Goal: Task Accomplishment & Management: Manage account settings

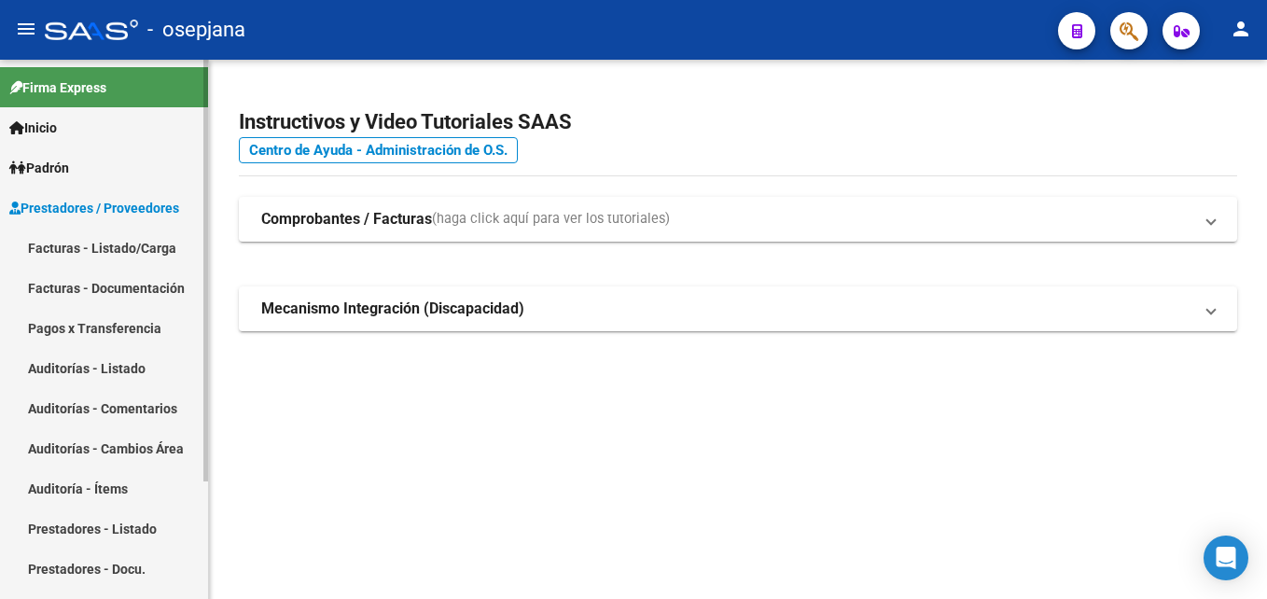
click at [140, 370] on link "Auditorías - Listado" at bounding box center [104, 368] width 208 height 40
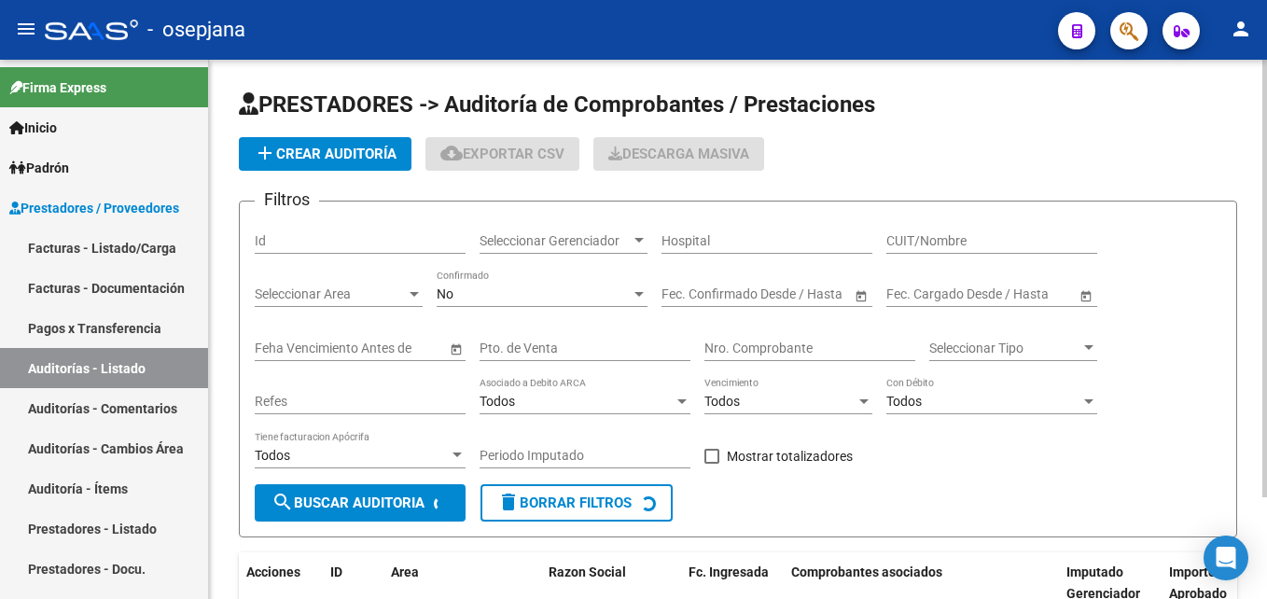
click at [543, 339] on div "Pto. de Venta" at bounding box center [585, 342] width 211 height 37
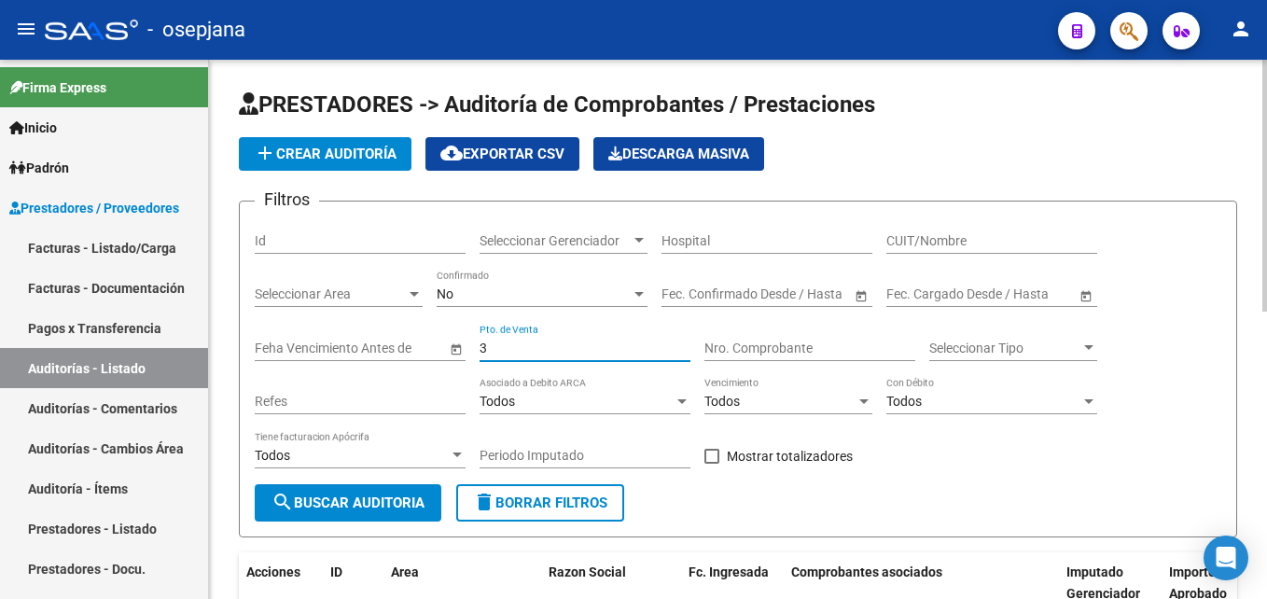
type input "3"
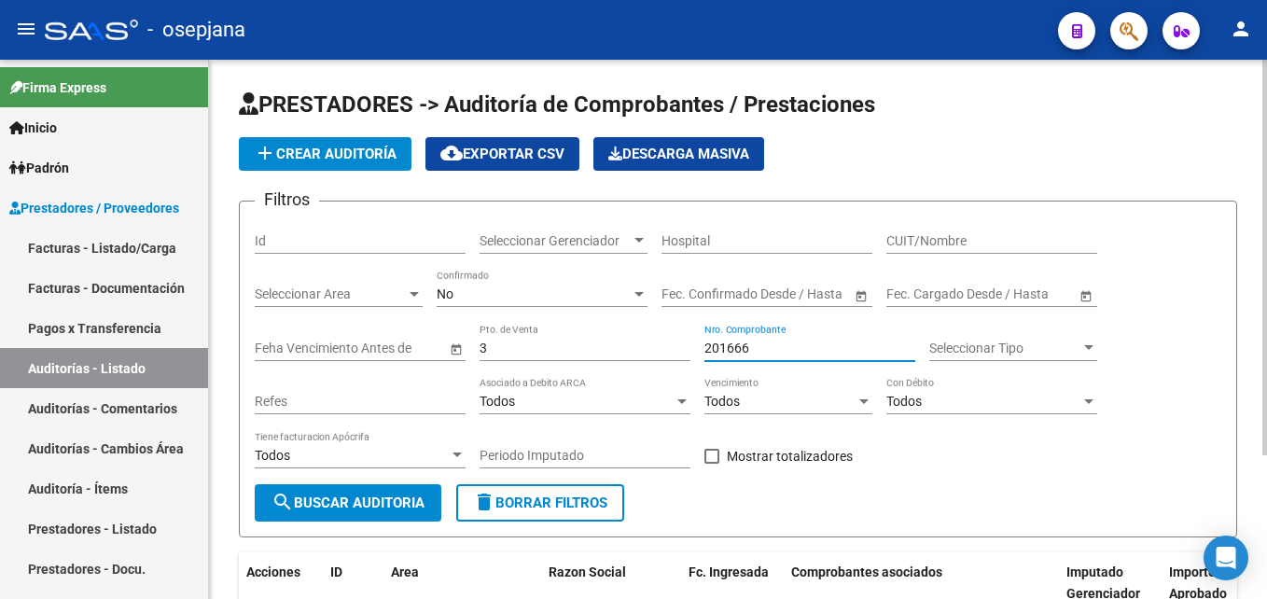
scroll to position [196, 0]
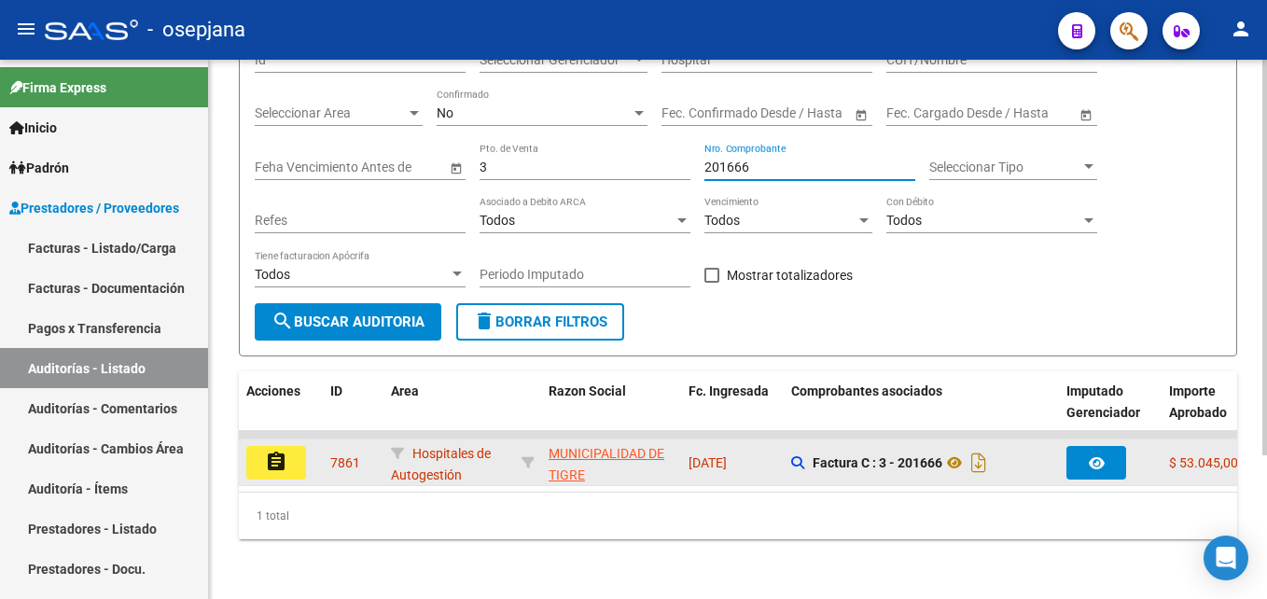
type input "201666"
click at [272, 446] on button "assignment" at bounding box center [276, 463] width 60 height 34
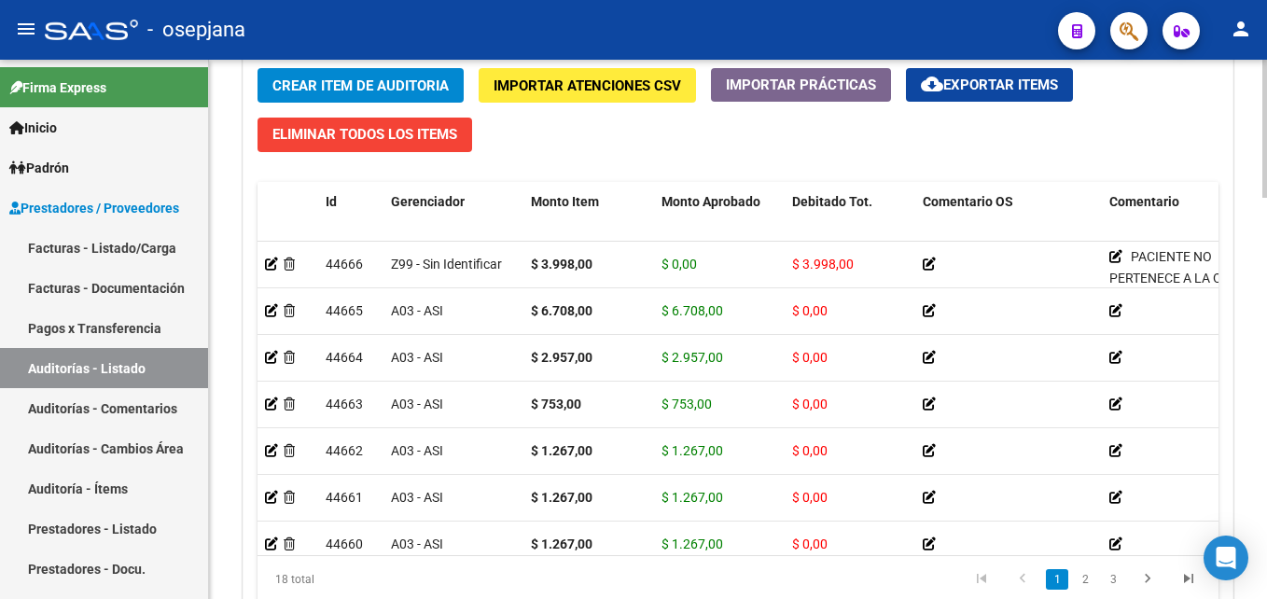
scroll to position [1026, 0]
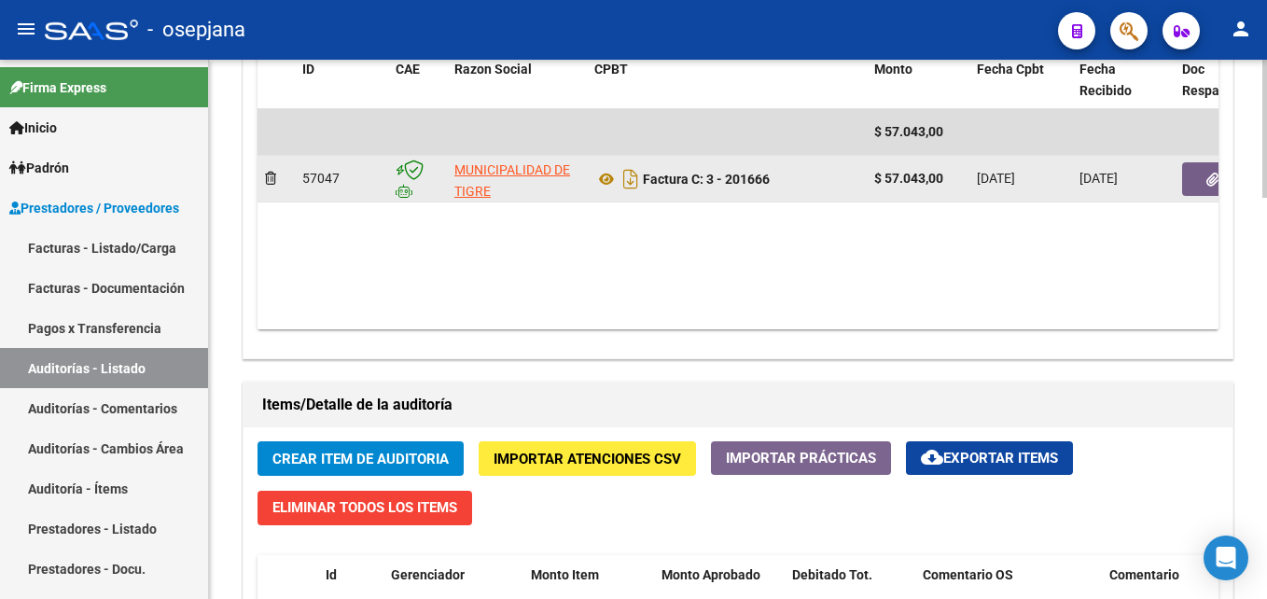
click at [1200, 188] on button "button" at bounding box center [1212, 179] width 60 height 34
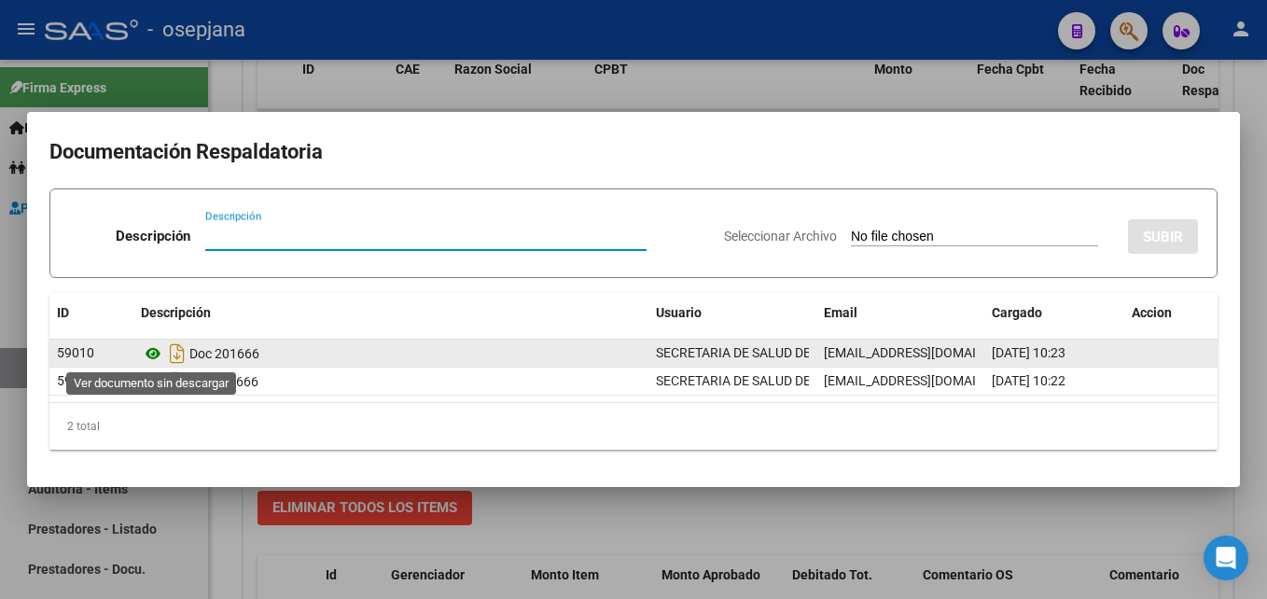
click at [149, 353] on icon at bounding box center [153, 353] width 24 height 22
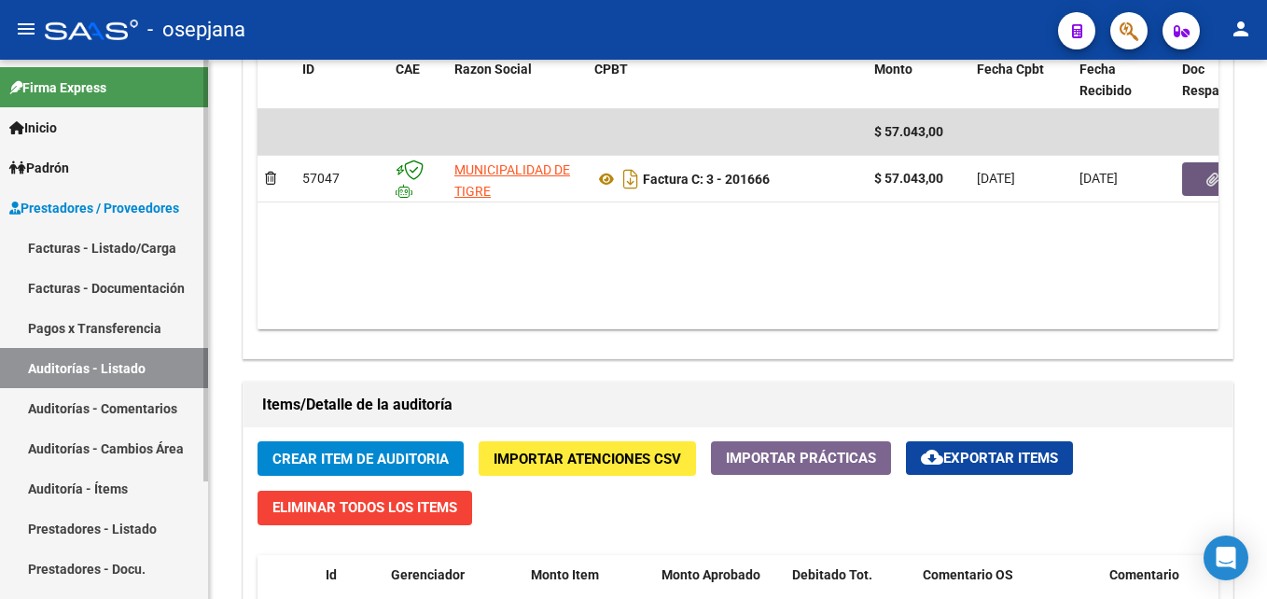
click at [135, 373] on link "Auditorías - Listado" at bounding box center [104, 368] width 208 height 40
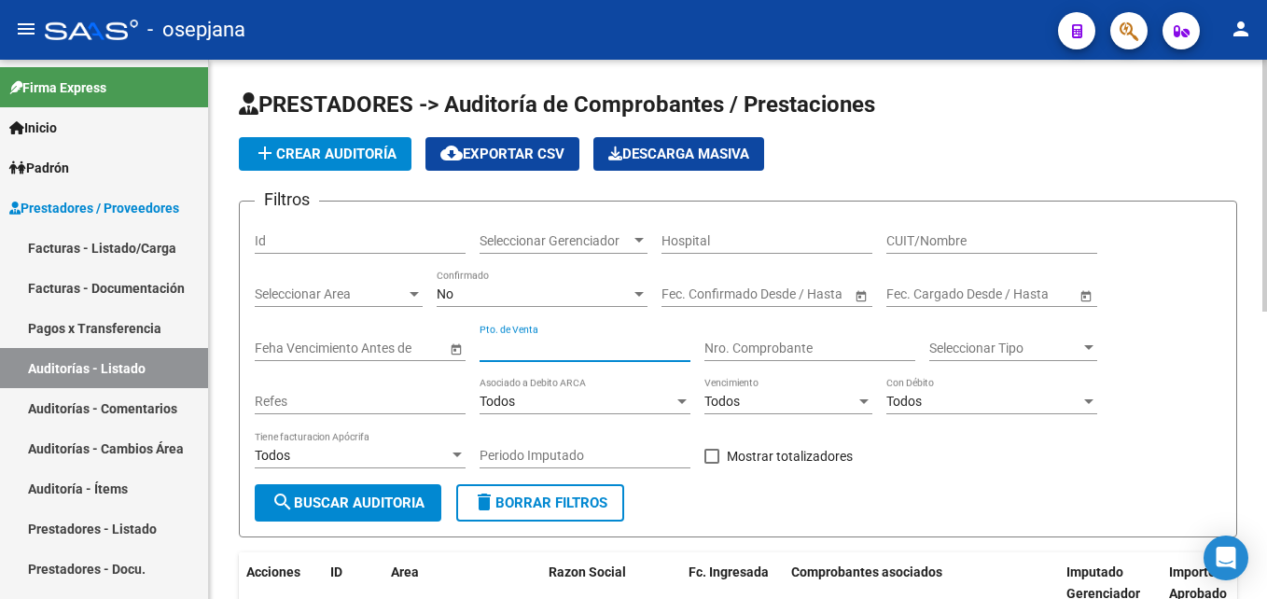
click at [601, 353] on input "Pto. de Venta" at bounding box center [585, 349] width 211 height 16
type input "3"
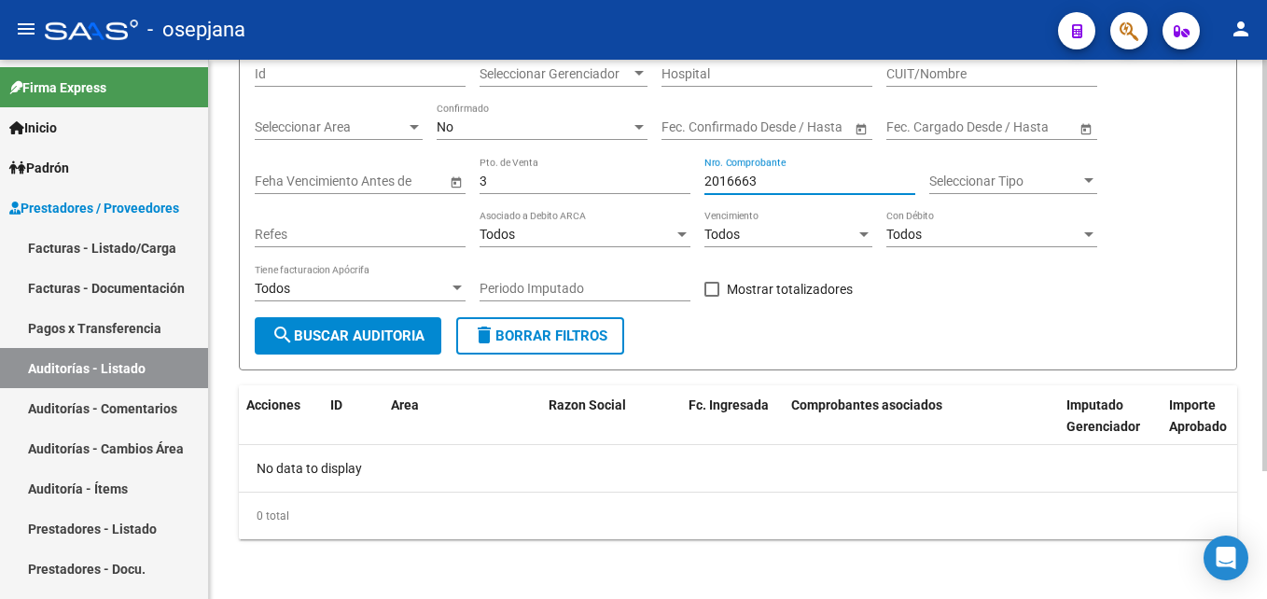
scroll to position [74, 0]
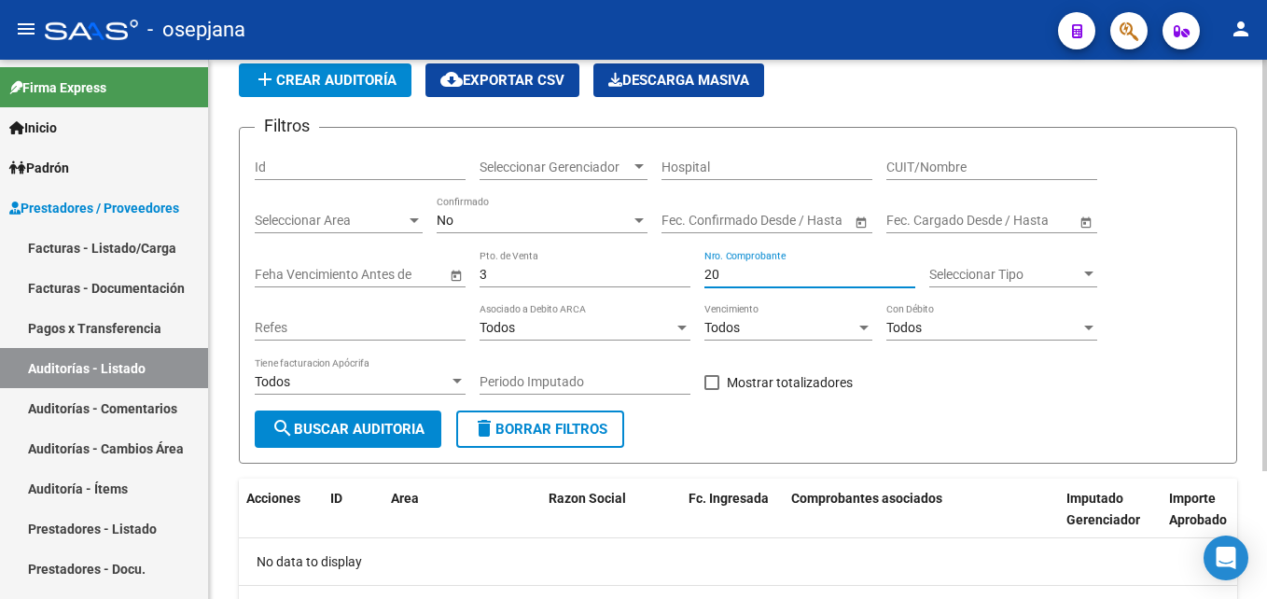
type input "2"
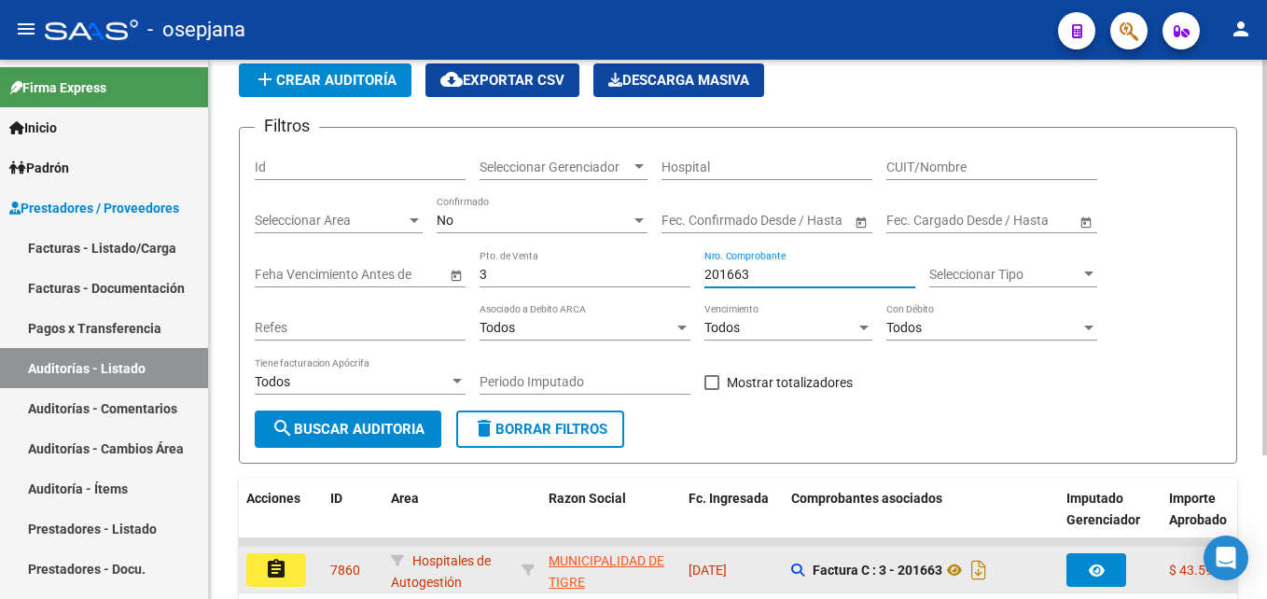
scroll to position [196, 0]
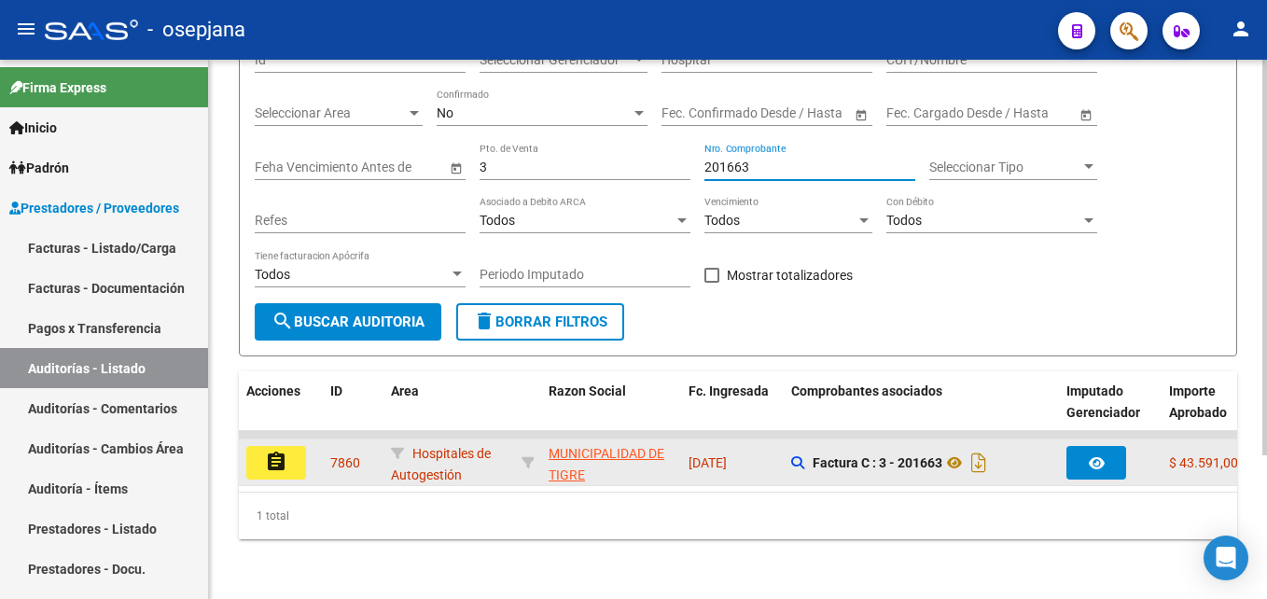
type input "201663"
click at [267, 451] on mat-icon "assignment" at bounding box center [276, 462] width 22 height 22
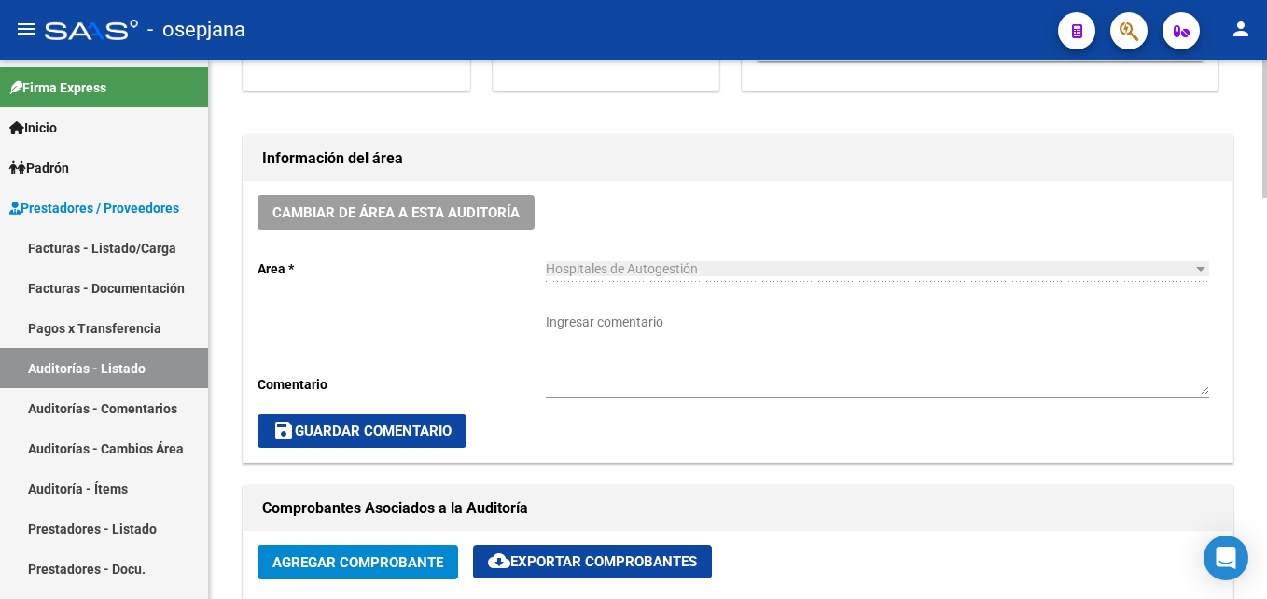
scroll to position [840, 0]
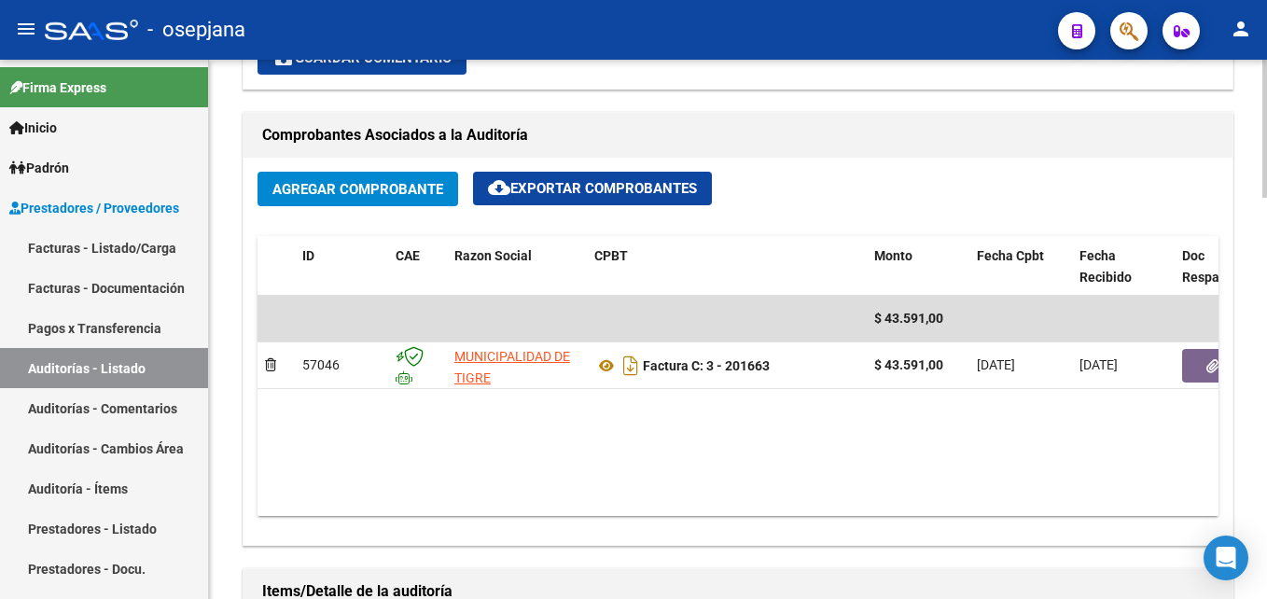
click at [1223, 371] on div "Agregar Comprobante cloud_download Exportar Comprobantes ID CAE Razon Social CP…" at bounding box center [737, 351] width 989 height 387
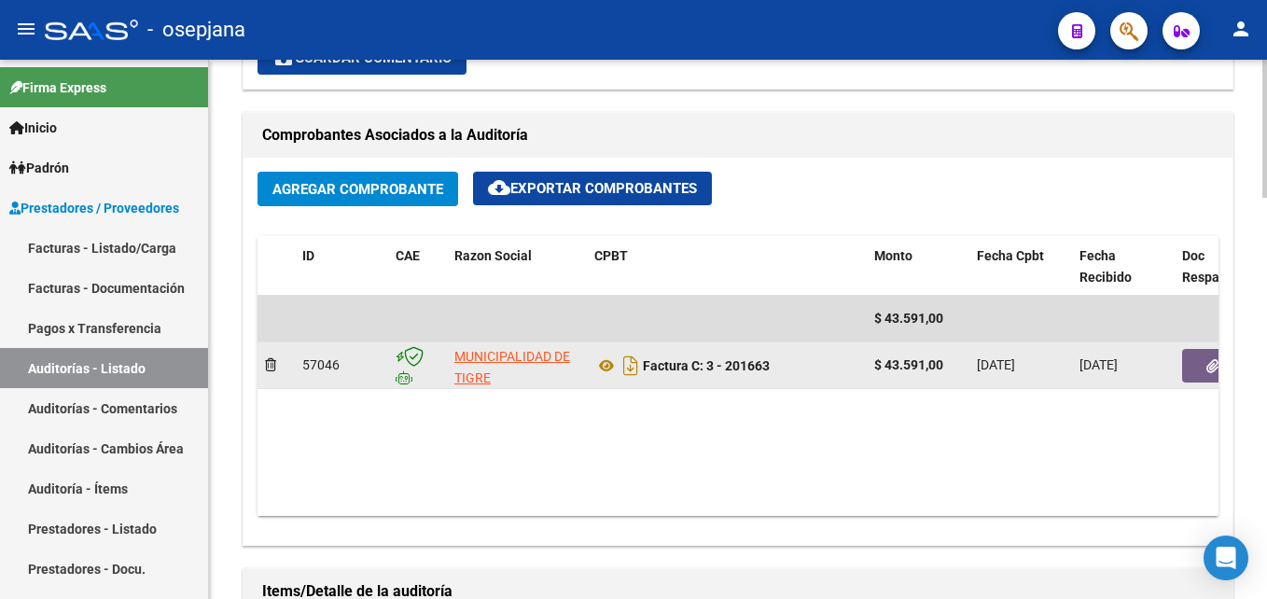
click at [1189, 371] on button "button" at bounding box center [1212, 366] width 60 height 34
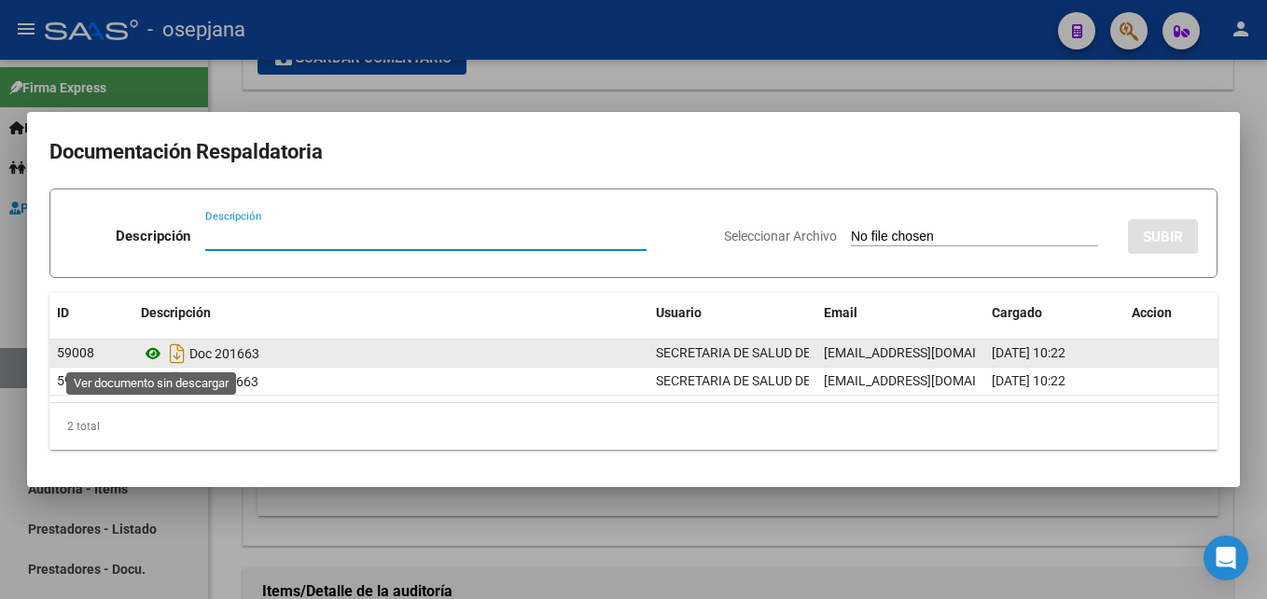
click at [157, 351] on icon at bounding box center [153, 353] width 24 height 22
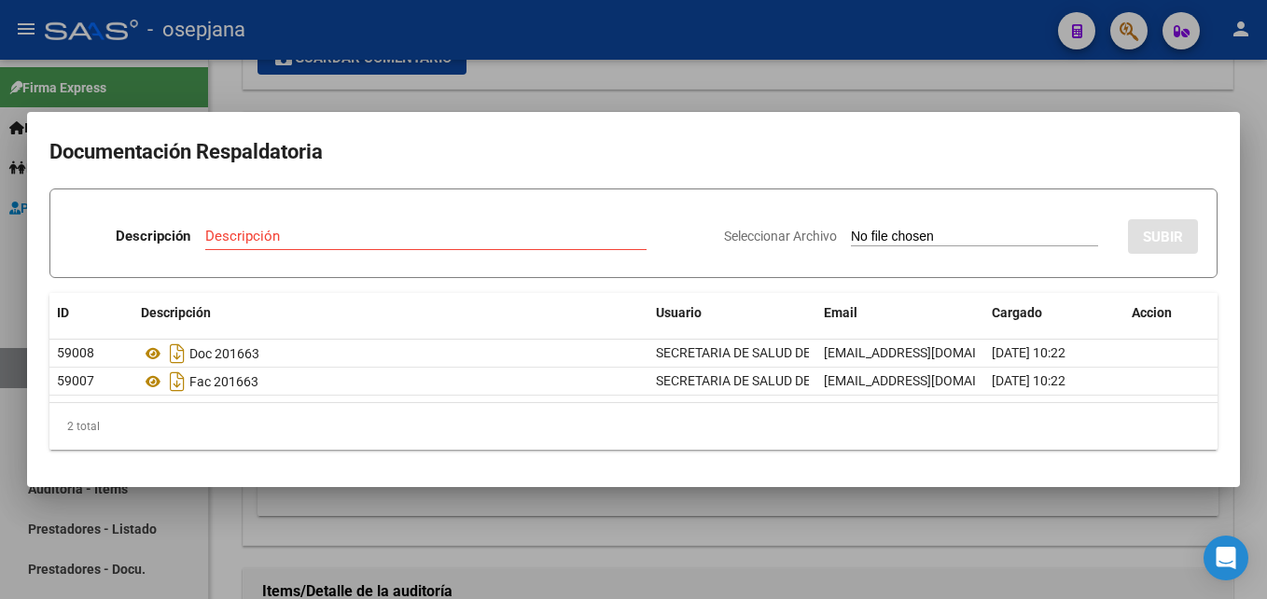
click at [732, 101] on div at bounding box center [633, 299] width 1267 height 599
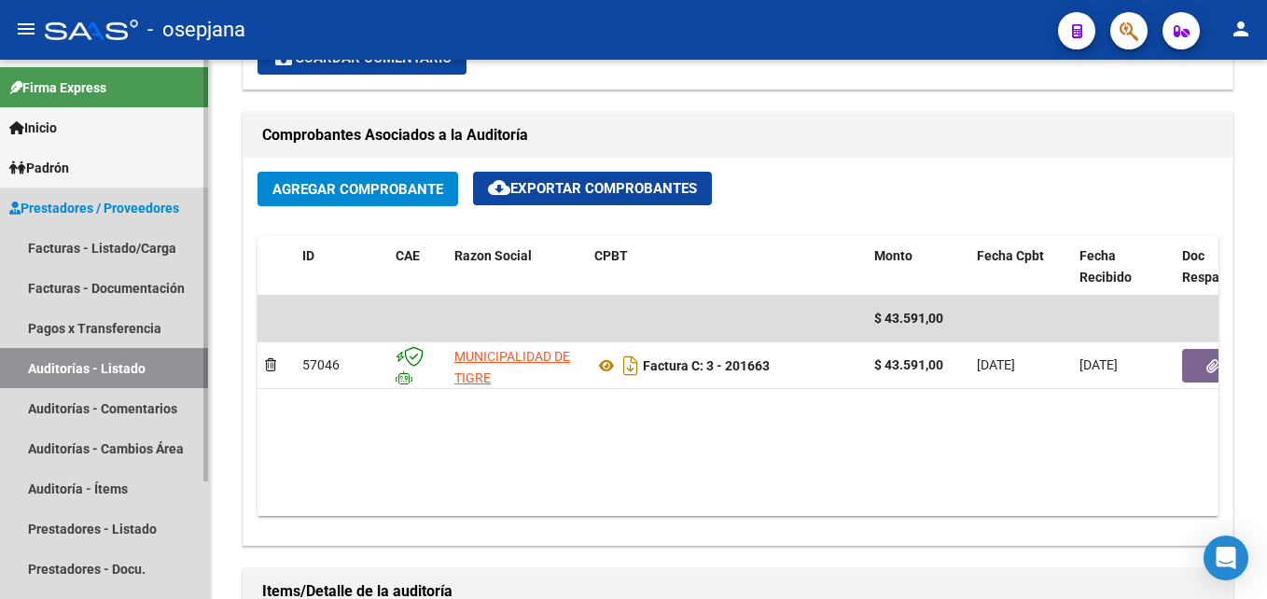
click at [135, 356] on link "Auditorías - Listado" at bounding box center [104, 368] width 208 height 40
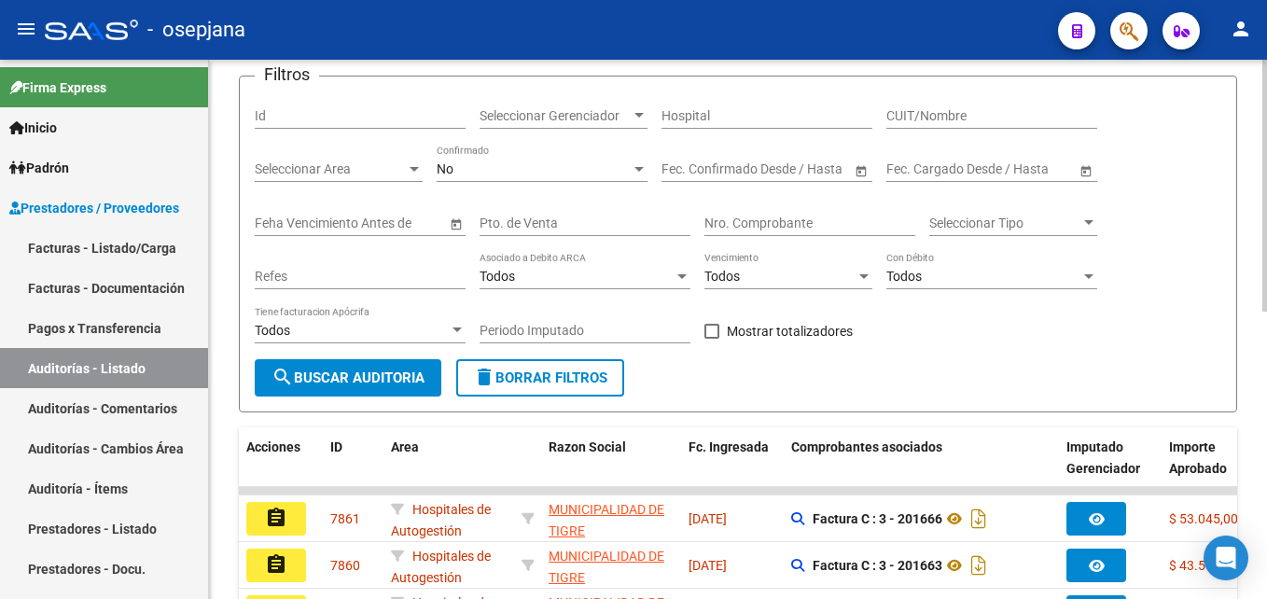
scroll to position [32, 0]
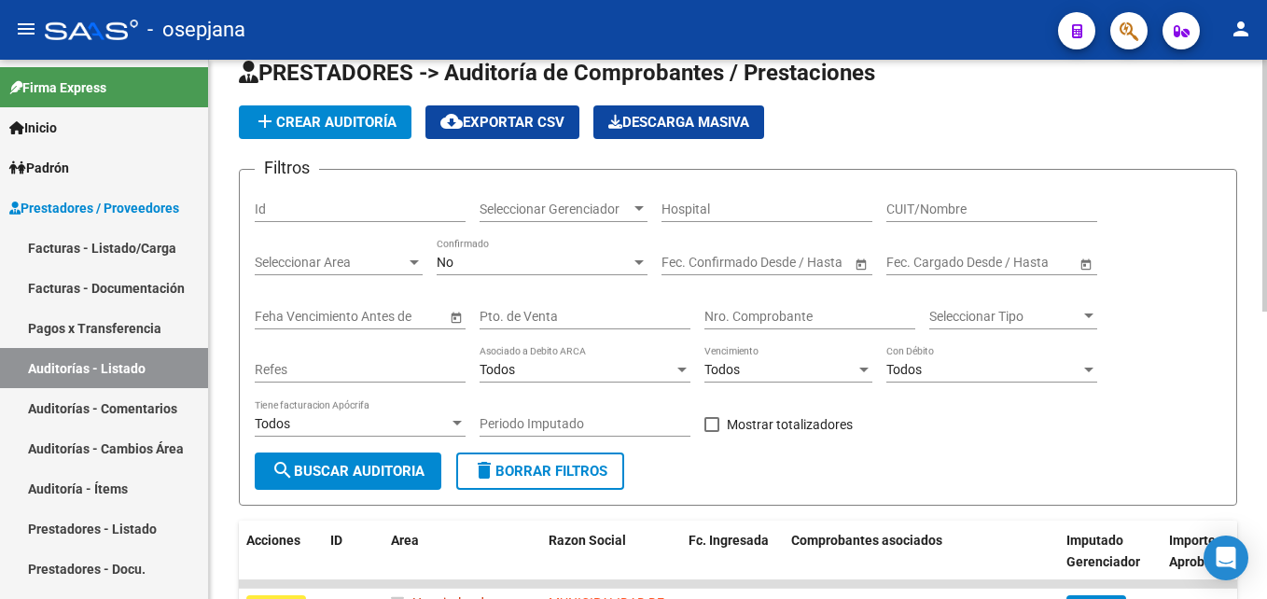
click at [525, 325] on div "Pto. de Venta" at bounding box center [585, 310] width 211 height 37
type input "3"
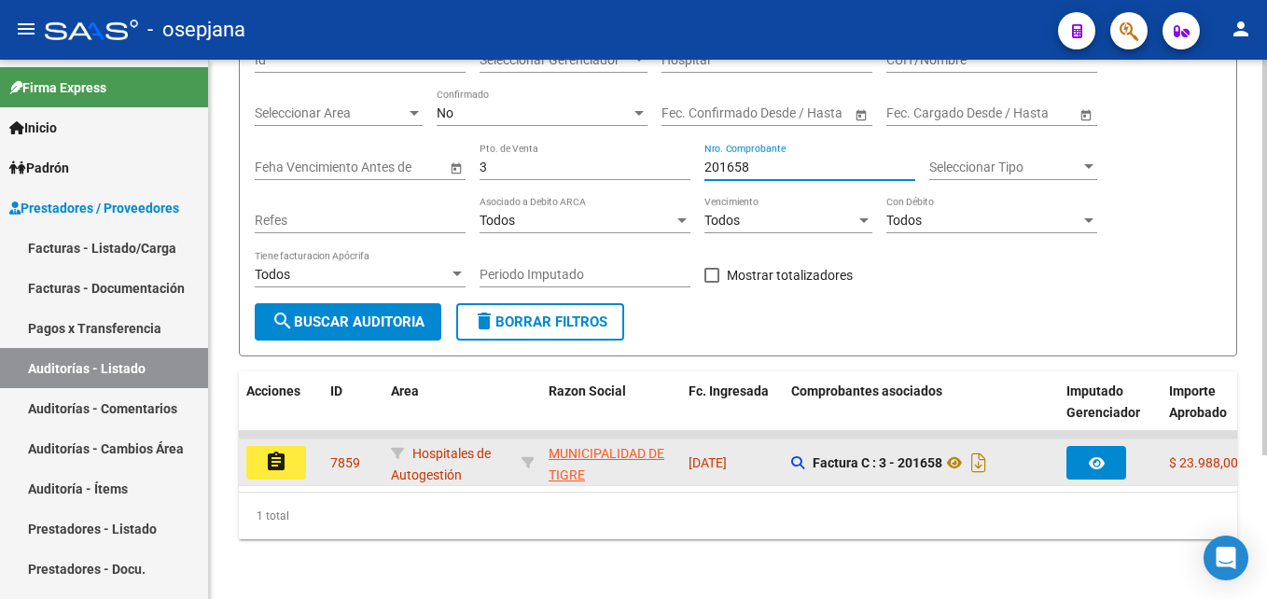
type input "201658"
click at [283, 457] on mat-icon "assignment" at bounding box center [276, 462] width 22 height 22
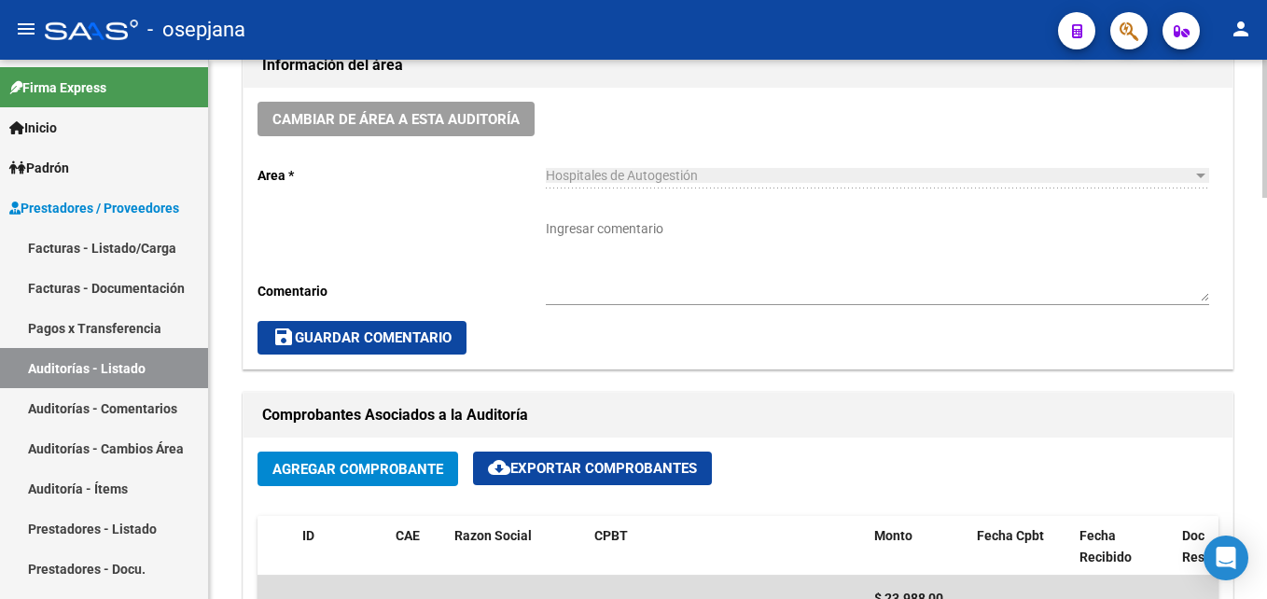
scroll to position [840, 0]
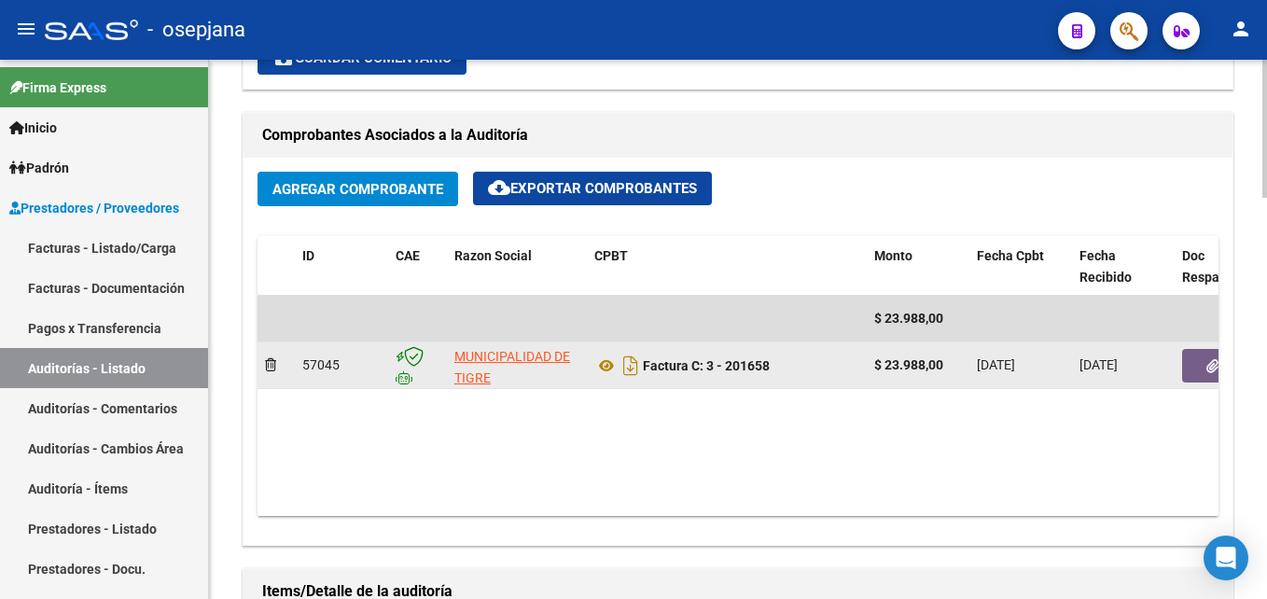
click at [1201, 357] on button "button" at bounding box center [1212, 366] width 60 height 34
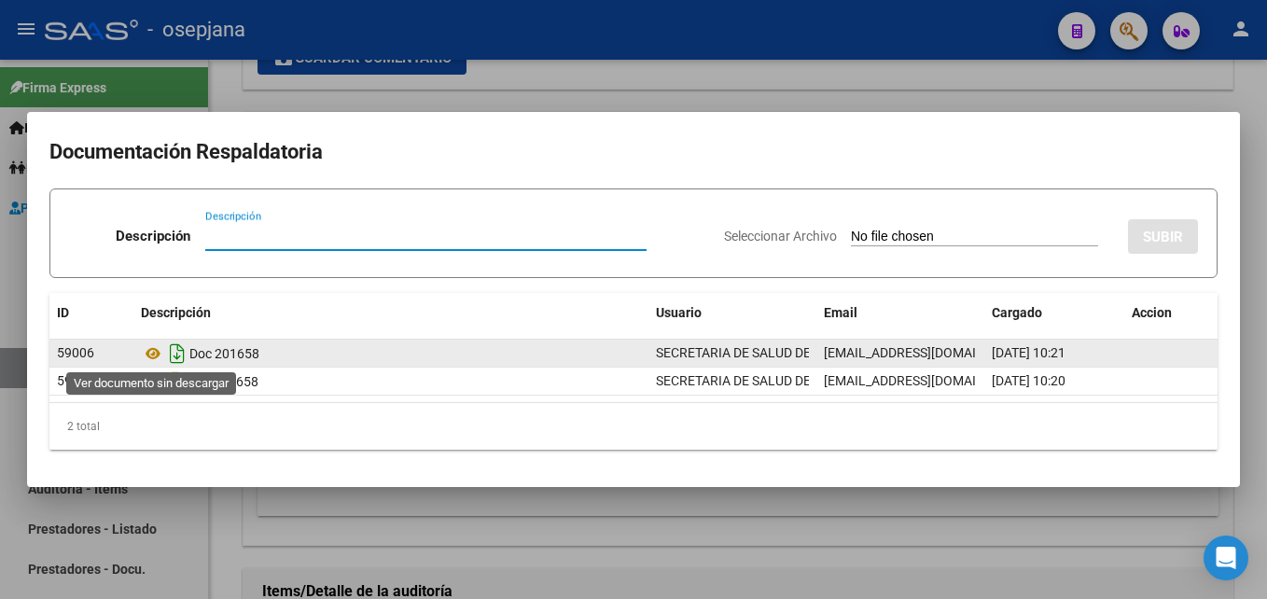
click at [165, 351] on icon "Descargar documento" at bounding box center [177, 354] width 24 height 30
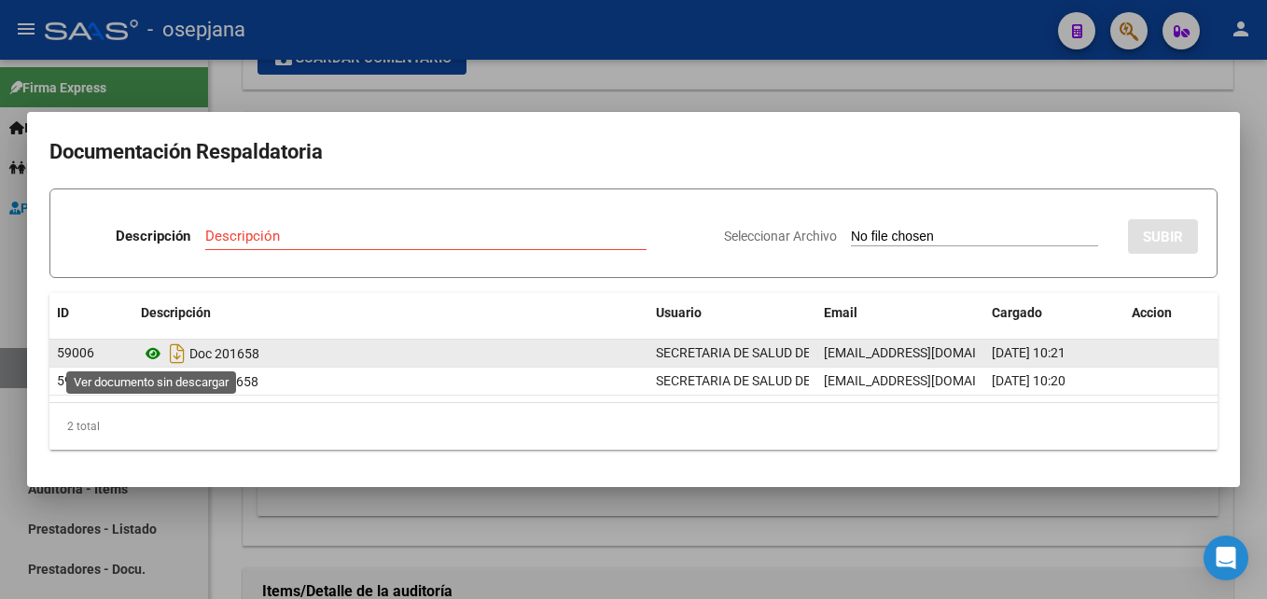
click at [149, 353] on icon at bounding box center [153, 353] width 24 height 22
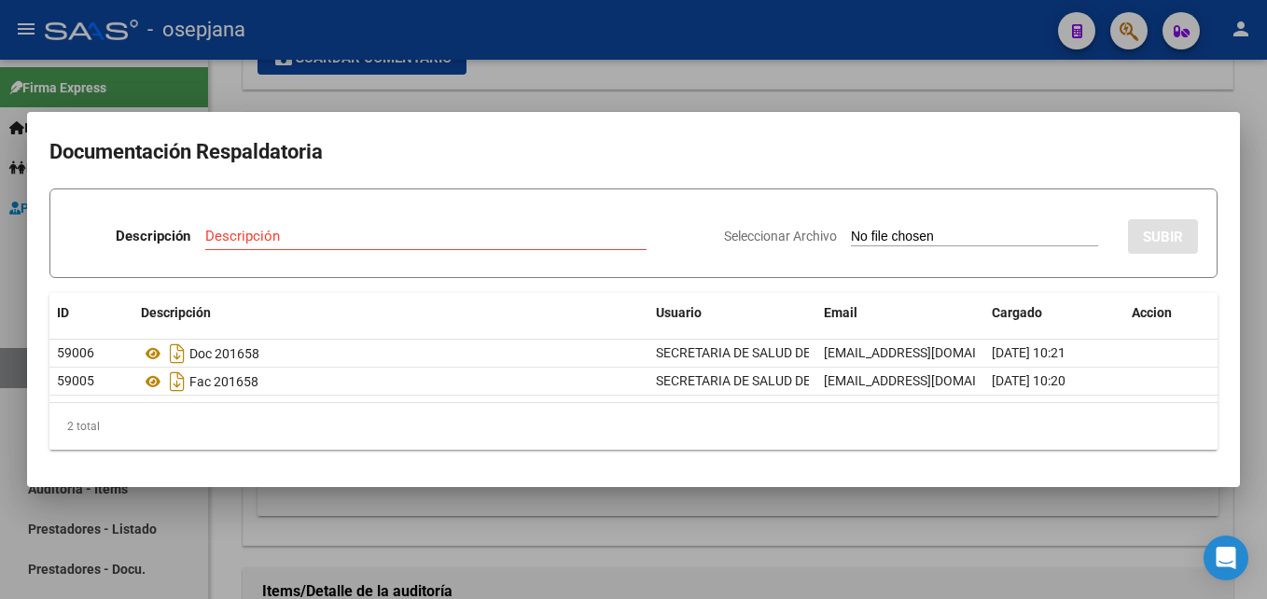
click at [617, 79] on div at bounding box center [633, 299] width 1267 height 599
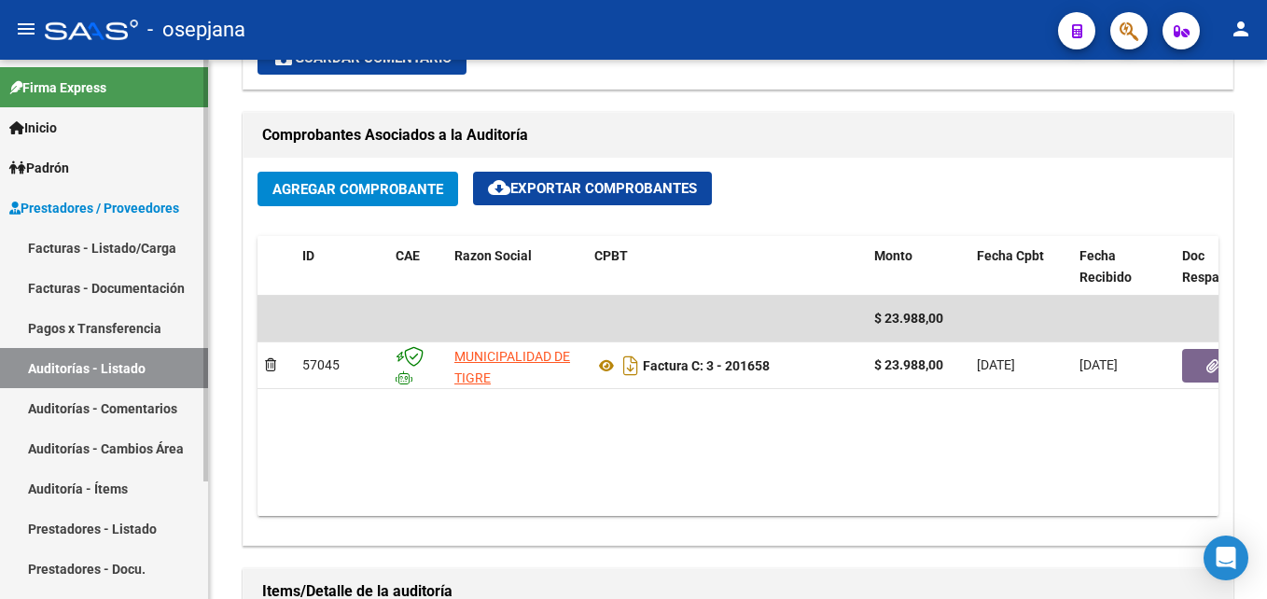
drag, startPoint x: 145, startPoint y: 367, endPoint x: 201, endPoint y: 344, distance: 60.3
click at [145, 367] on link "Auditorías - Listado" at bounding box center [104, 368] width 208 height 40
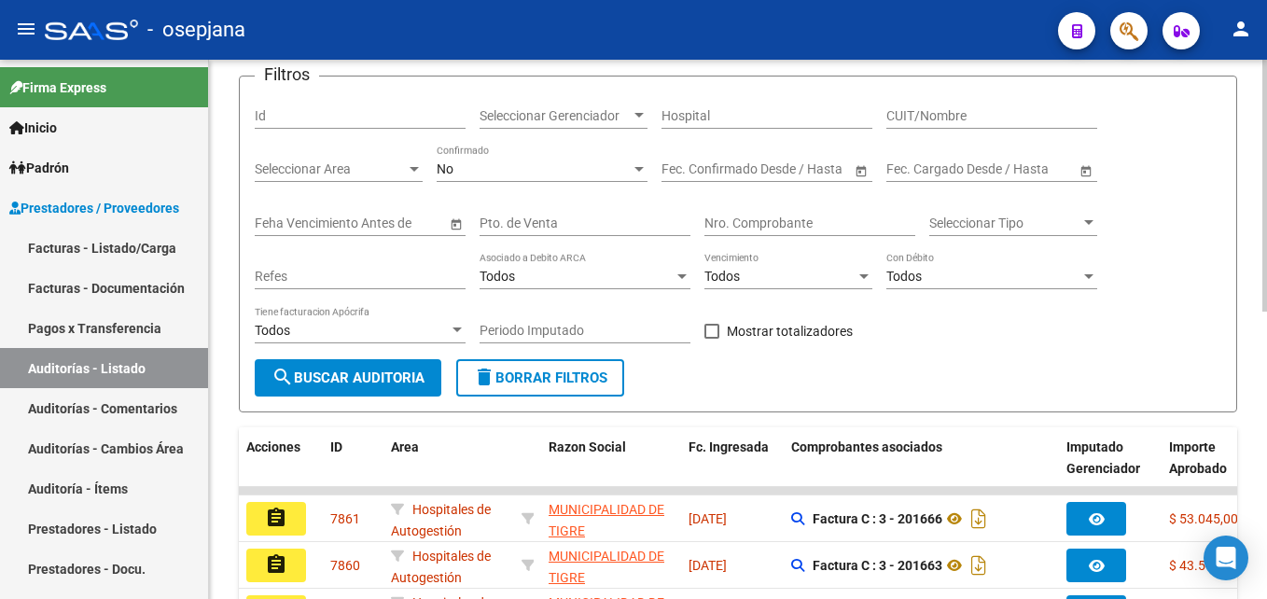
scroll to position [616, 0]
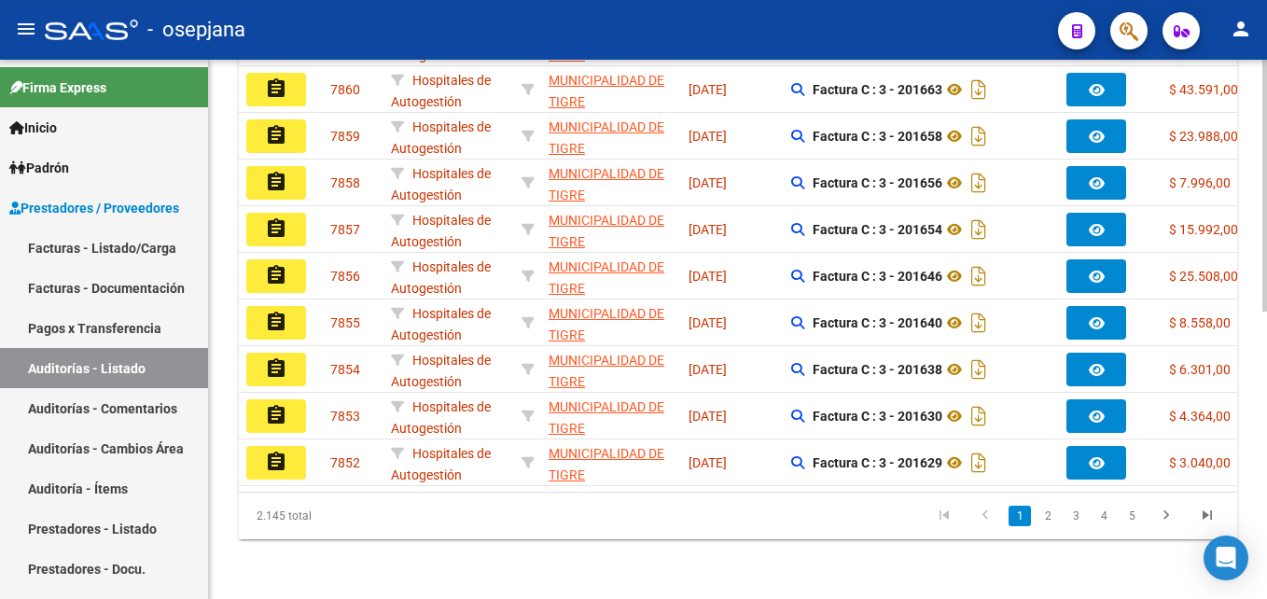
click at [532, 229] on datatable-body-cell at bounding box center [527, 229] width 27 height 46
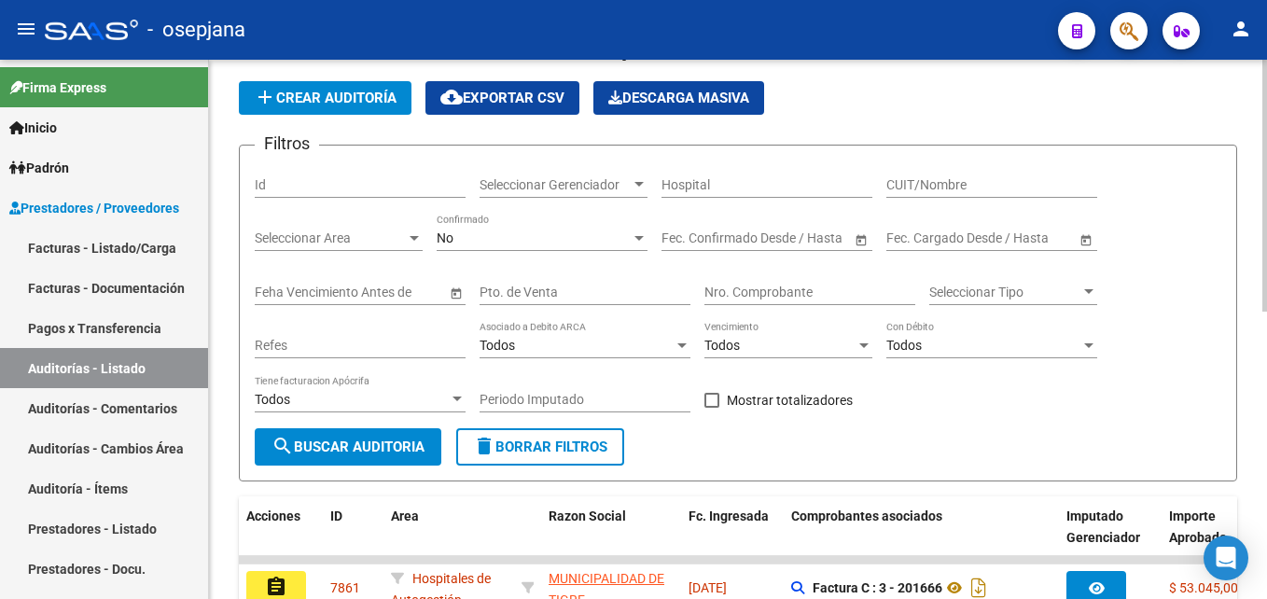
scroll to position [0, 0]
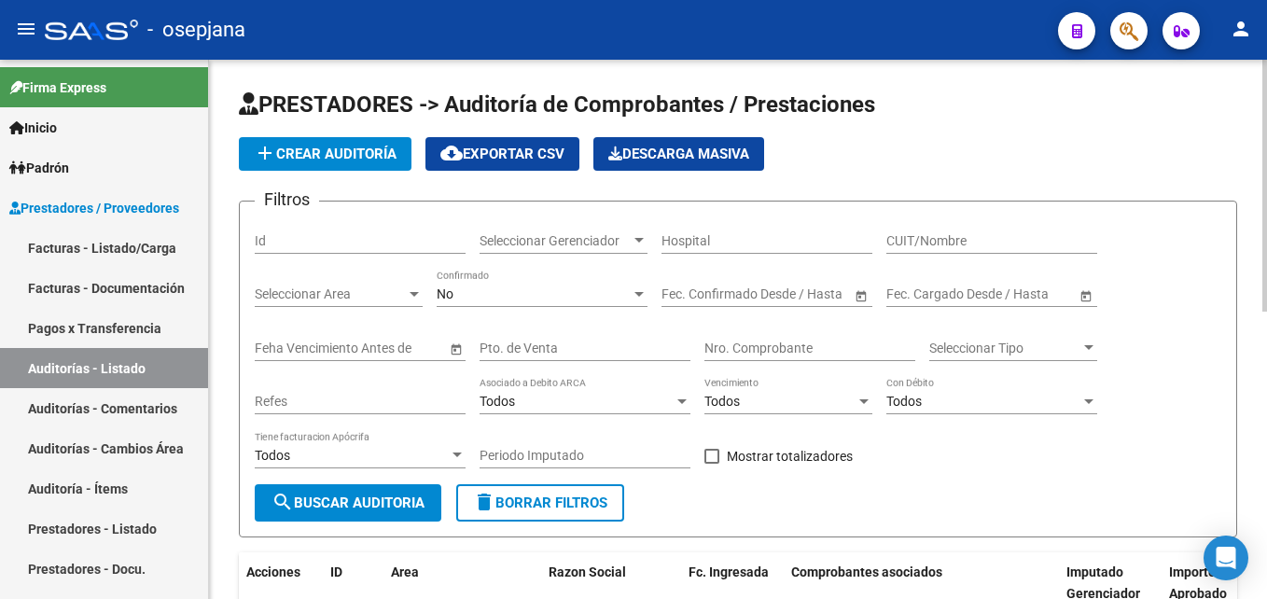
click at [570, 361] on div "Pto. de Venta" at bounding box center [585, 350] width 211 height 53
click at [570, 351] on input "Pto. de Venta" at bounding box center [585, 349] width 211 height 16
type input "3"
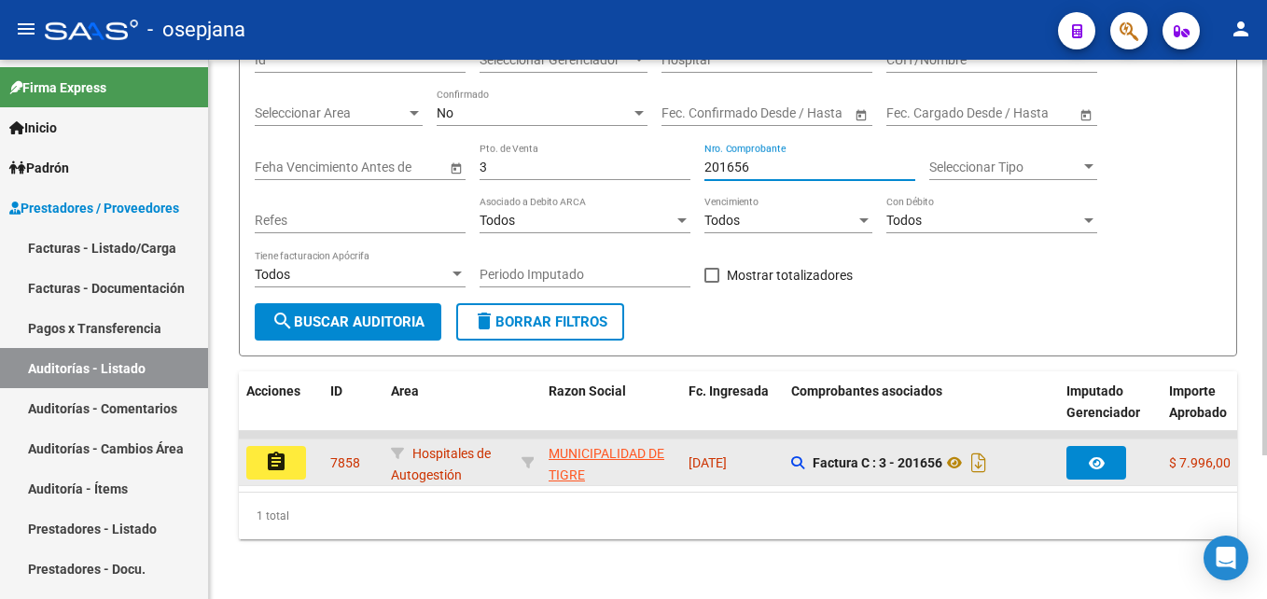
type input "201656"
click at [285, 455] on mat-icon "assignment" at bounding box center [276, 462] width 22 height 22
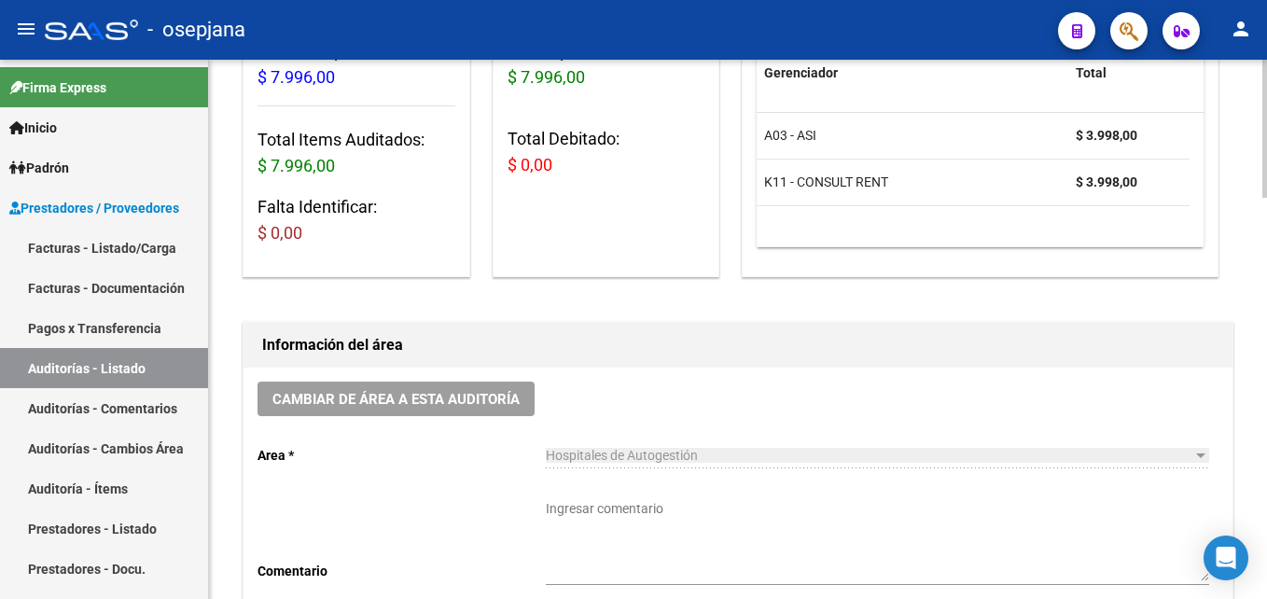
scroll to position [746, 0]
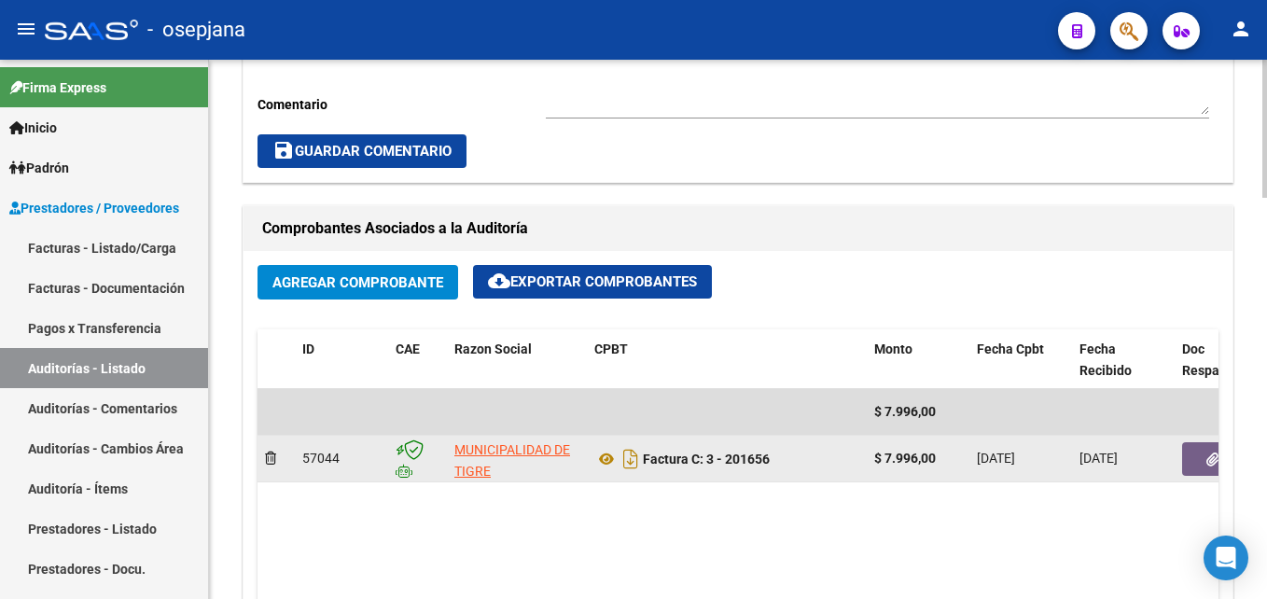
click at [1203, 457] on button "button" at bounding box center [1212, 459] width 60 height 34
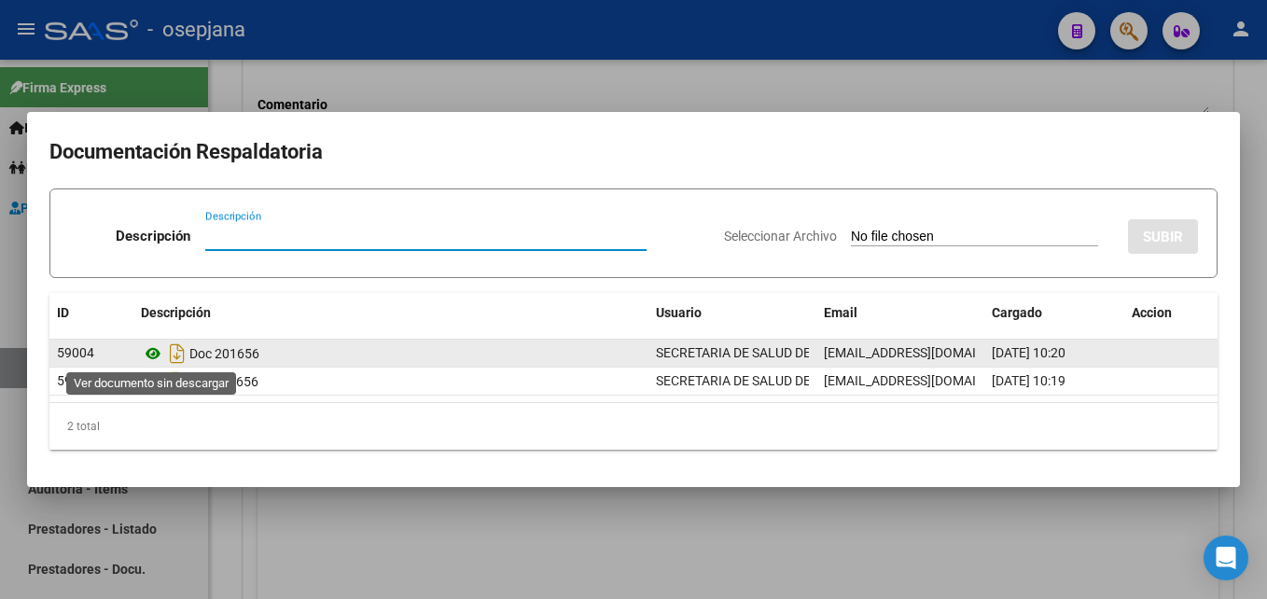
click at [154, 355] on icon at bounding box center [153, 353] width 24 height 22
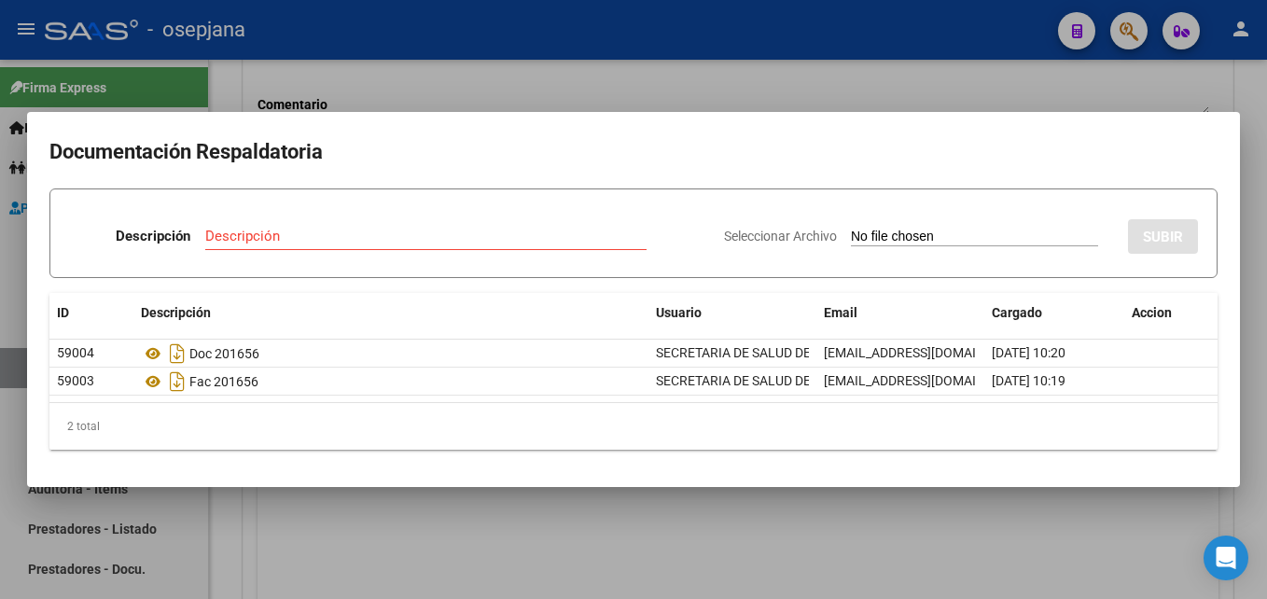
click at [858, 99] on div at bounding box center [633, 299] width 1267 height 599
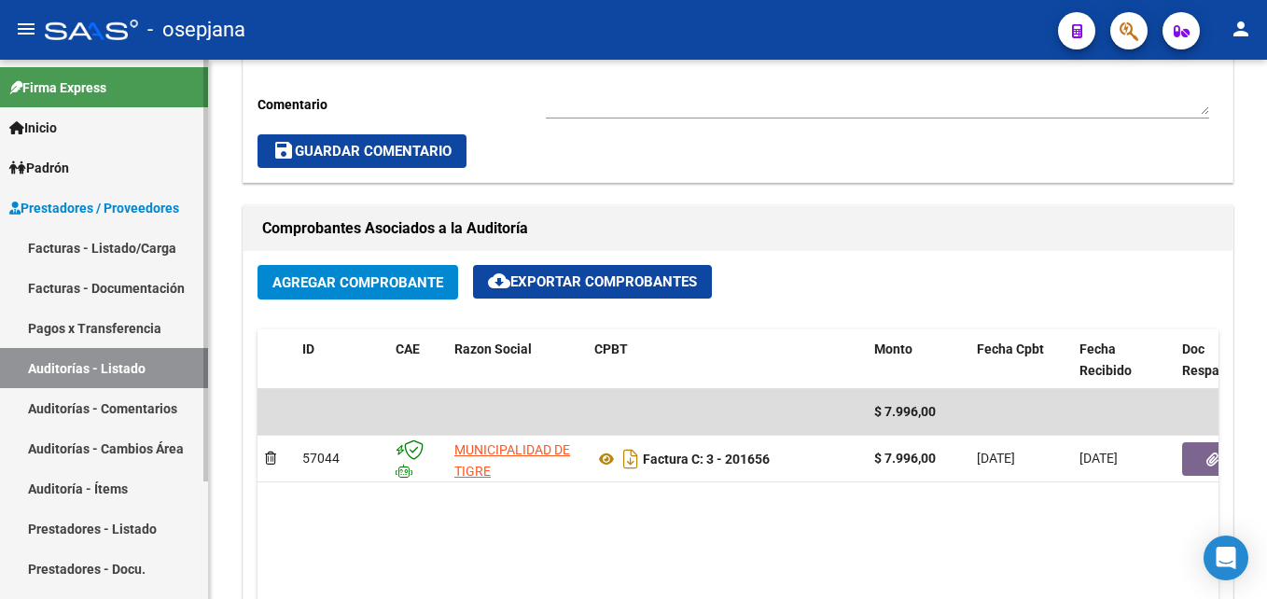
click at [133, 356] on link "Auditorías - Listado" at bounding box center [104, 368] width 208 height 40
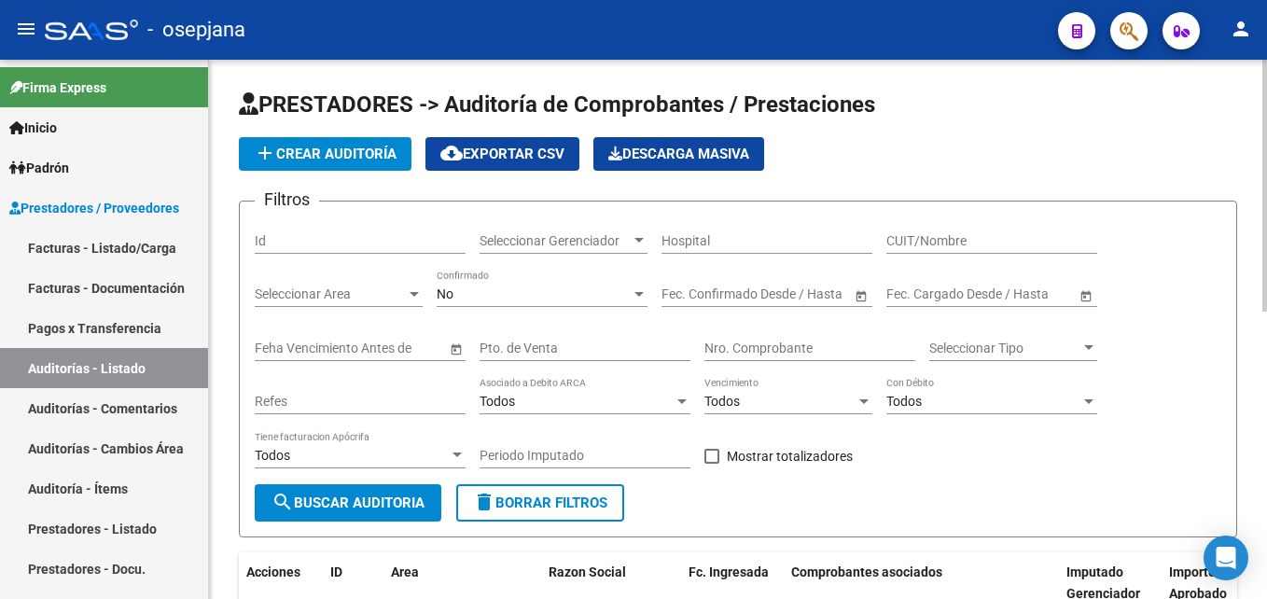
click at [571, 353] on input "Pto. de Venta" at bounding box center [585, 349] width 211 height 16
type input "3"
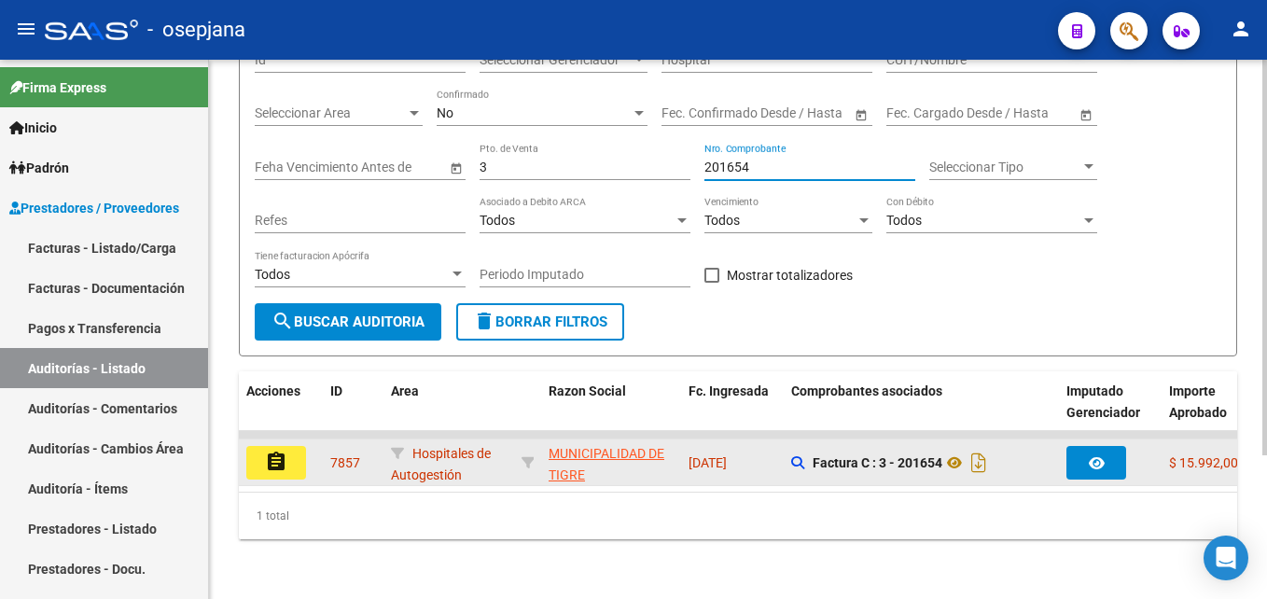
type input "201654"
click at [285, 451] on mat-icon "assignment" at bounding box center [276, 462] width 22 height 22
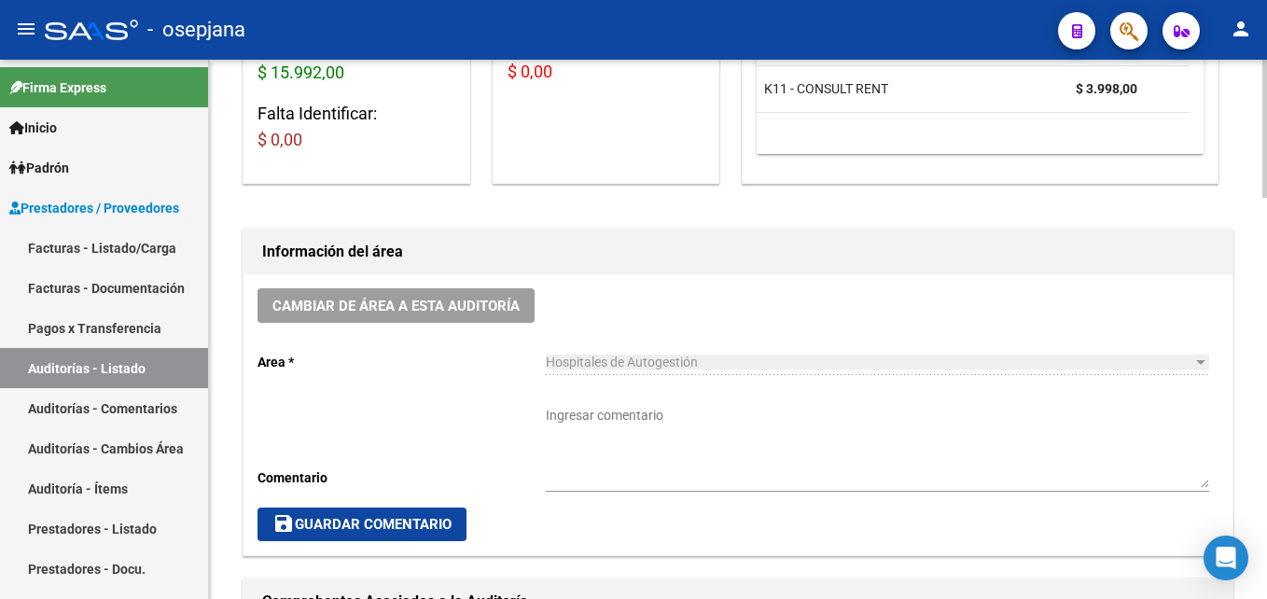
scroll to position [840, 0]
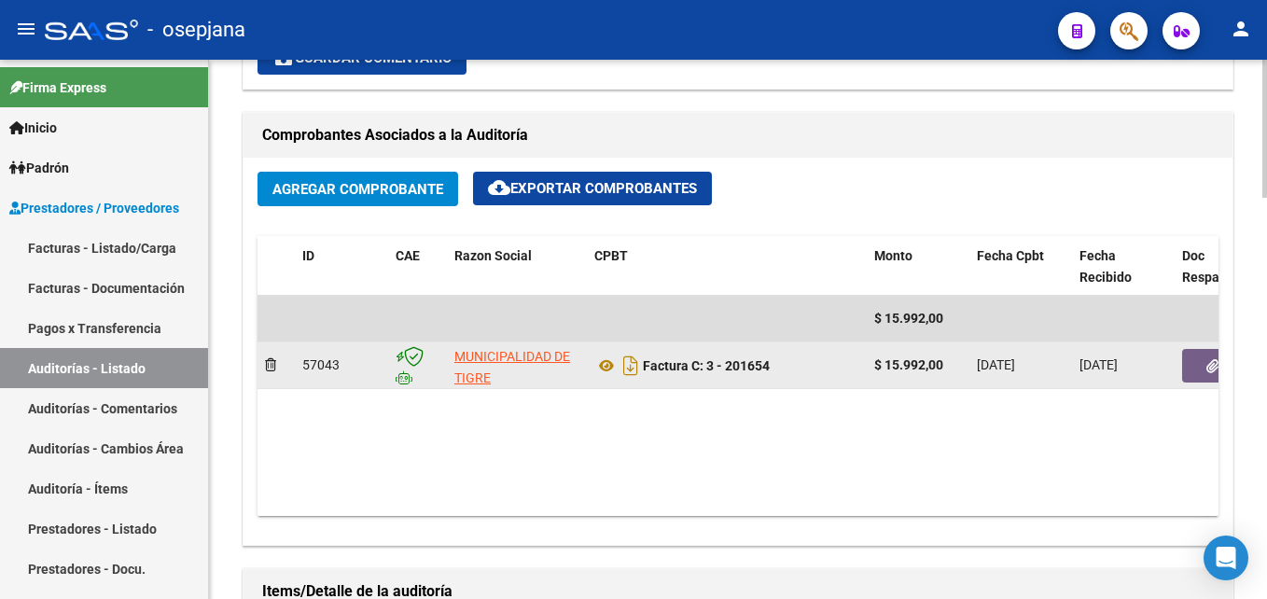
click at [1185, 367] on button "button" at bounding box center [1212, 366] width 60 height 34
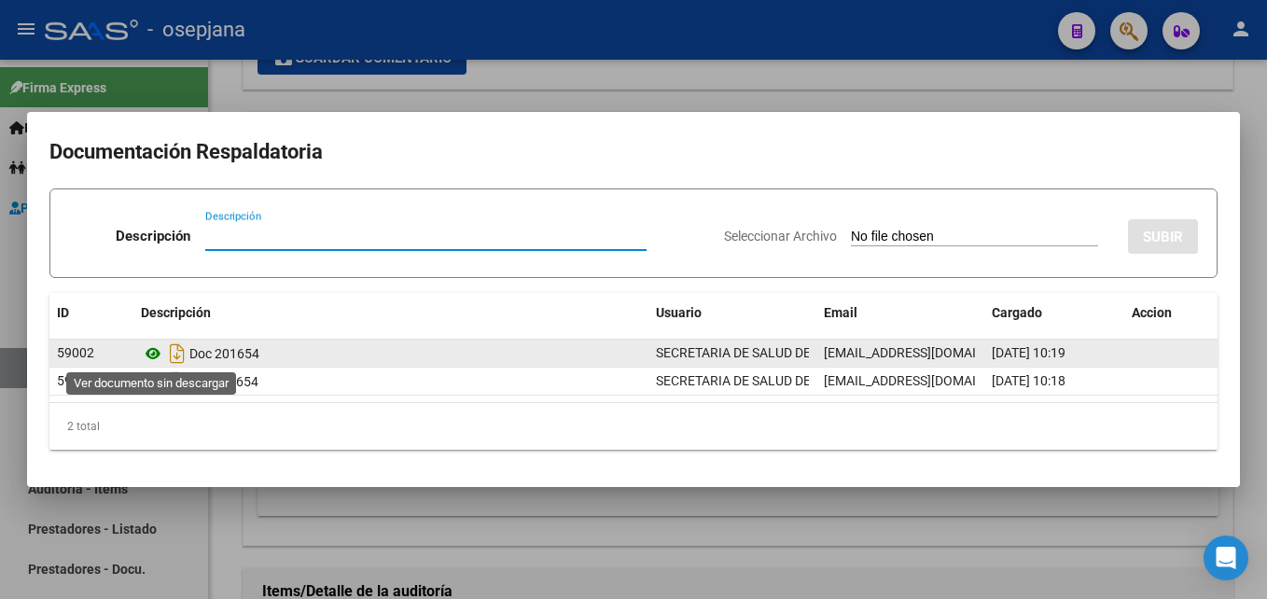
click at [144, 355] on icon at bounding box center [153, 353] width 24 height 22
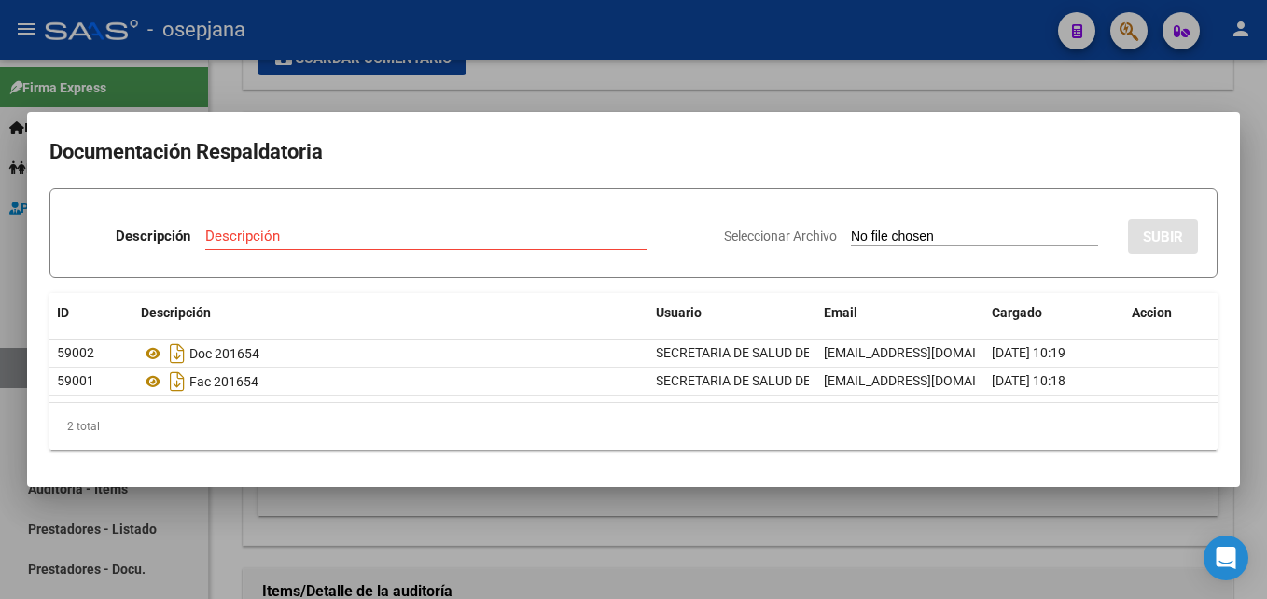
click at [601, 75] on div at bounding box center [633, 299] width 1267 height 599
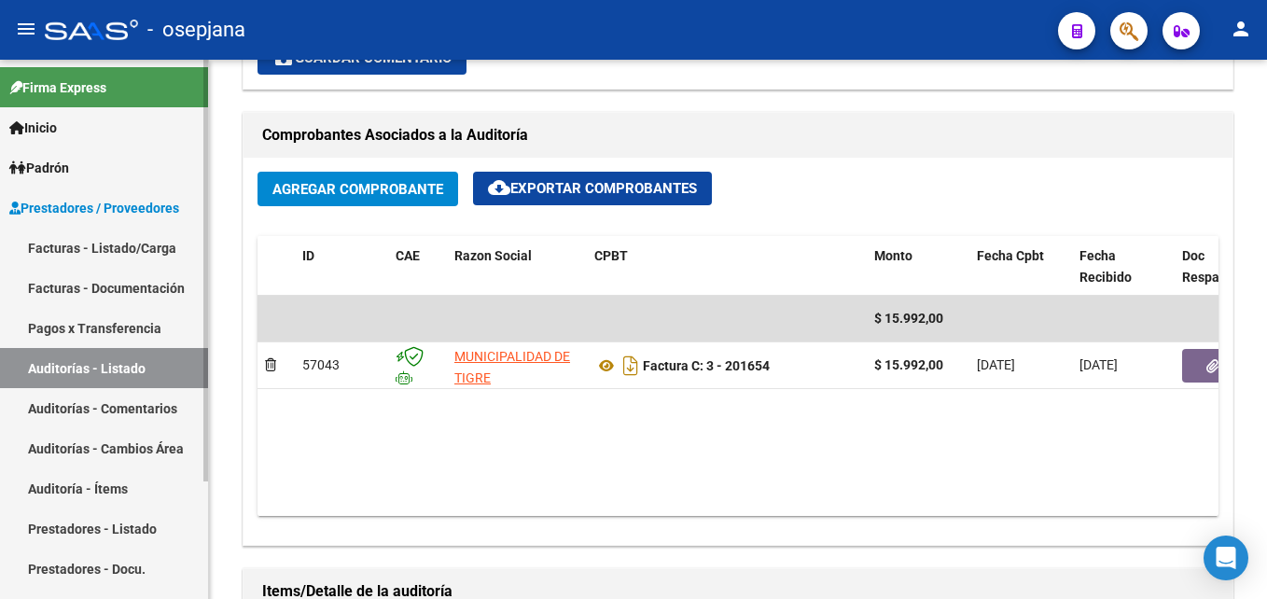
click at [125, 363] on link "Auditorías - Listado" at bounding box center [104, 368] width 208 height 40
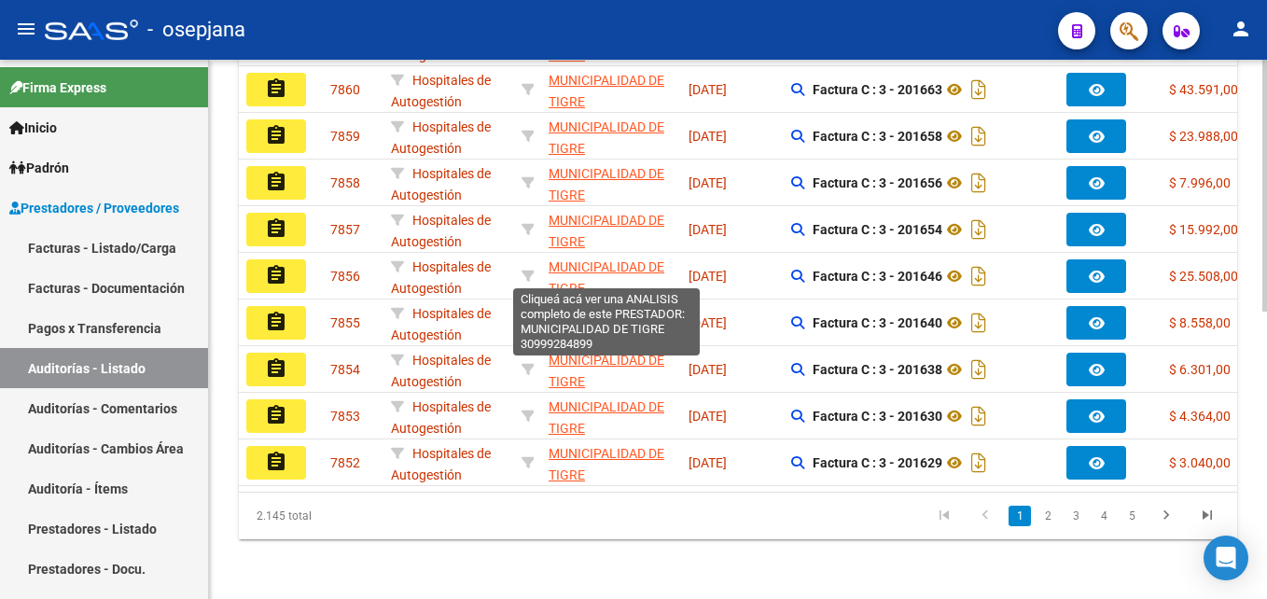
scroll to position [149, 0]
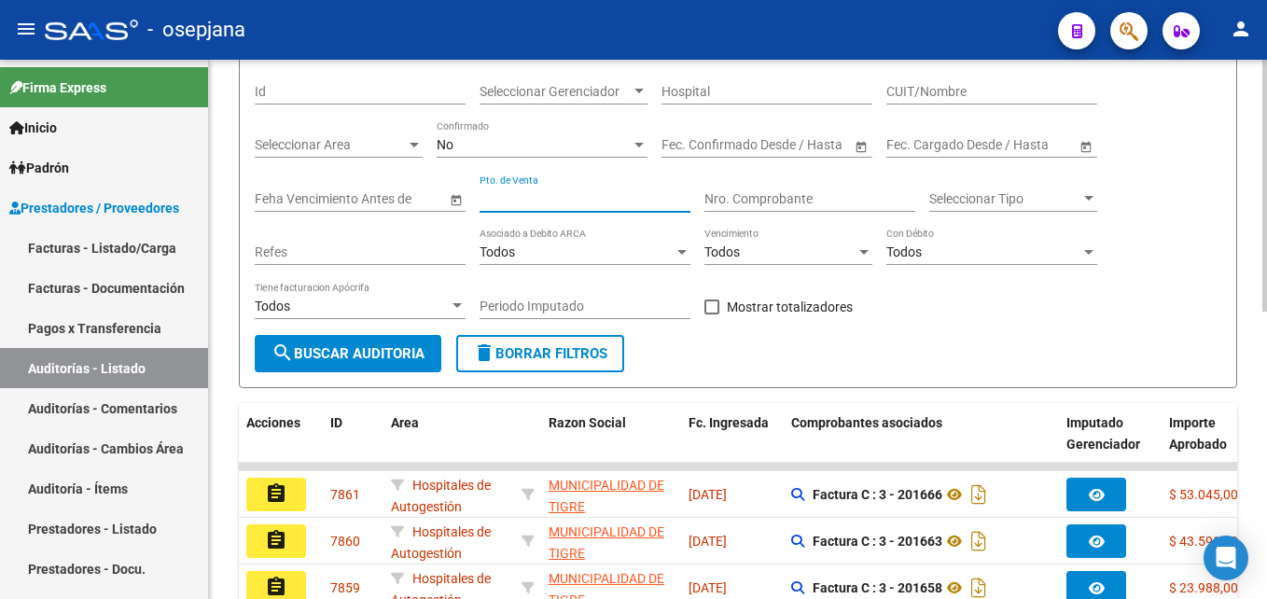
click at [551, 201] on input "Pto. de Venta" at bounding box center [585, 199] width 211 height 16
type input "3"
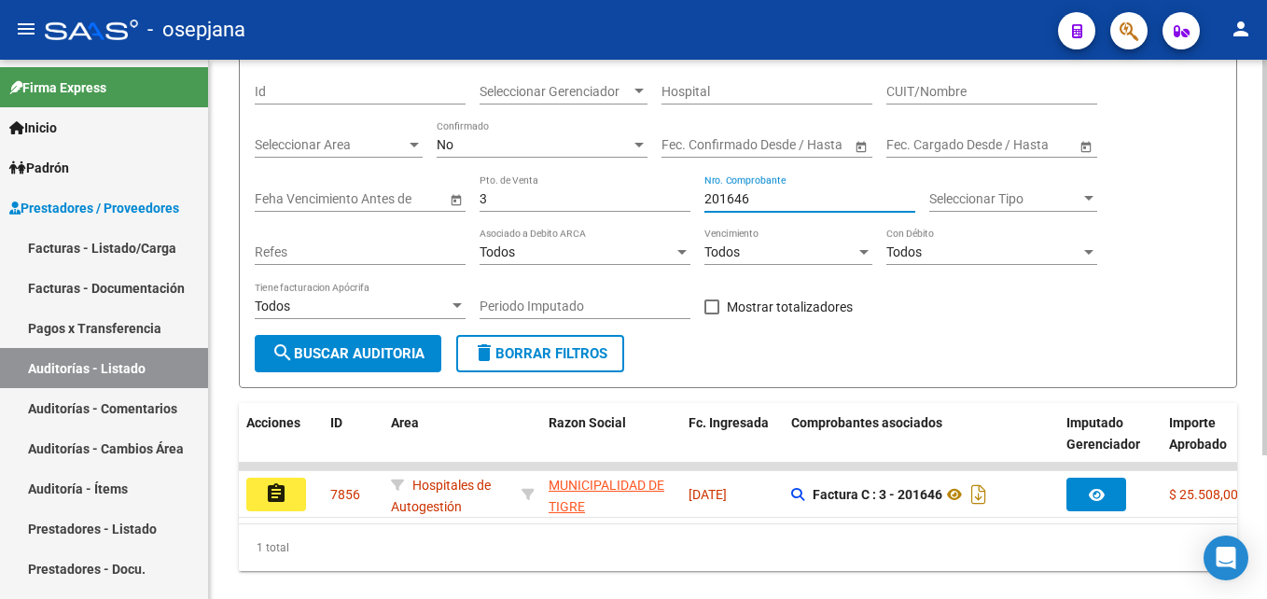
scroll to position [196, 0]
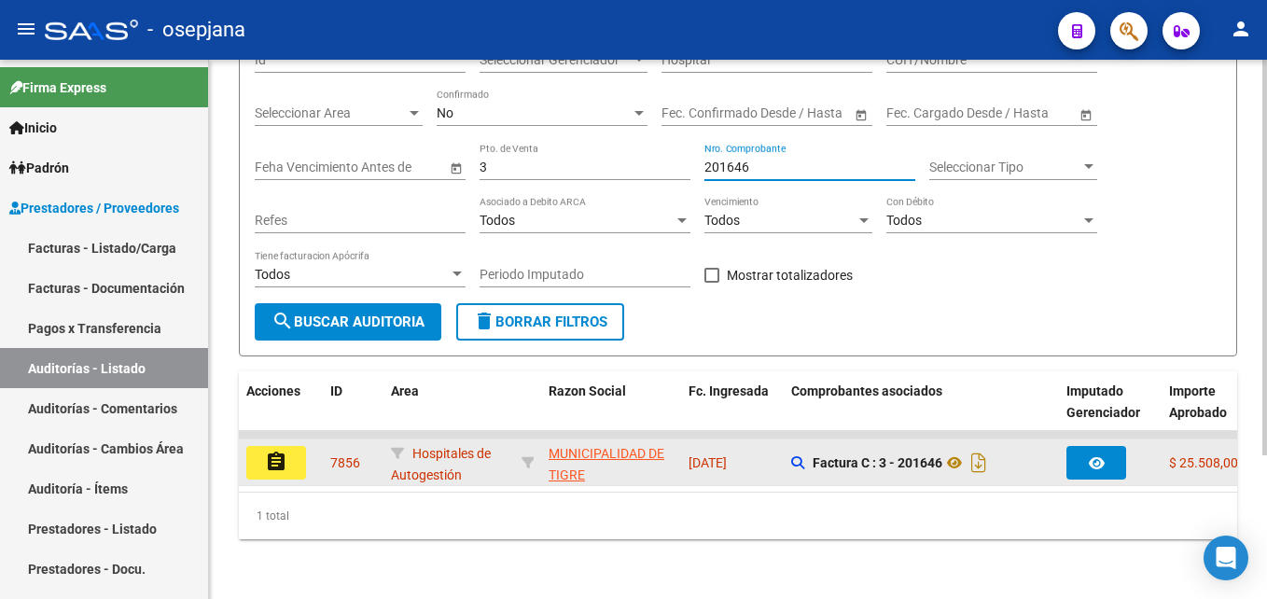
type input "201646"
click at [281, 451] on mat-icon "assignment" at bounding box center [276, 462] width 22 height 22
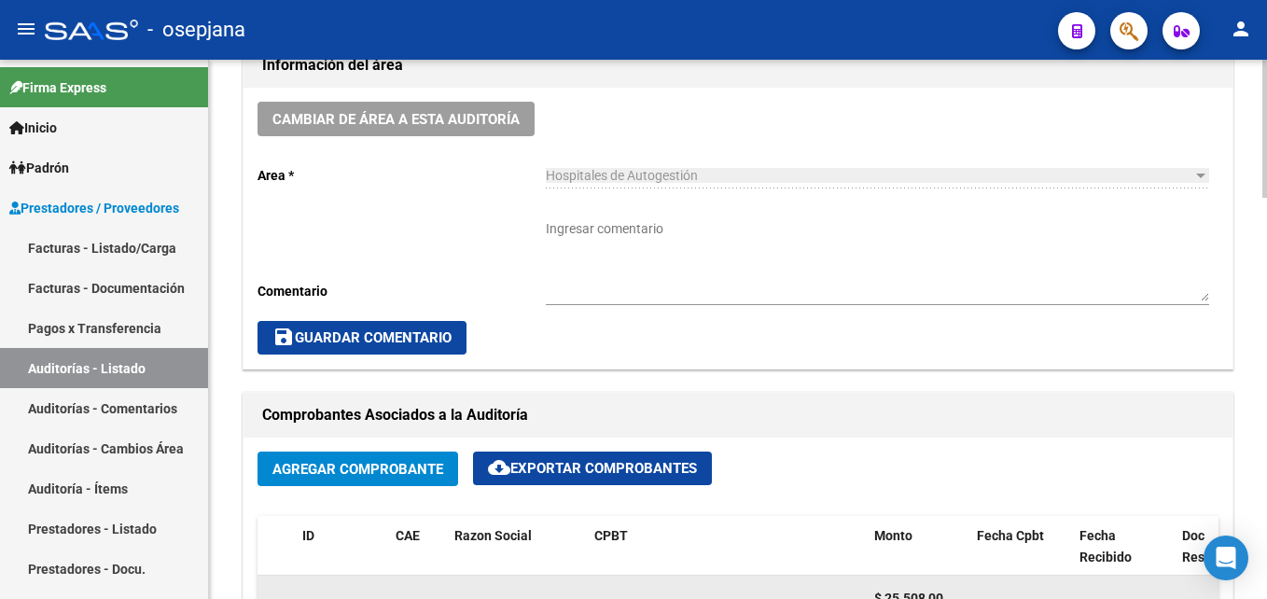
scroll to position [653, 0]
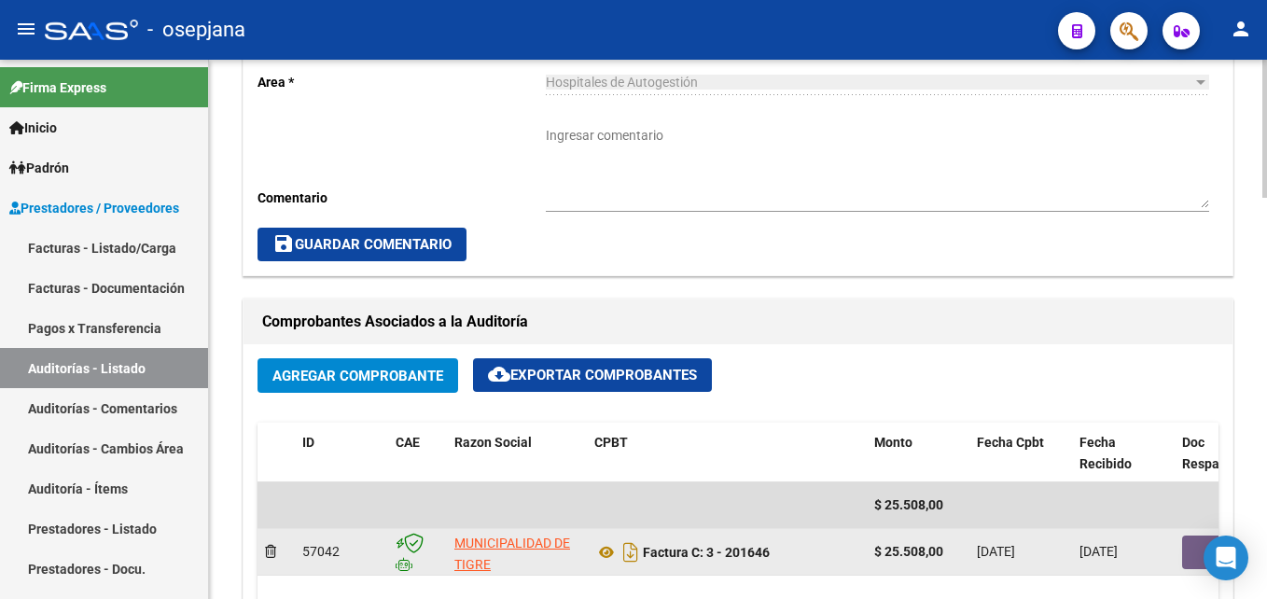
click at [1184, 551] on button "button" at bounding box center [1212, 552] width 60 height 34
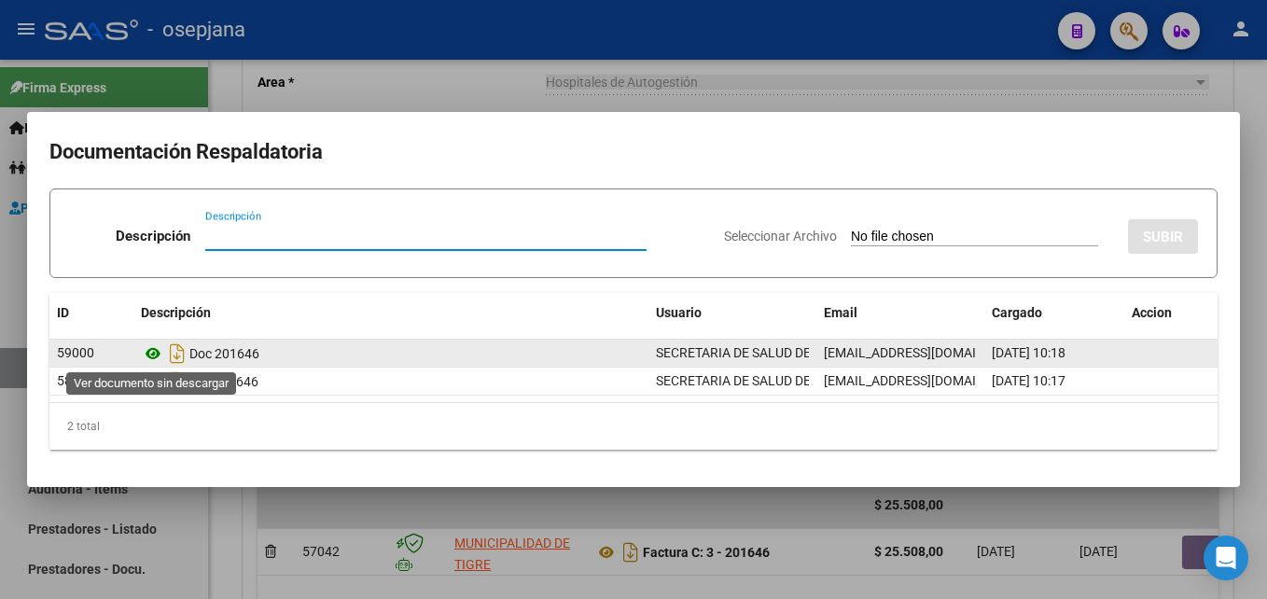
click at [152, 350] on icon at bounding box center [153, 353] width 24 height 22
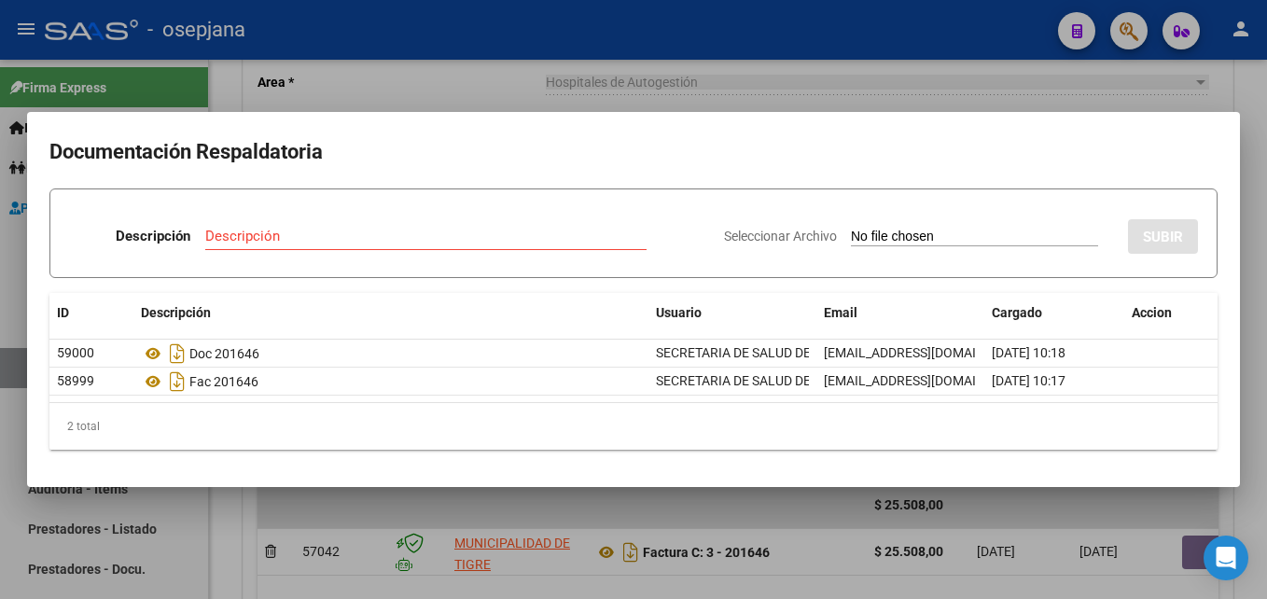
click at [555, 90] on div at bounding box center [633, 299] width 1267 height 599
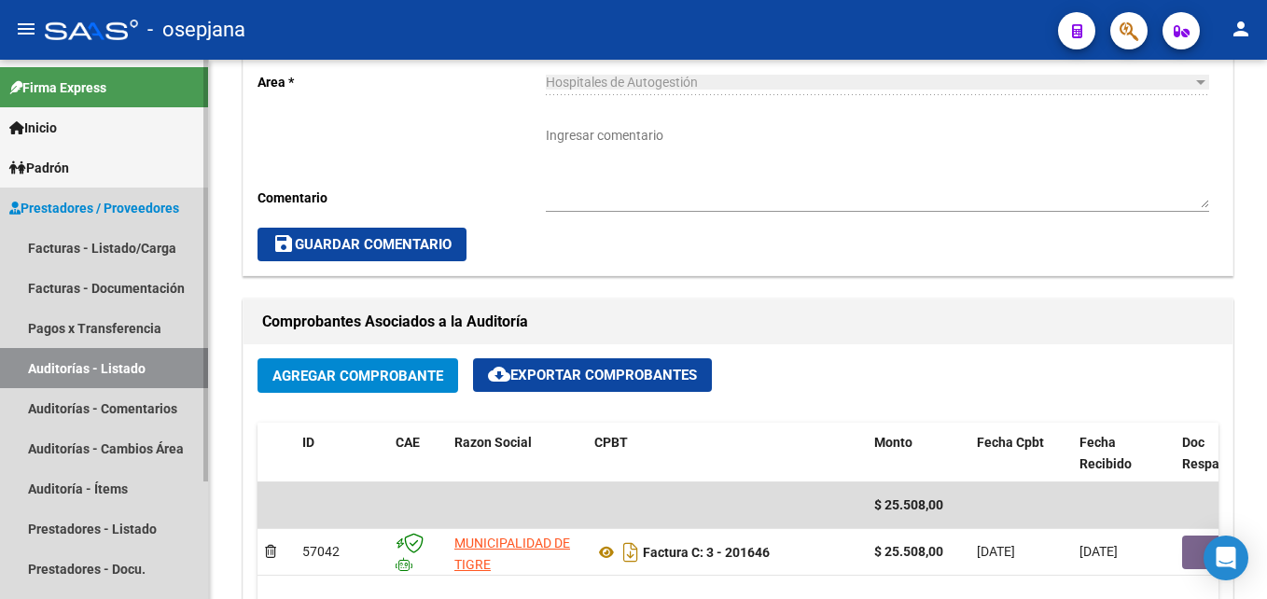
click at [111, 369] on link "Auditorías - Listado" at bounding box center [104, 368] width 208 height 40
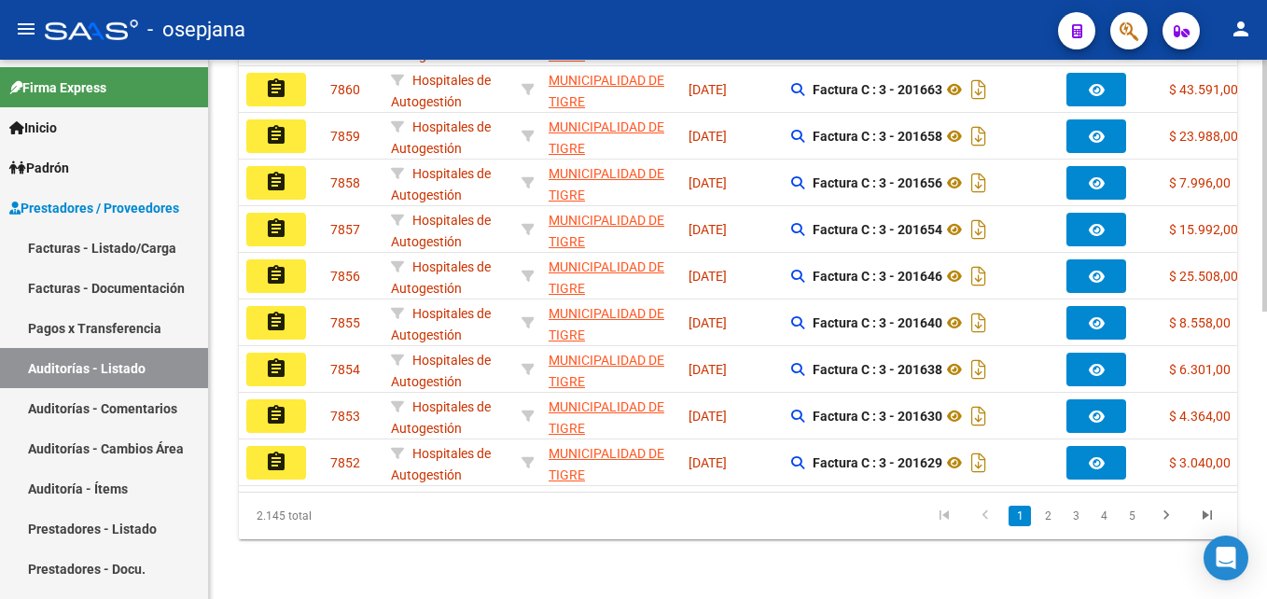
click at [591, 224] on app-link-go-to "MUNICIPALIDAD DE TIGRE" at bounding box center [611, 231] width 125 height 43
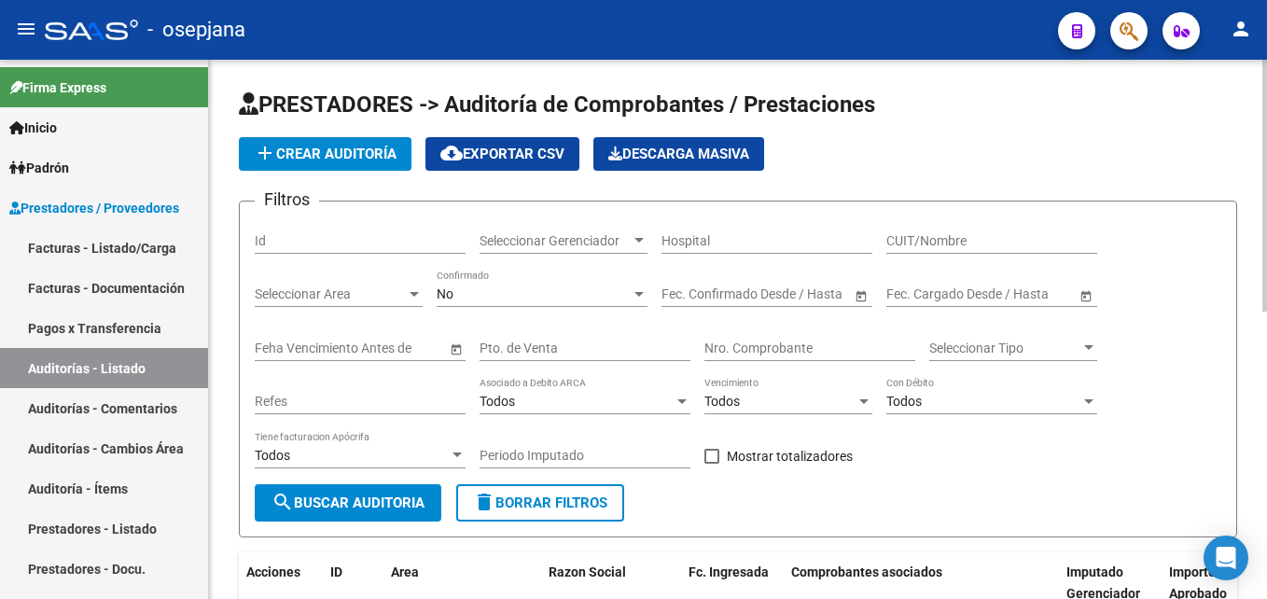
click at [601, 346] on input "Pto. de Venta" at bounding box center [585, 349] width 211 height 16
type input "3"
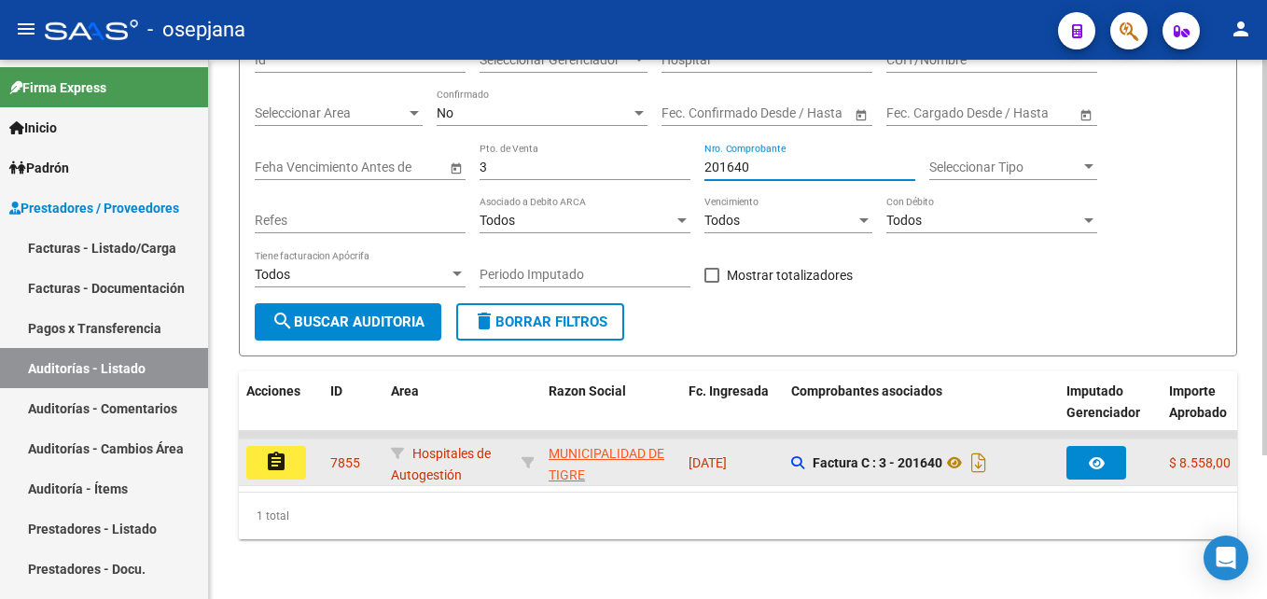
type input "201640"
click at [300, 448] on button "assignment" at bounding box center [276, 463] width 60 height 34
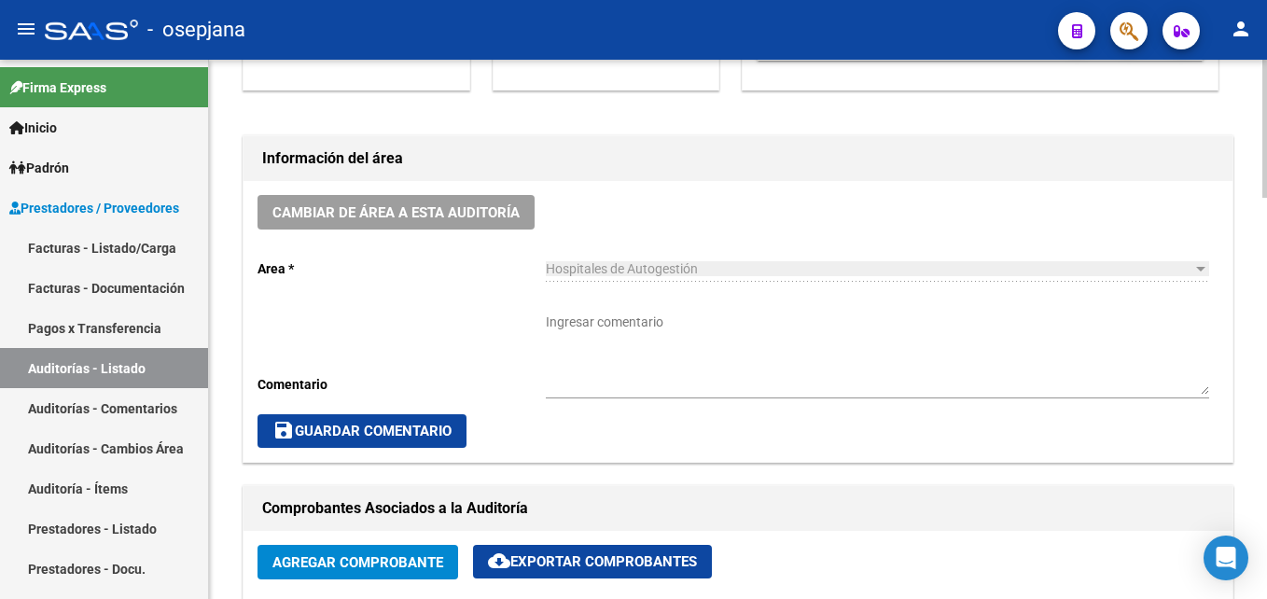
scroll to position [746, 0]
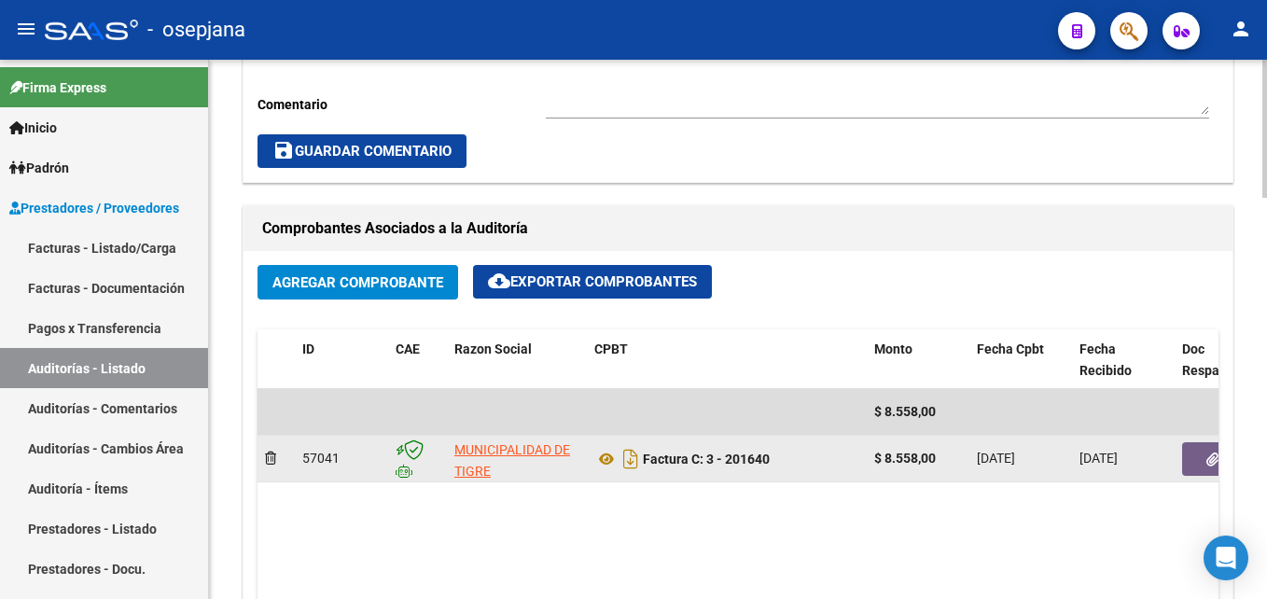
click at [1199, 457] on button "button" at bounding box center [1212, 459] width 60 height 34
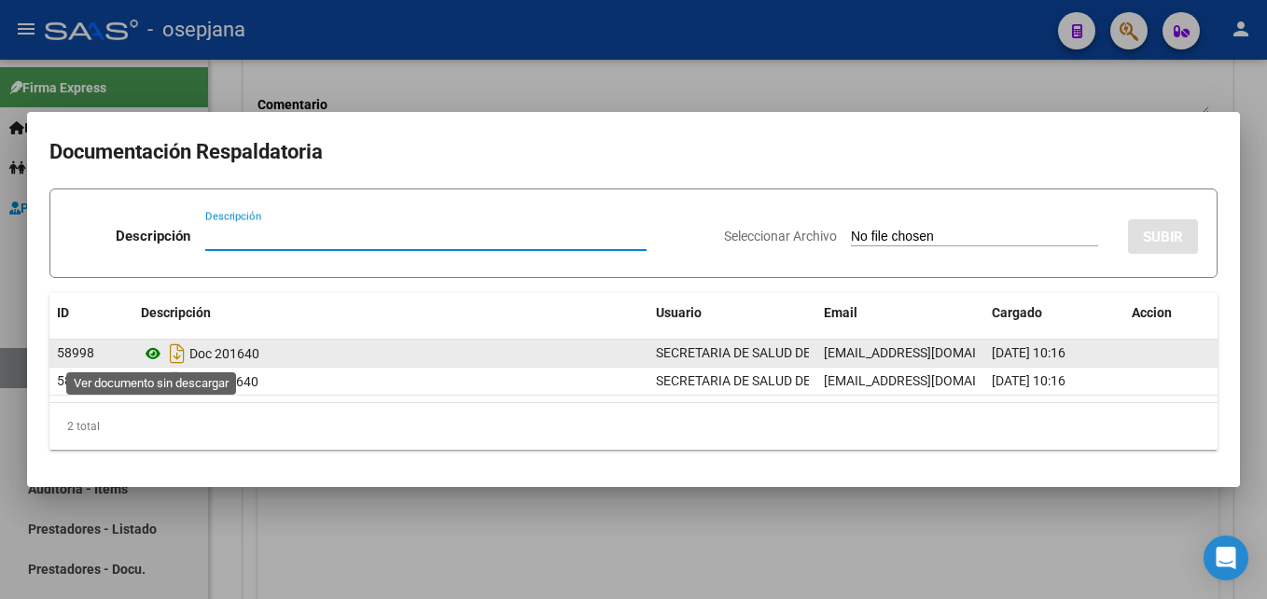
click at [150, 351] on icon at bounding box center [153, 353] width 24 height 22
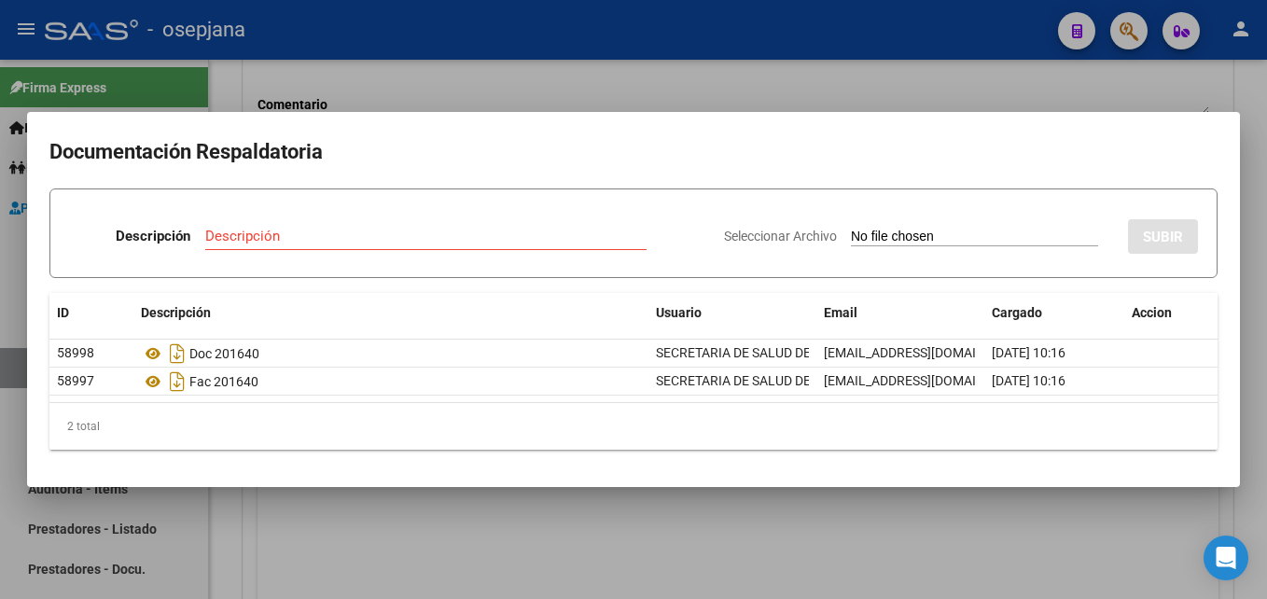
click at [495, 56] on div at bounding box center [633, 299] width 1267 height 599
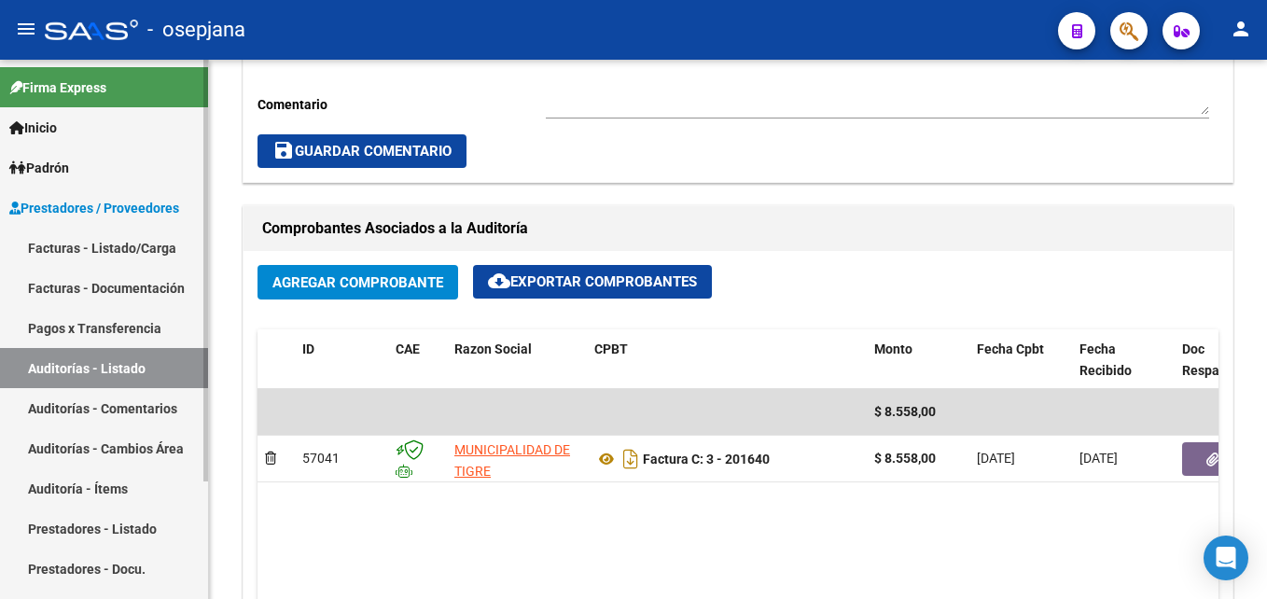
drag, startPoint x: 105, startPoint y: 364, endPoint x: 162, endPoint y: 350, distance: 58.6
click at [105, 364] on link "Auditorías - Listado" at bounding box center [104, 368] width 208 height 40
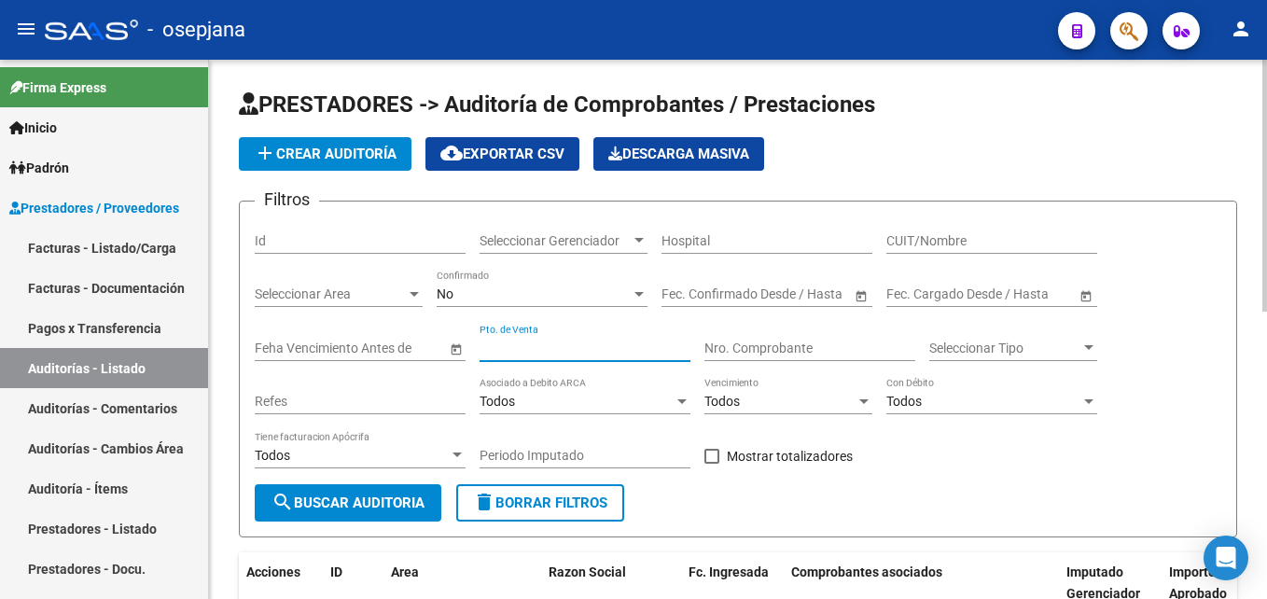
click at [585, 354] on input "Pto. de Venta" at bounding box center [585, 349] width 211 height 16
type input "3"
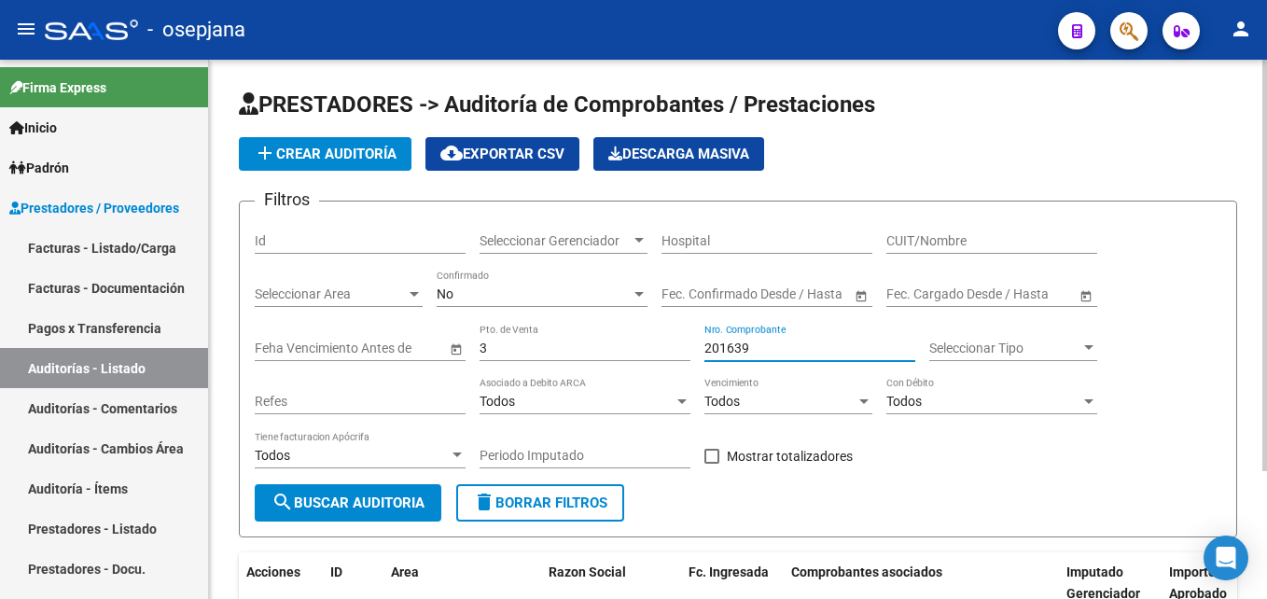
scroll to position [167, 0]
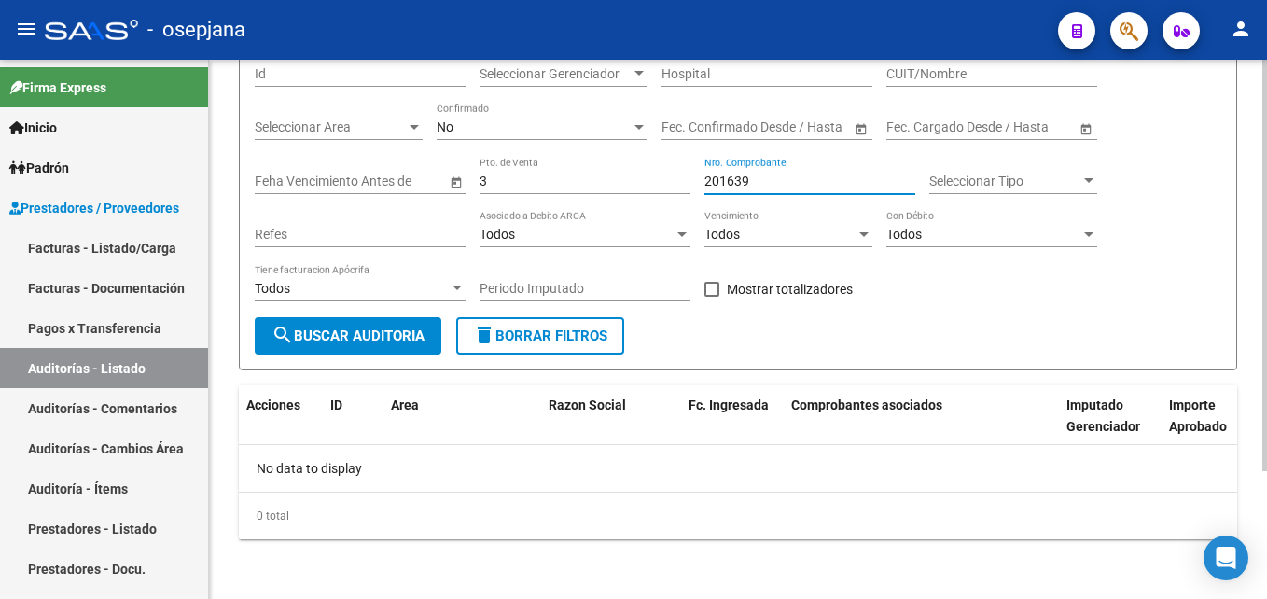
click at [765, 184] on input "201639" at bounding box center [809, 182] width 211 height 16
click at [658, 183] on input "3" at bounding box center [585, 182] width 211 height 16
click at [753, 174] on input "201639" at bounding box center [809, 182] width 211 height 16
click at [686, 175] on div "Filtros Id Seleccionar Gerenciador Seleccionar Gerenciador Hospital CUIT/Nombre…" at bounding box center [738, 183] width 966 height 268
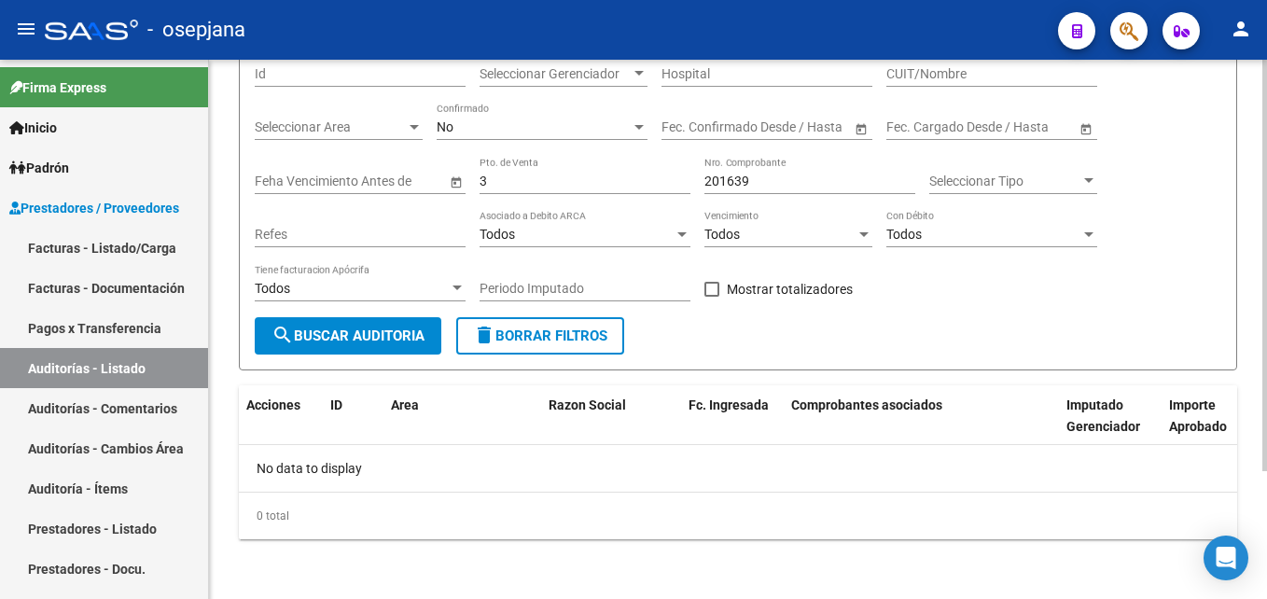
click at [686, 175] on input "3" at bounding box center [585, 182] width 211 height 16
type input "201639"
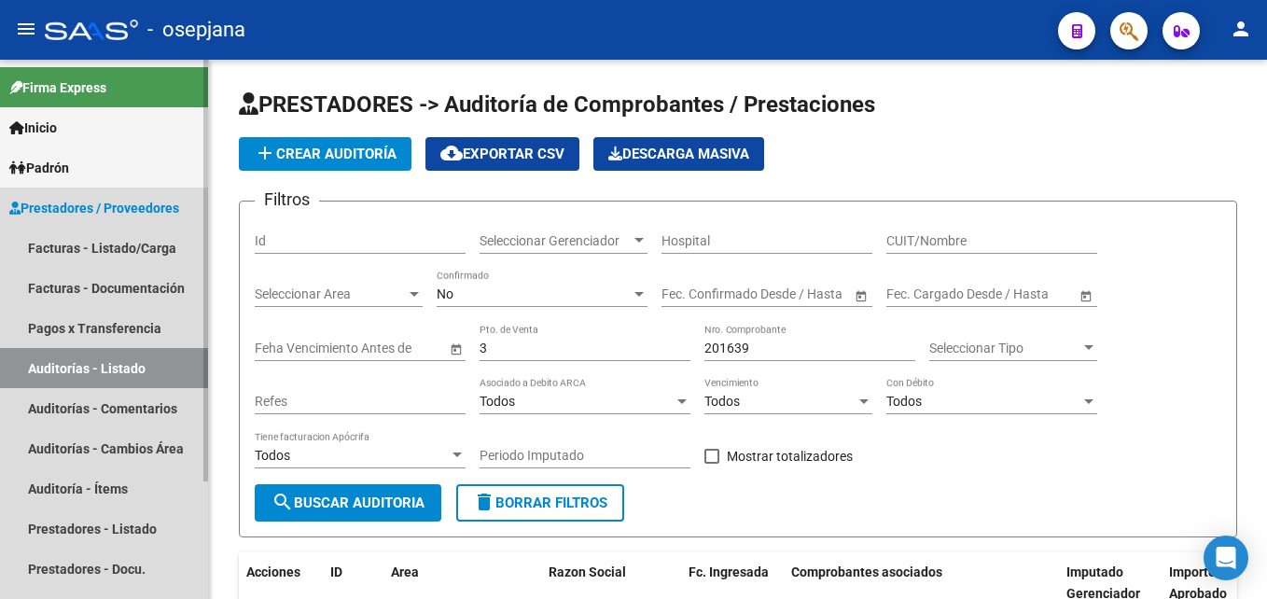
click at [145, 363] on link "Auditorías - Listado" at bounding box center [104, 368] width 208 height 40
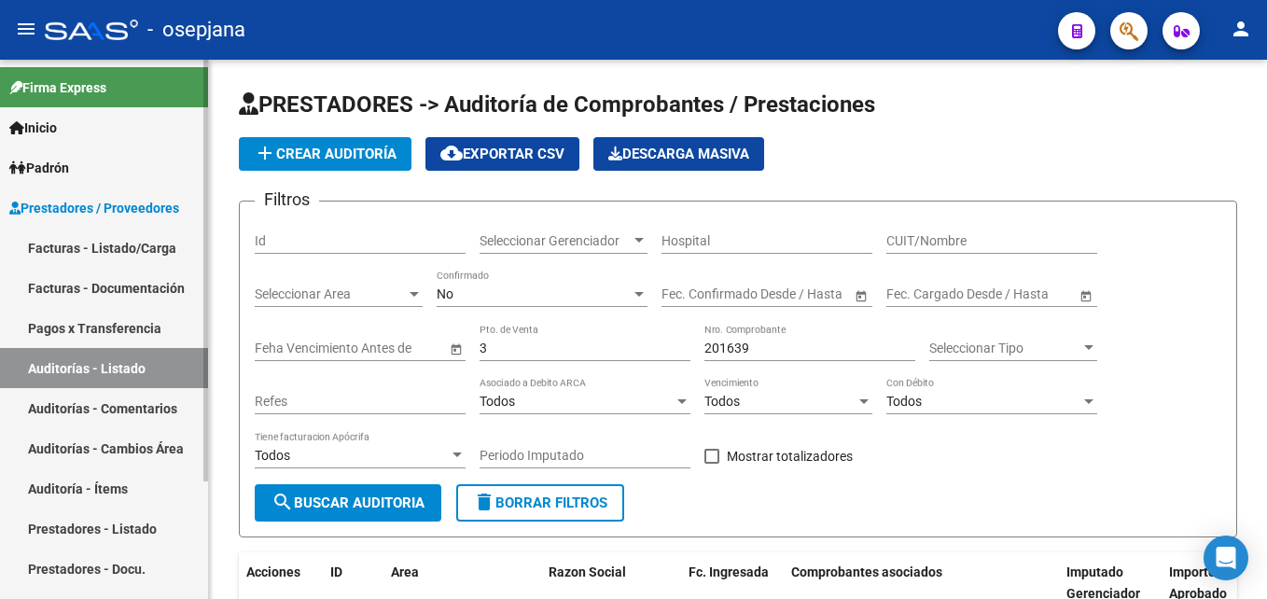
click at [141, 240] on link "Facturas - Listado/Carga" at bounding box center [104, 248] width 208 height 40
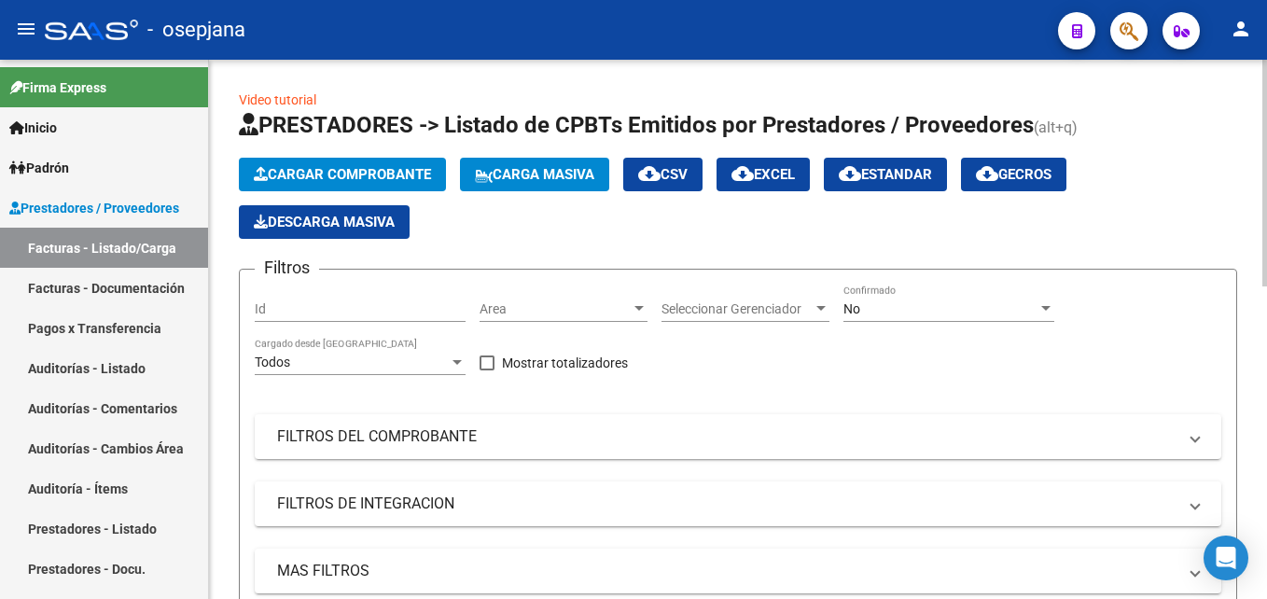
click at [550, 311] on span "Area" at bounding box center [555, 309] width 151 height 16
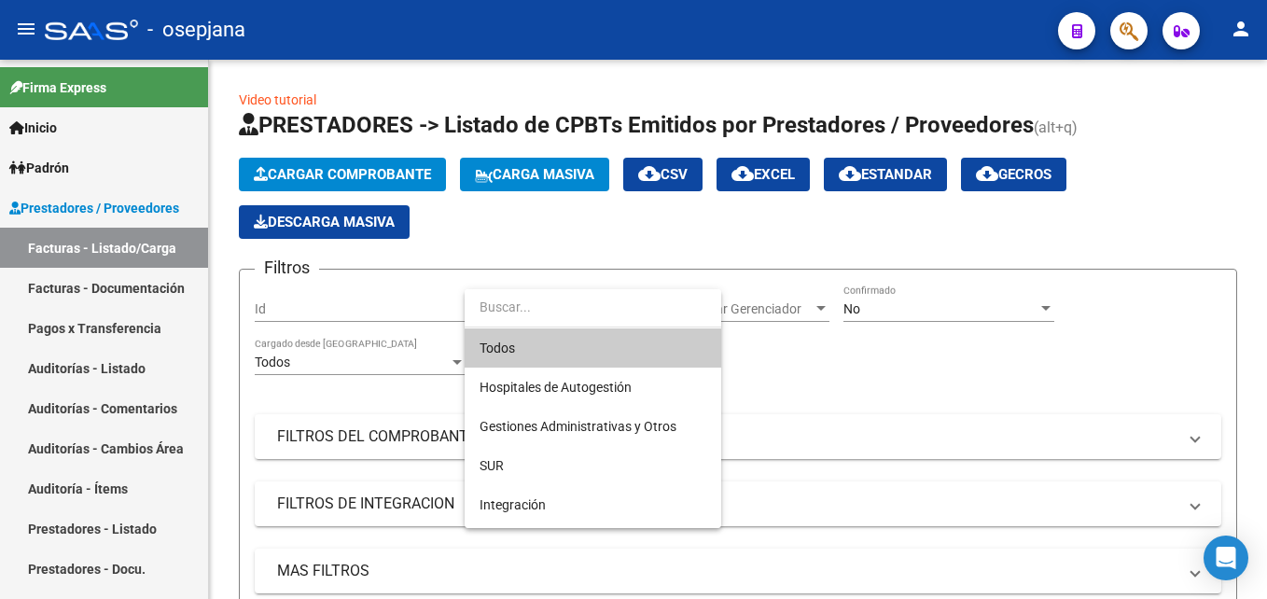
click at [551, 350] on span "Todos" at bounding box center [593, 347] width 227 height 39
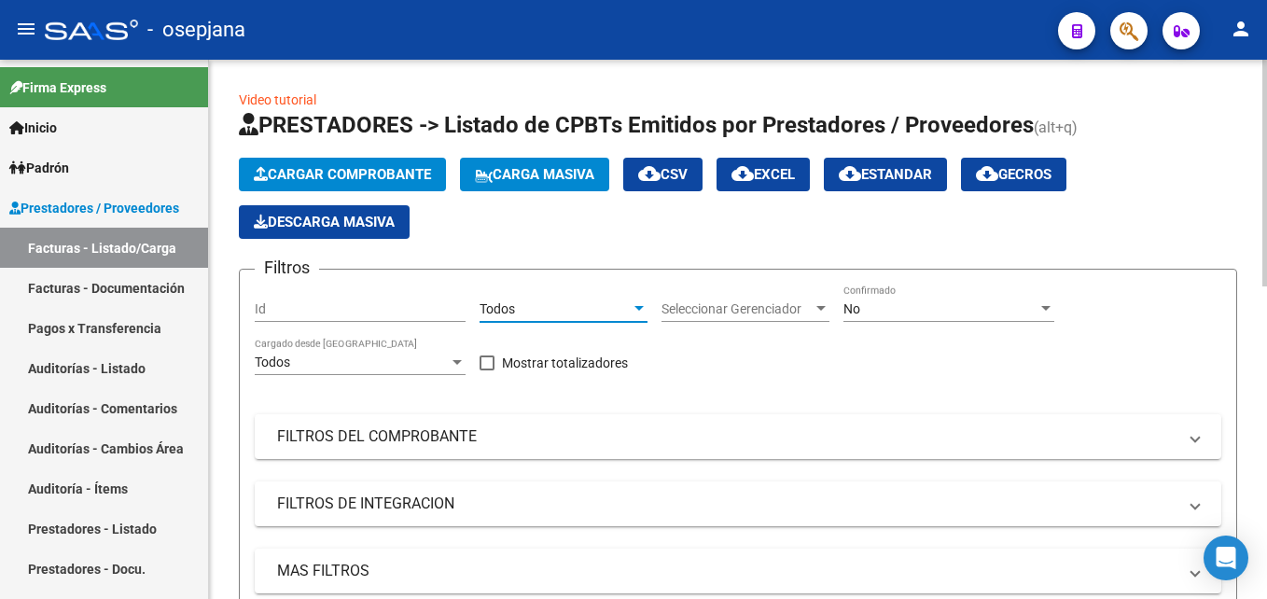
click at [783, 317] on div "Seleccionar Gerenciador Seleccionar Gerenciador" at bounding box center [745, 303] width 168 height 37
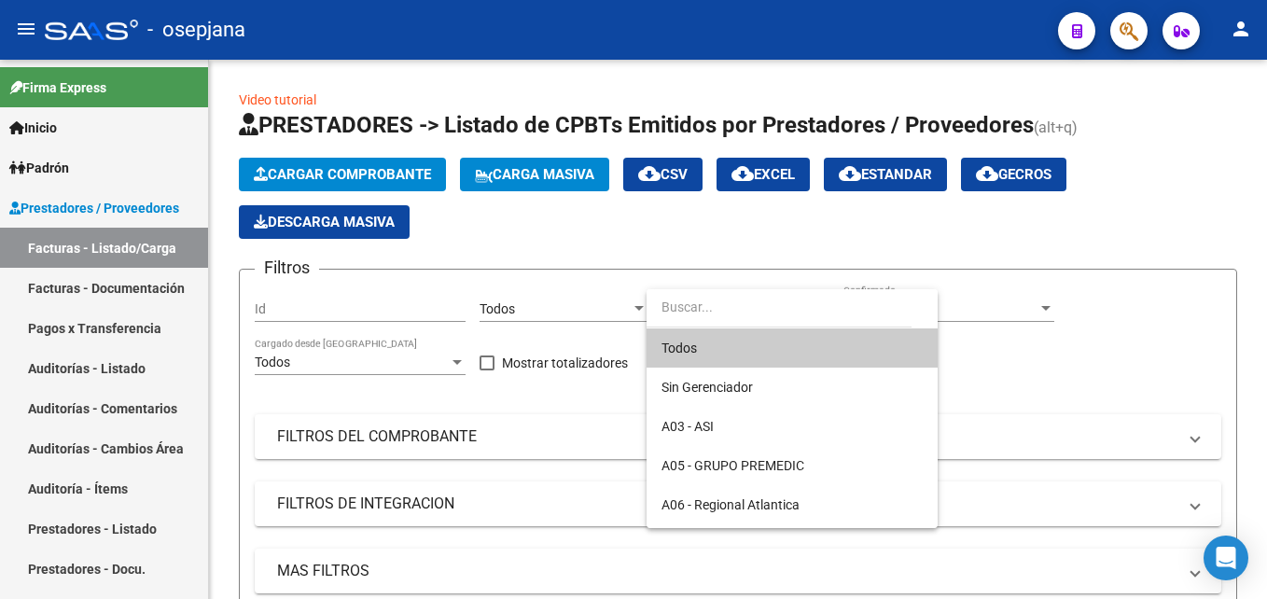
click at [680, 346] on span "Todos" at bounding box center [791, 347] width 261 height 39
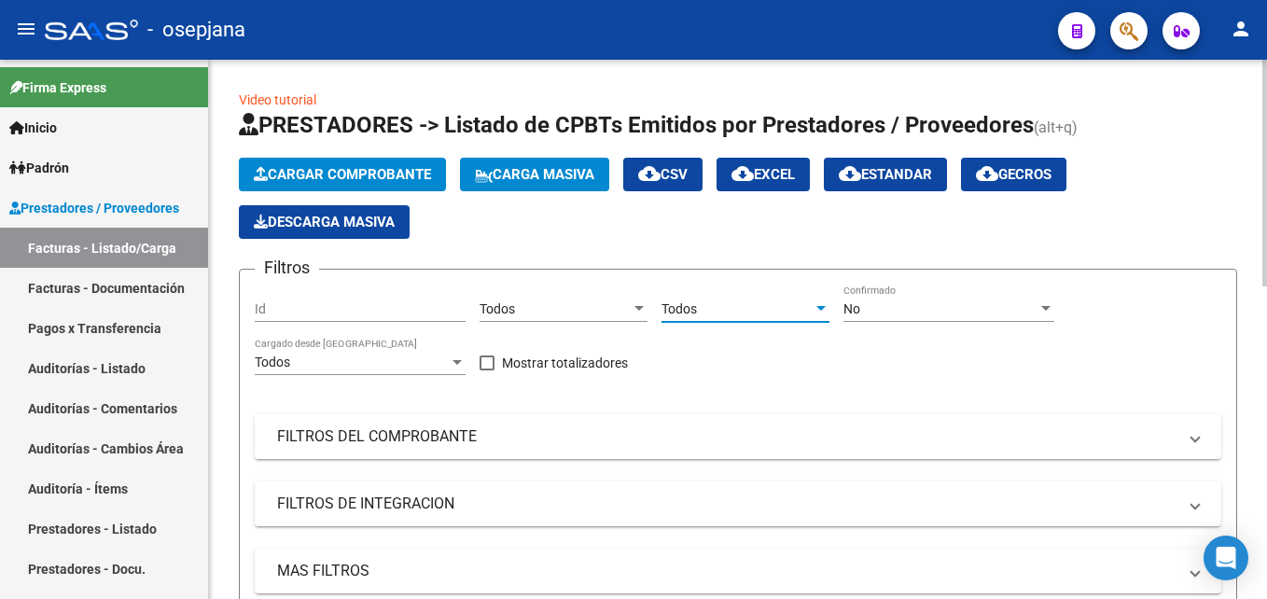
click at [883, 317] on div "No Confirmado" at bounding box center [948, 303] width 211 height 37
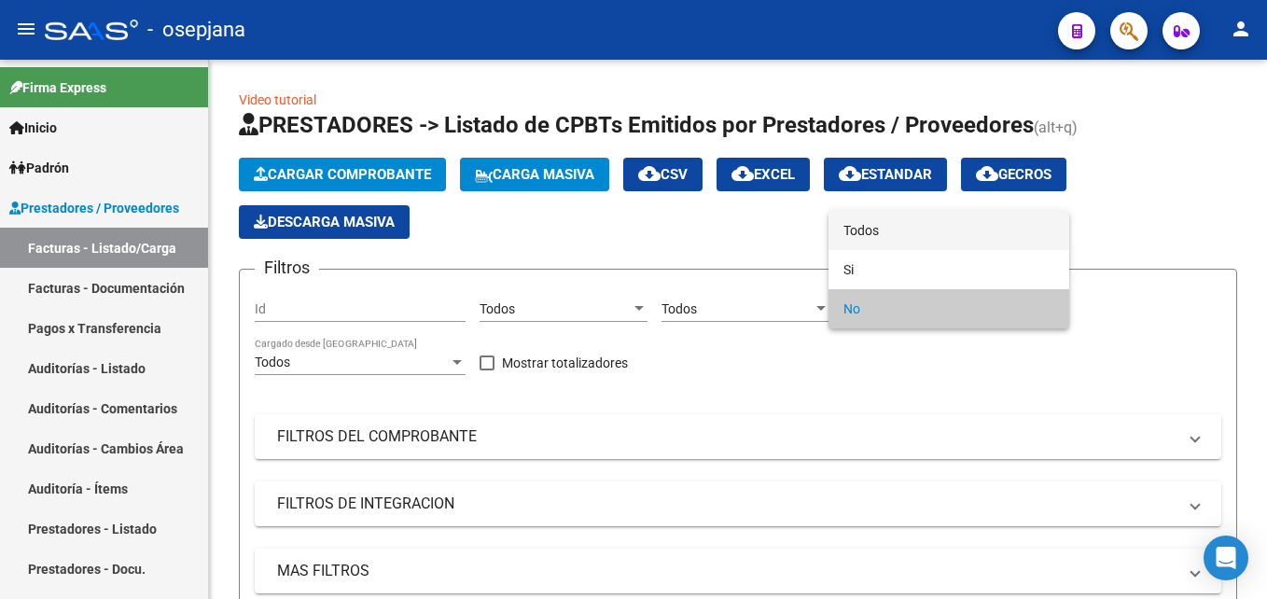
click at [889, 222] on span "Todos" at bounding box center [948, 230] width 211 height 39
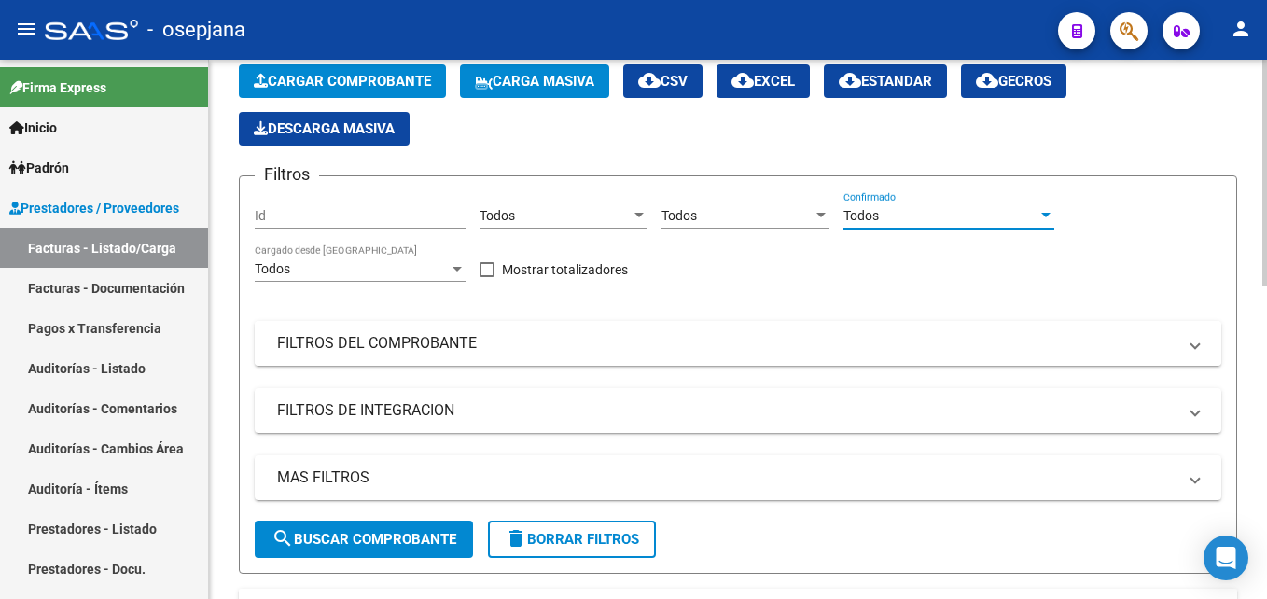
click at [577, 341] on mat-panel-title "FILTROS DEL COMPROBANTE" at bounding box center [726, 343] width 899 height 21
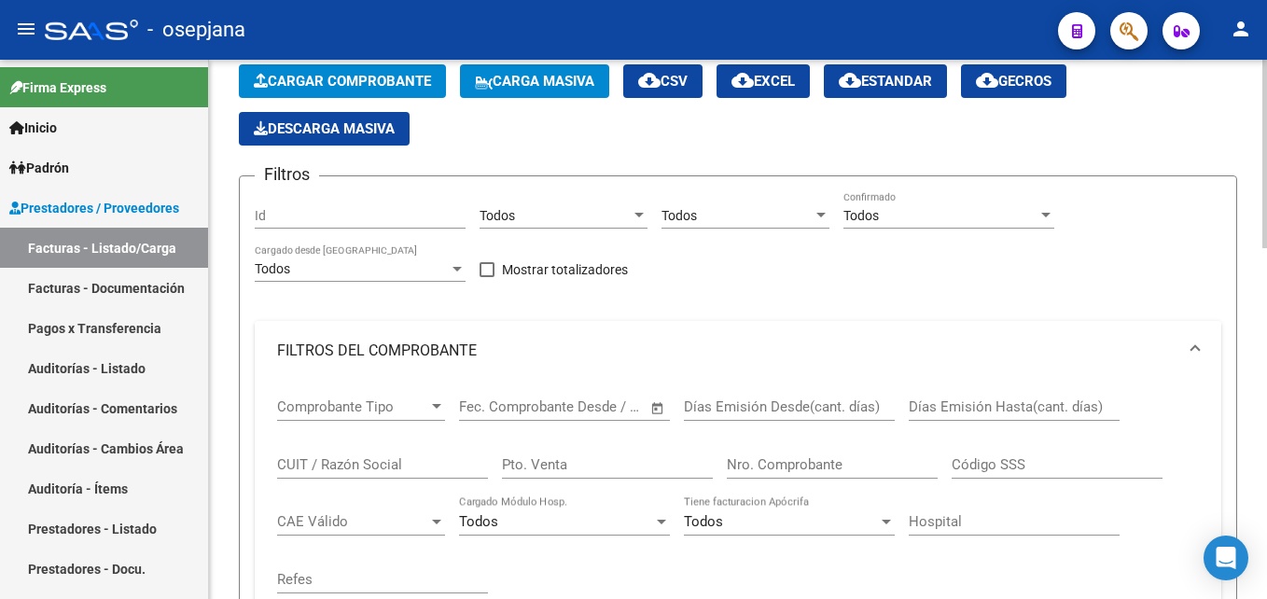
scroll to position [187, 0]
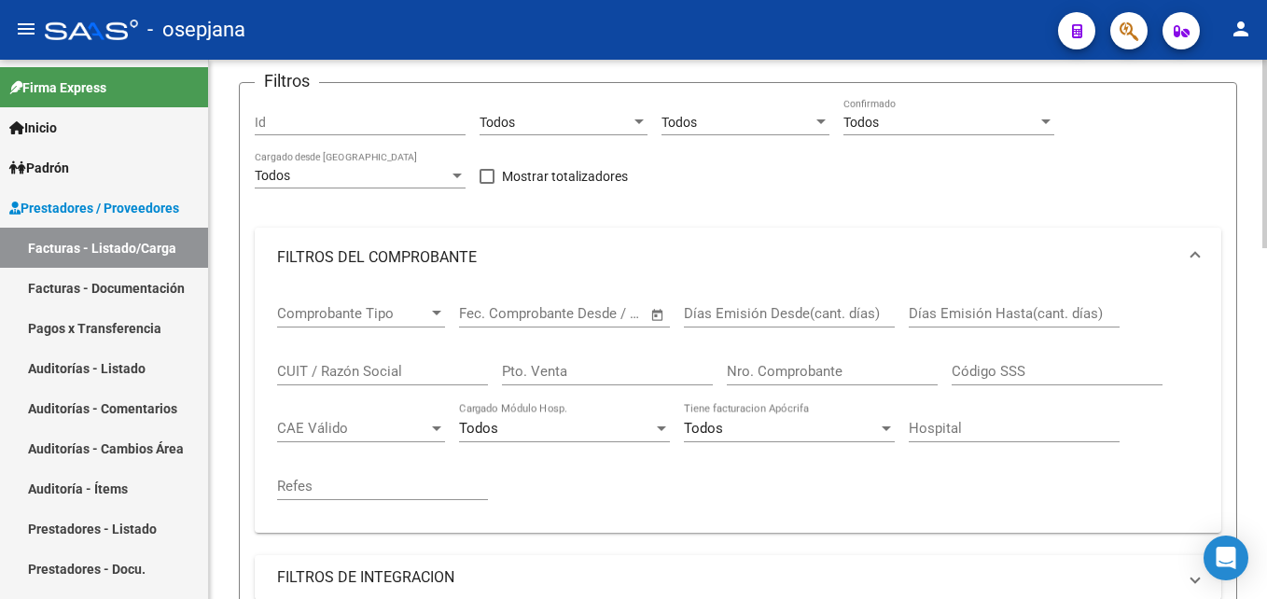
click at [619, 377] on input "Pto. Venta" at bounding box center [607, 371] width 211 height 17
type input "3"
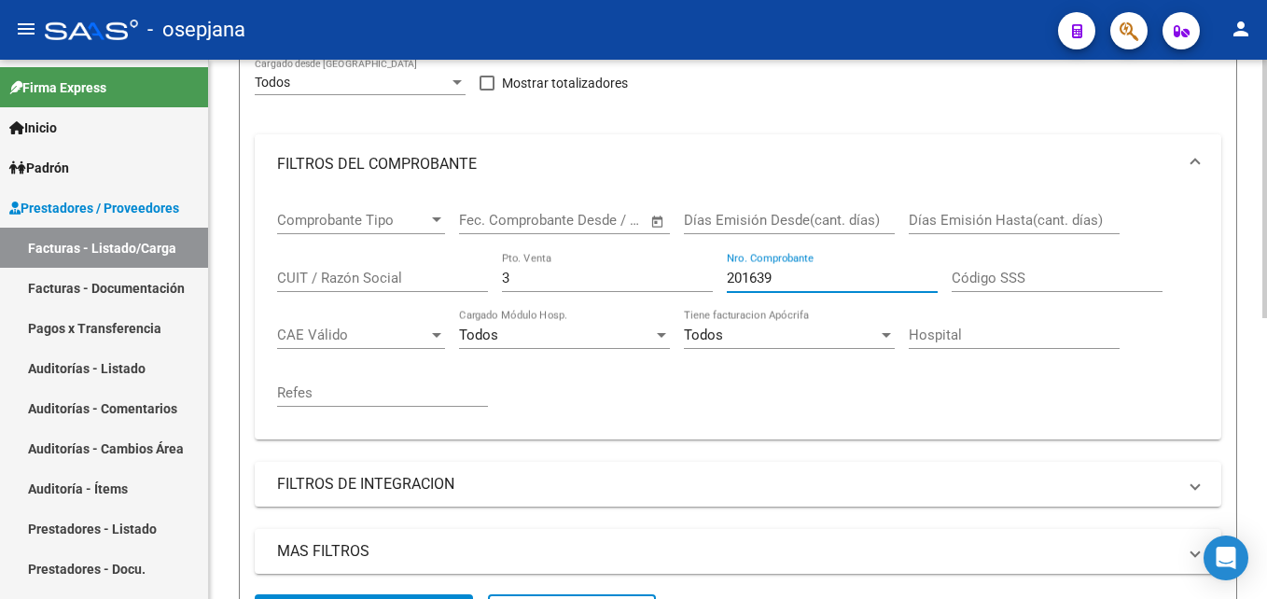
scroll to position [560, 0]
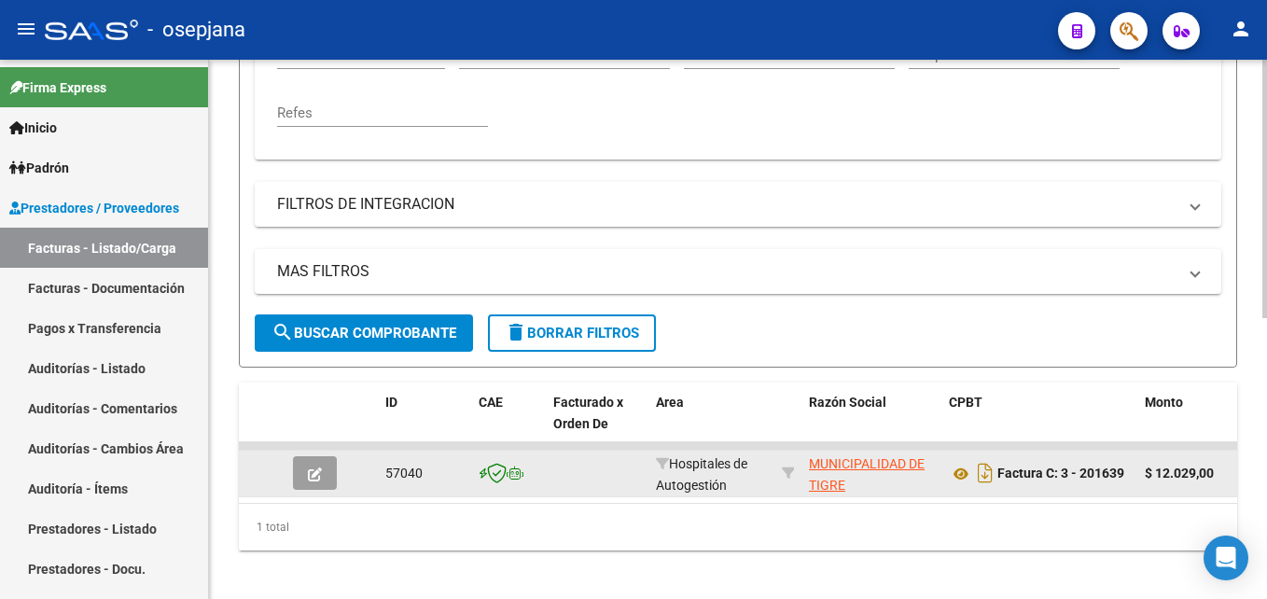
type input "201639"
click at [307, 480] on button "button" at bounding box center [315, 473] width 44 height 34
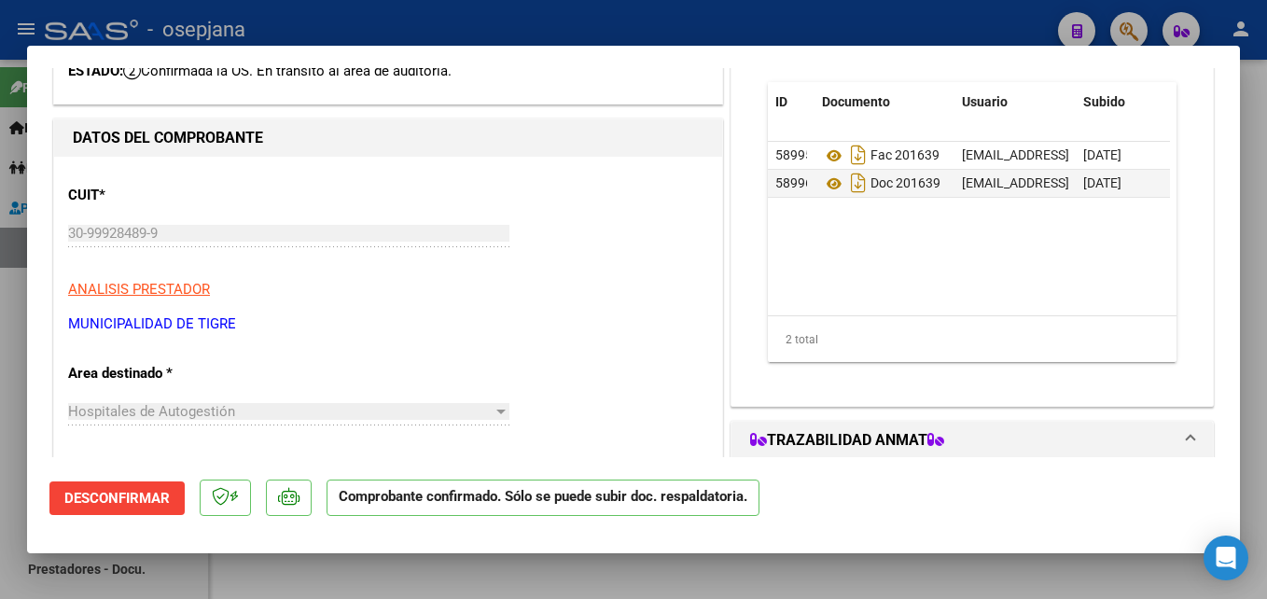
scroll to position [0, 0]
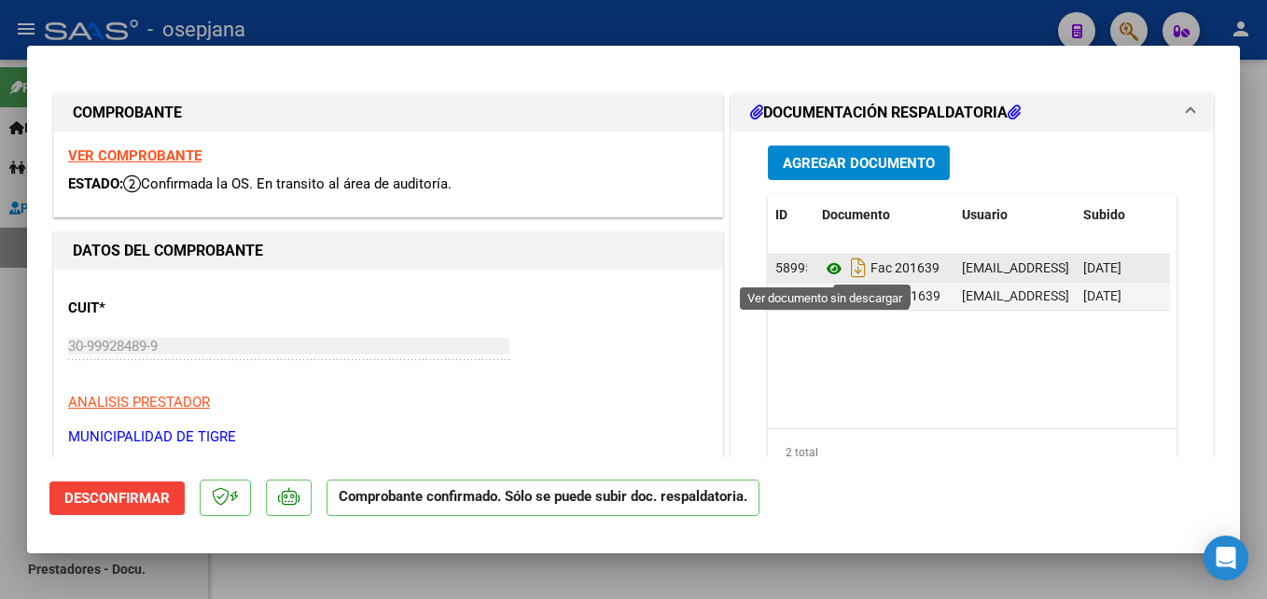
click at [826, 270] on icon at bounding box center [834, 268] width 24 height 22
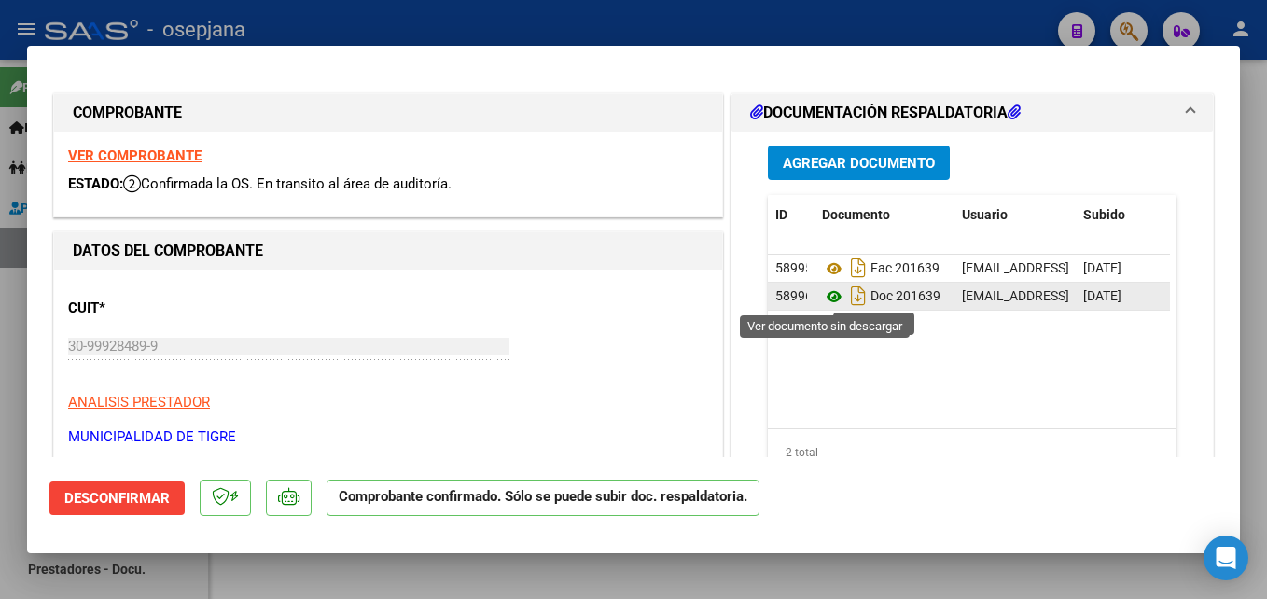
click at [824, 302] on icon at bounding box center [834, 296] width 24 height 22
click at [622, 19] on div at bounding box center [633, 299] width 1267 height 599
type input "$ 0,00"
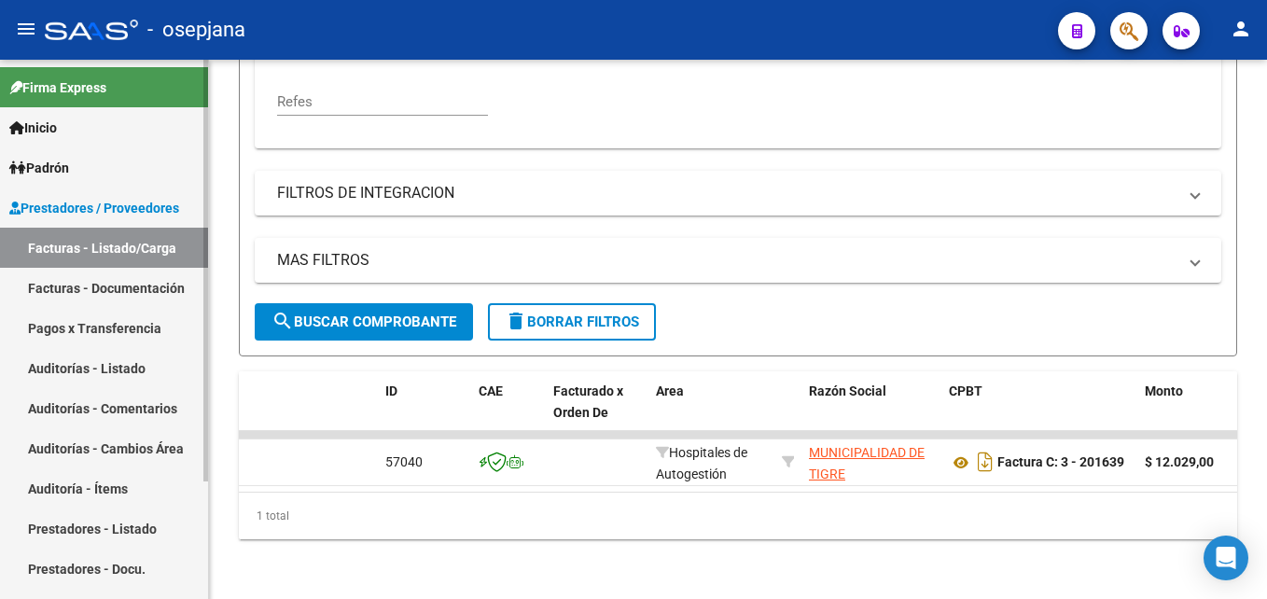
scroll to position [560, 0]
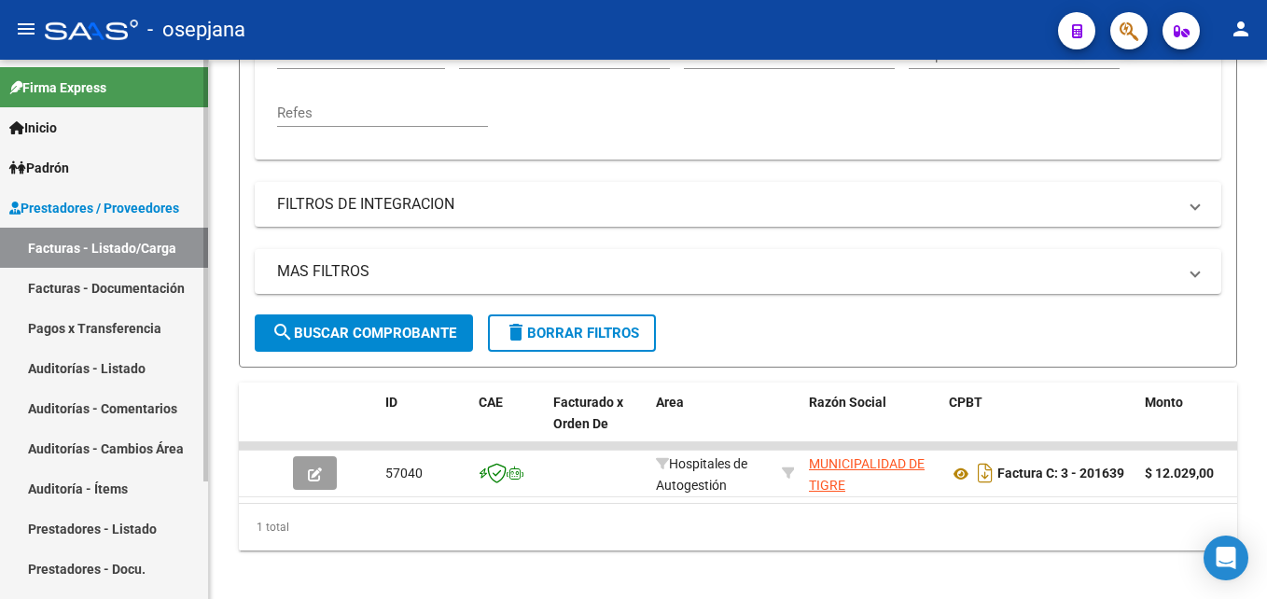
drag, startPoint x: 118, startPoint y: 370, endPoint x: 162, endPoint y: 372, distance: 43.9
click at [118, 370] on link "Auditorías - Listado" at bounding box center [104, 368] width 208 height 40
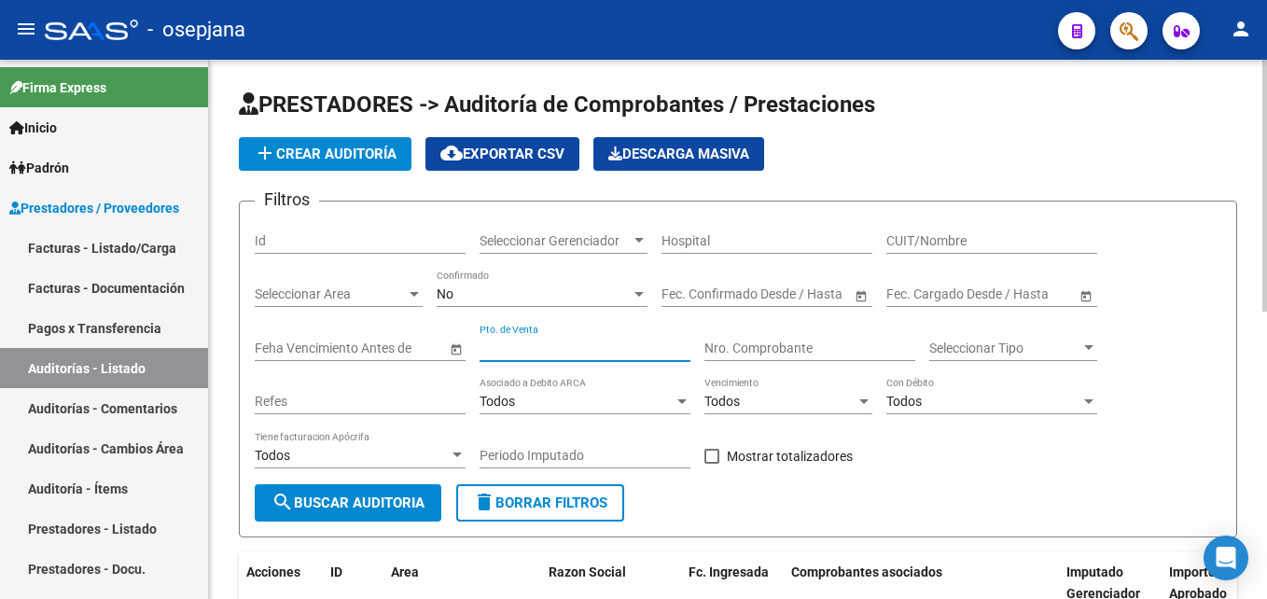
click at [531, 341] on input "Pto. de Venta" at bounding box center [585, 349] width 211 height 16
type input "3"
type input "201639"
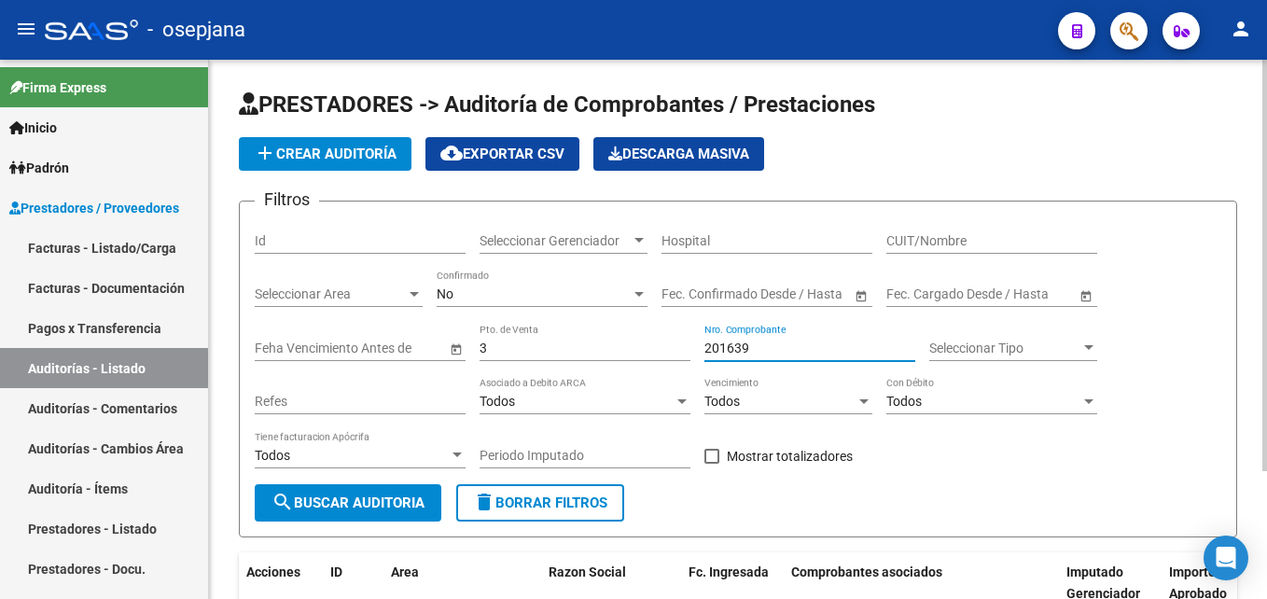
click at [328, 152] on span "add Crear Auditoría" at bounding box center [325, 154] width 143 height 17
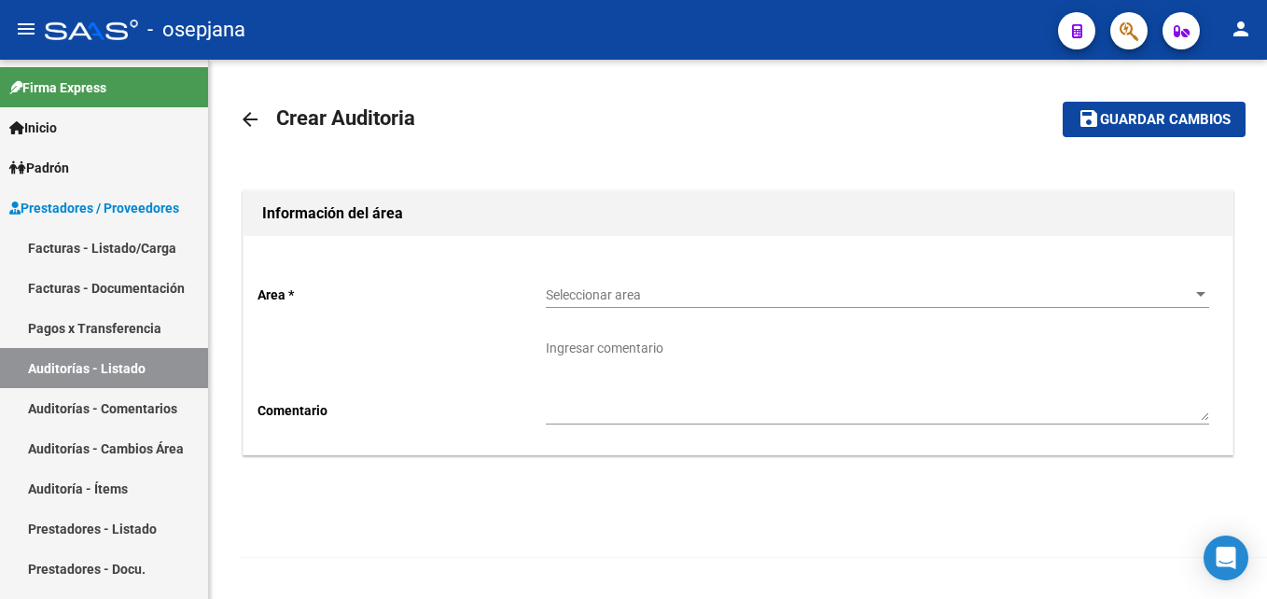
click at [670, 285] on div "Seleccionar area Seleccionar area" at bounding box center [877, 289] width 663 height 37
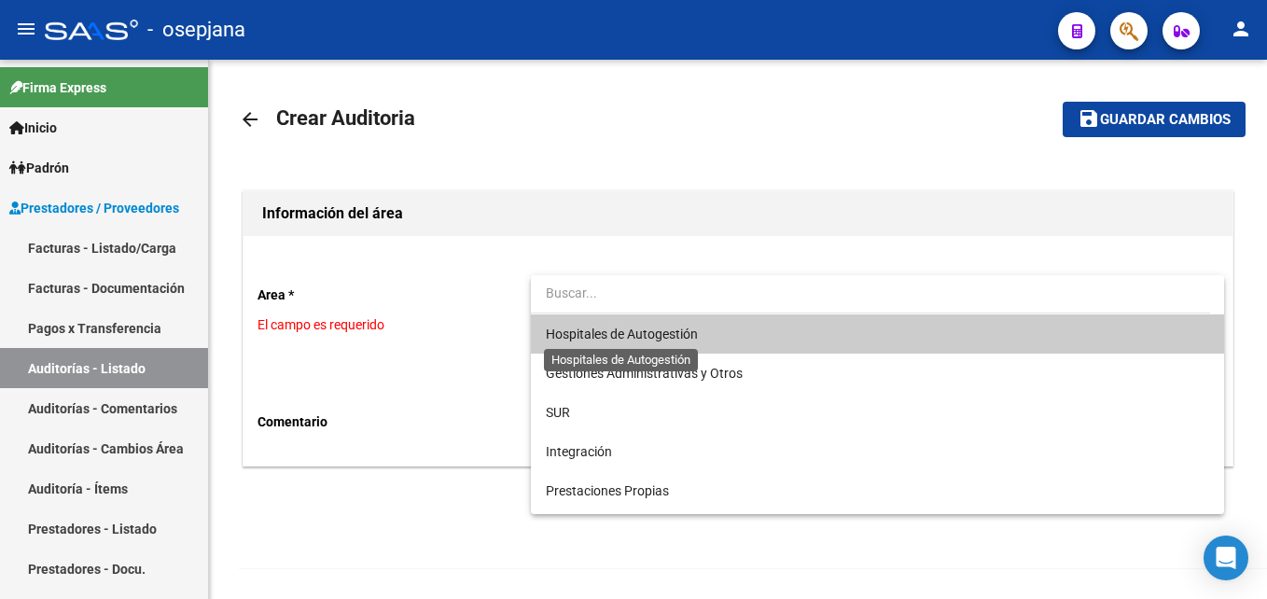
click at [612, 333] on span "Hospitales de Autogestión" at bounding box center [622, 334] width 152 height 15
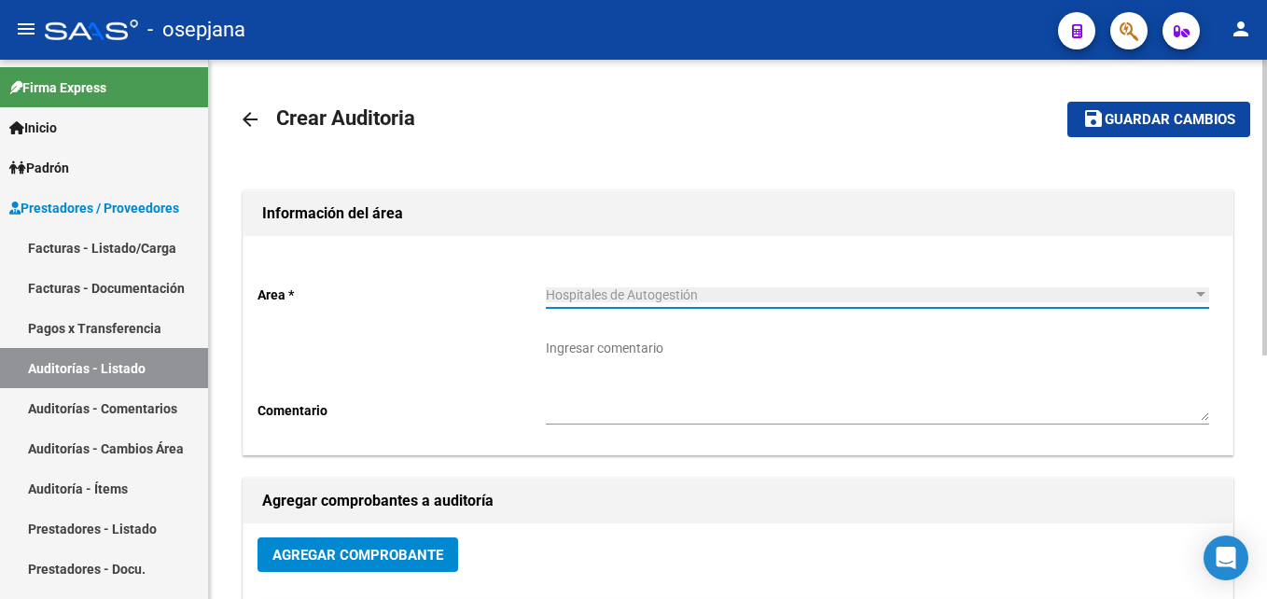
click at [390, 545] on button "Agregar Comprobante" at bounding box center [357, 554] width 201 height 35
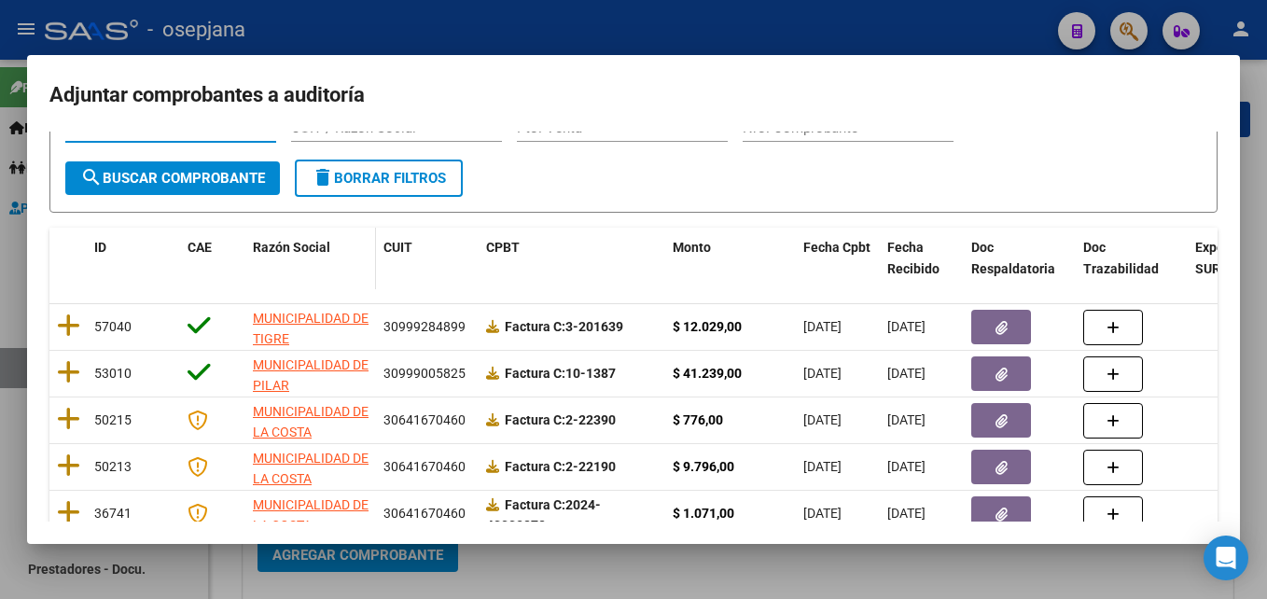
scroll to position [187, 0]
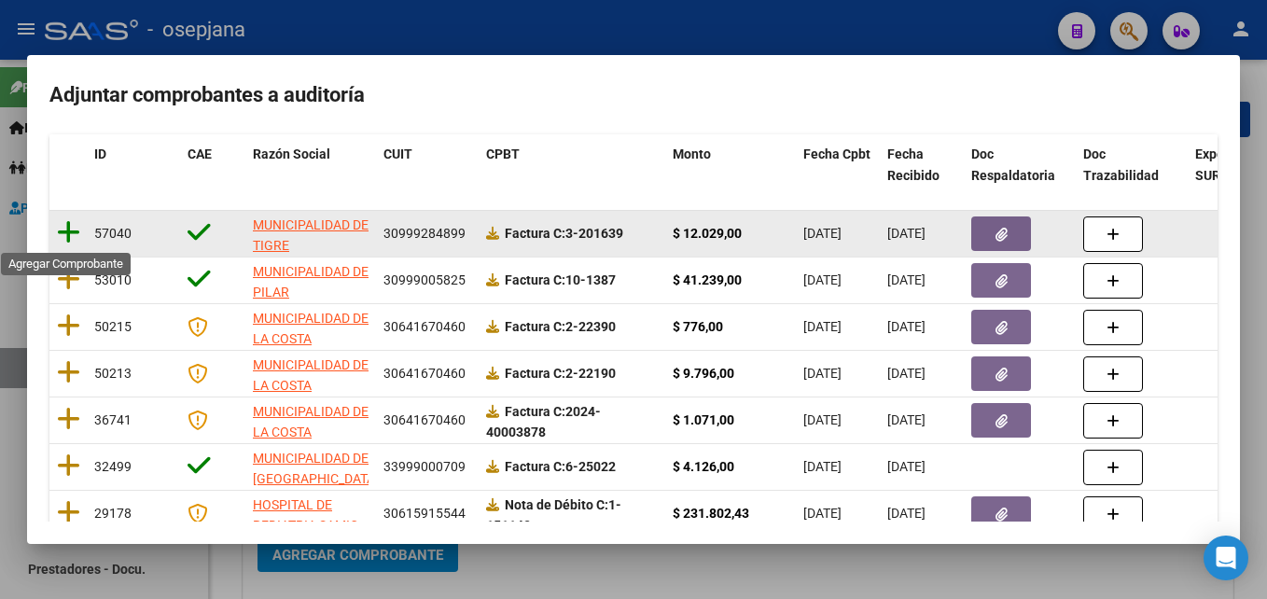
click at [67, 229] on icon at bounding box center [68, 232] width 23 height 26
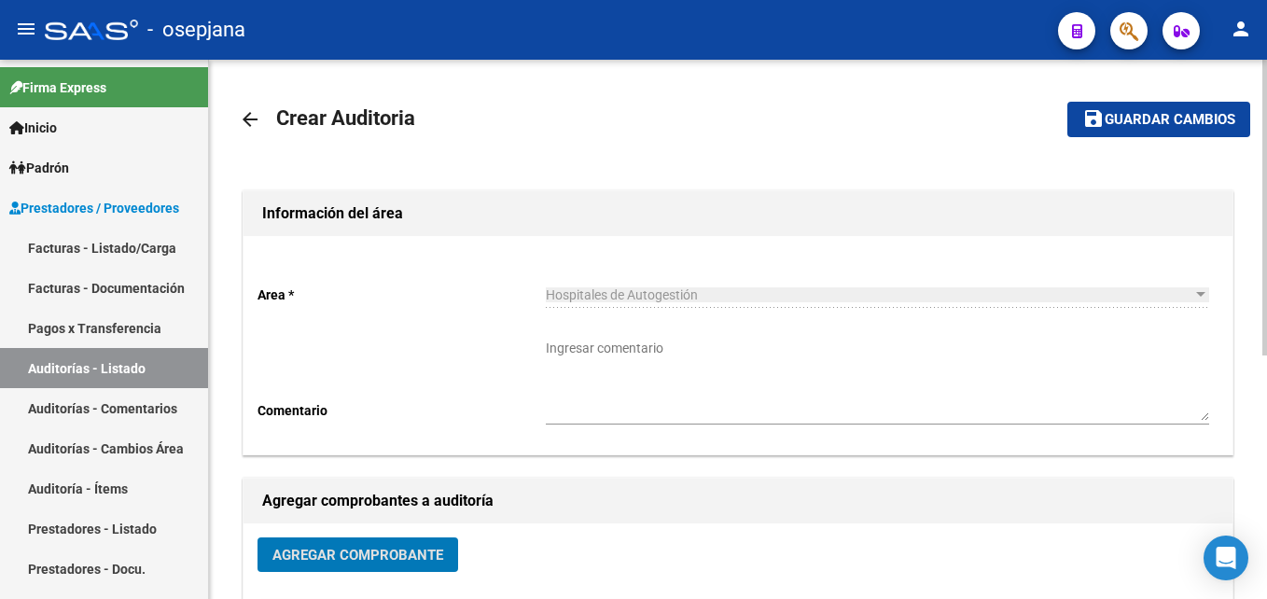
drag, startPoint x: 1137, startPoint y: 130, endPoint x: 1045, endPoint y: 153, distance: 95.3
click at [1137, 130] on button "save Guardar cambios" at bounding box center [1158, 119] width 183 height 35
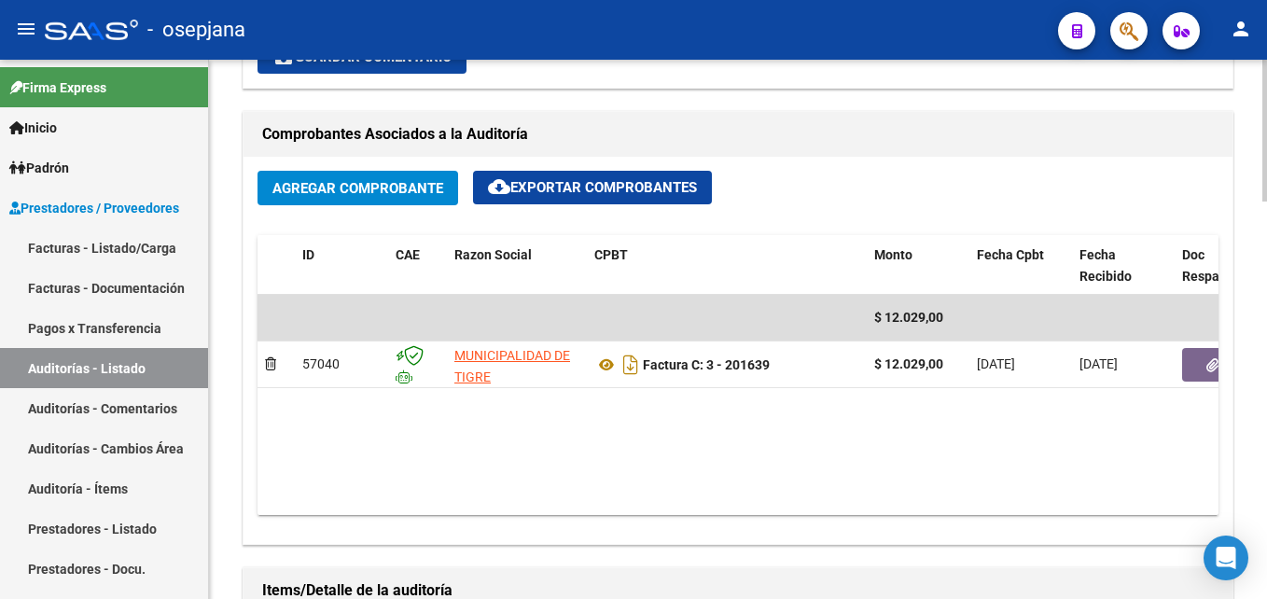
scroll to position [560, 0]
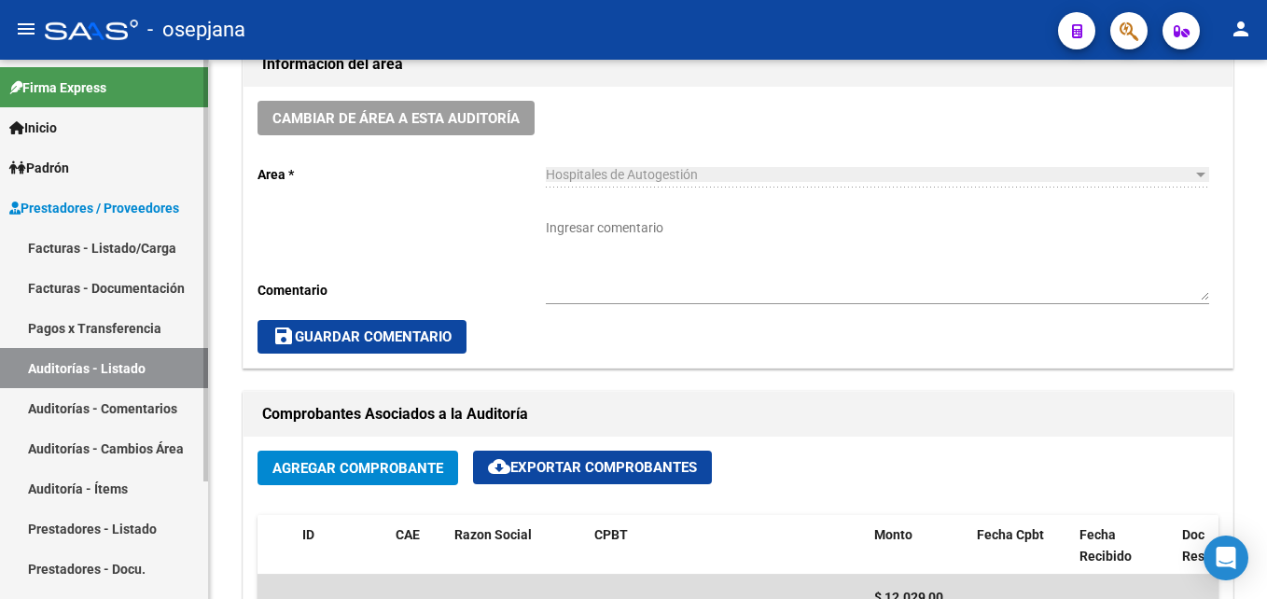
click at [129, 361] on link "Auditorías - Listado" at bounding box center [104, 368] width 208 height 40
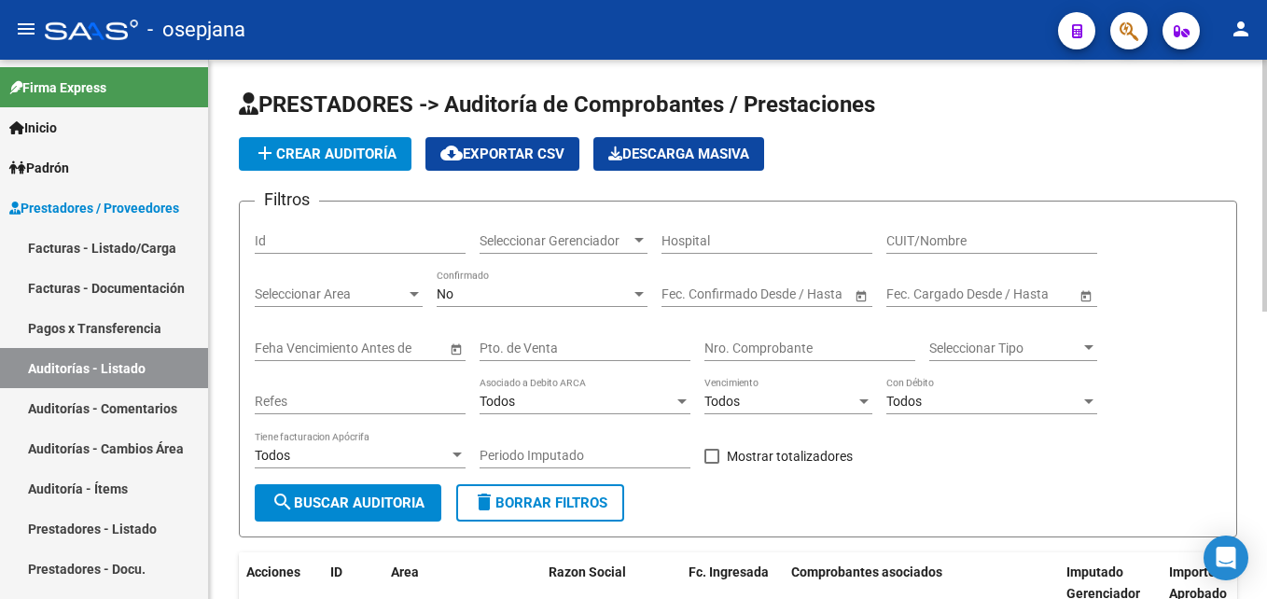
click at [579, 350] on input "Pto. de Venta" at bounding box center [585, 349] width 211 height 16
type input "3"
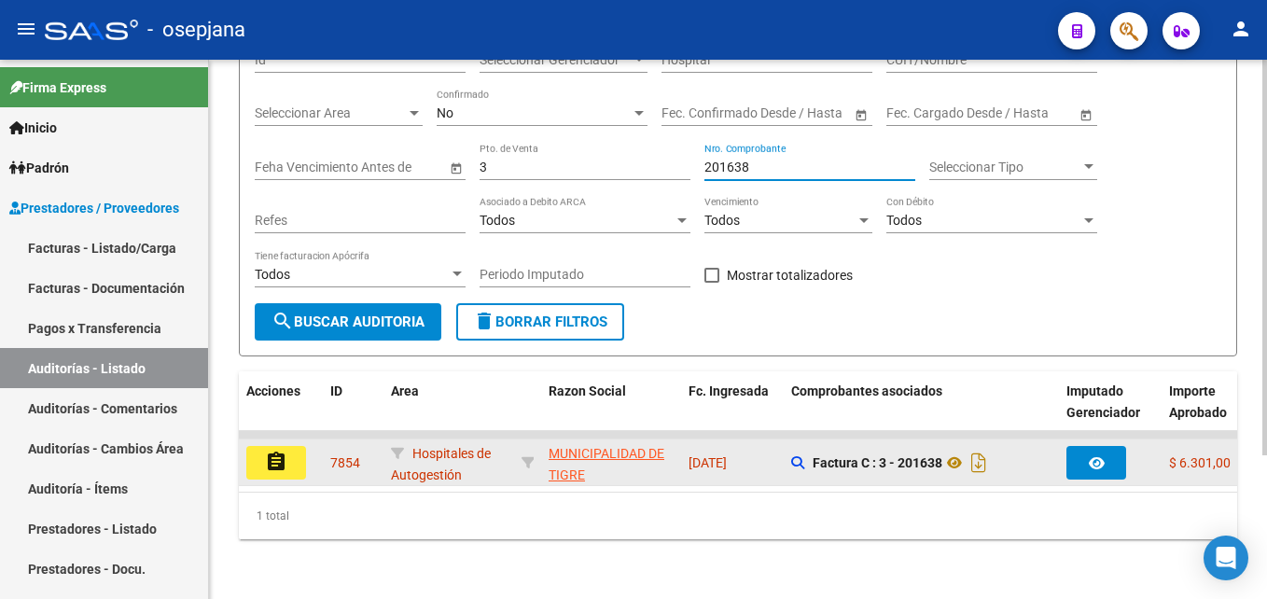
type input "201638"
click at [276, 456] on mat-icon "assignment" at bounding box center [276, 462] width 22 height 22
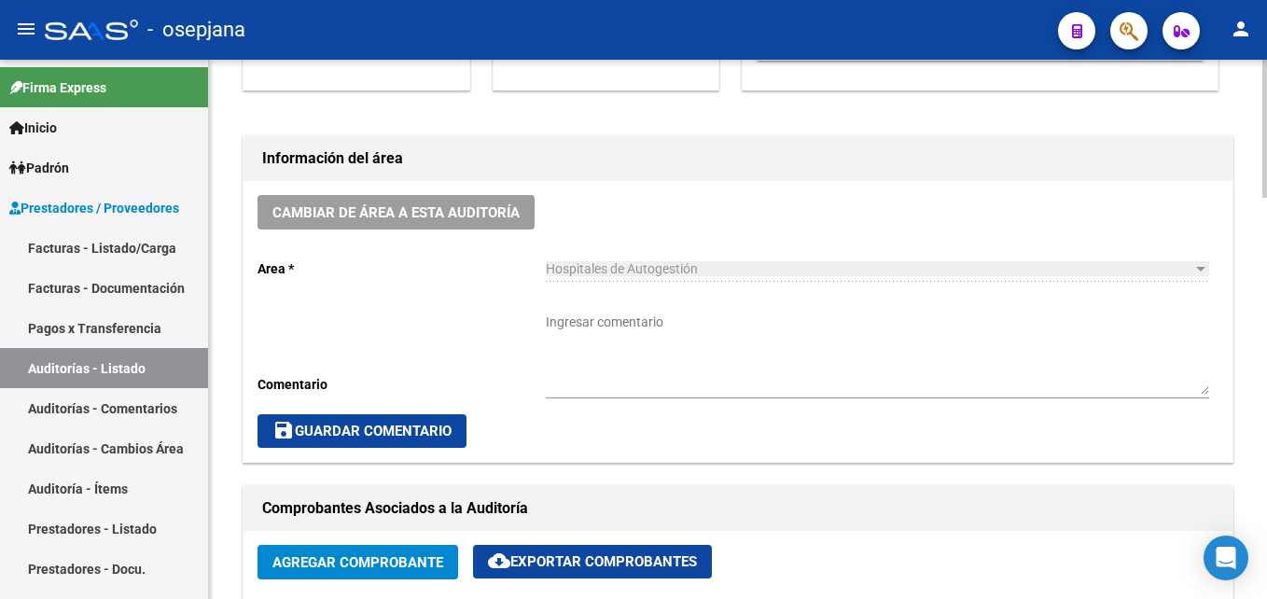
scroll to position [933, 0]
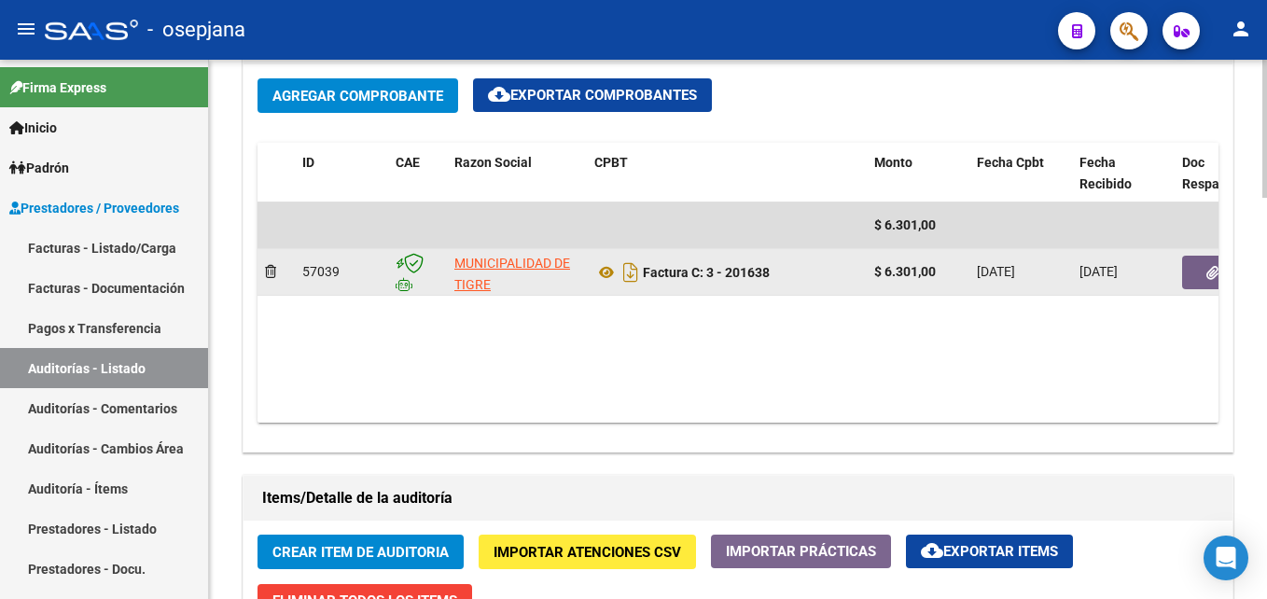
click at [1196, 276] on button "button" at bounding box center [1212, 273] width 60 height 34
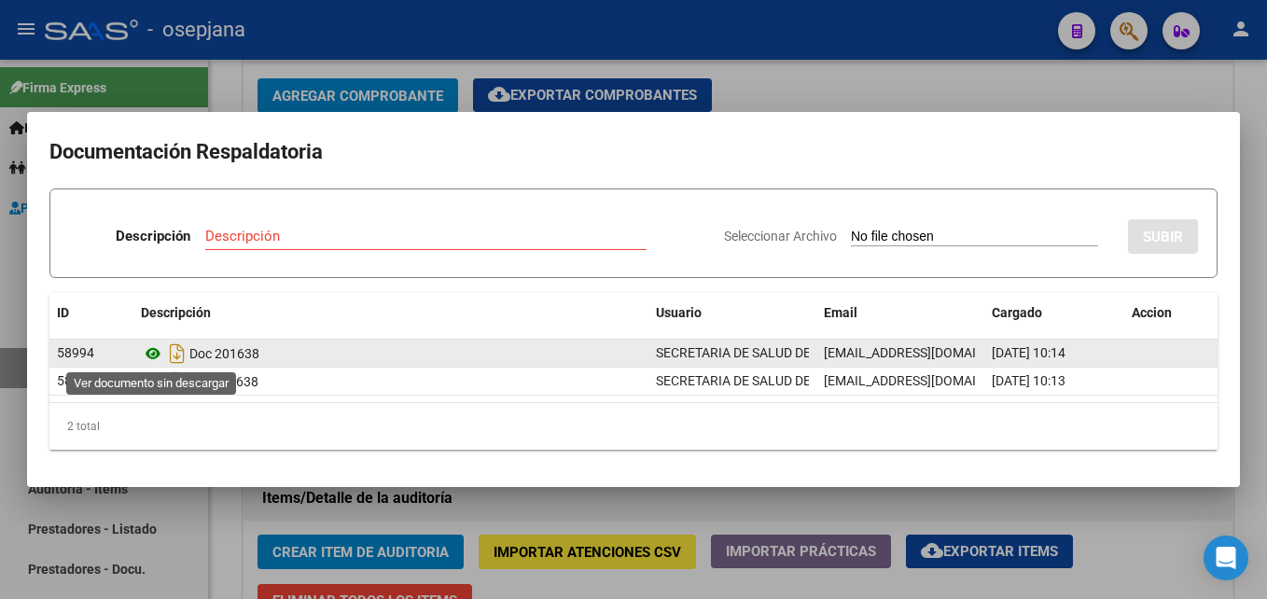
click at [160, 355] on icon at bounding box center [153, 353] width 24 height 22
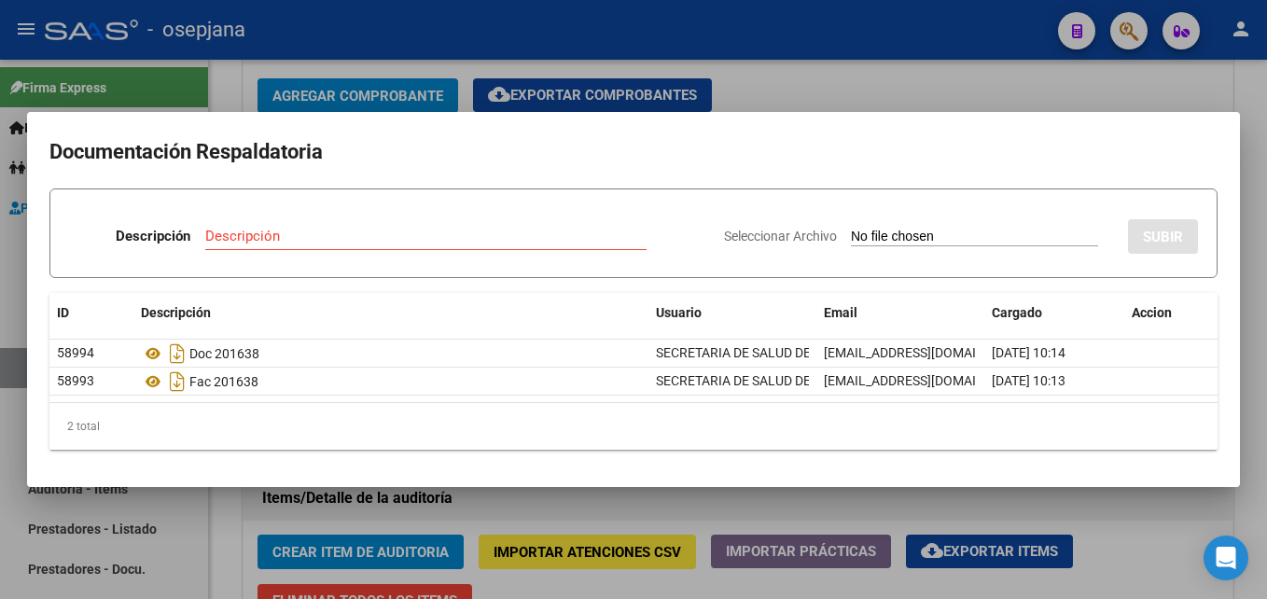
click at [834, 74] on div at bounding box center [633, 299] width 1267 height 599
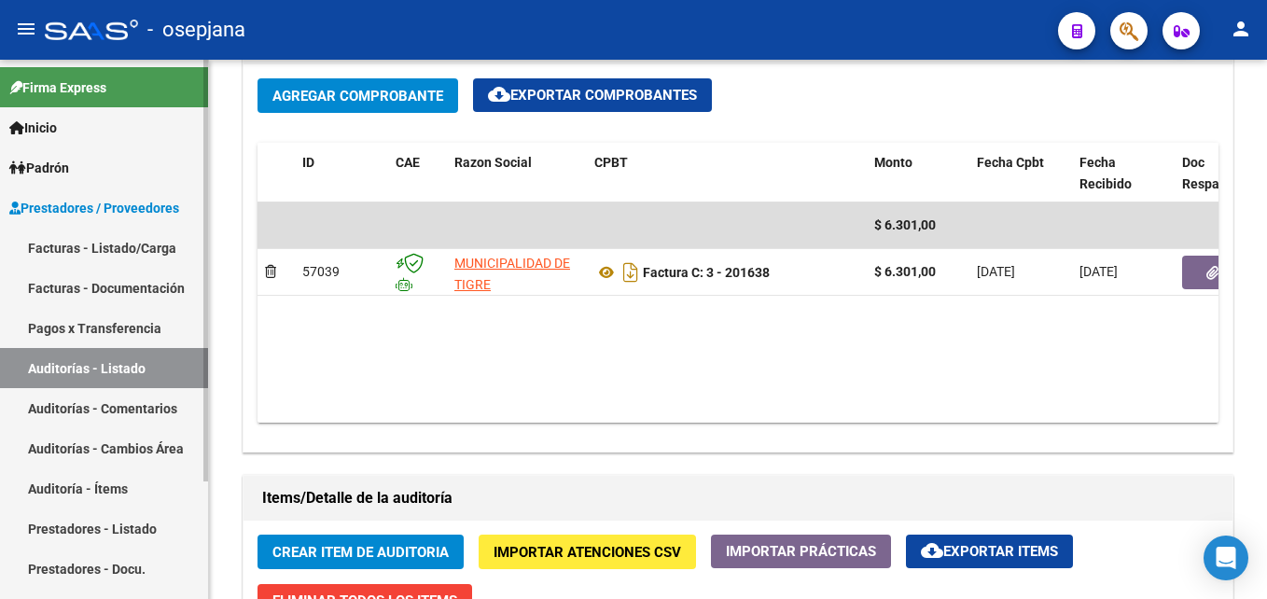
click at [87, 382] on link "Auditorías - Listado" at bounding box center [104, 368] width 208 height 40
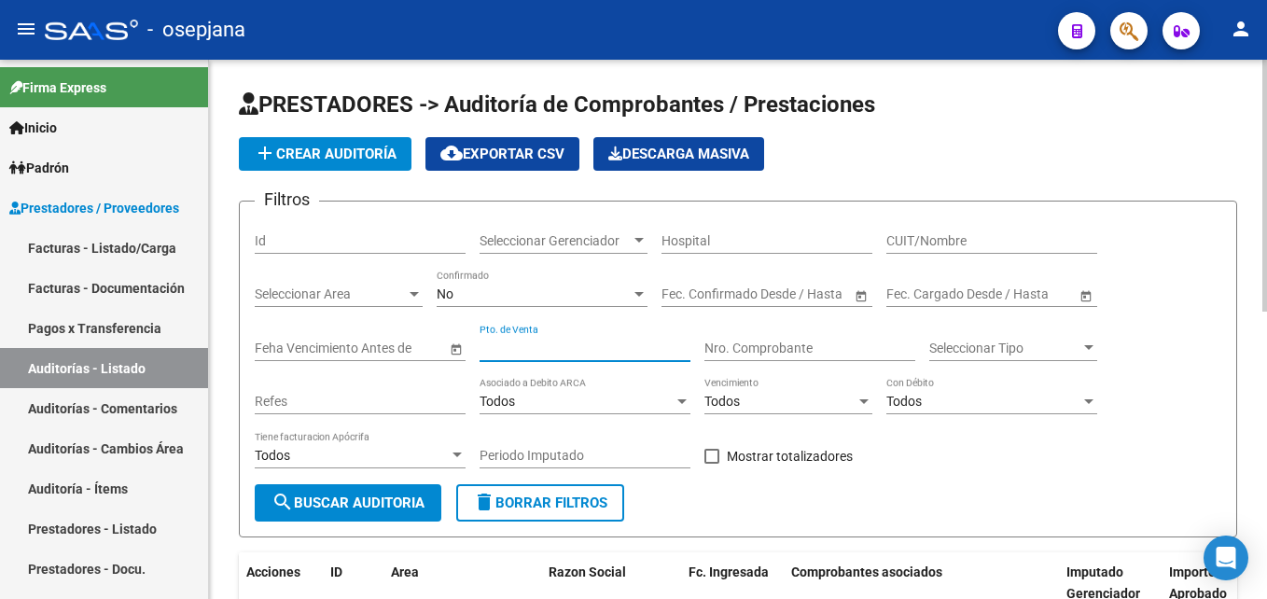
click at [570, 351] on input "Pto. de Venta" at bounding box center [585, 349] width 211 height 16
type input "3"
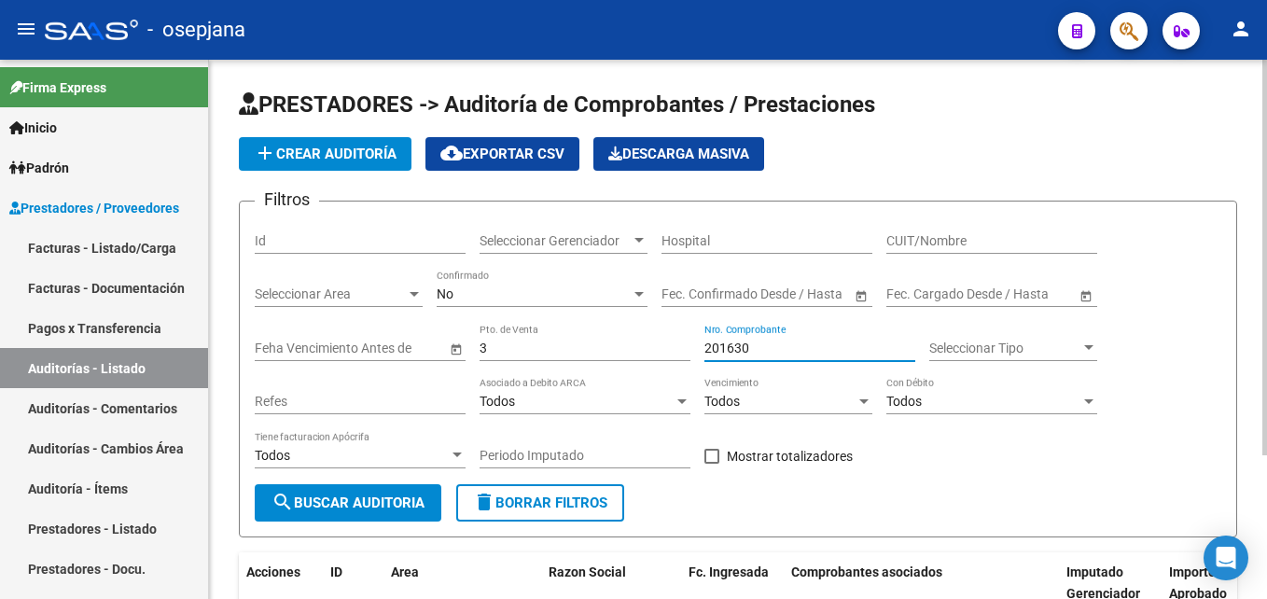
scroll to position [196, 0]
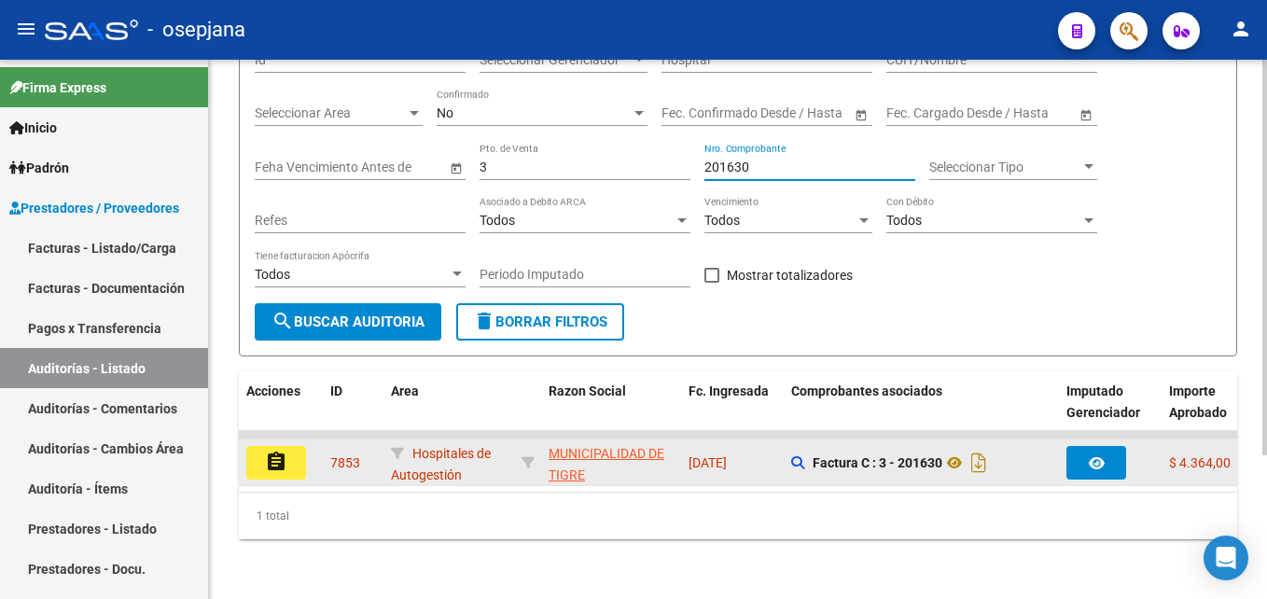
type input "201630"
click at [297, 455] on button "assignment" at bounding box center [276, 463] width 60 height 34
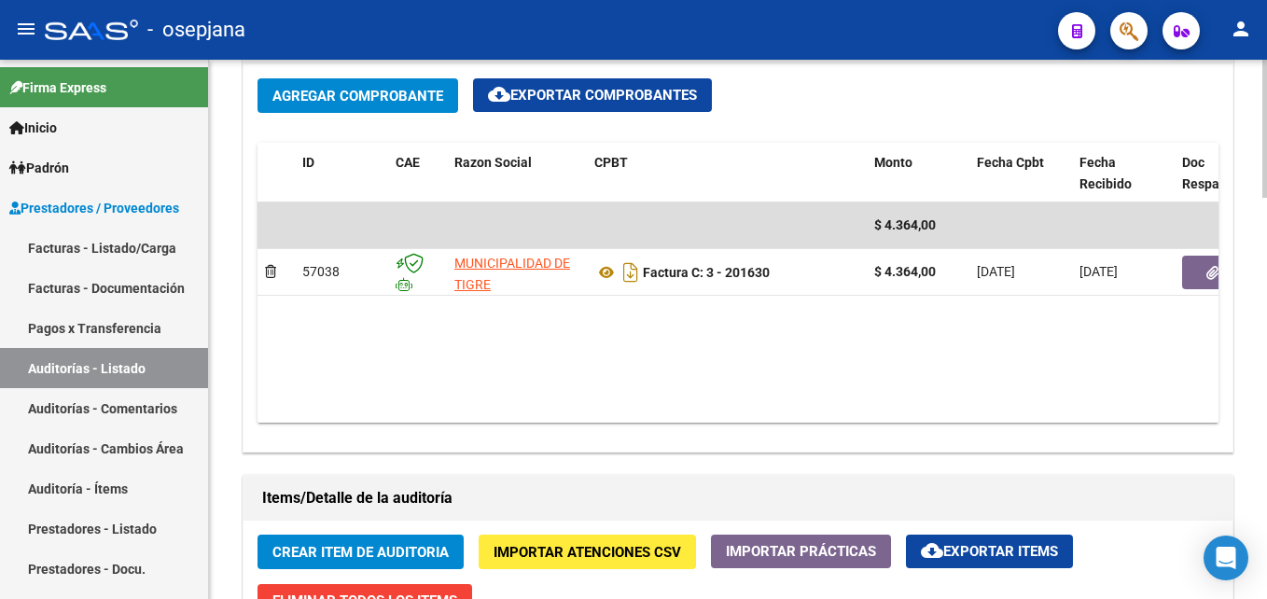
scroll to position [1026, 0]
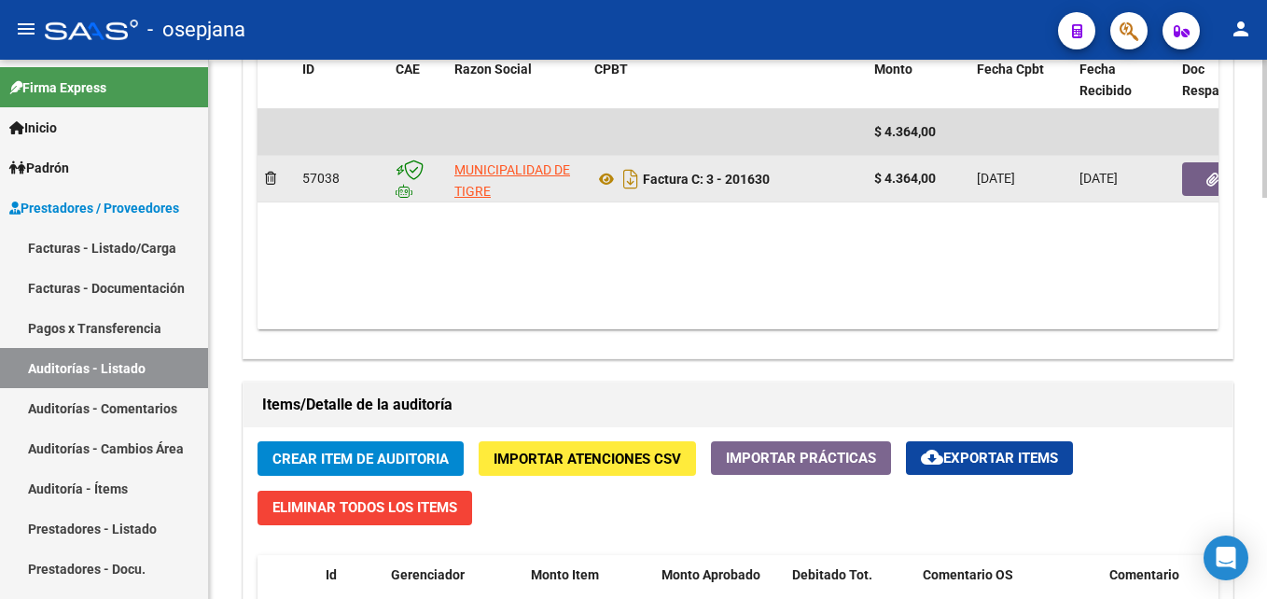
click at [1200, 185] on button "button" at bounding box center [1212, 179] width 60 height 34
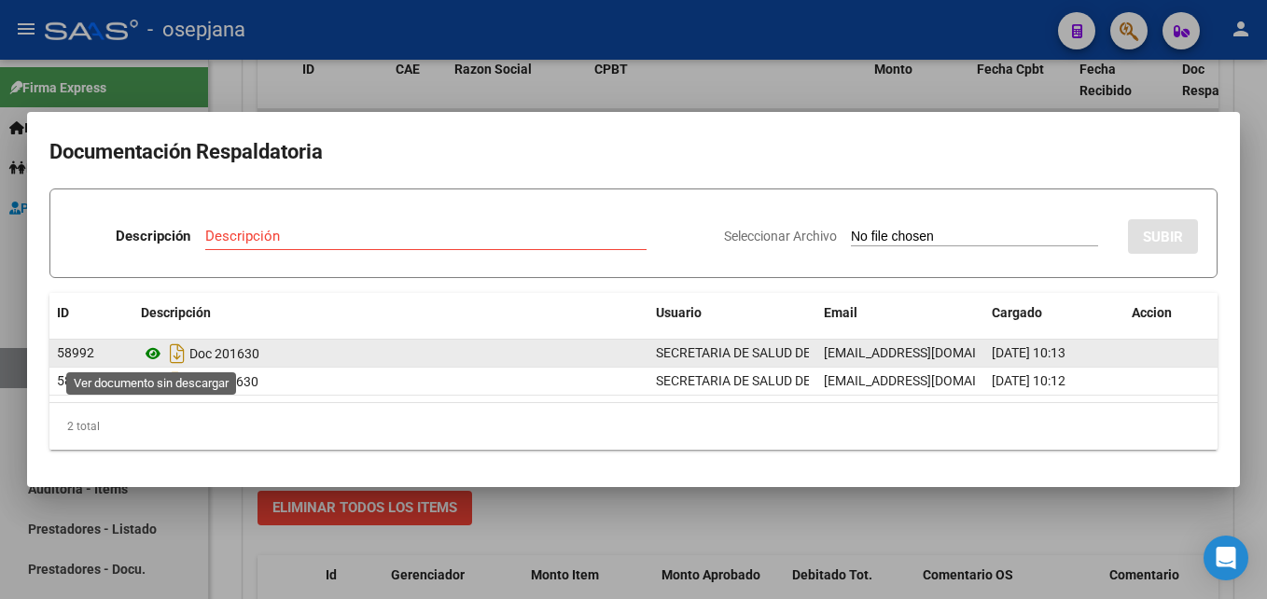
click at [155, 350] on icon at bounding box center [153, 353] width 24 height 22
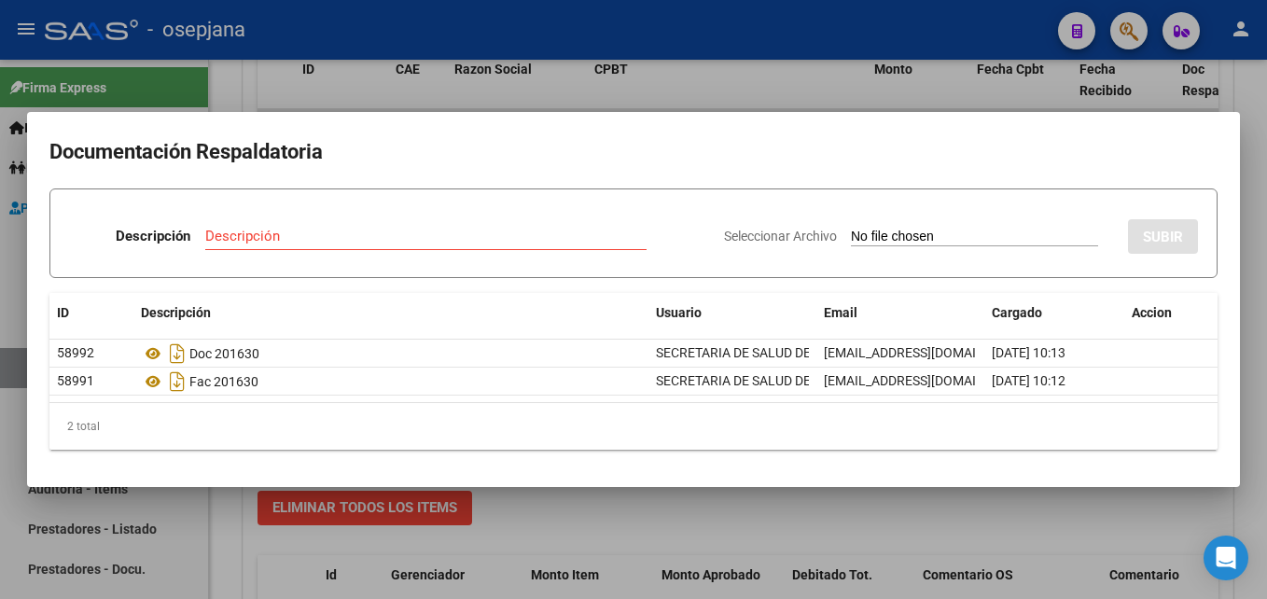
click at [706, 93] on div at bounding box center [633, 299] width 1267 height 599
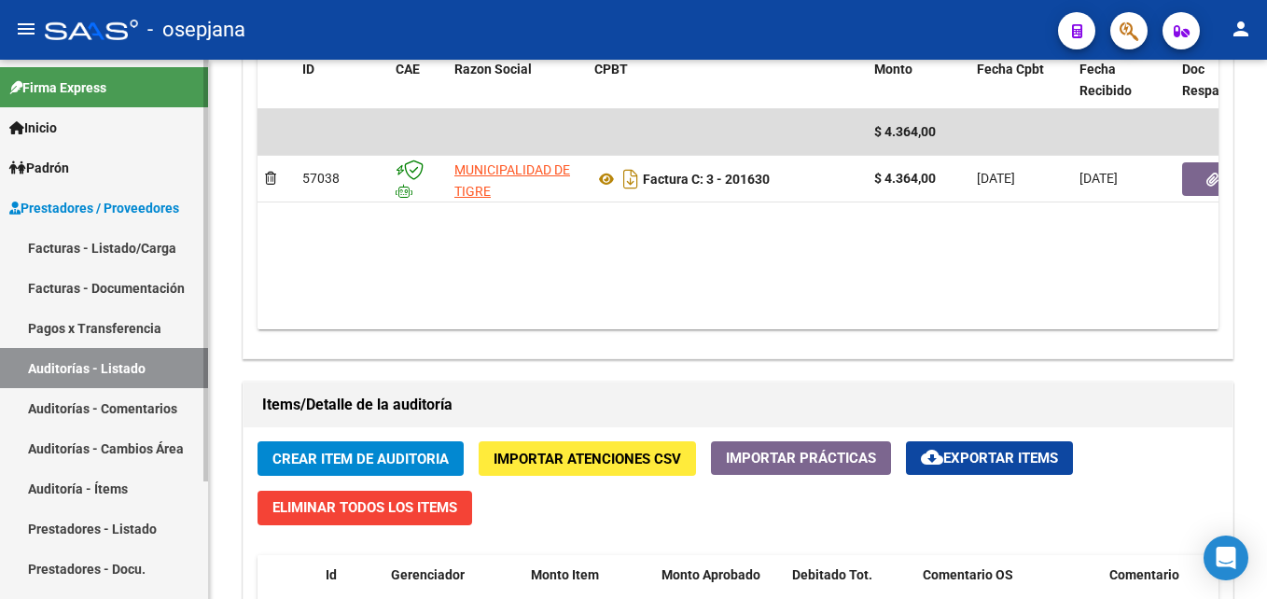
drag, startPoint x: 96, startPoint y: 360, endPoint x: 148, endPoint y: 337, distance: 57.2
click at [96, 360] on link "Auditorías - Listado" at bounding box center [104, 368] width 208 height 40
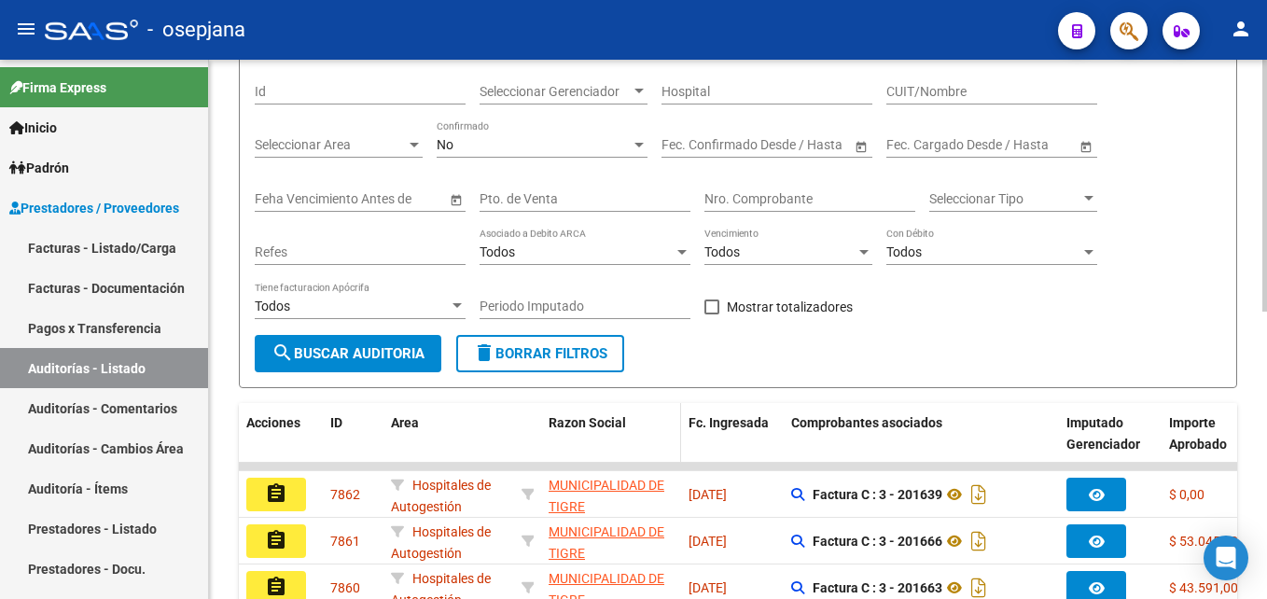
scroll to position [56, 0]
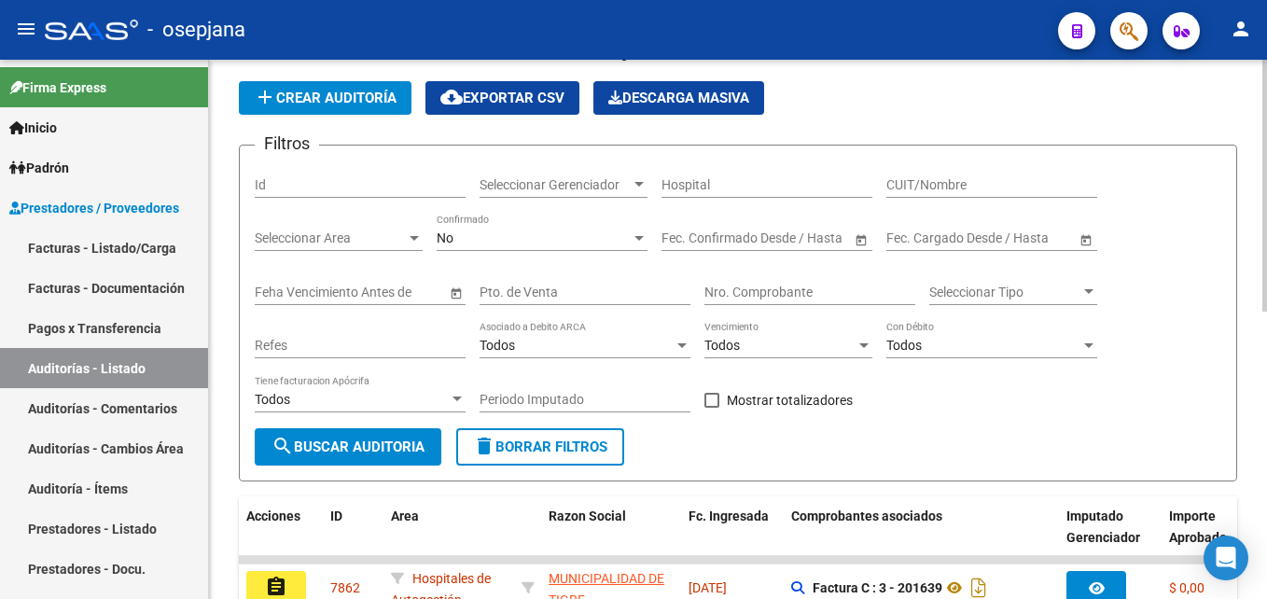
click at [553, 294] on input "Pto. de Venta" at bounding box center [585, 293] width 211 height 16
type input "3"
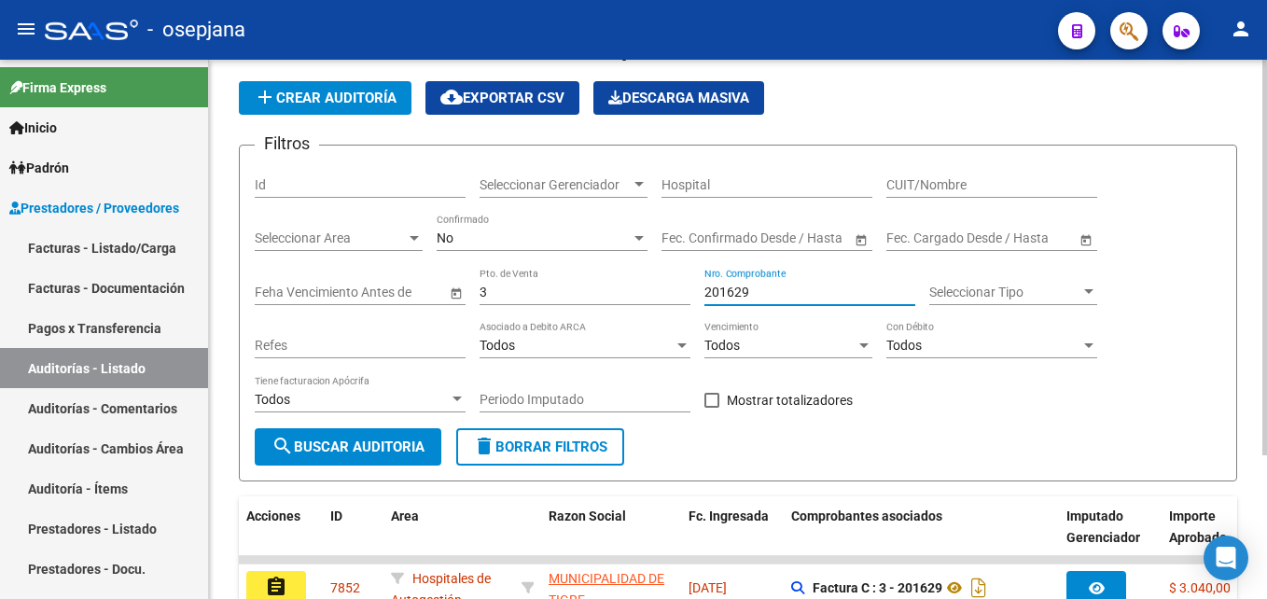
scroll to position [196, 0]
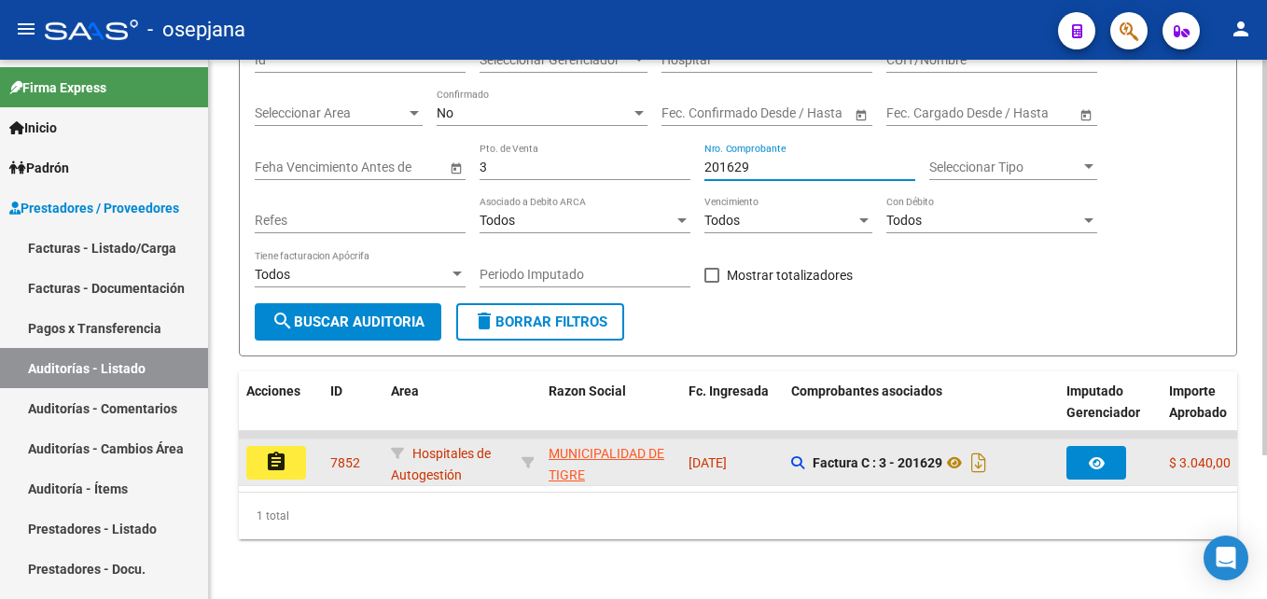
type input "201629"
click at [266, 451] on mat-icon "assignment" at bounding box center [276, 462] width 22 height 22
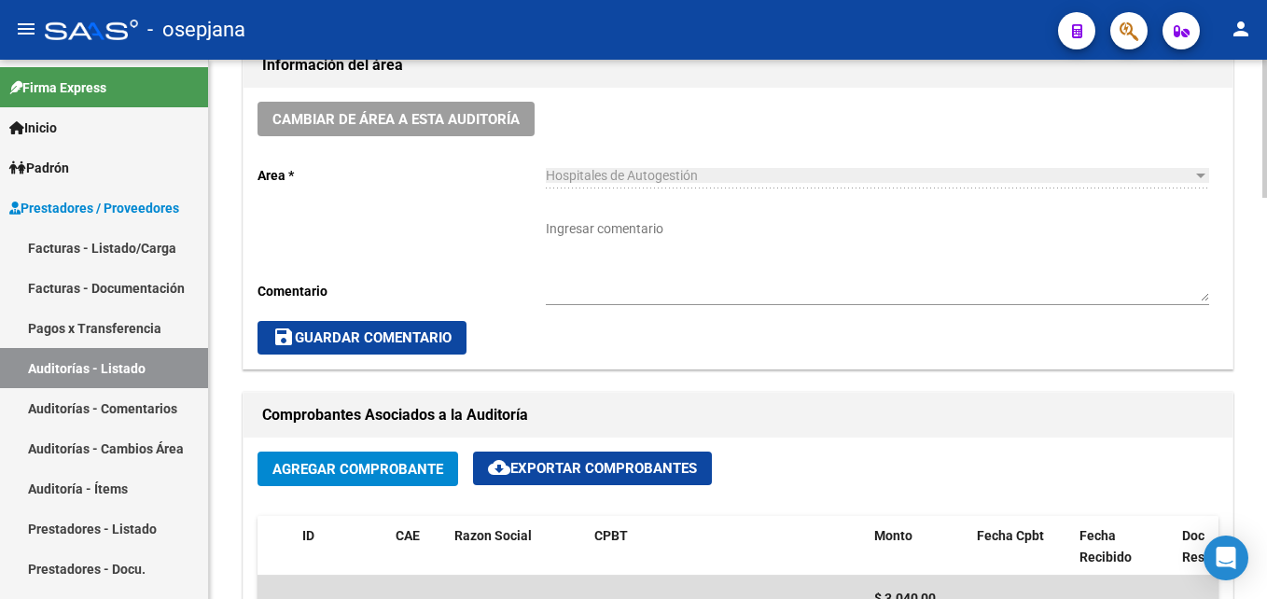
scroll to position [1026, 0]
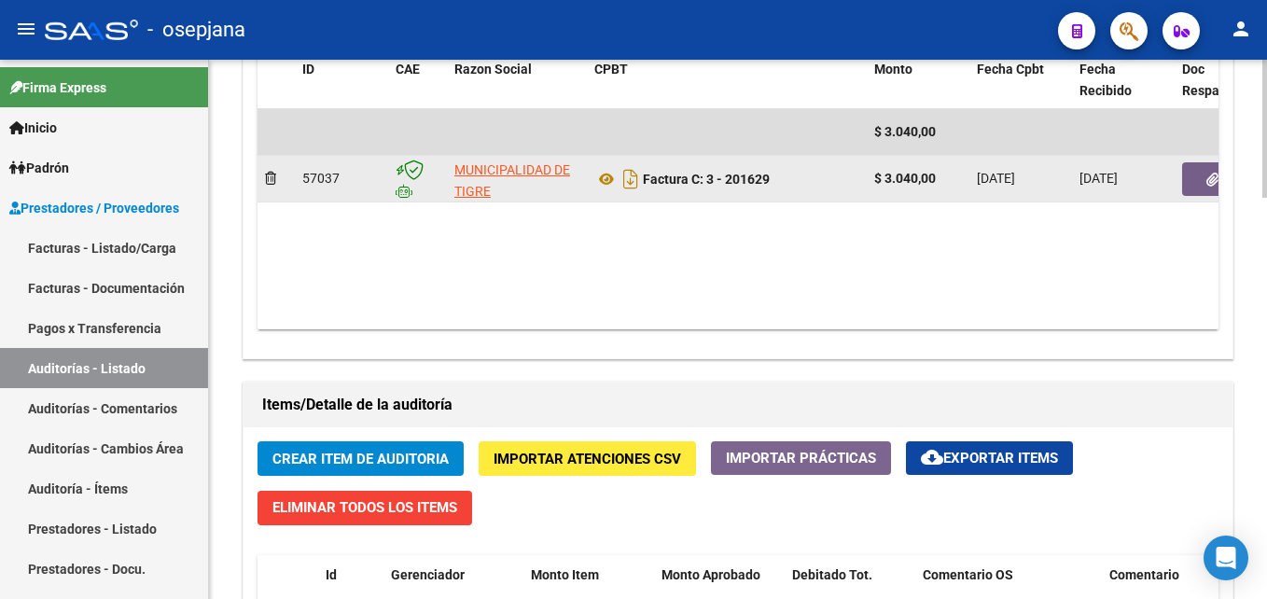
click at [1177, 196] on datatable-body-cell at bounding box center [1231, 179] width 112 height 46
click at [1181, 194] on datatable-body-cell at bounding box center [1231, 179] width 112 height 46
click at [1188, 189] on button "button" at bounding box center [1212, 179] width 60 height 34
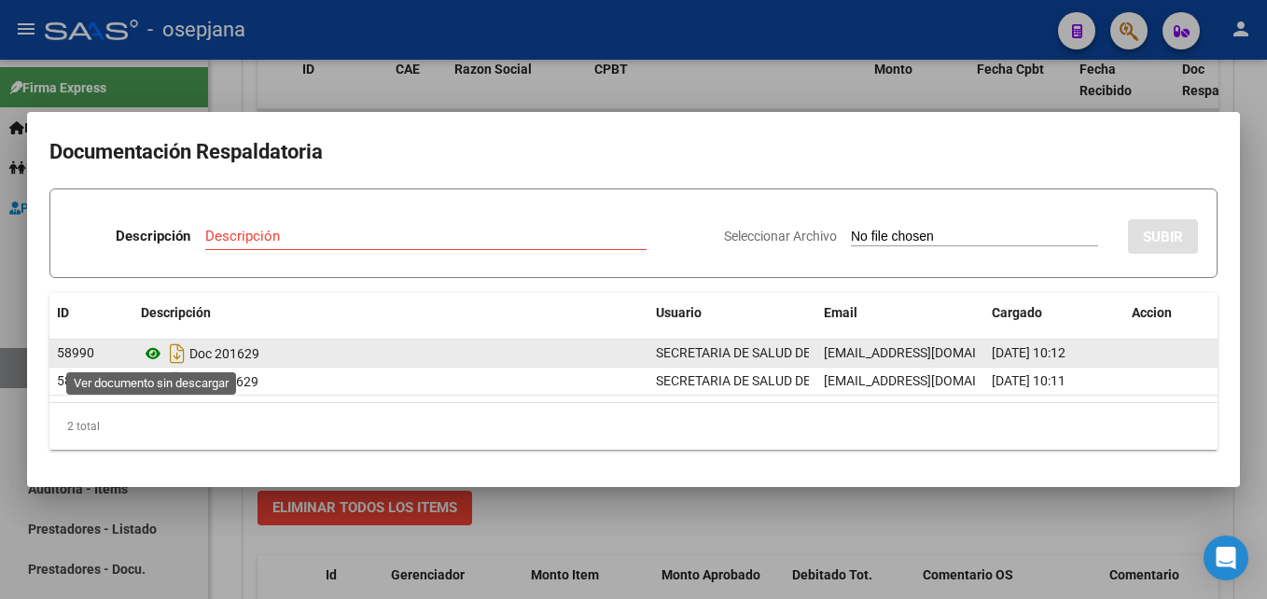
click at [157, 355] on icon at bounding box center [153, 353] width 24 height 22
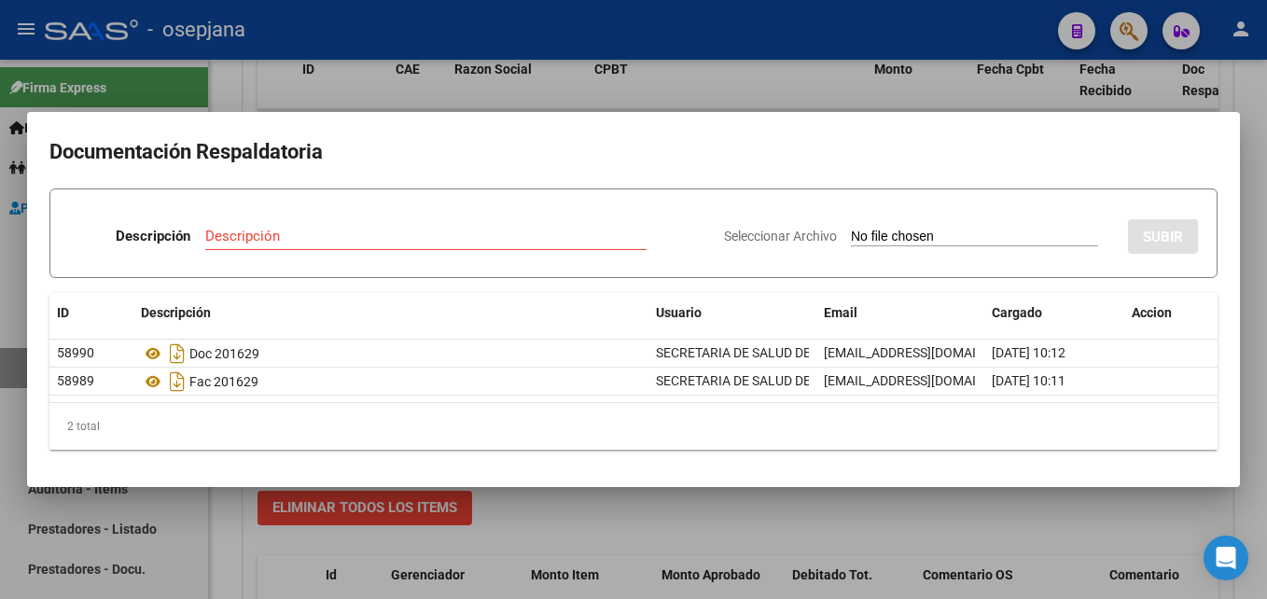
click at [759, 80] on div at bounding box center [633, 299] width 1267 height 599
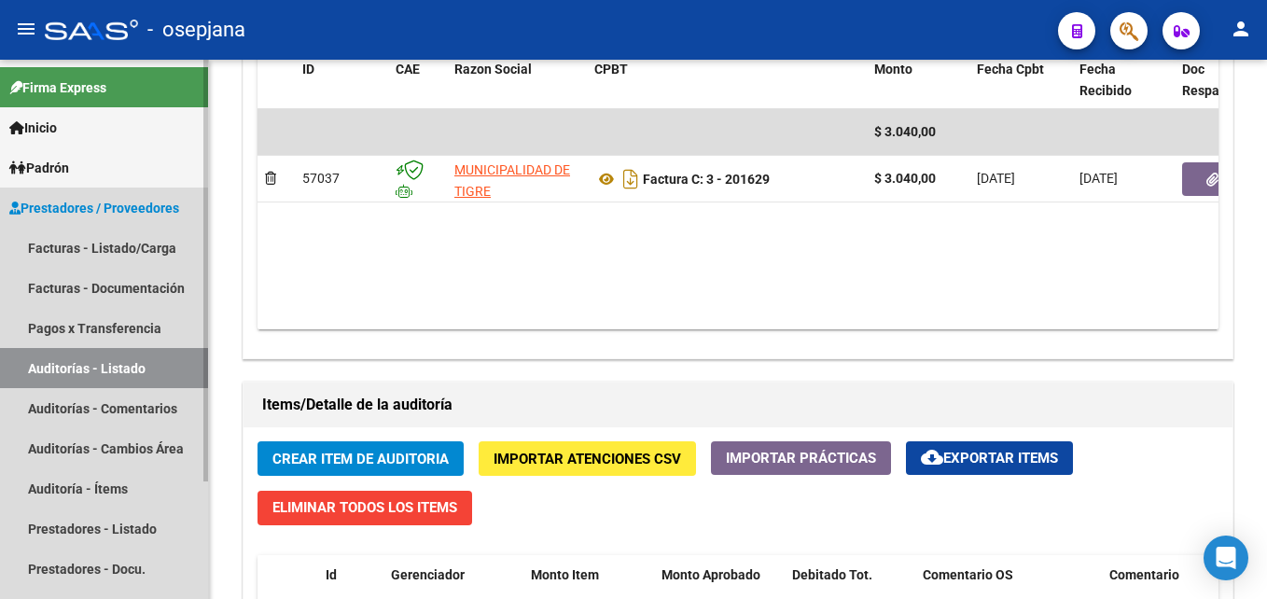
click at [162, 370] on link "Auditorías - Listado" at bounding box center [104, 368] width 208 height 40
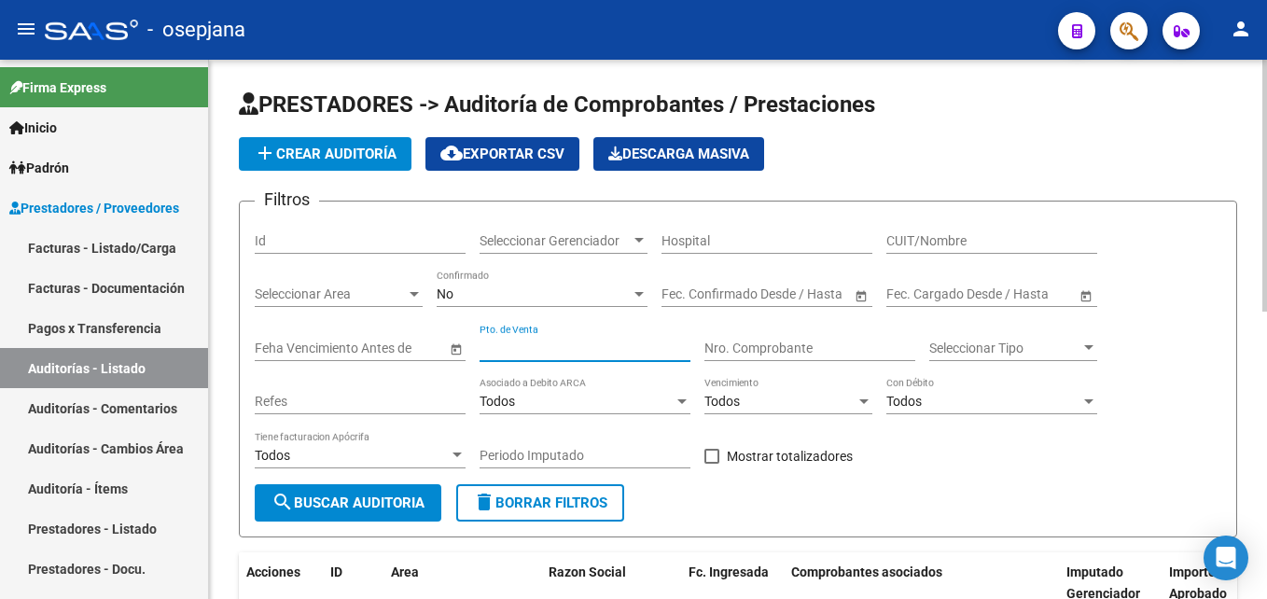
click at [585, 353] on input "Pto. de Venta" at bounding box center [585, 349] width 211 height 16
type input "3"
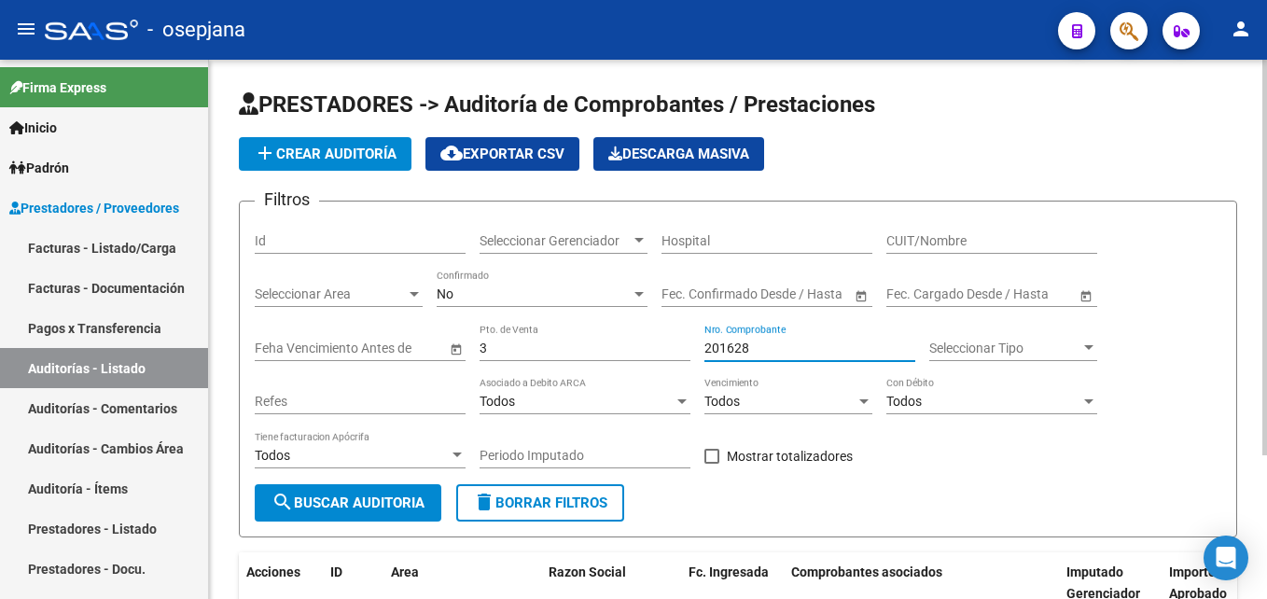
scroll to position [196, 0]
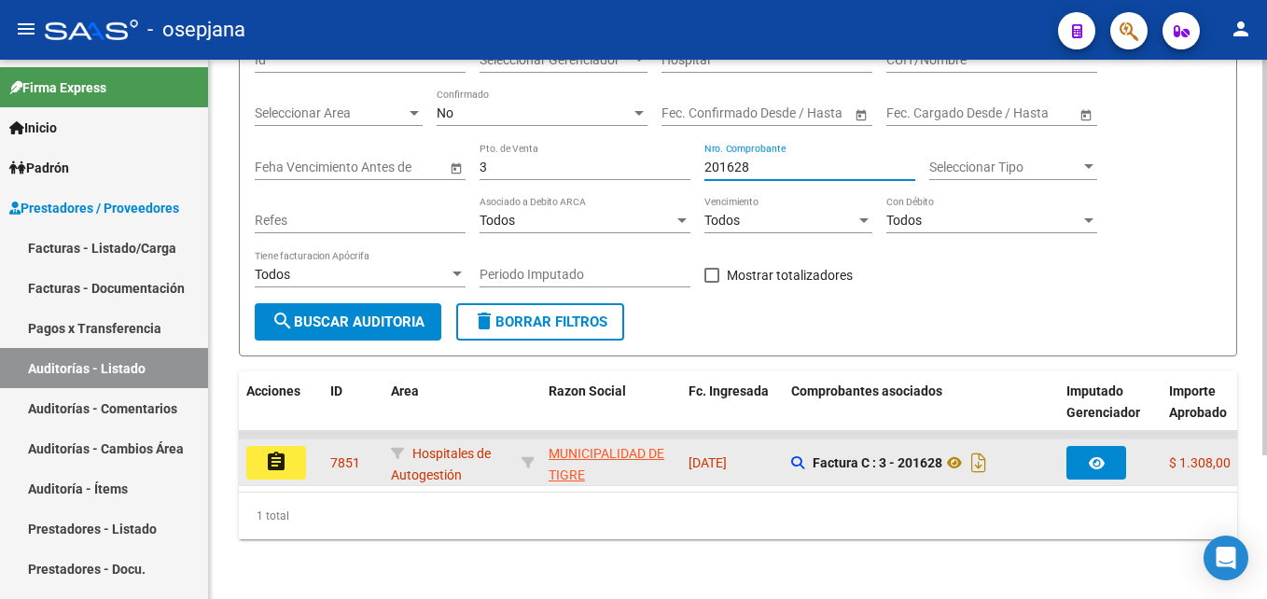
type input "201628"
click at [302, 452] on button "assignment" at bounding box center [276, 463] width 60 height 34
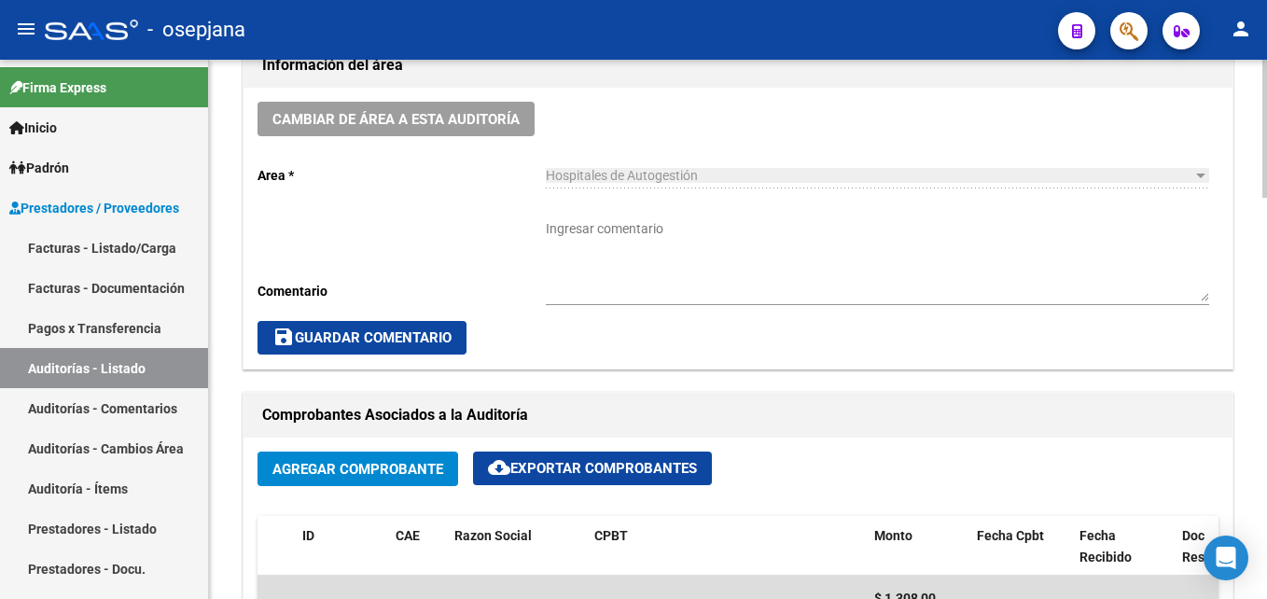
scroll to position [840, 0]
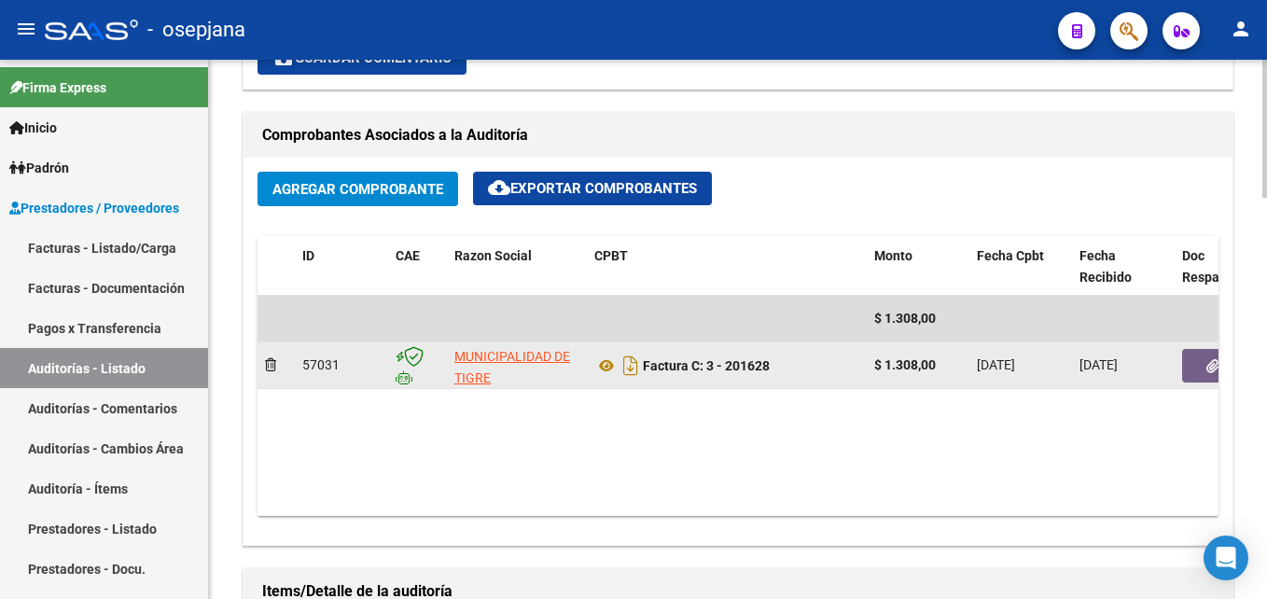
click at [1196, 377] on button "button" at bounding box center [1212, 366] width 60 height 34
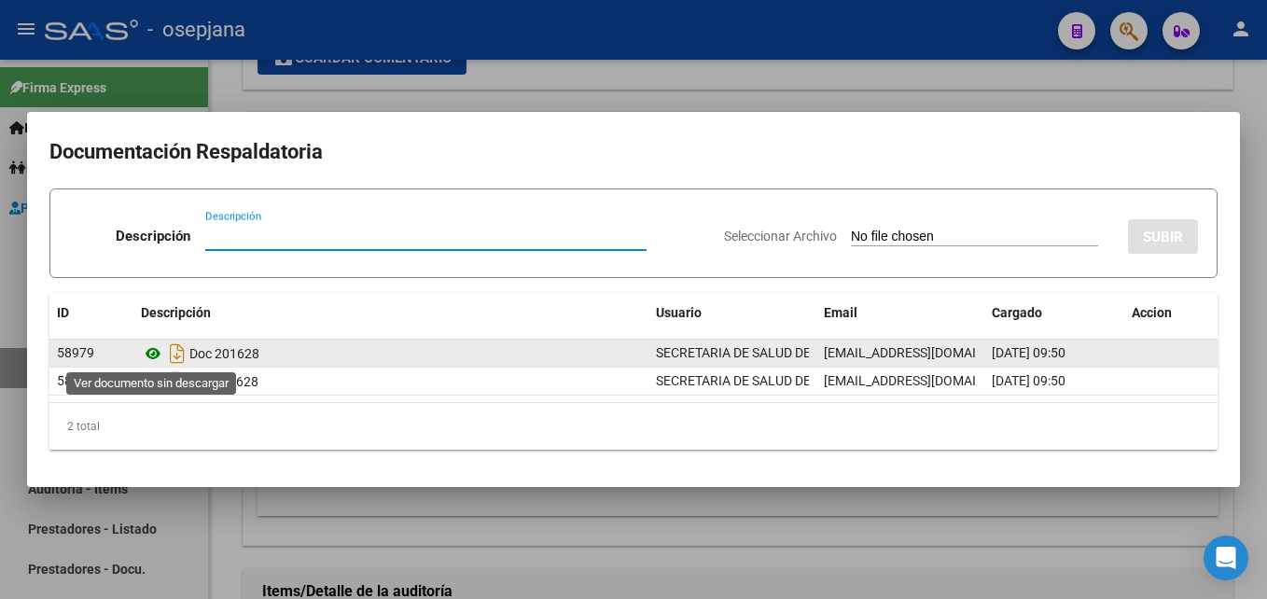
click at [146, 359] on icon at bounding box center [153, 353] width 24 height 22
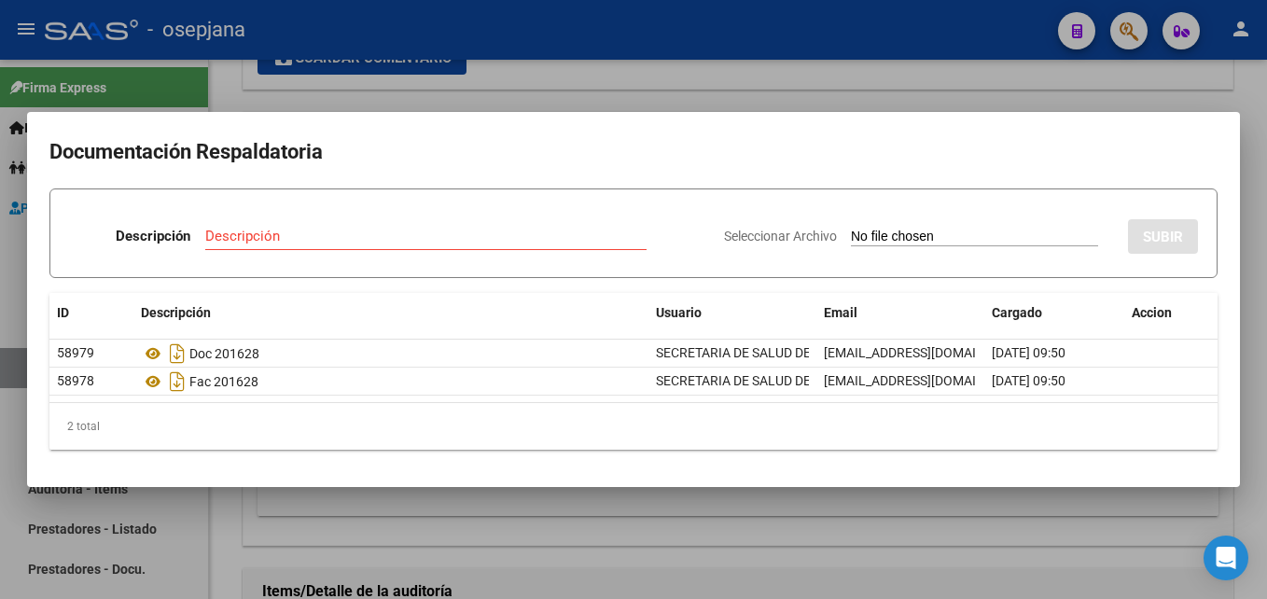
click at [710, 90] on div at bounding box center [633, 299] width 1267 height 599
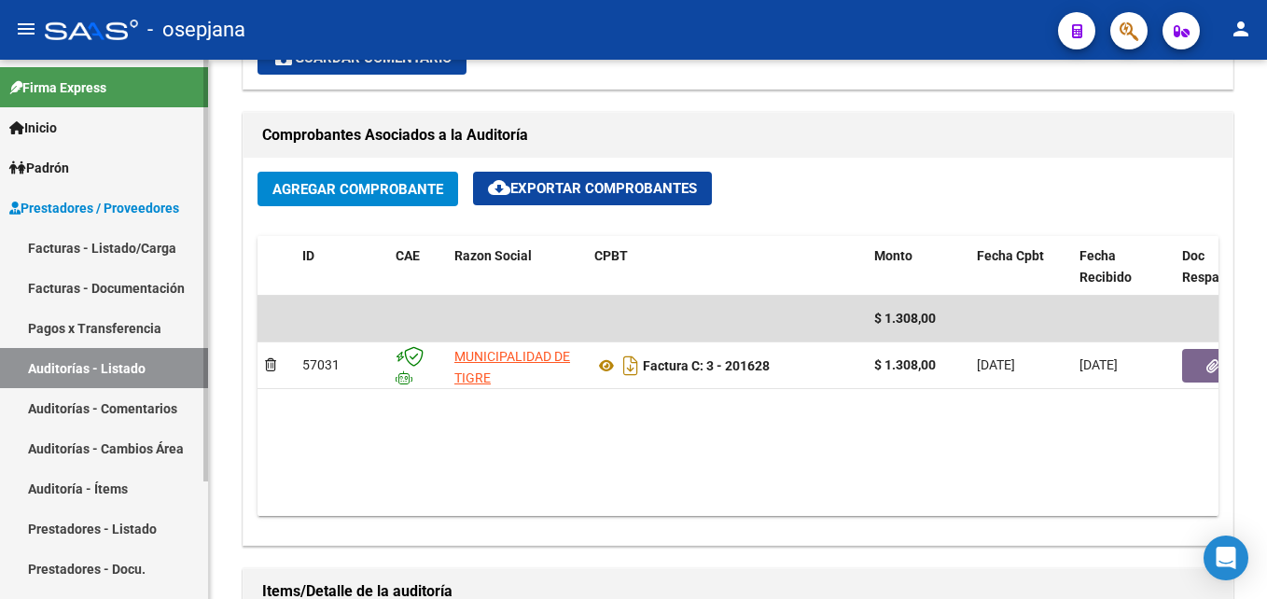
click at [172, 356] on link "Auditorías - Listado" at bounding box center [104, 368] width 208 height 40
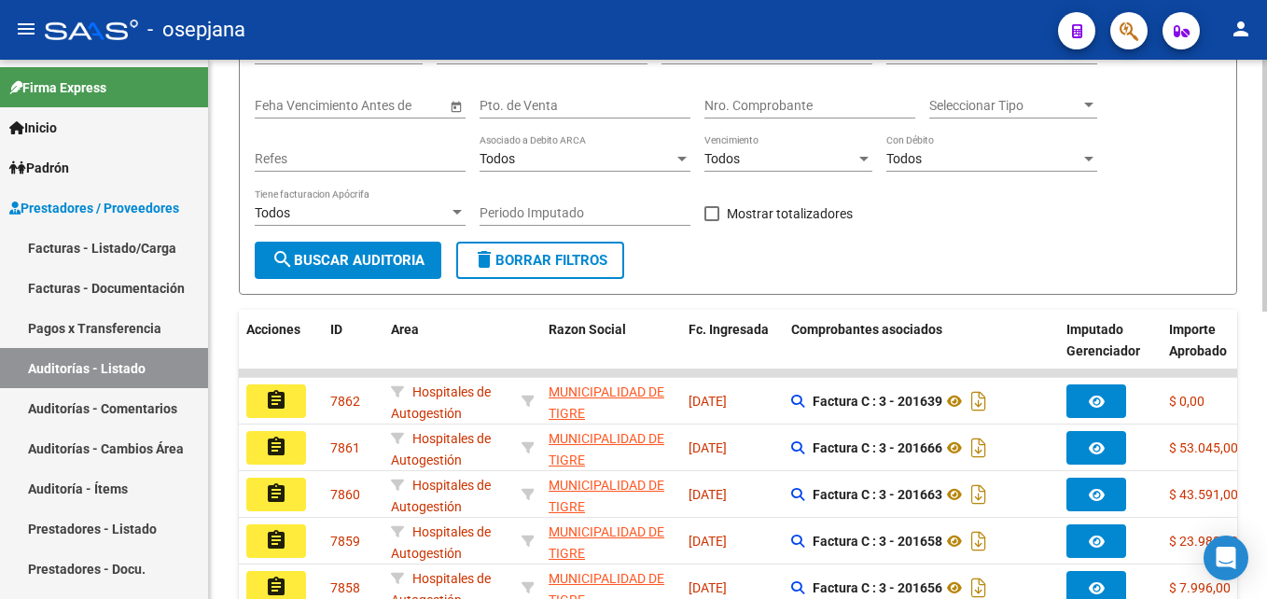
scroll to position [56, 0]
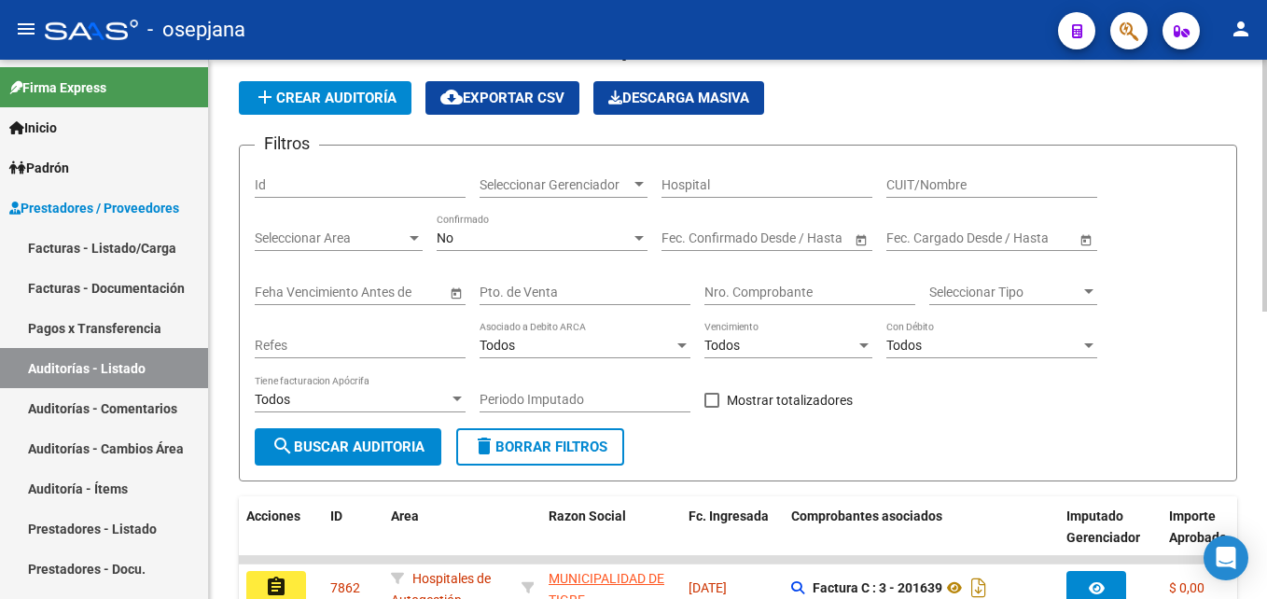
click at [535, 295] on input "Pto. de Venta" at bounding box center [585, 293] width 211 height 16
type input "3"
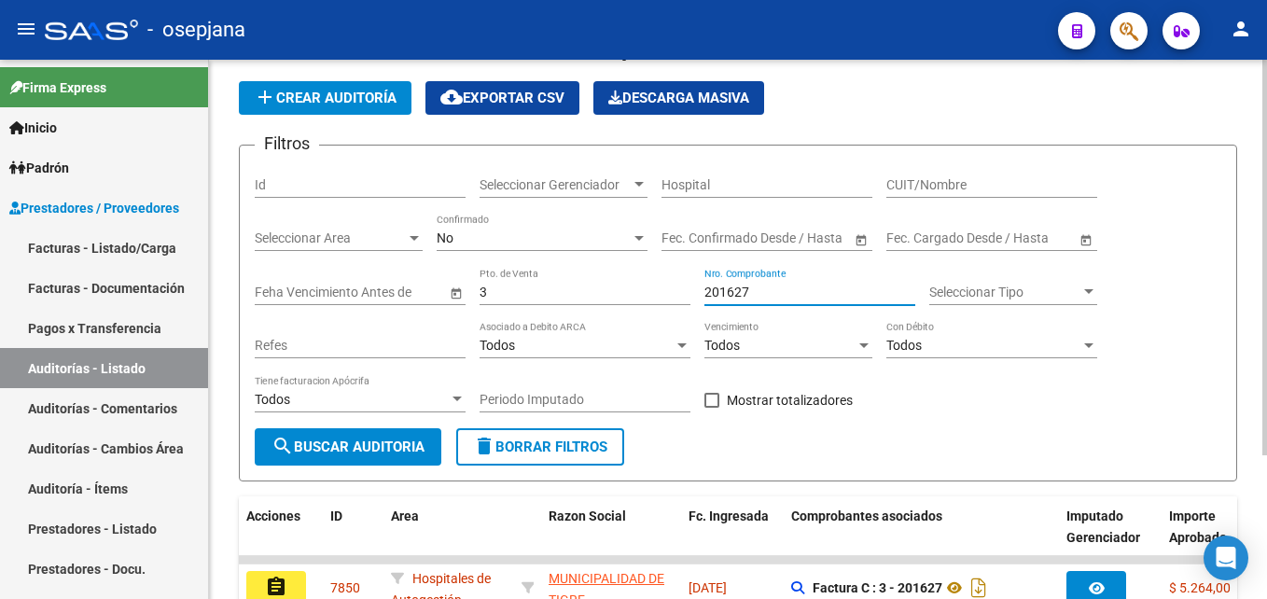
scroll to position [196, 0]
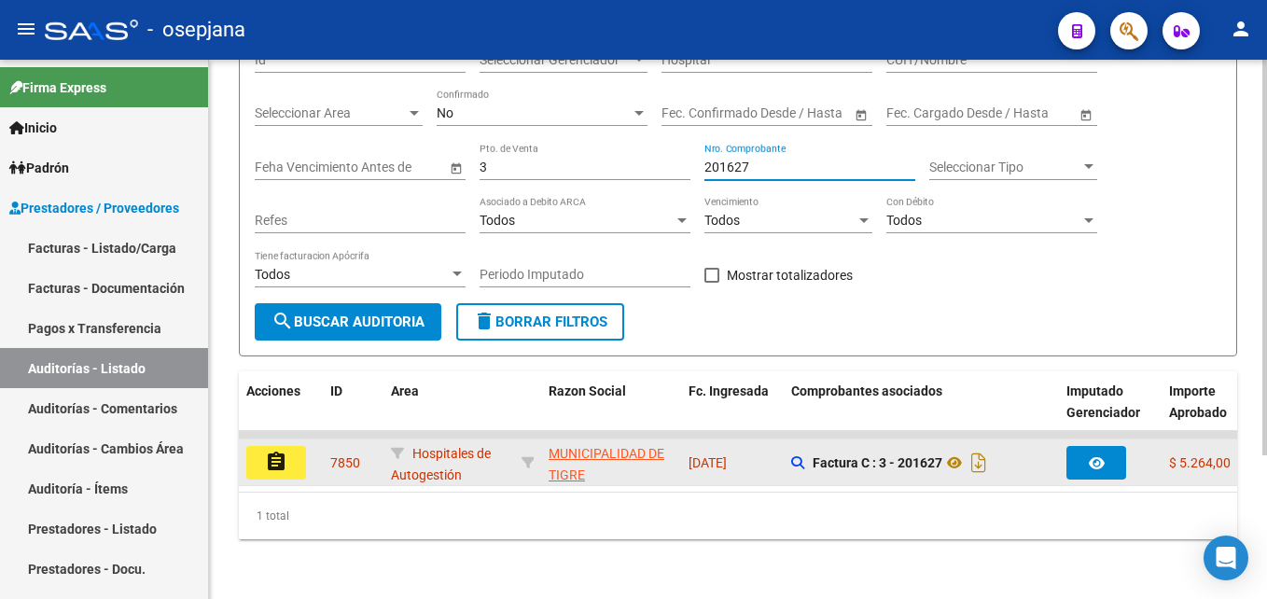
type input "201627"
click at [283, 451] on mat-icon "assignment" at bounding box center [276, 462] width 22 height 22
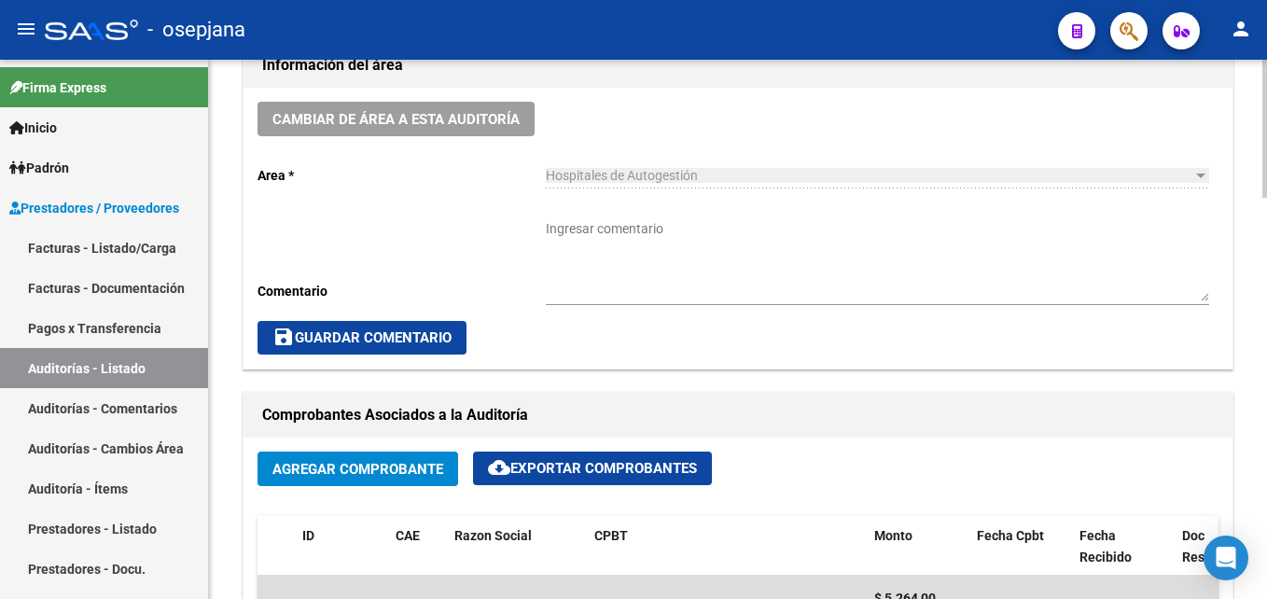
scroll to position [933, 0]
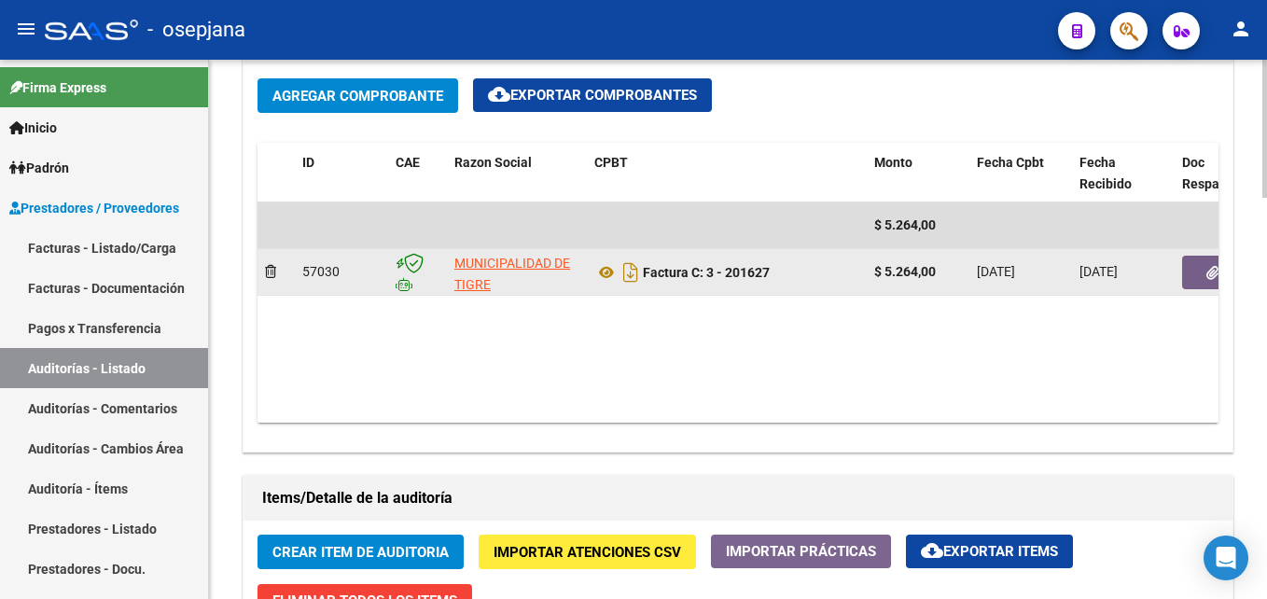
click at [1210, 276] on icon "button" at bounding box center [1212, 273] width 12 height 14
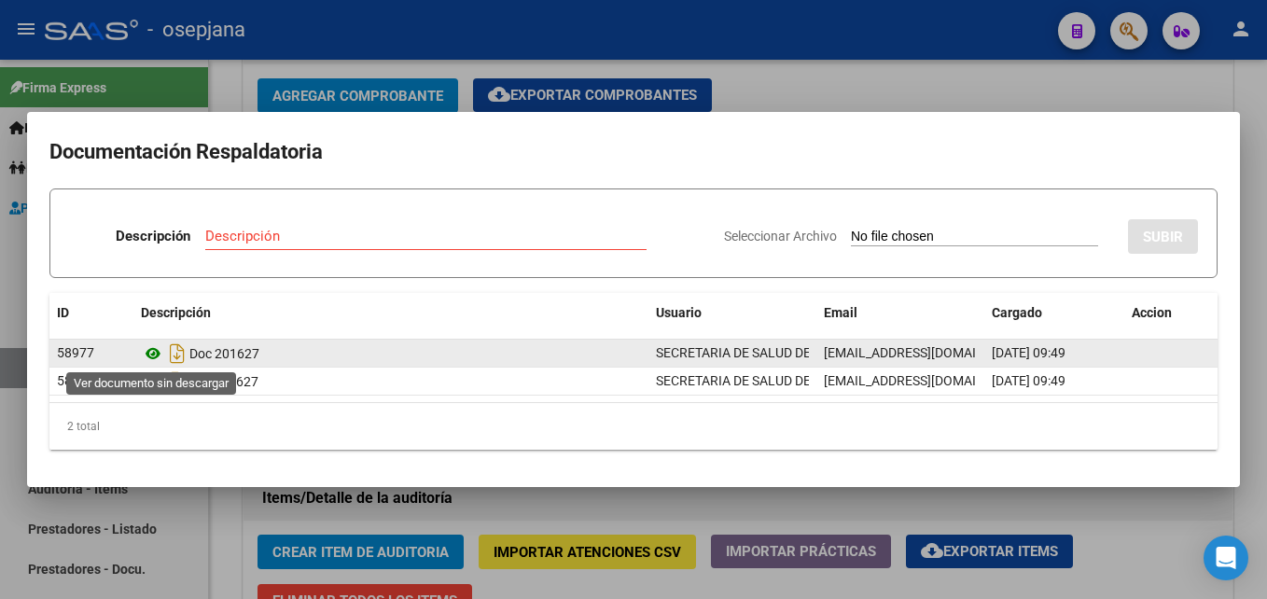
click at [160, 354] on icon at bounding box center [153, 353] width 24 height 22
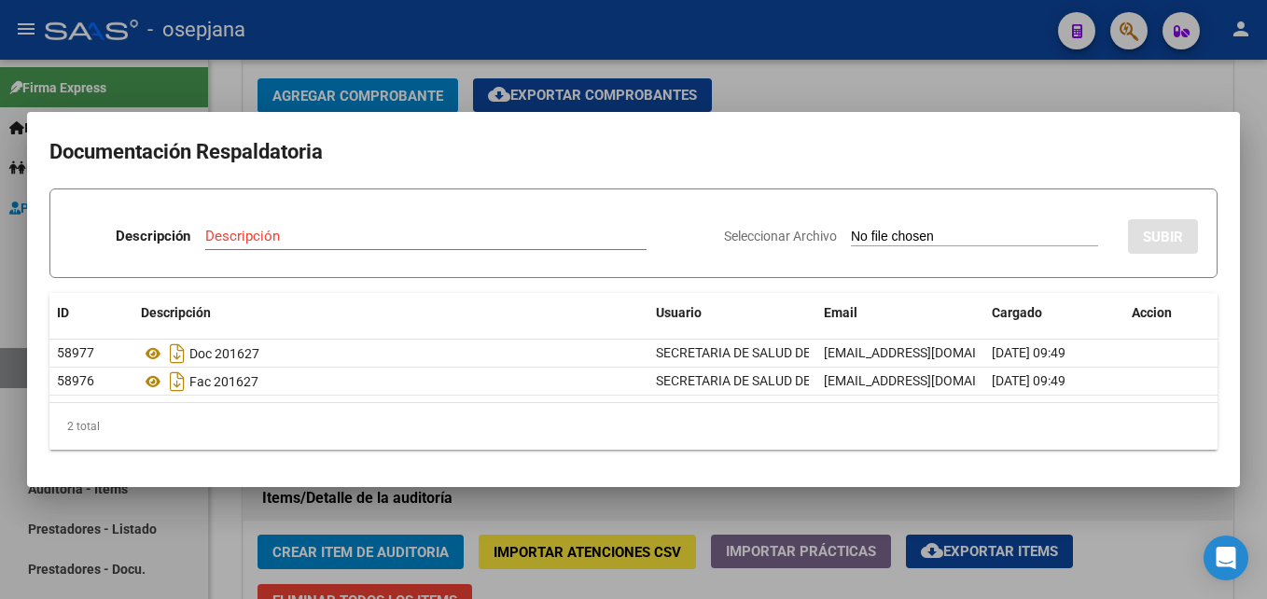
click at [879, 70] on div at bounding box center [633, 299] width 1267 height 599
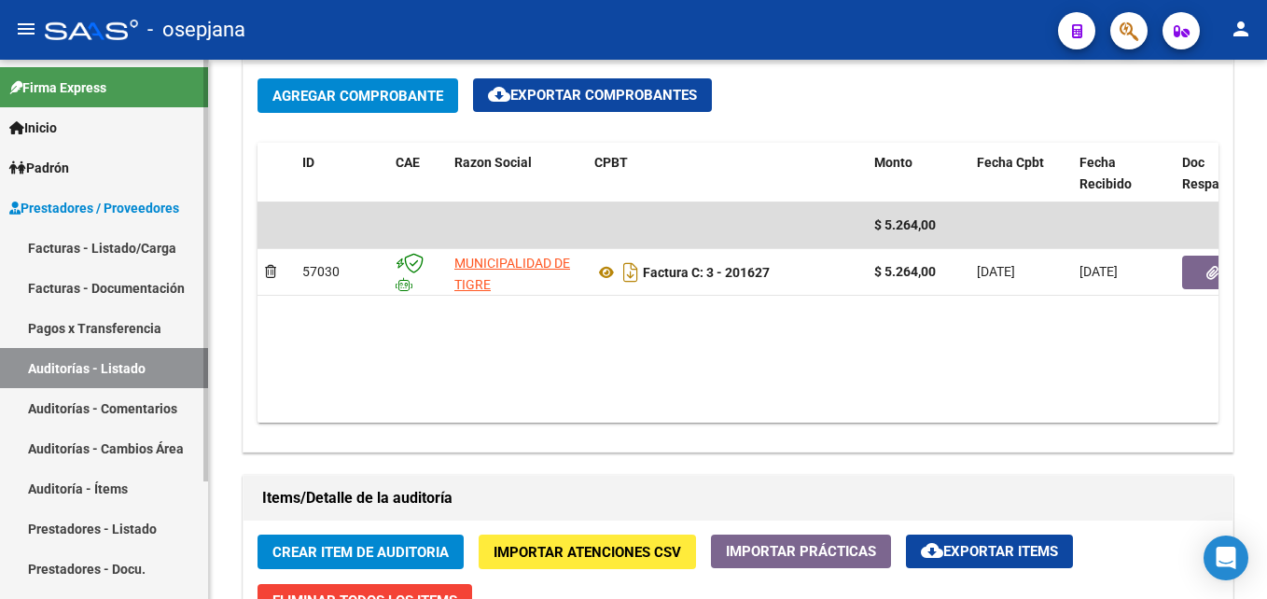
drag, startPoint x: 101, startPoint y: 374, endPoint x: 123, endPoint y: 371, distance: 22.6
click at [101, 374] on link "Auditorías - Listado" at bounding box center [104, 368] width 208 height 40
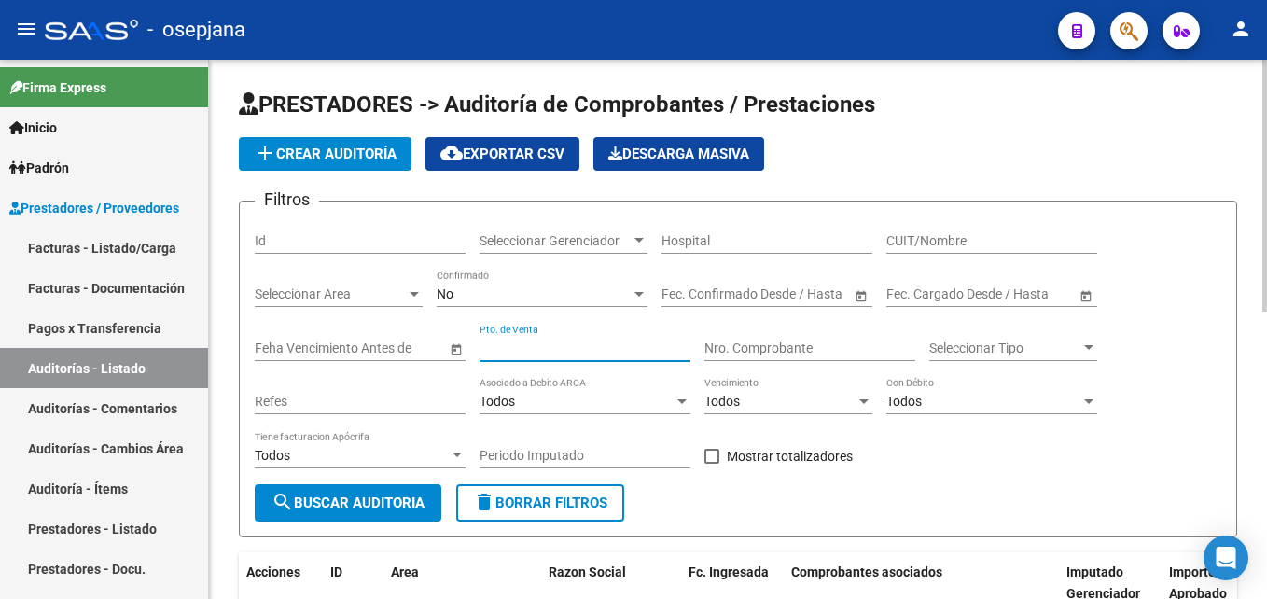
click at [545, 349] on input "Pto. de Venta" at bounding box center [585, 349] width 211 height 16
type input "3"
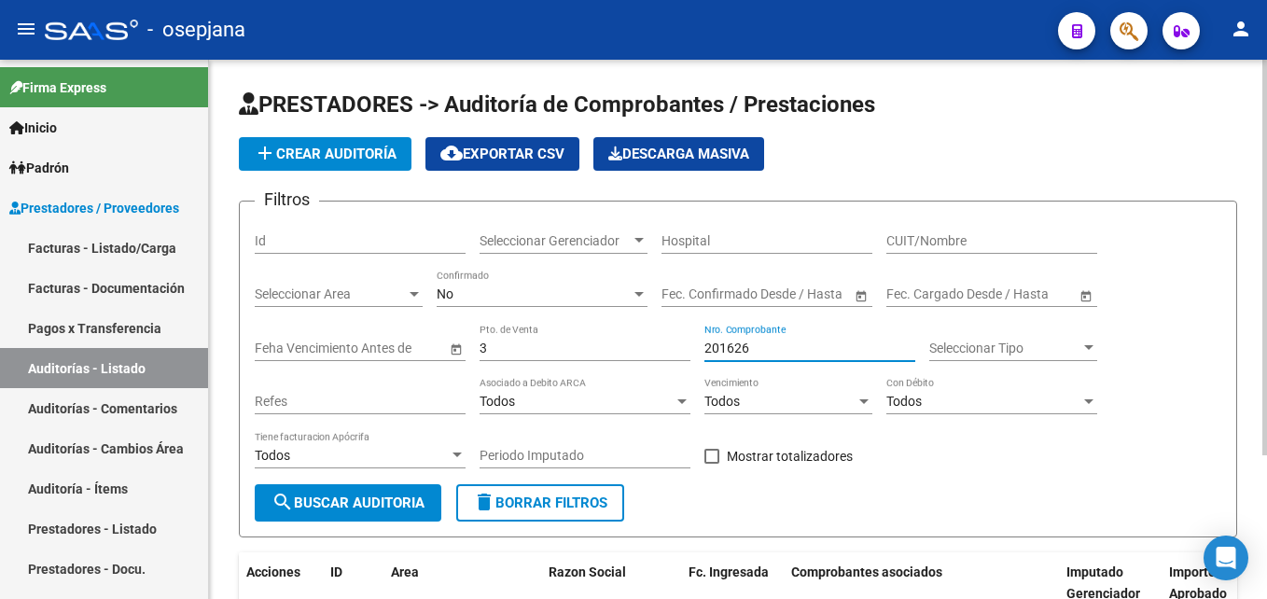
scroll to position [196, 0]
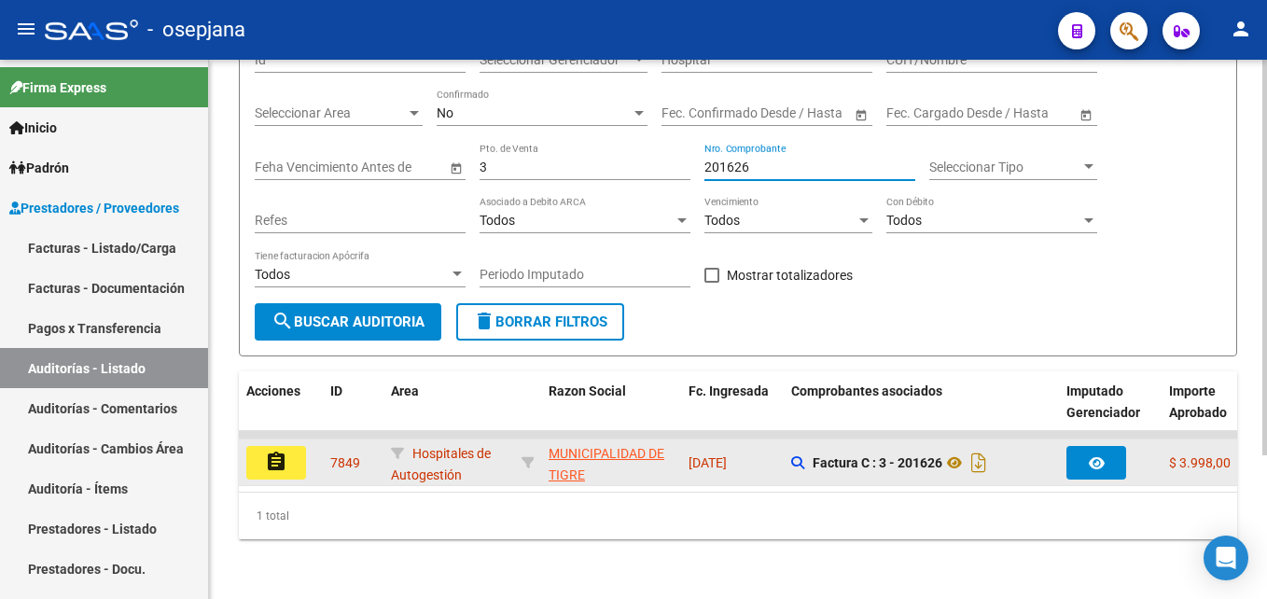
type input "201626"
click at [290, 447] on button "assignment" at bounding box center [276, 463] width 60 height 34
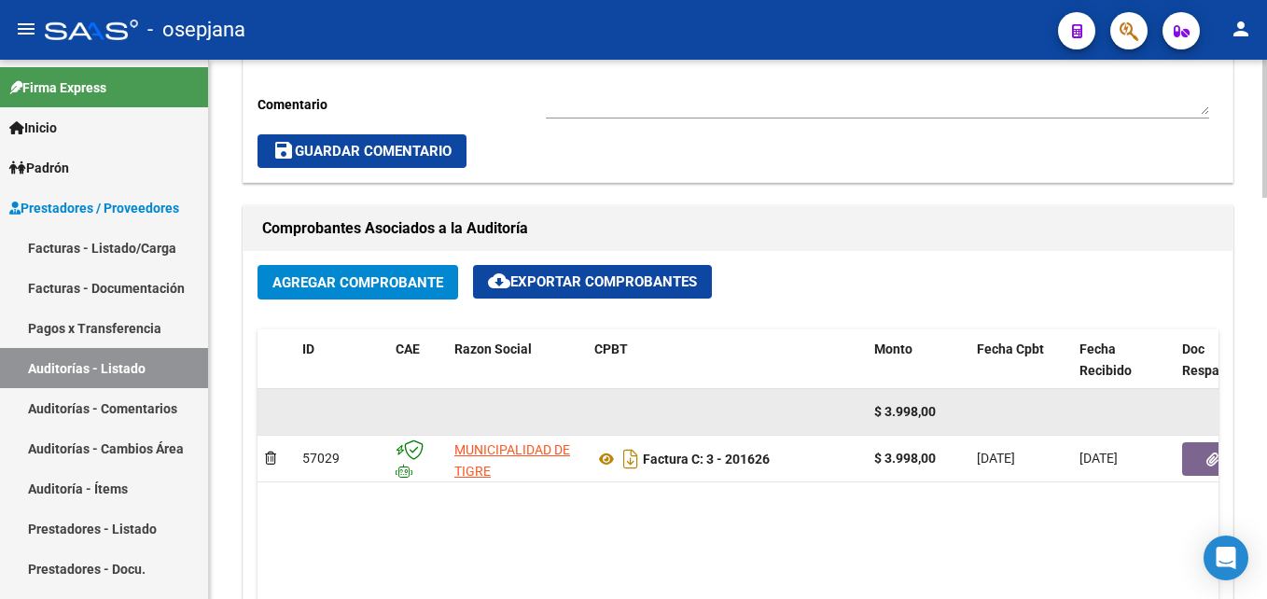
scroll to position [840, 0]
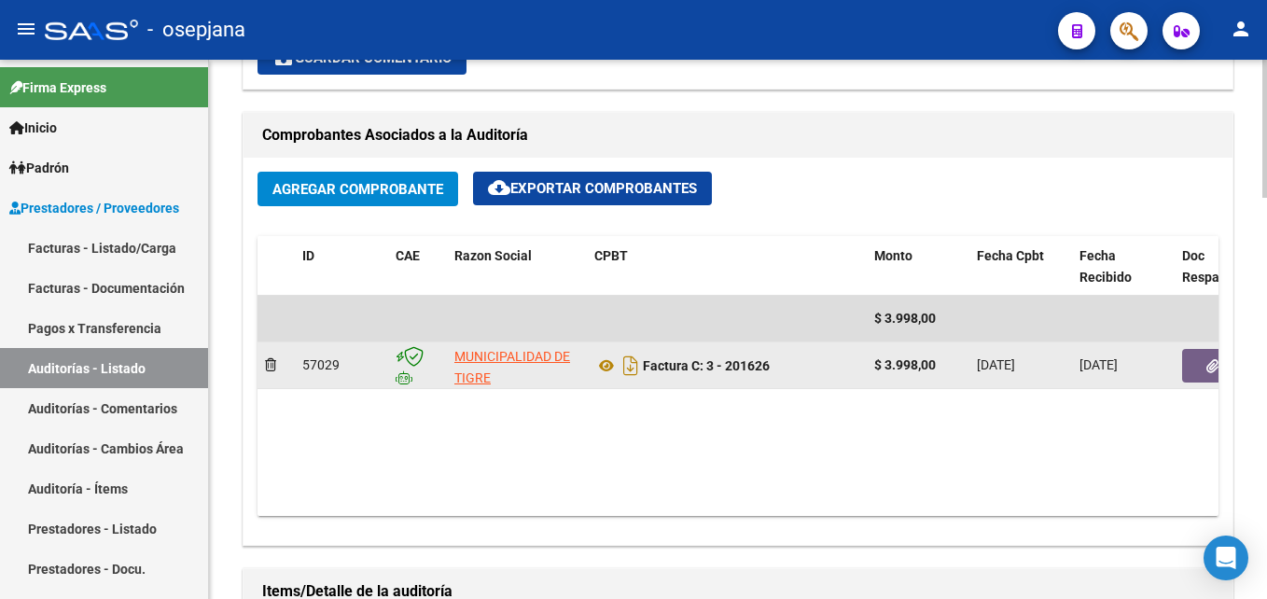
click at [1207, 358] on span "button" at bounding box center [1212, 365] width 12 height 17
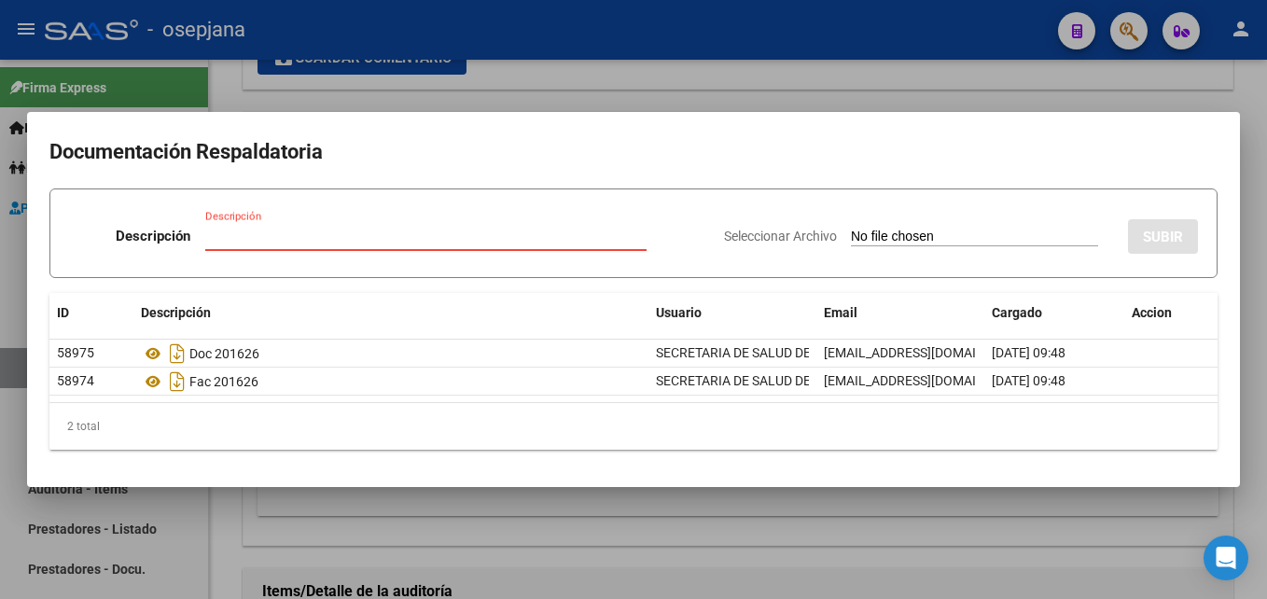
click at [579, 90] on div at bounding box center [633, 299] width 1267 height 599
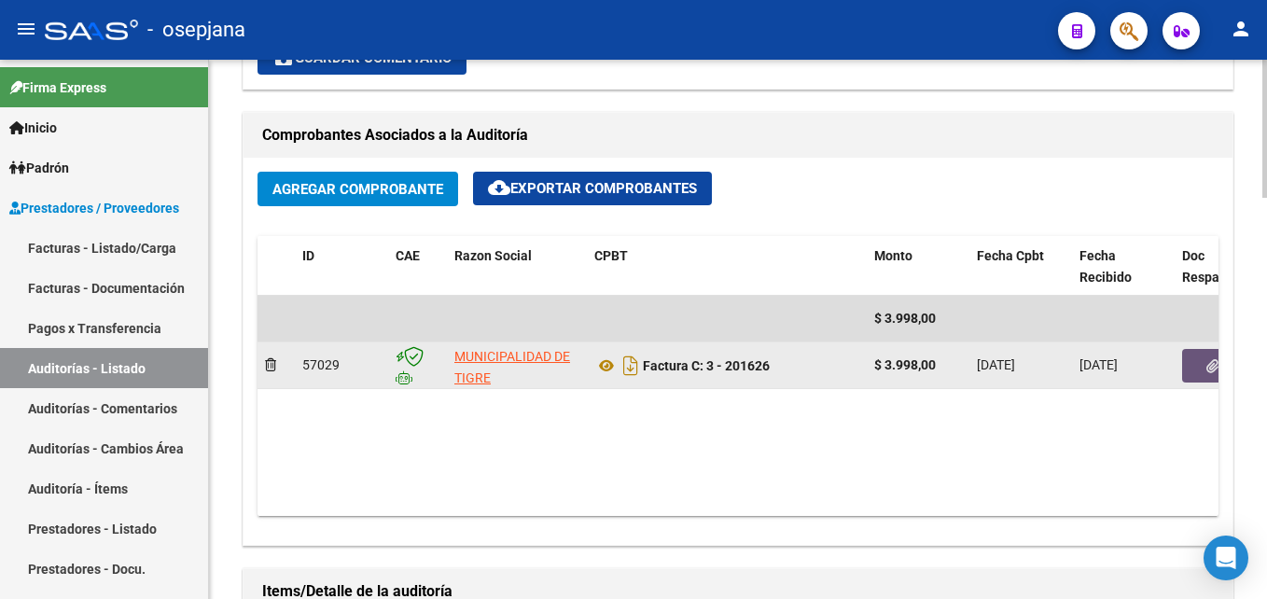
click at [1196, 368] on button "button" at bounding box center [1212, 366] width 60 height 34
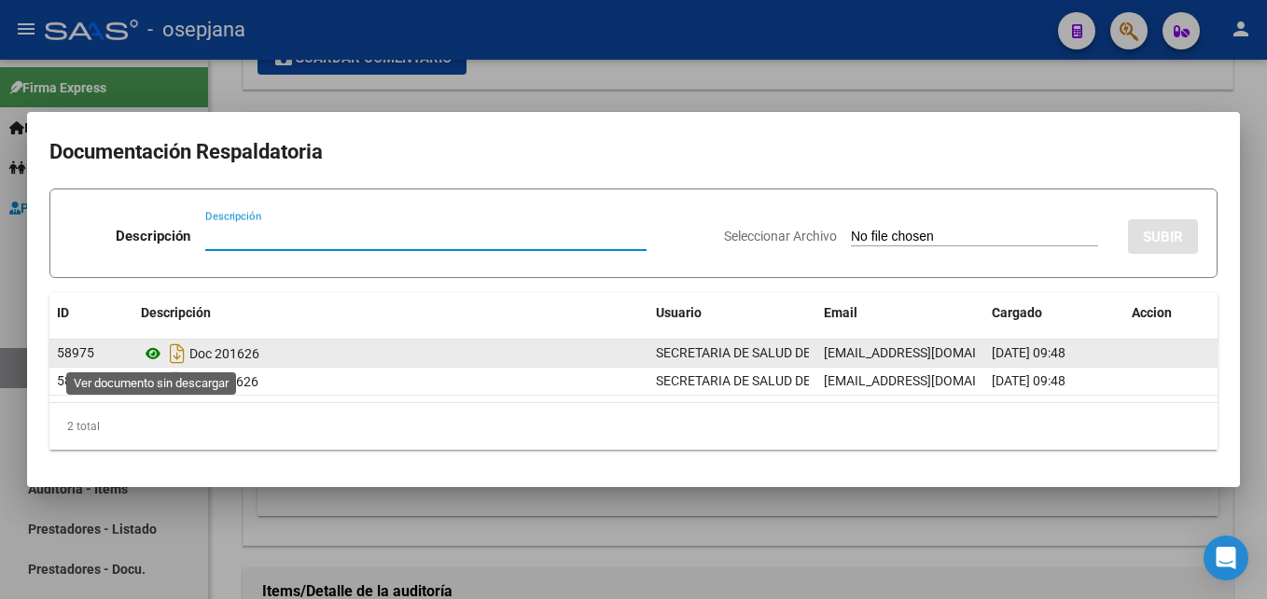
click at [149, 355] on icon at bounding box center [153, 353] width 24 height 22
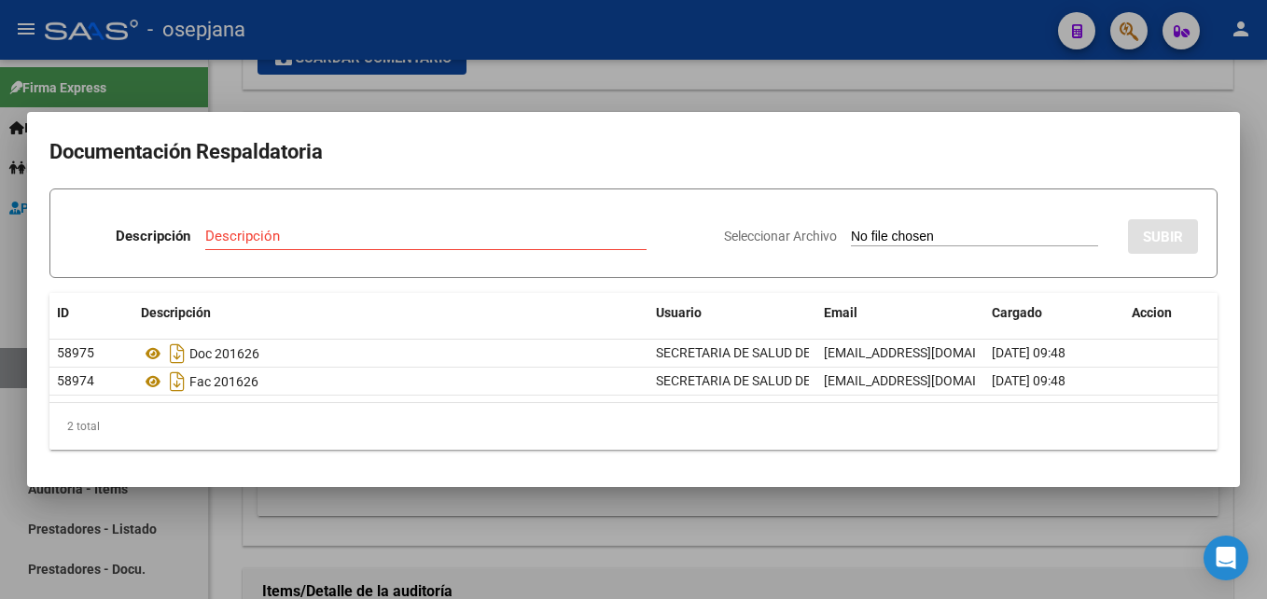
click at [496, 22] on div at bounding box center [633, 299] width 1267 height 599
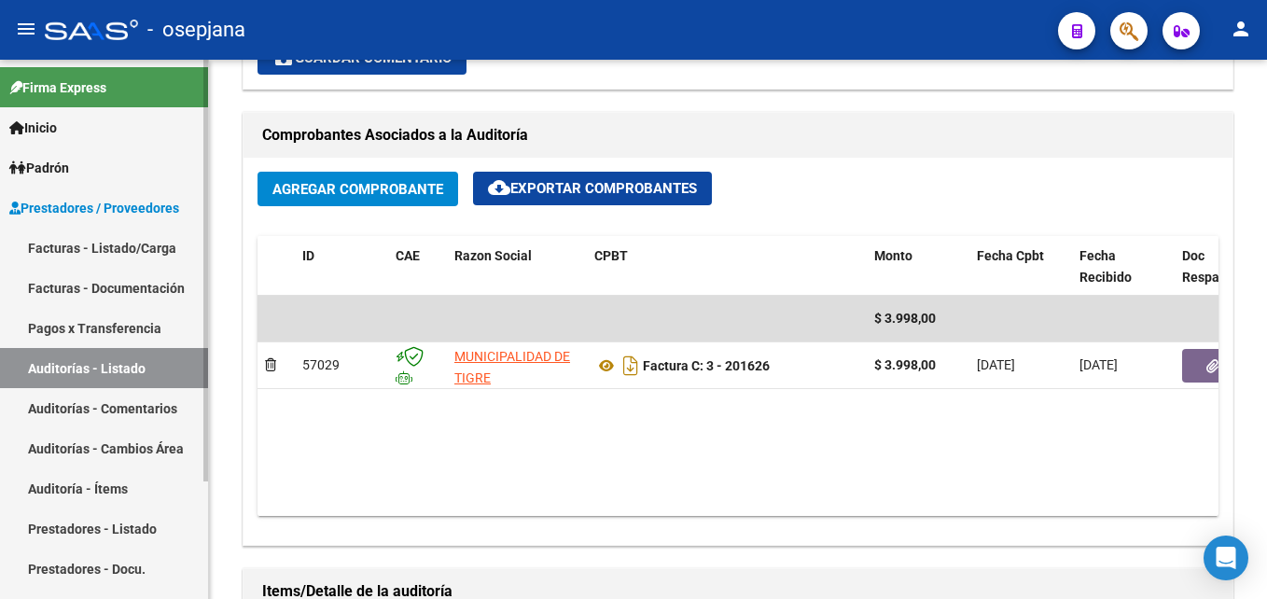
click at [77, 355] on link "Auditorías - Listado" at bounding box center [104, 368] width 208 height 40
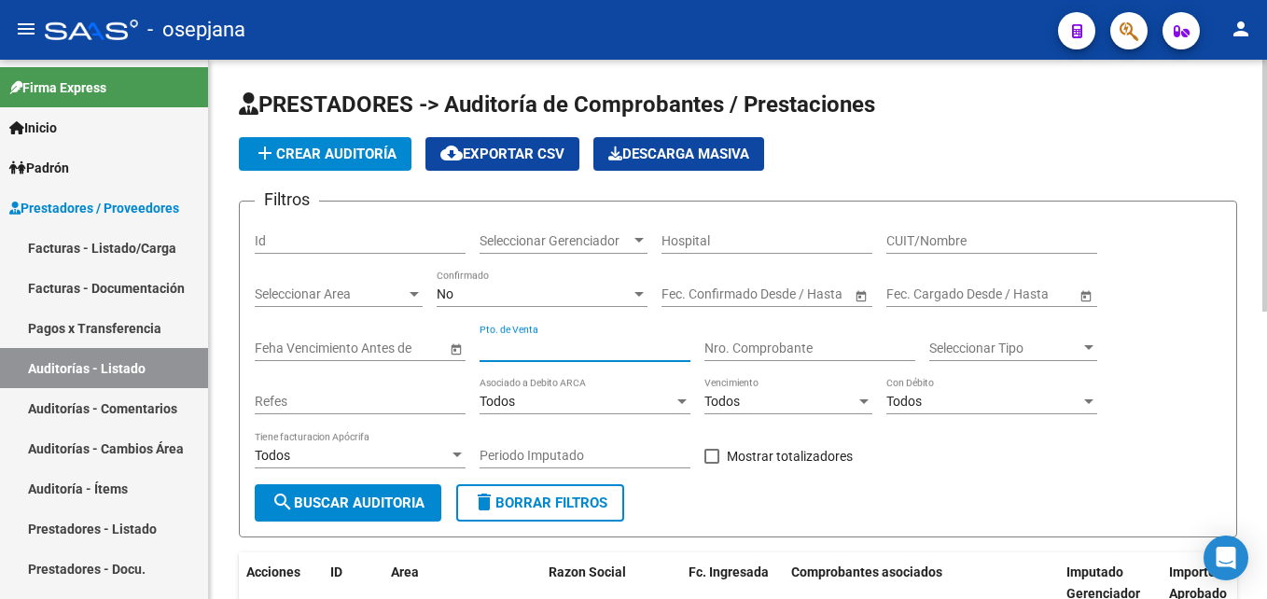
click at [553, 346] on input "Pto. de Venta" at bounding box center [585, 349] width 211 height 16
type input "3"
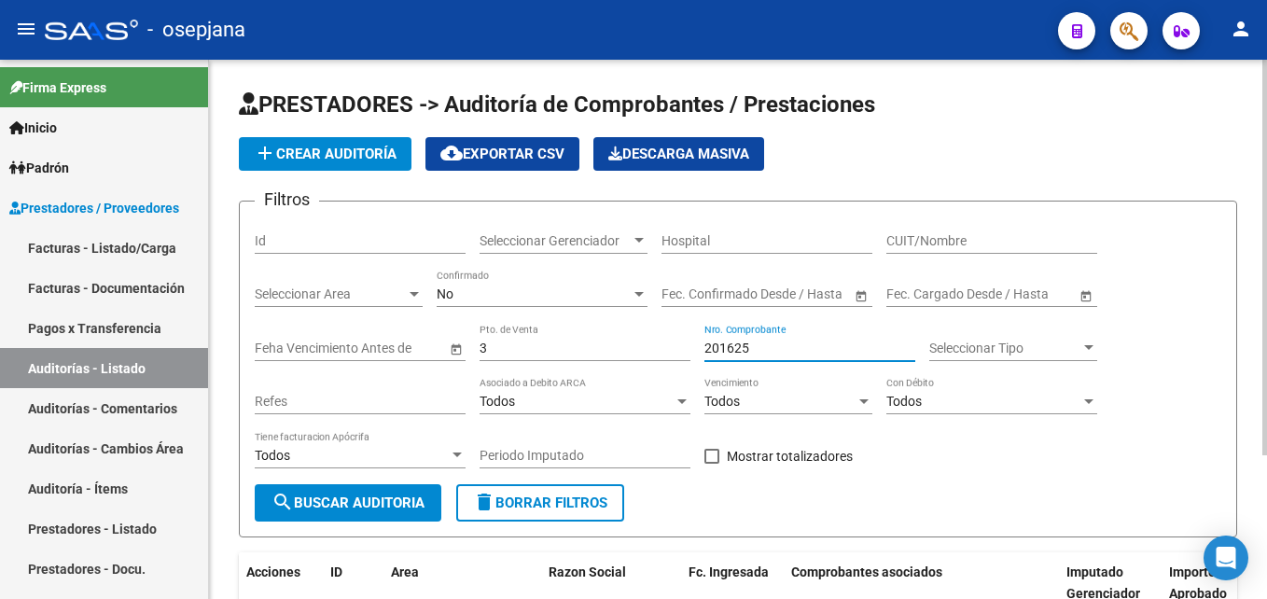
scroll to position [196, 0]
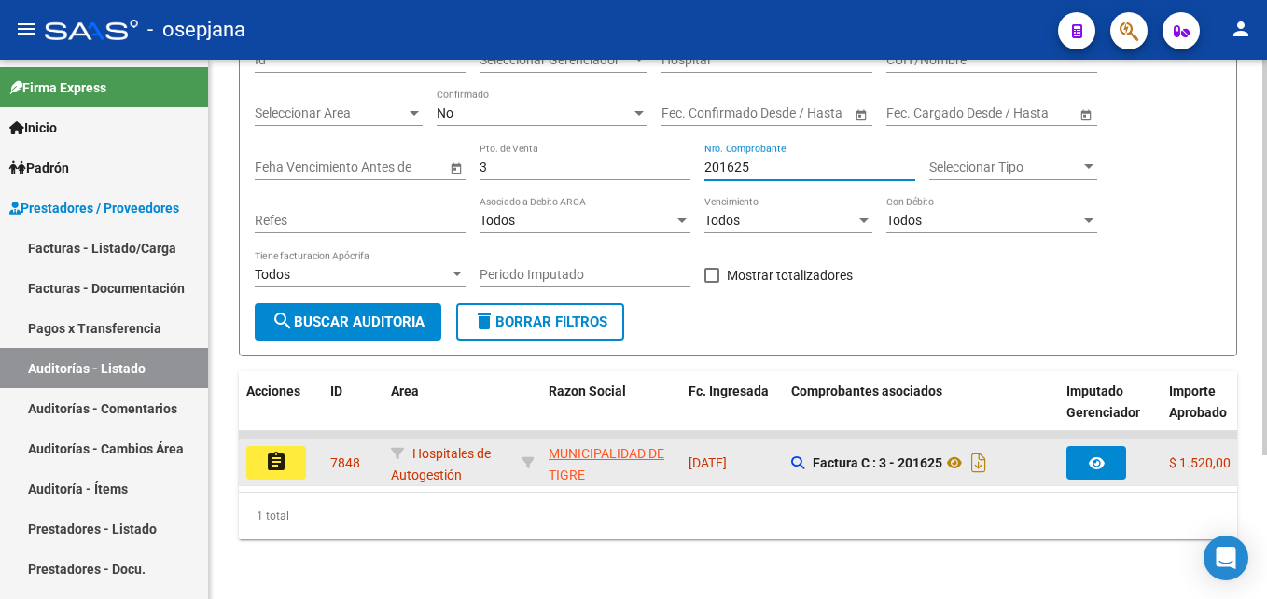
type input "201625"
click at [308, 452] on div "assignment" at bounding box center [280, 463] width 69 height 34
click at [299, 452] on button "assignment" at bounding box center [276, 463] width 60 height 34
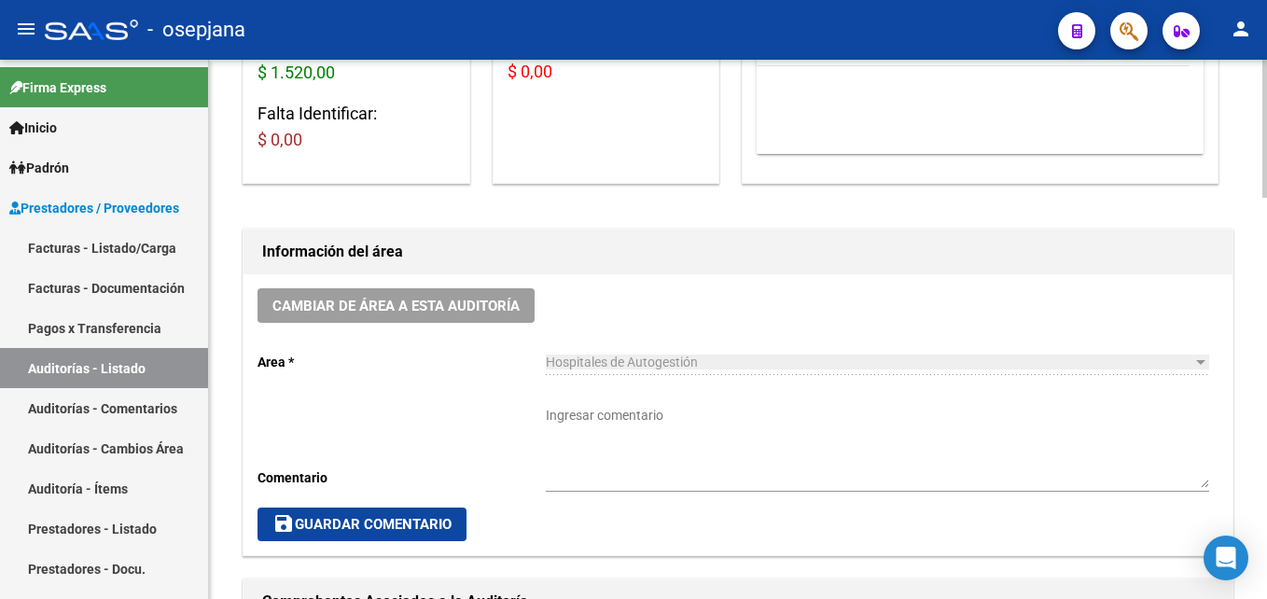
scroll to position [840, 0]
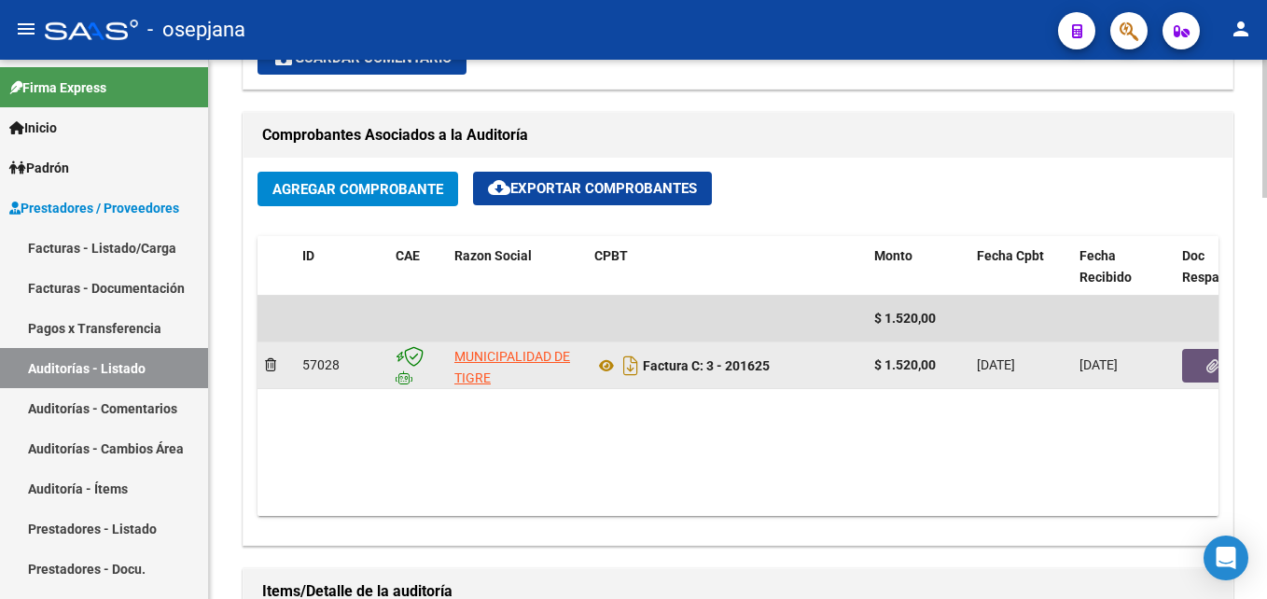
click at [1186, 357] on button "button" at bounding box center [1212, 366] width 60 height 34
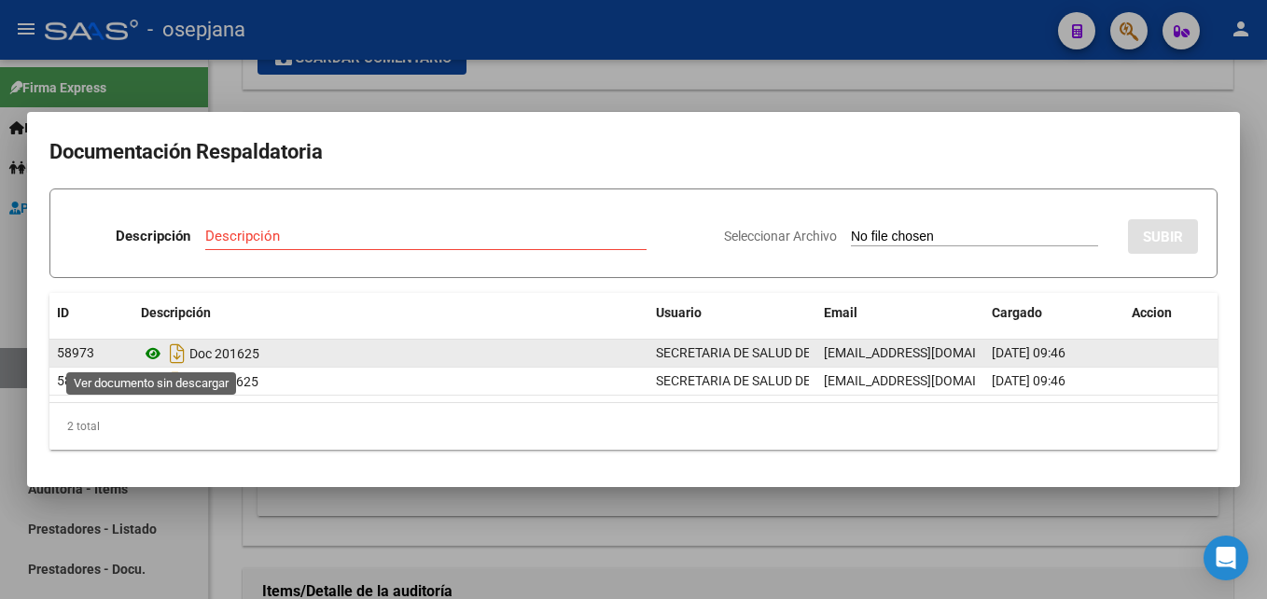
click at [154, 348] on icon at bounding box center [153, 353] width 24 height 22
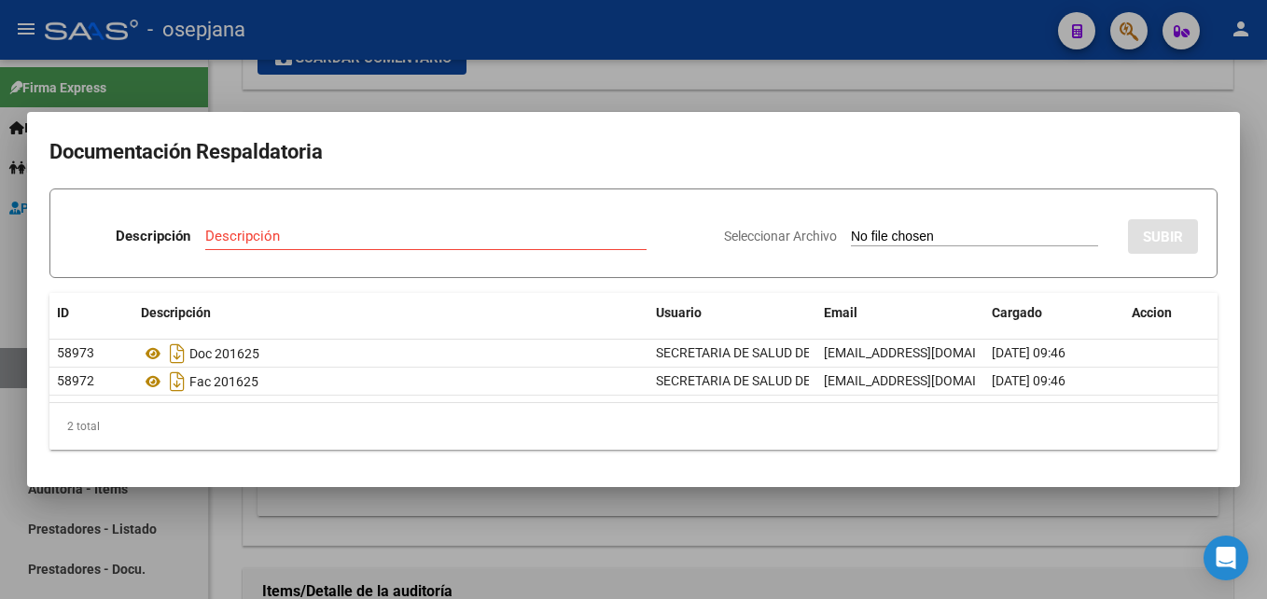
click at [827, 73] on div at bounding box center [633, 299] width 1267 height 599
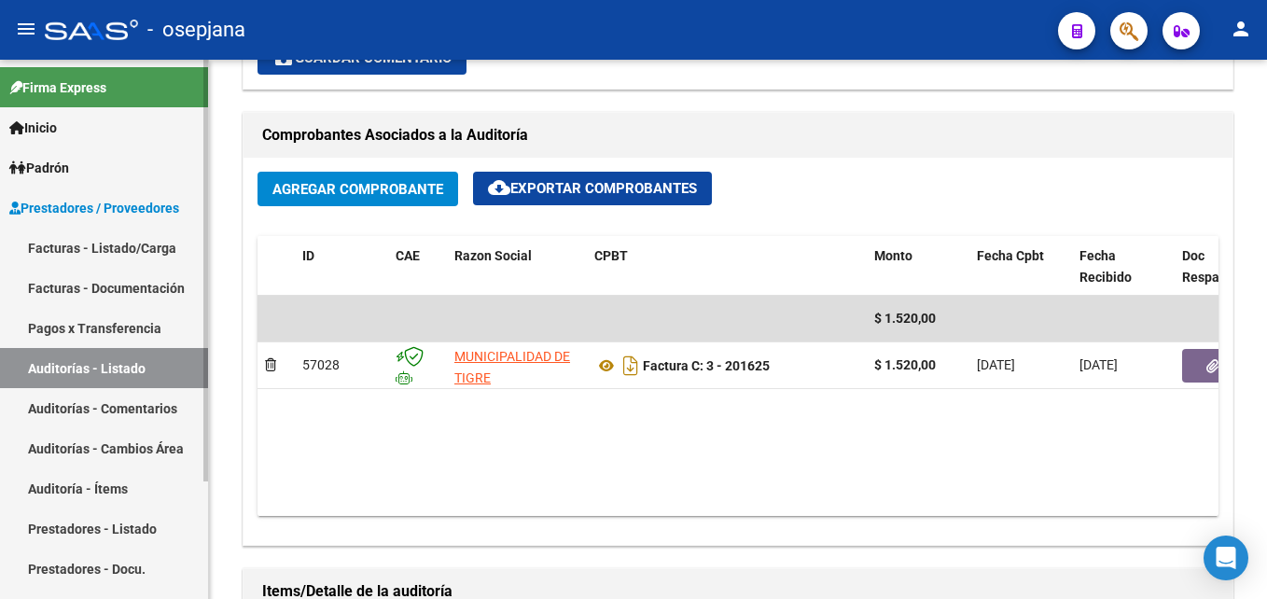
drag, startPoint x: 149, startPoint y: 376, endPoint x: 202, endPoint y: 367, distance: 54.0
click at [149, 376] on link "Auditorías - Listado" at bounding box center [104, 368] width 208 height 40
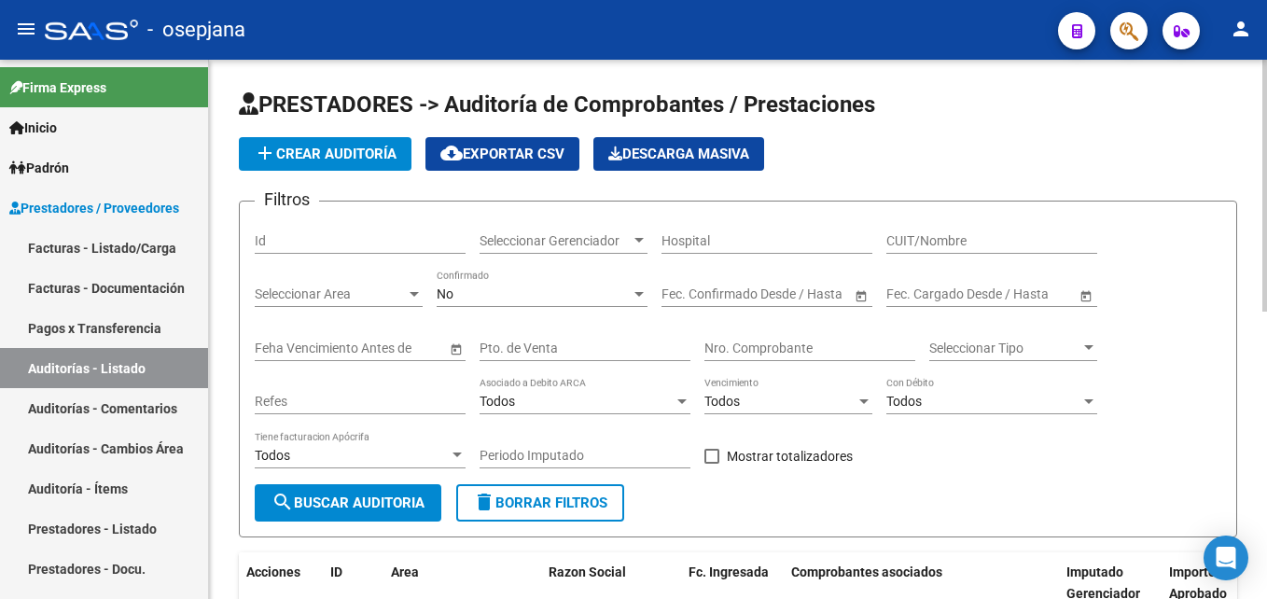
click at [567, 357] on div "Pto. de Venta" at bounding box center [585, 342] width 211 height 37
type input "3"
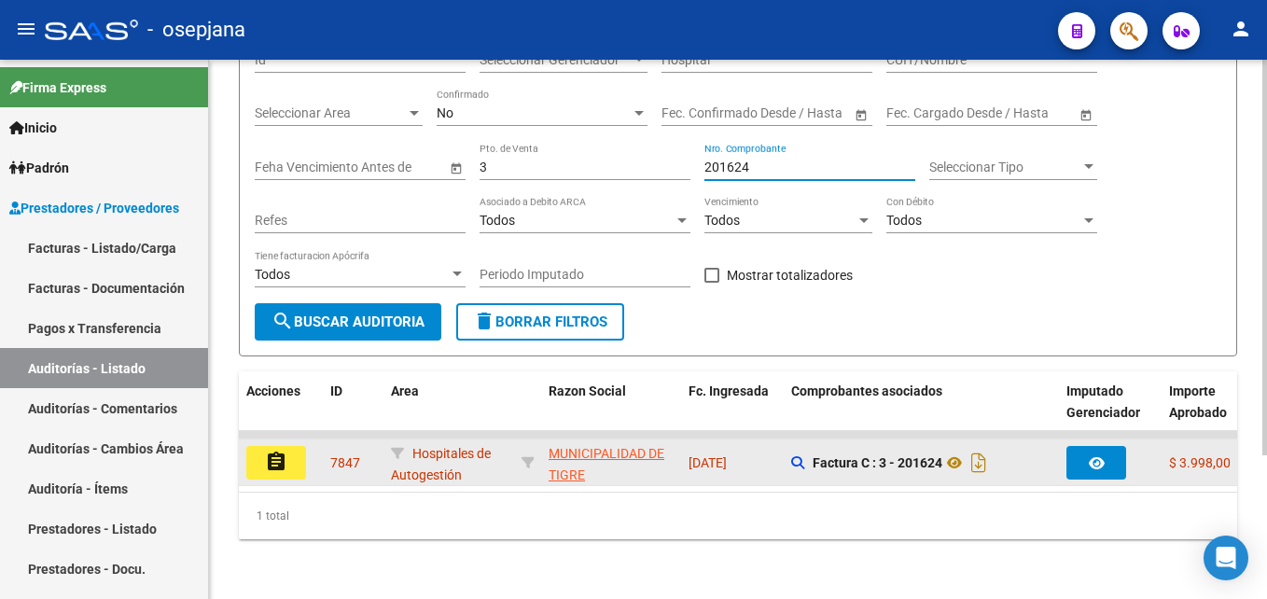
type input "201624"
click at [290, 446] on button "assignment" at bounding box center [276, 463] width 60 height 34
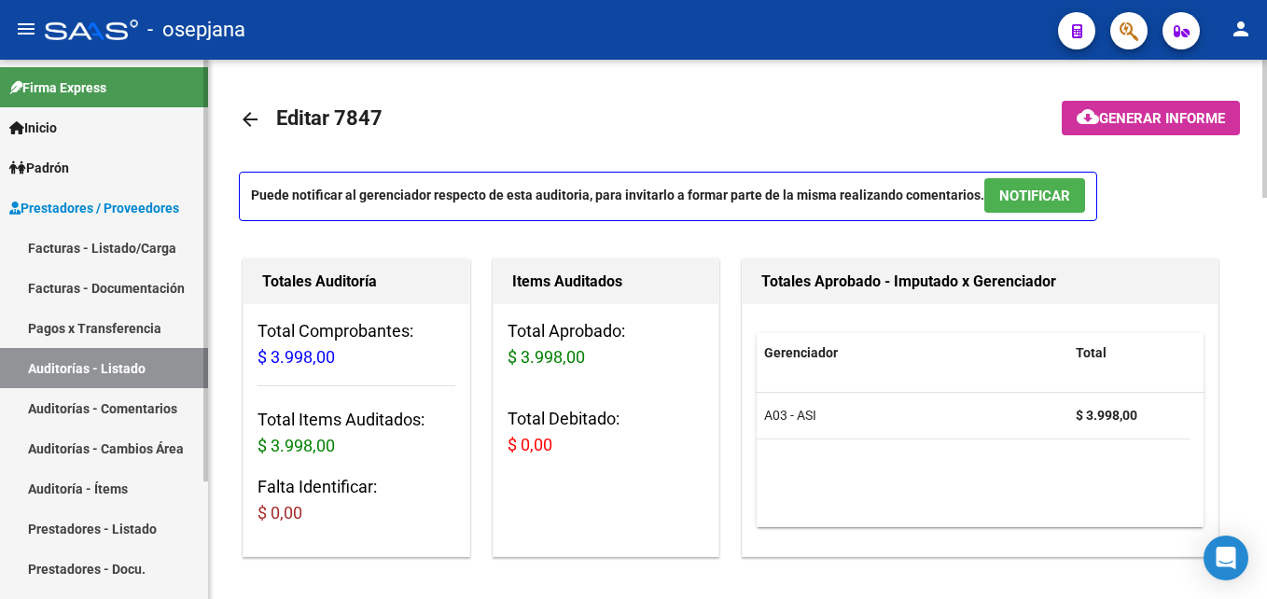
click at [134, 368] on link "Auditorías - Listado" at bounding box center [104, 368] width 208 height 40
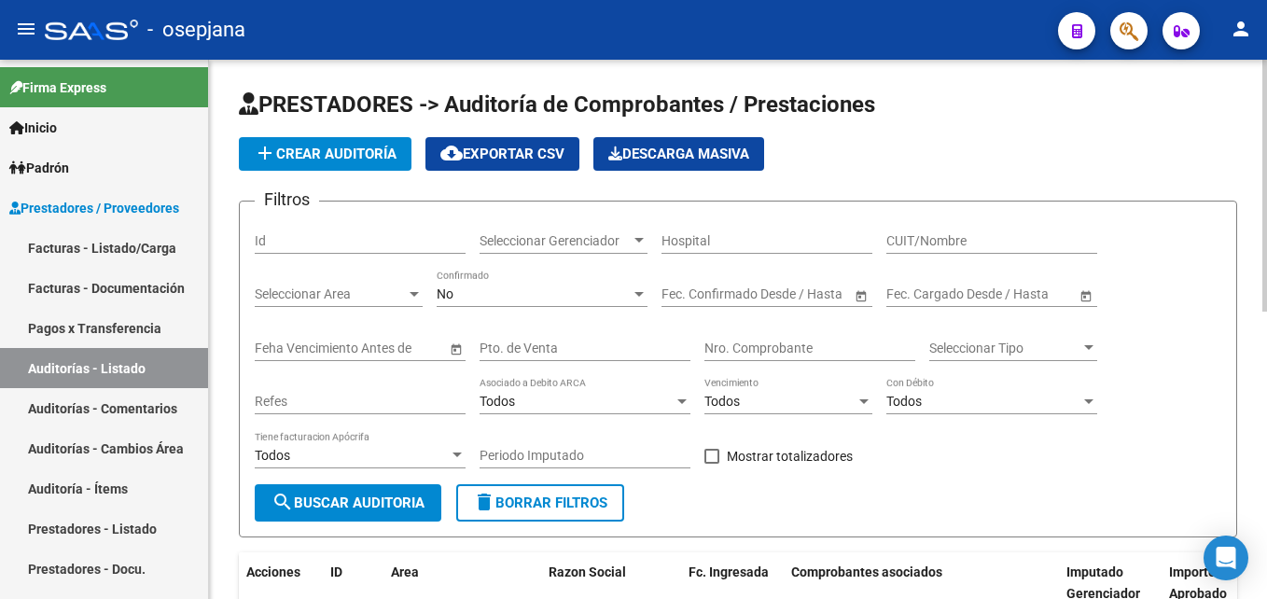
click at [588, 349] on input "Pto. de Venta" at bounding box center [585, 349] width 211 height 16
type input "3"
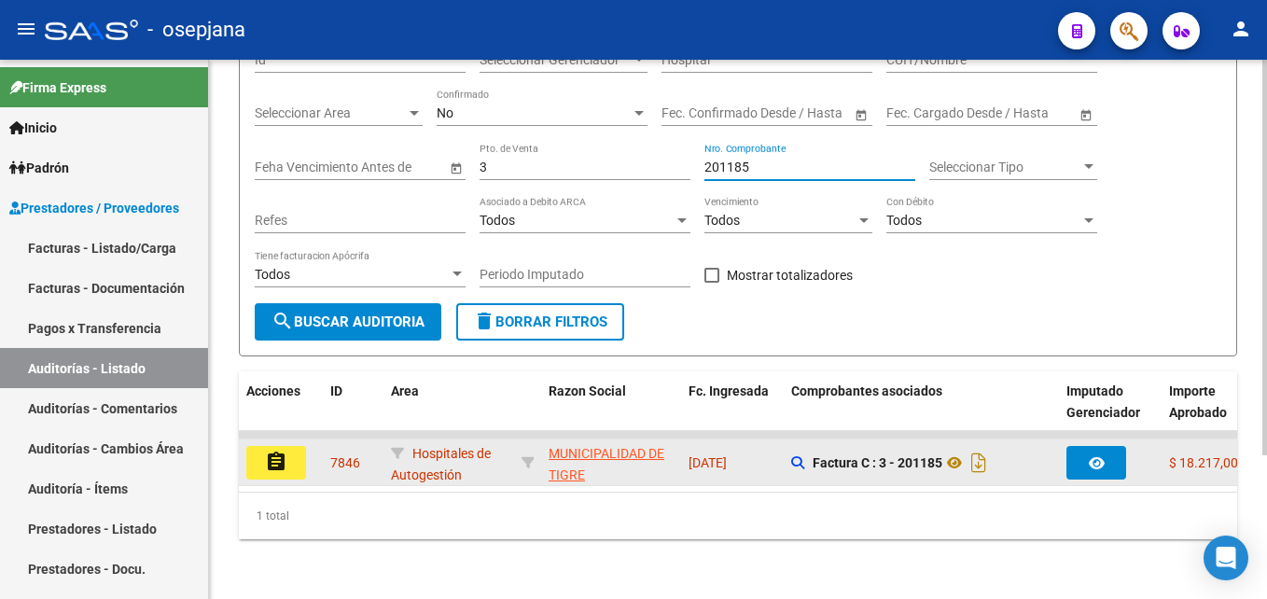
type input "201185"
click at [257, 456] on button "assignment" at bounding box center [276, 463] width 60 height 34
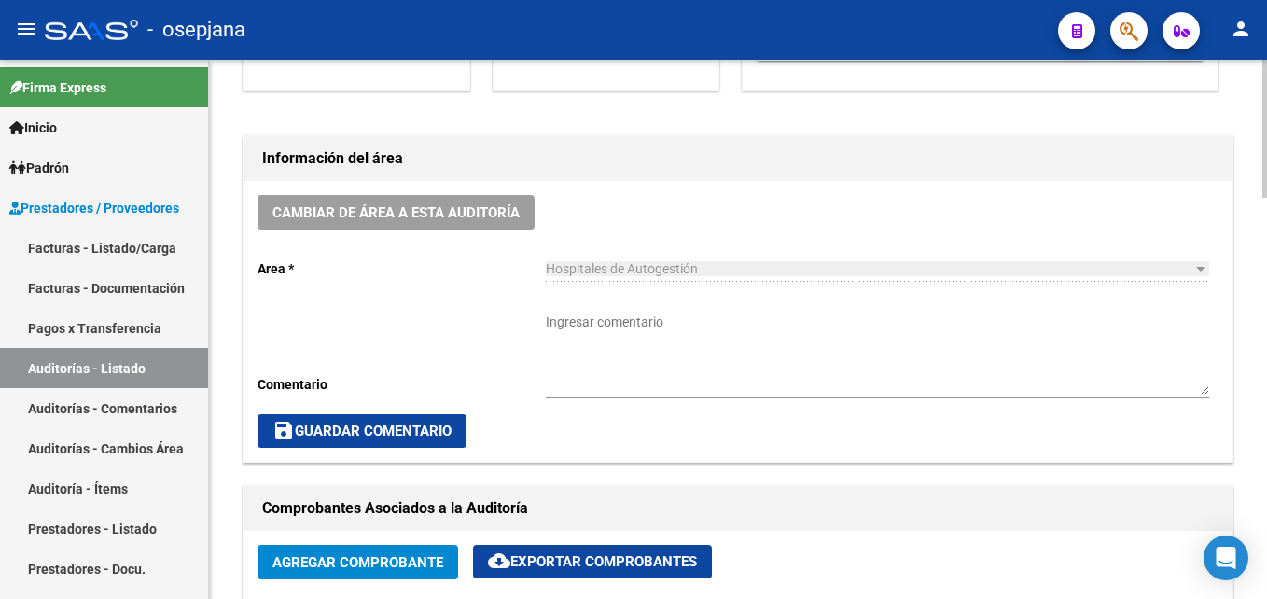
scroll to position [840, 0]
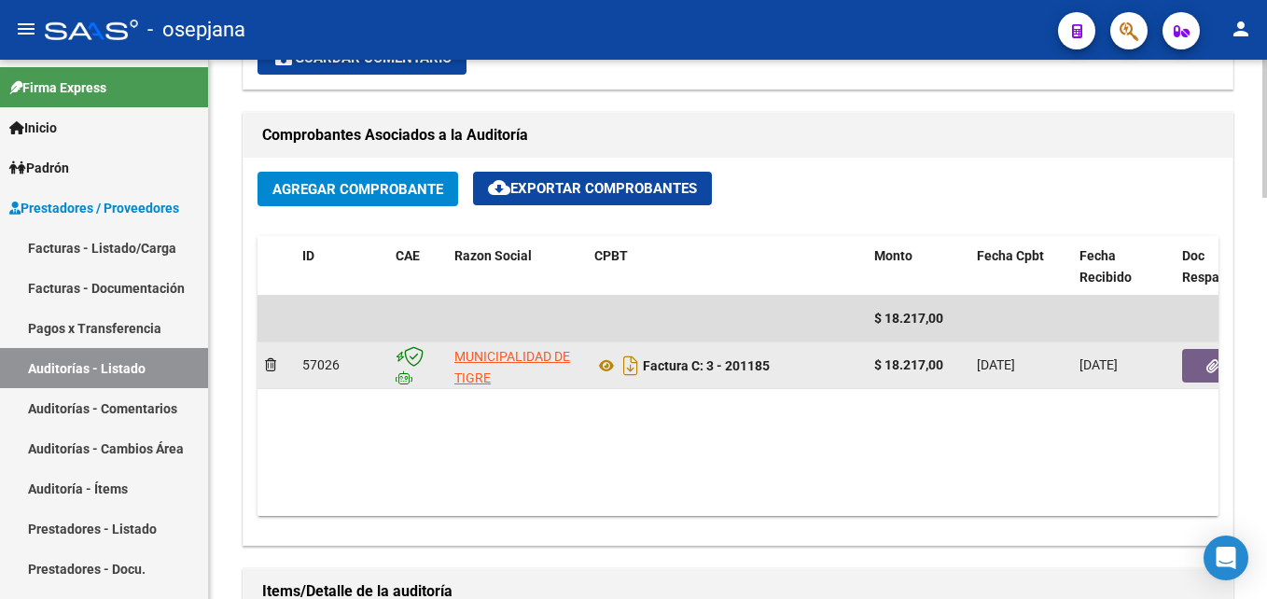
click at [1193, 365] on button "button" at bounding box center [1212, 366] width 60 height 34
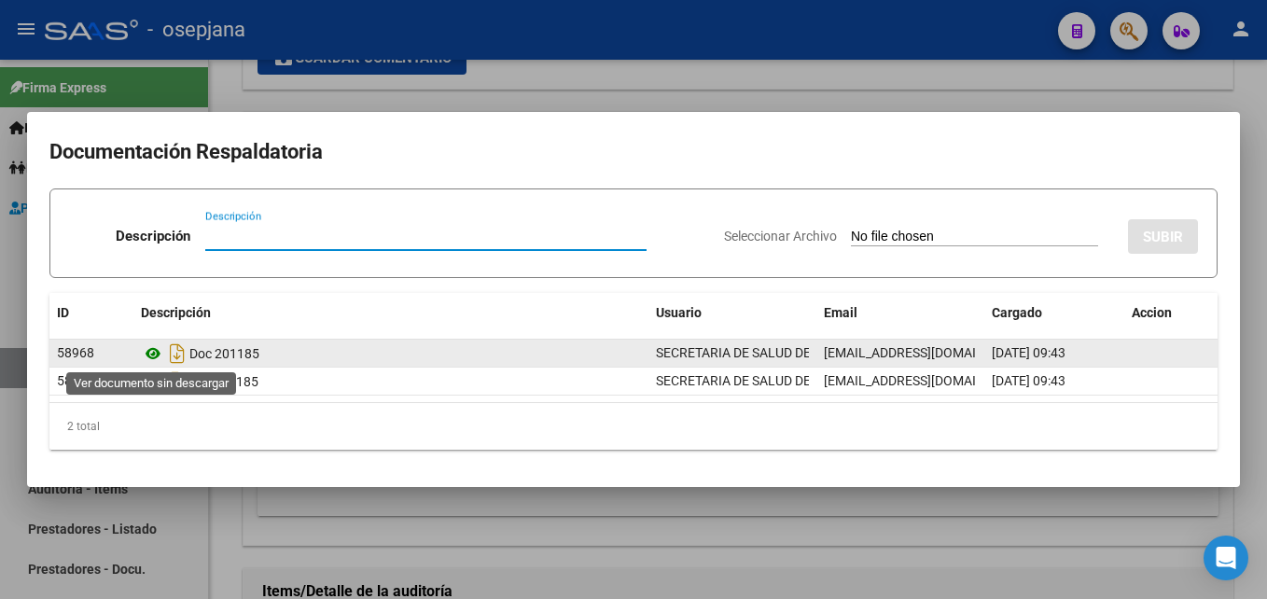
click at [154, 350] on icon at bounding box center [153, 353] width 24 height 22
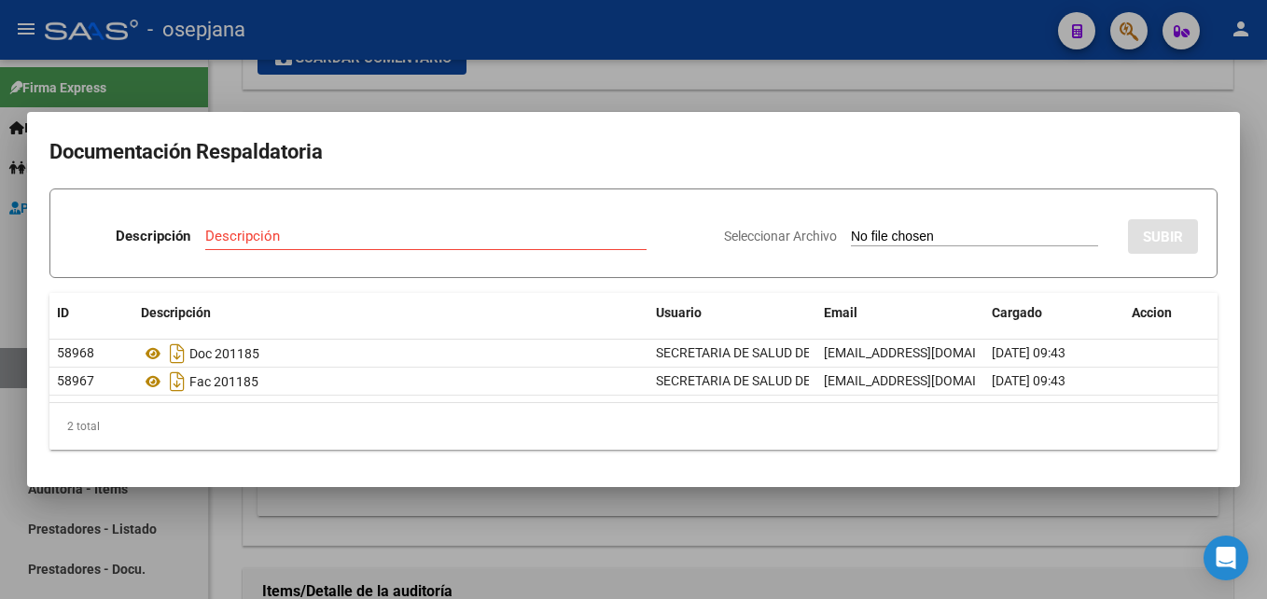
click at [542, 102] on div at bounding box center [633, 299] width 1267 height 599
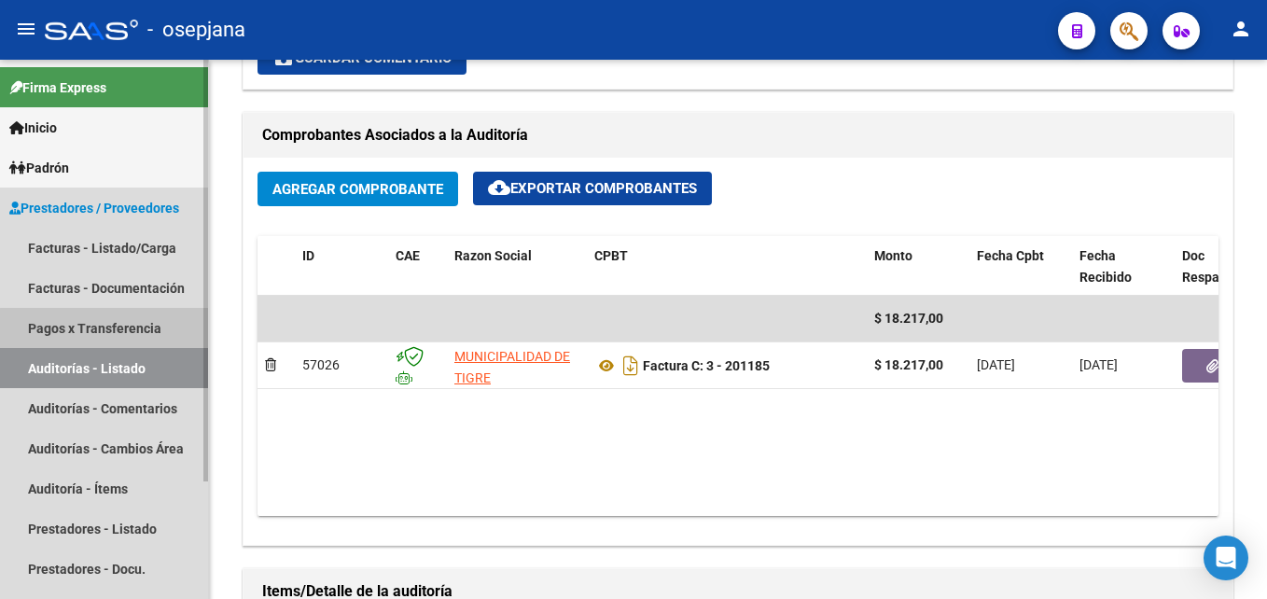
click at [104, 345] on link "Pagos x Transferencia" at bounding box center [104, 328] width 208 height 40
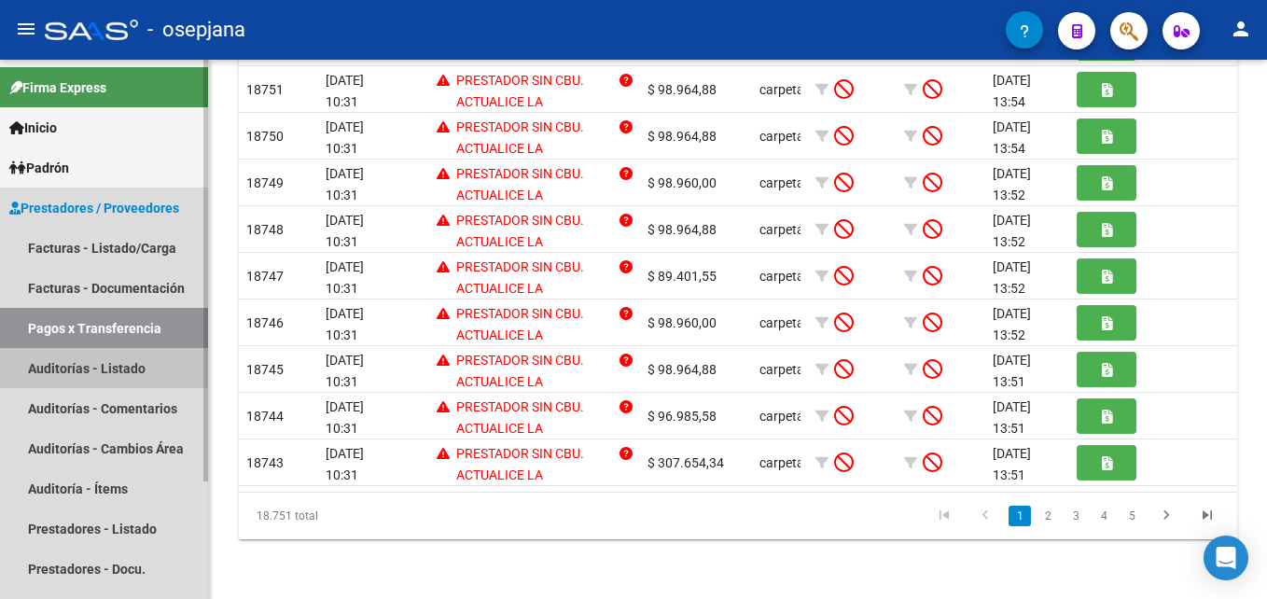
click at [105, 356] on link "Auditorías - Listado" at bounding box center [104, 368] width 208 height 40
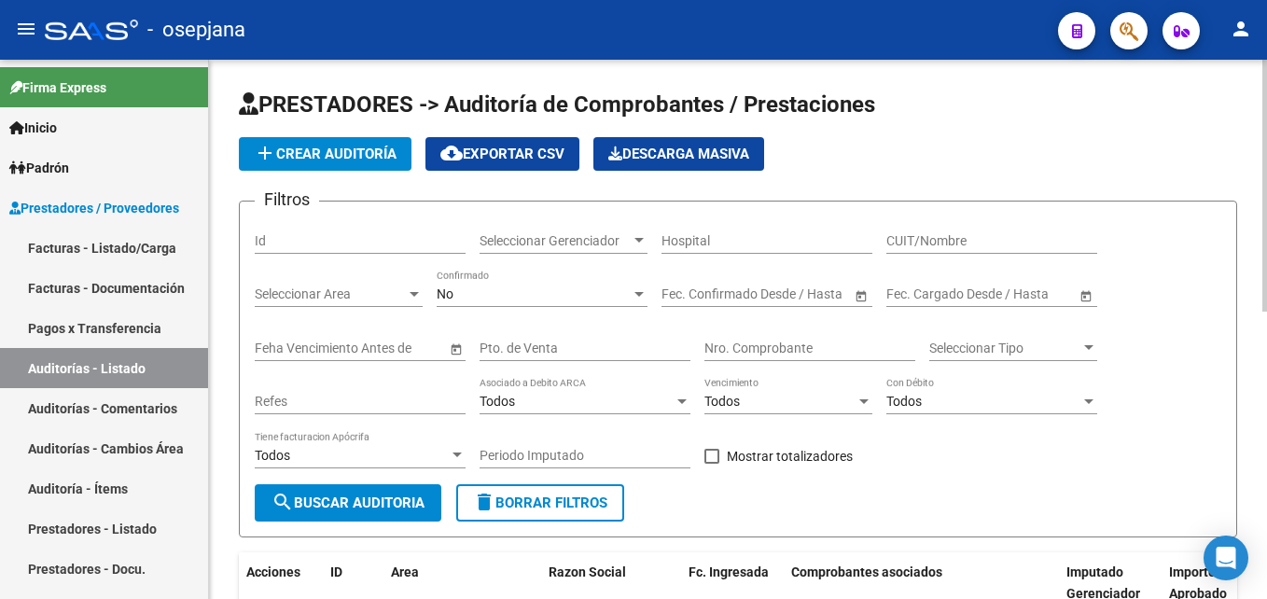
click at [547, 348] on input "Pto. de Venta" at bounding box center [585, 349] width 211 height 16
type input "3"
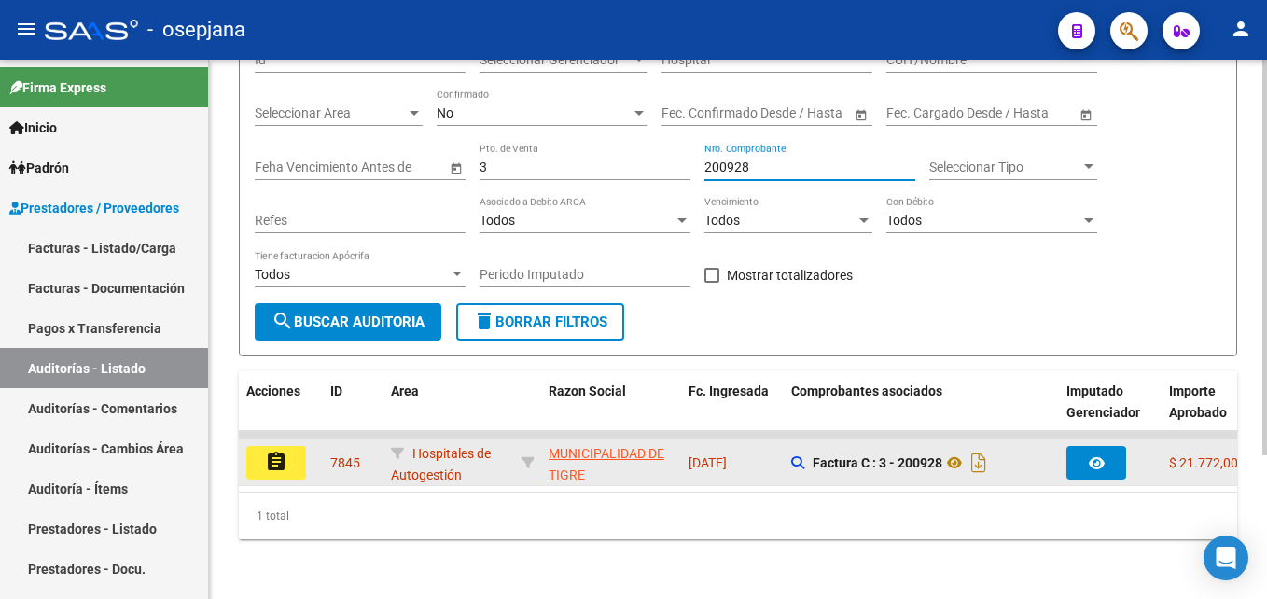
type input "200928"
click at [275, 466] on mat-icon "assignment" at bounding box center [276, 462] width 22 height 22
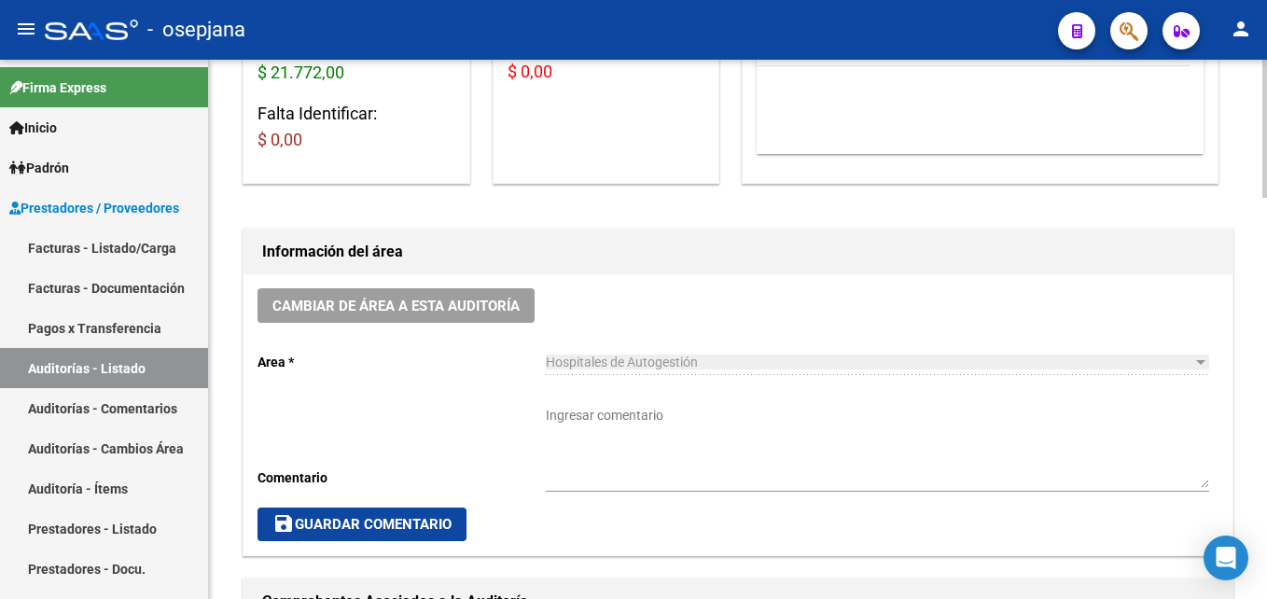
scroll to position [840, 0]
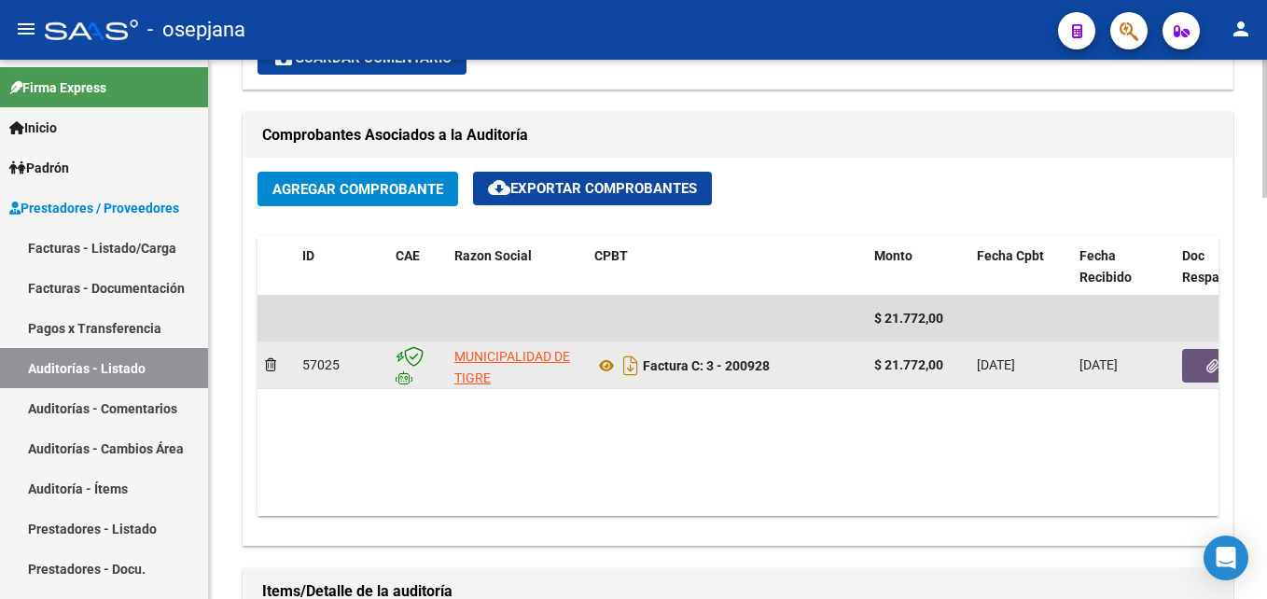
click at [1187, 363] on button "button" at bounding box center [1212, 366] width 60 height 34
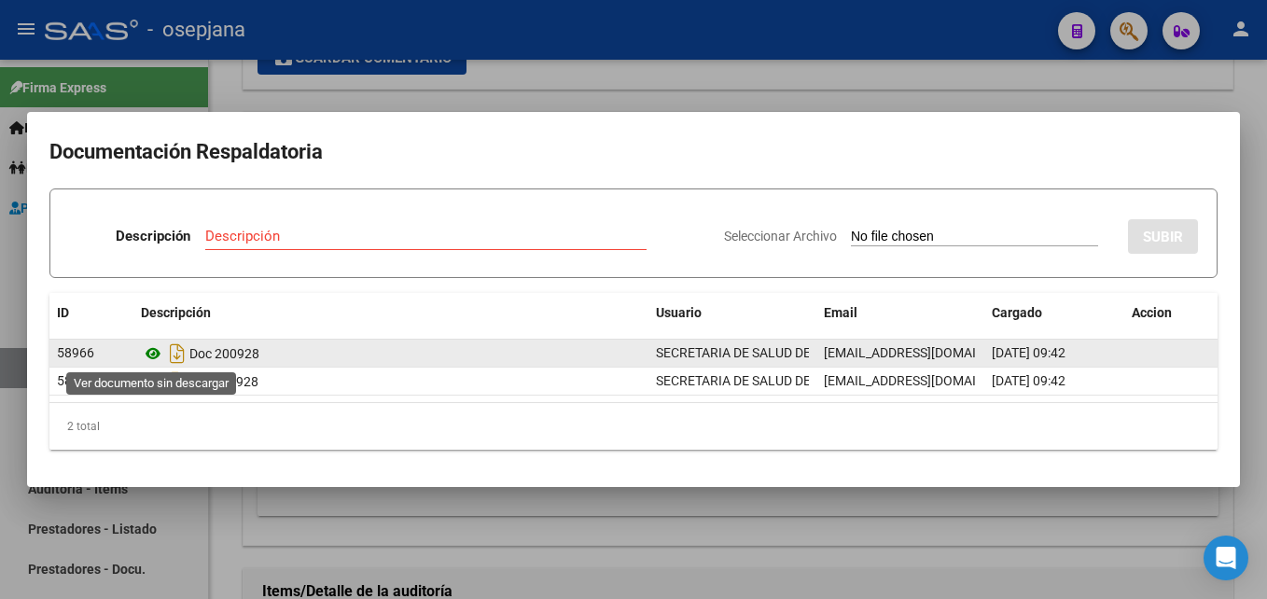
click at [149, 348] on icon at bounding box center [153, 353] width 24 height 22
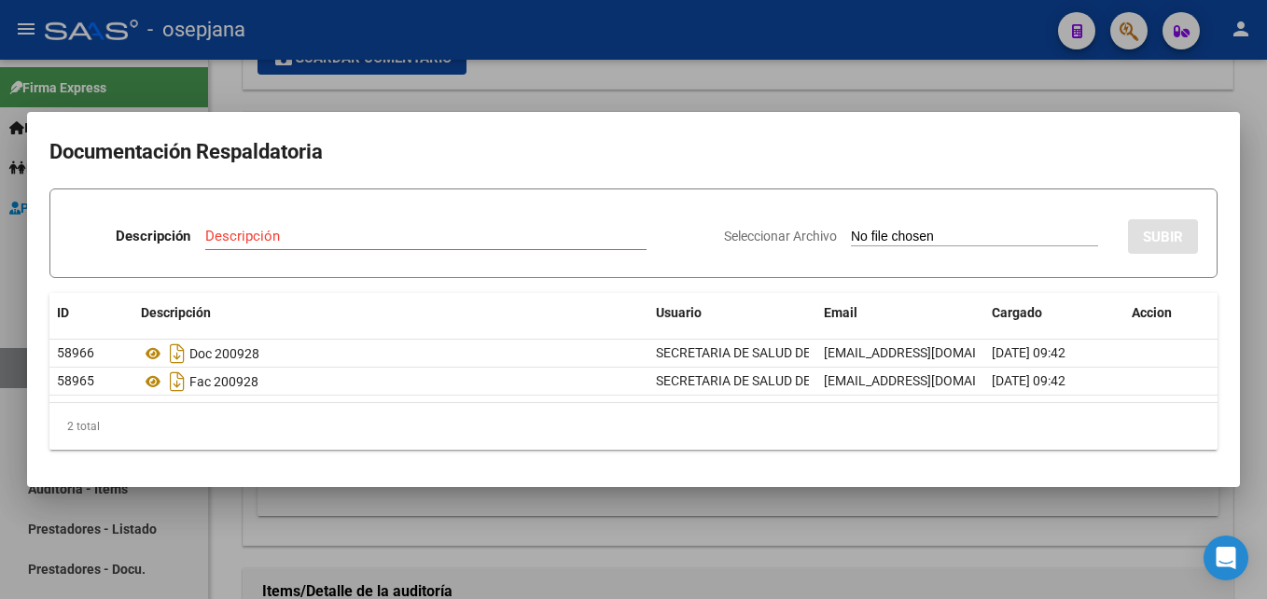
click at [852, 76] on div at bounding box center [633, 299] width 1267 height 599
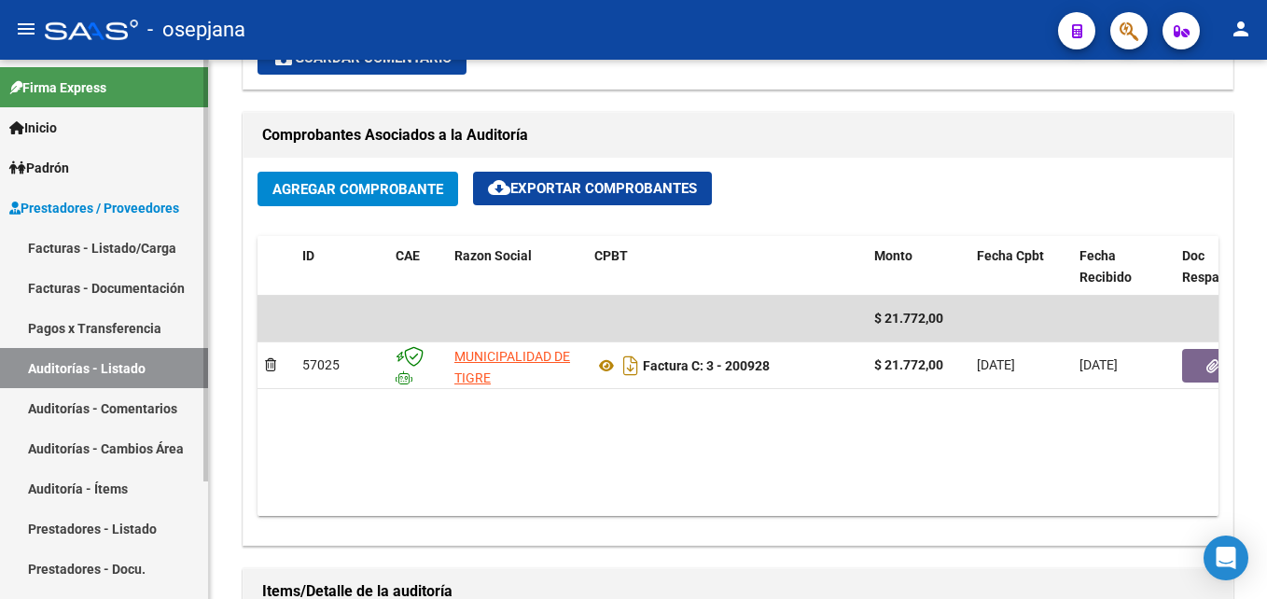
drag, startPoint x: 138, startPoint y: 355, endPoint x: 181, endPoint y: 349, distance: 43.4
click at [138, 355] on link "Auditorías - Listado" at bounding box center [104, 368] width 208 height 40
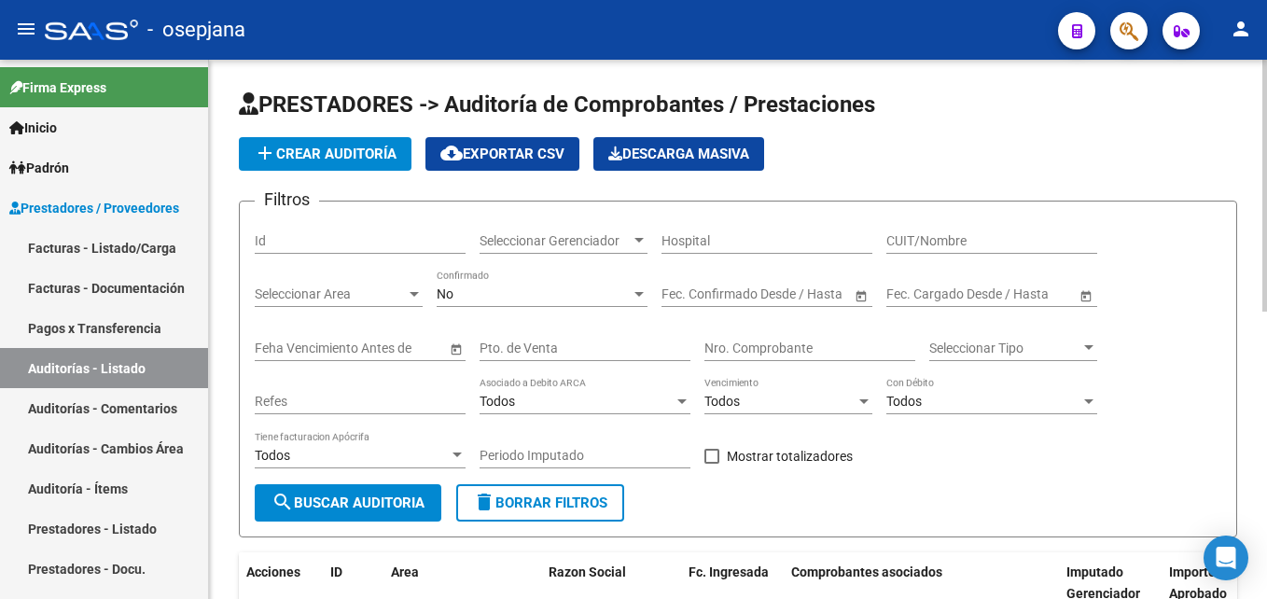
click at [563, 343] on input "Pto. de Venta" at bounding box center [585, 349] width 211 height 16
type input "3"
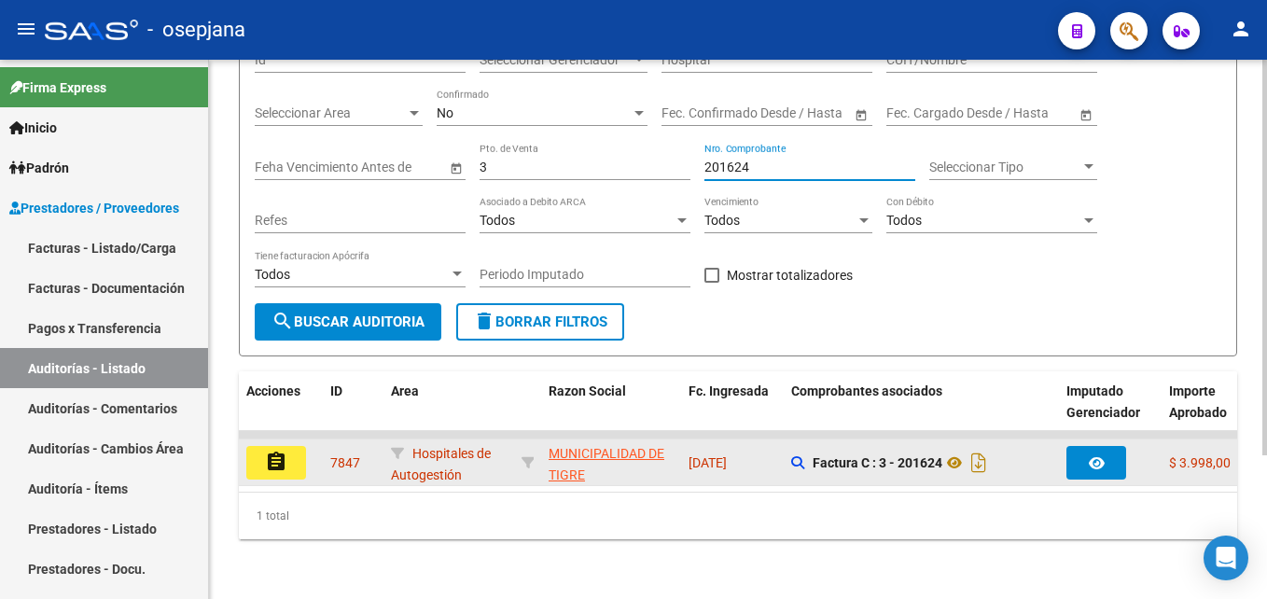
type input "201624"
click at [280, 451] on mat-icon "assignment" at bounding box center [276, 462] width 22 height 22
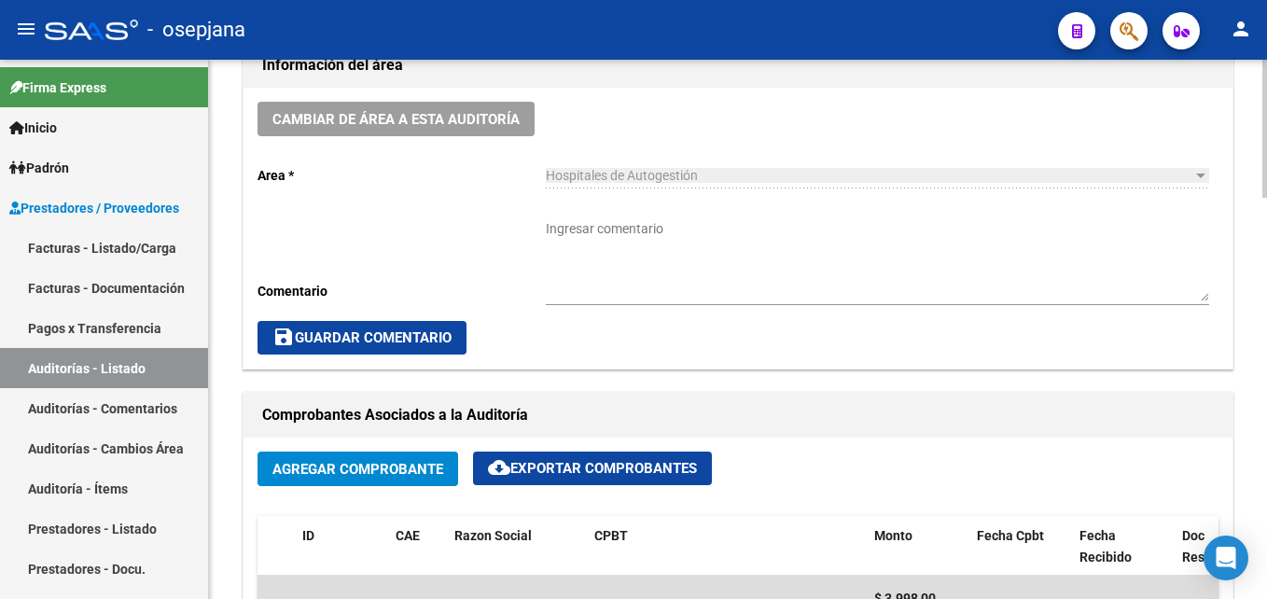
scroll to position [933, 0]
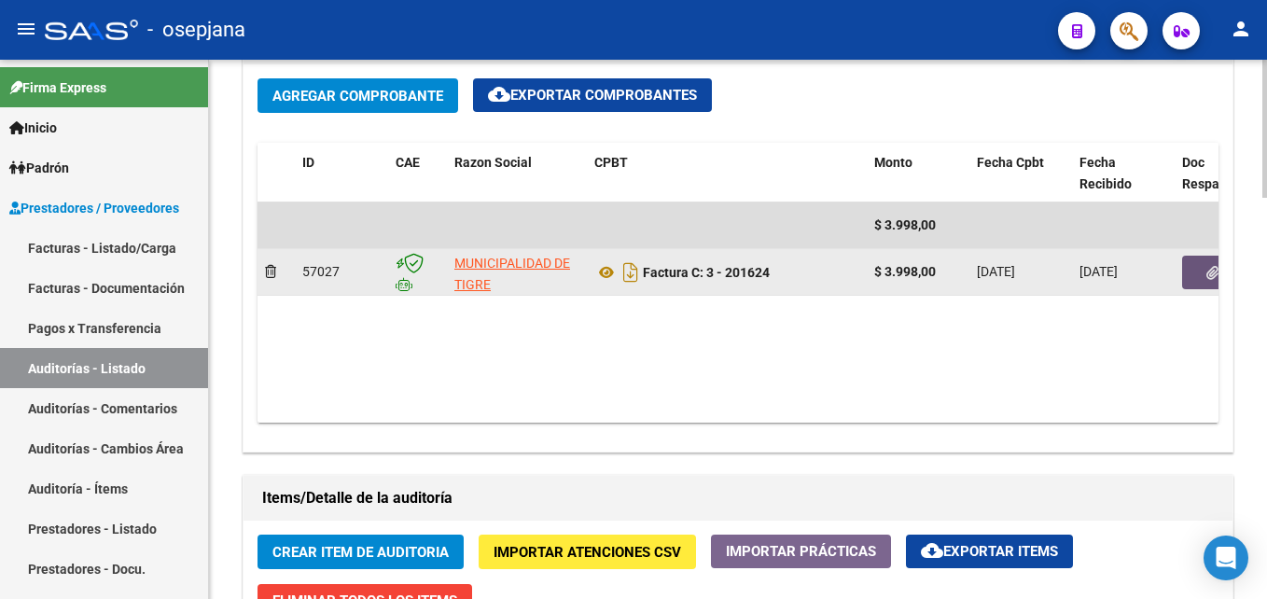
click at [1192, 287] on button "button" at bounding box center [1212, 273] width 60 height 34
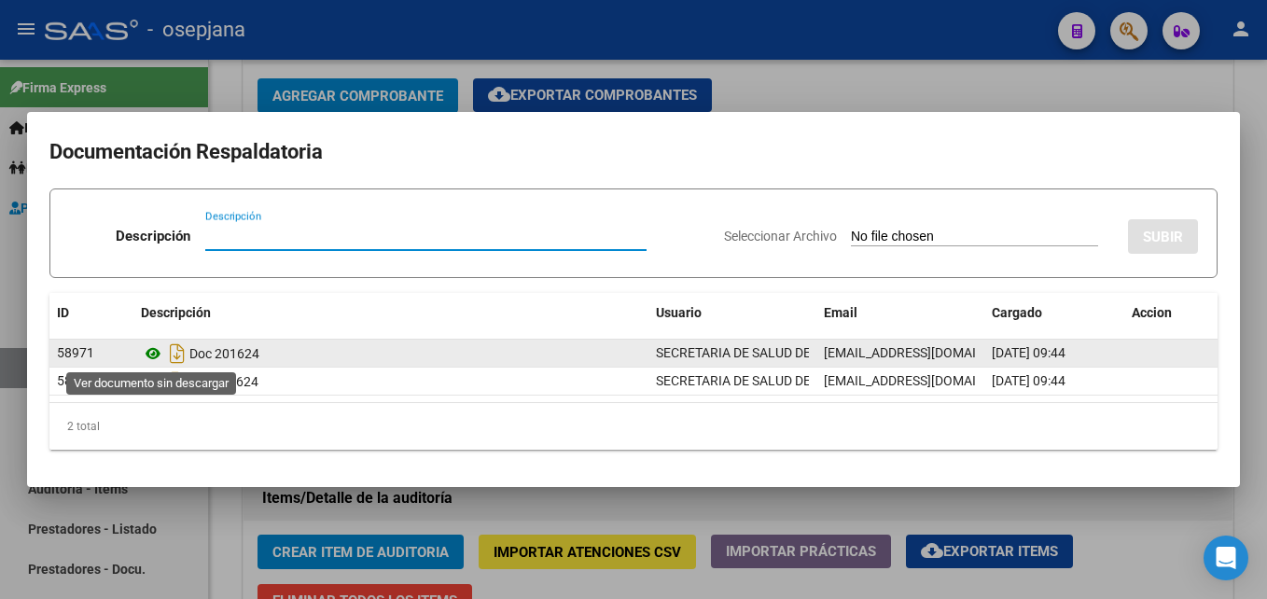
click at [149, 353] on icon at bounding box center [153, 353] width 24 height 22
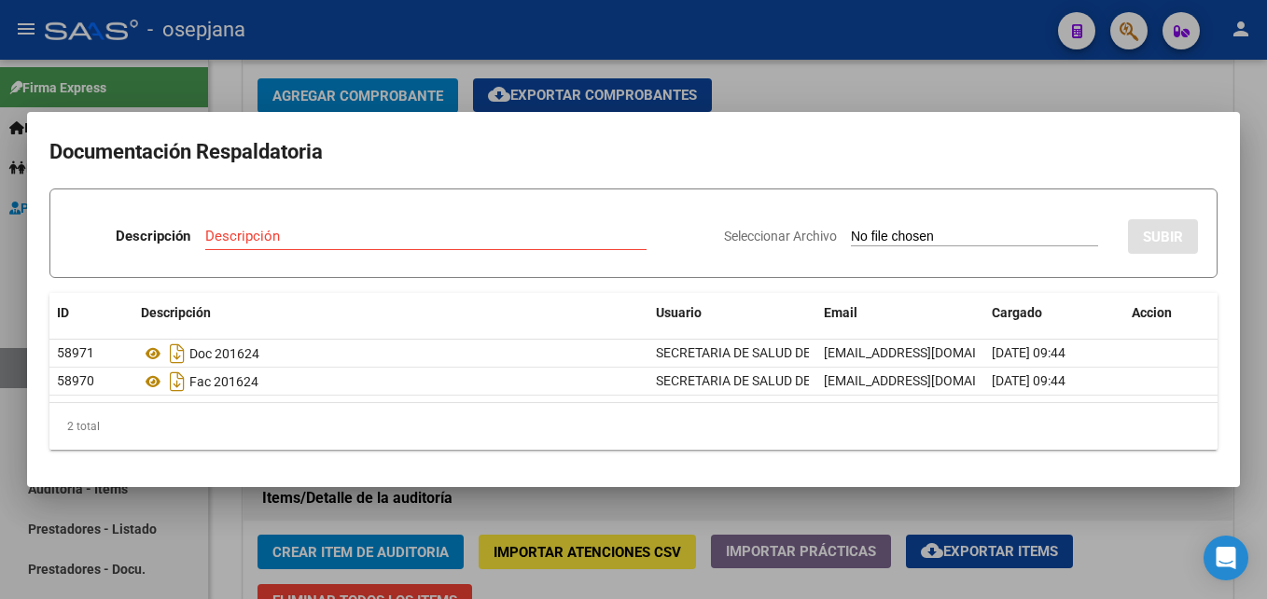
click at [804, 78] on div at bounding box center [633, 299] width 1267 height 599
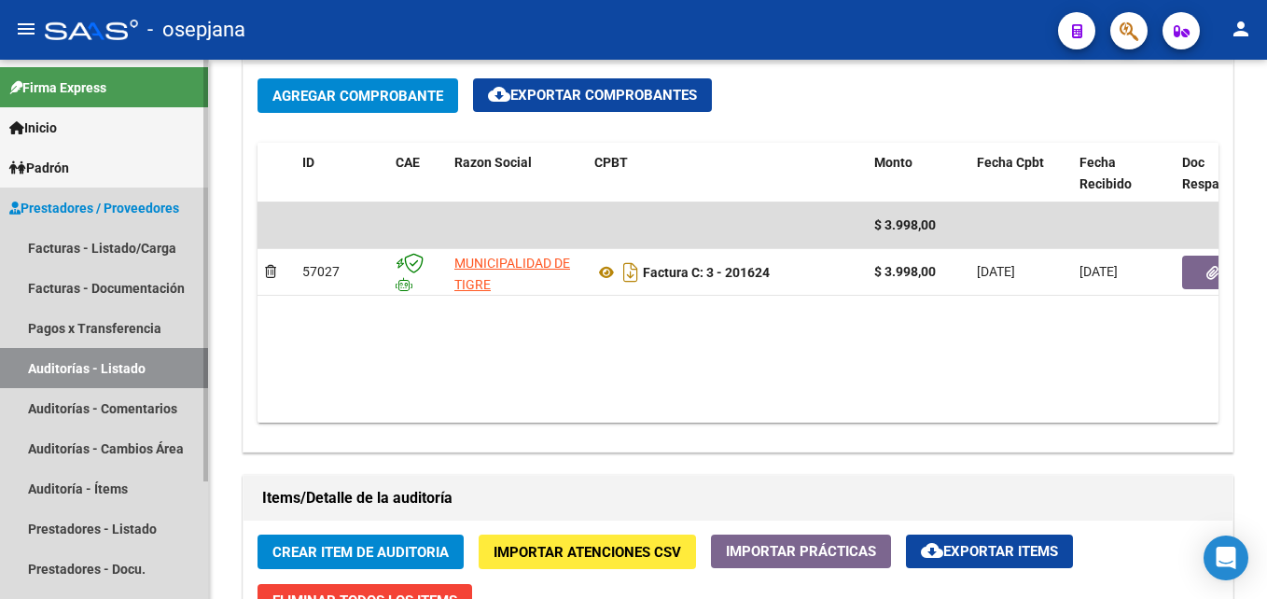
click at [139, 371] on link "Auditorías - Listado" at bounding box center [104, 368] width 208 height 40
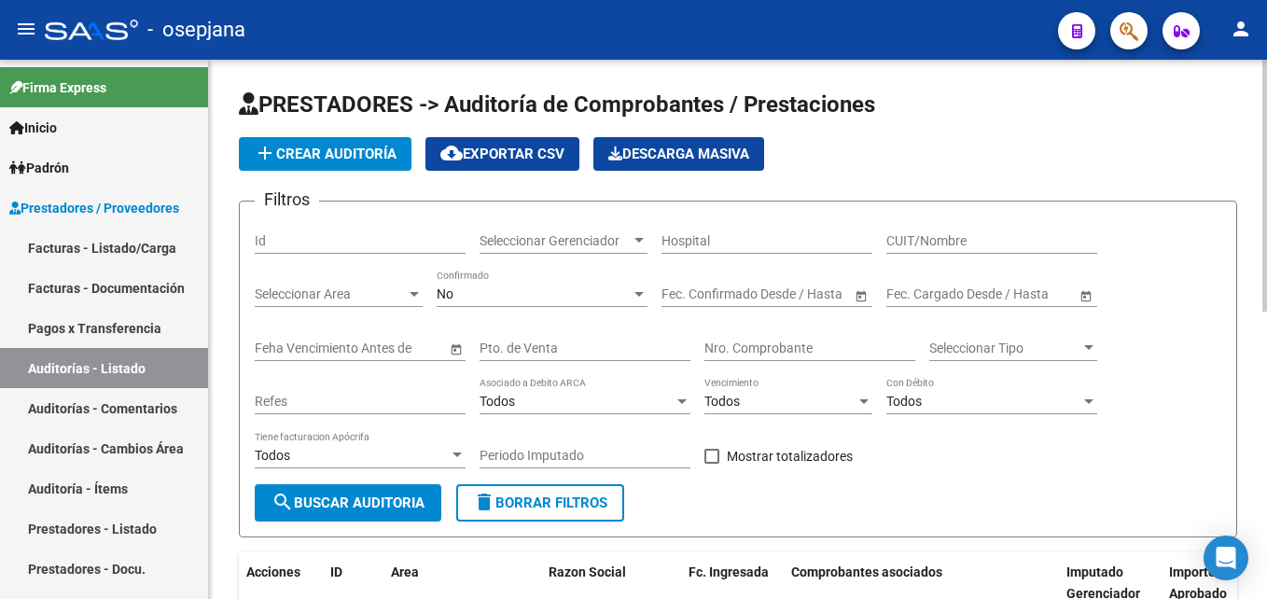
click at [569, 342] on input "Pto. de Venta" at bounding box center [585, 349] width 211 height 16
type input "2"
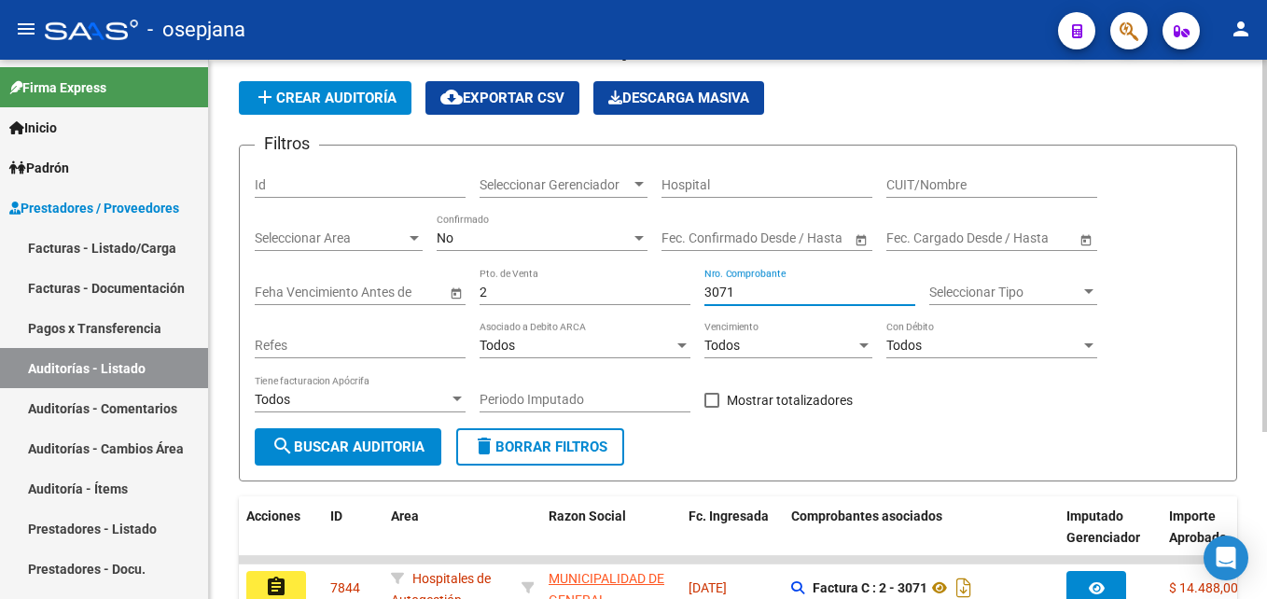
scroll to position [243, 0]
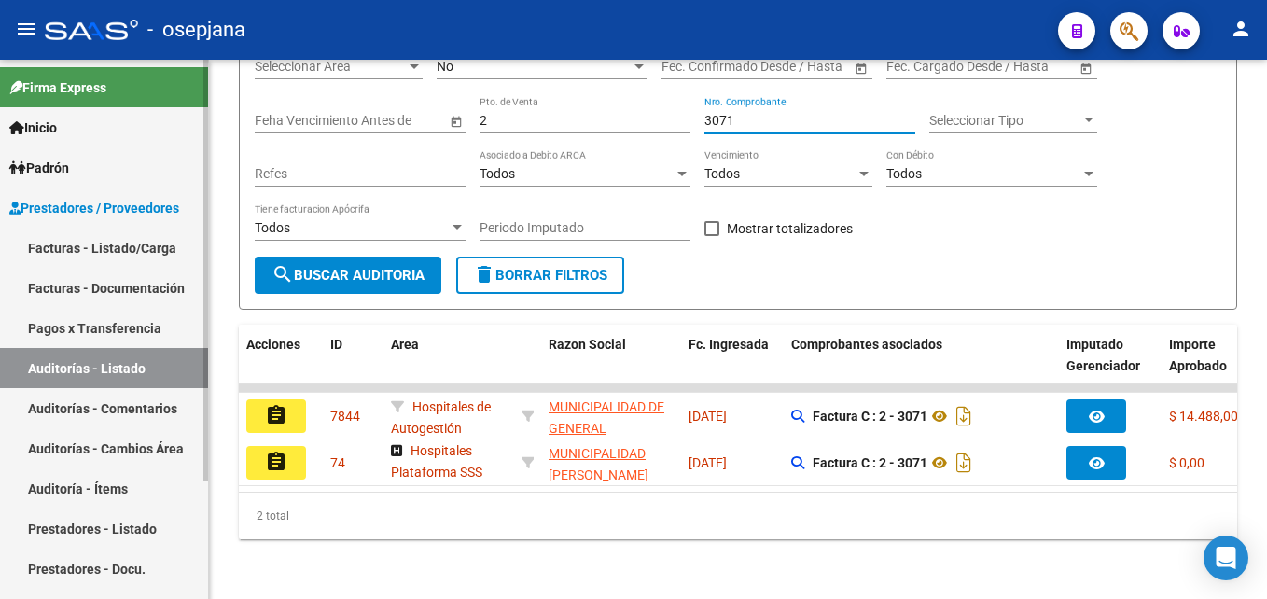
type input "3071"
click at [133, 236] on link "Facturas - Listado/Carga" at bounding box center [104, 248] width 208 height 40
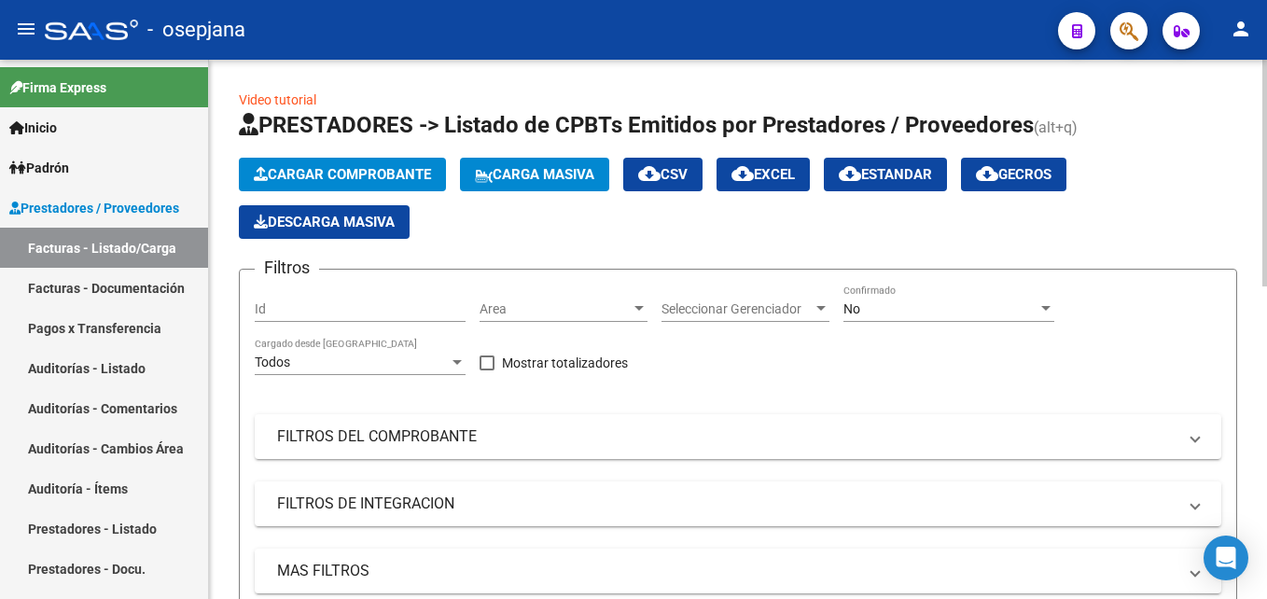
click at [519, 299] on div "Area Area" at bounding box center [564, 303] width 168 height 37
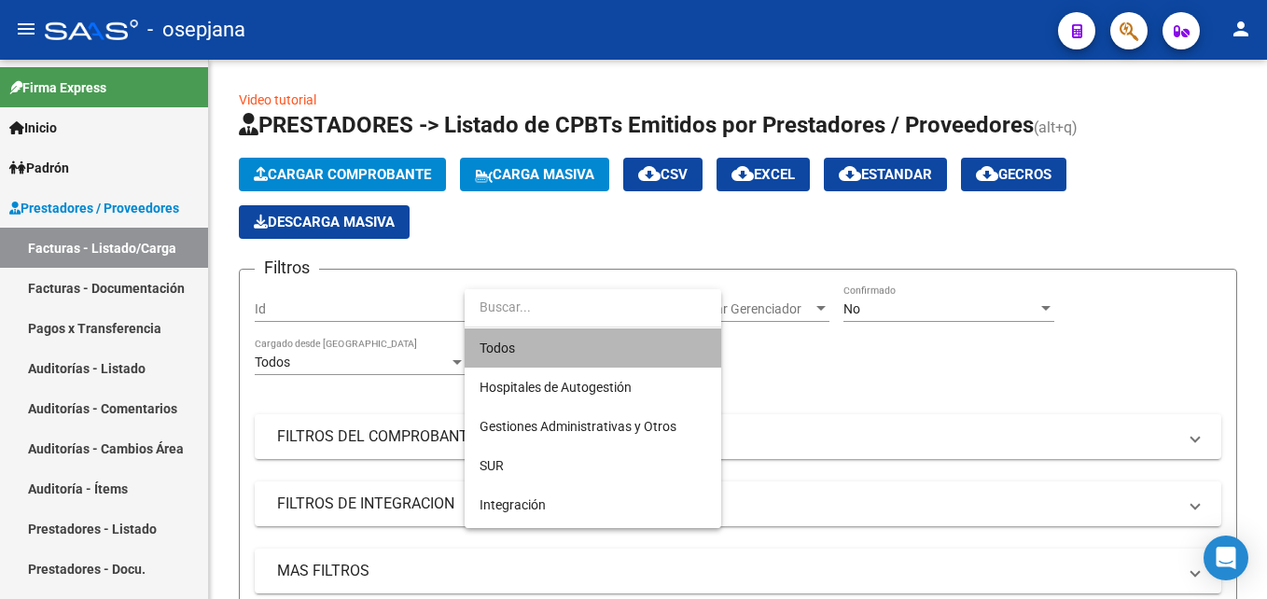
click at [638, 344] on span "Todos" at bounding box center [593, 347] width 227 height 39
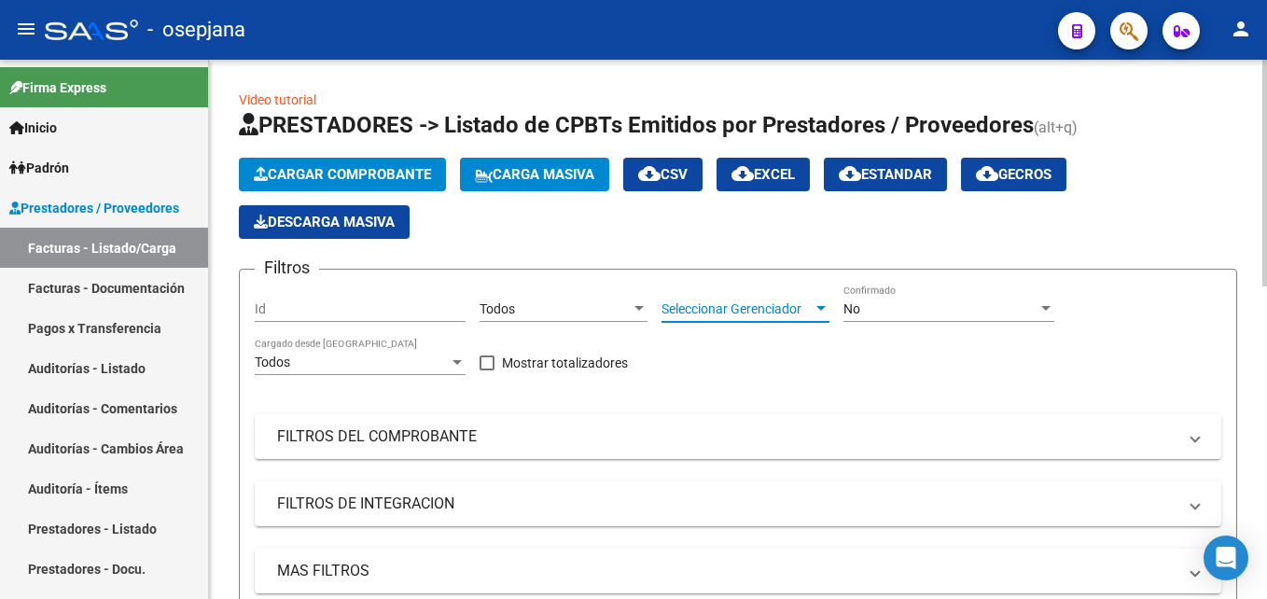
click at [779, 301] on span "Seleccionar Gerenciador" at bounding box center [736, 309] width 151 height 16
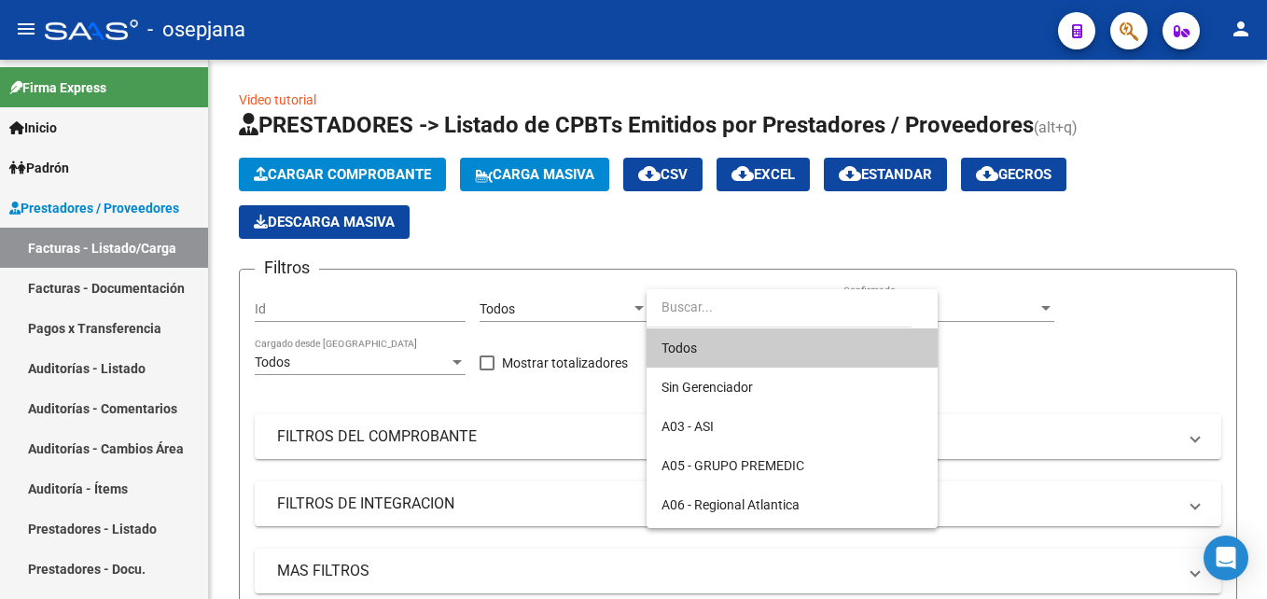
click at [746, 353] on span "Todos" at bounding box center [791, 347] width 261 height 39
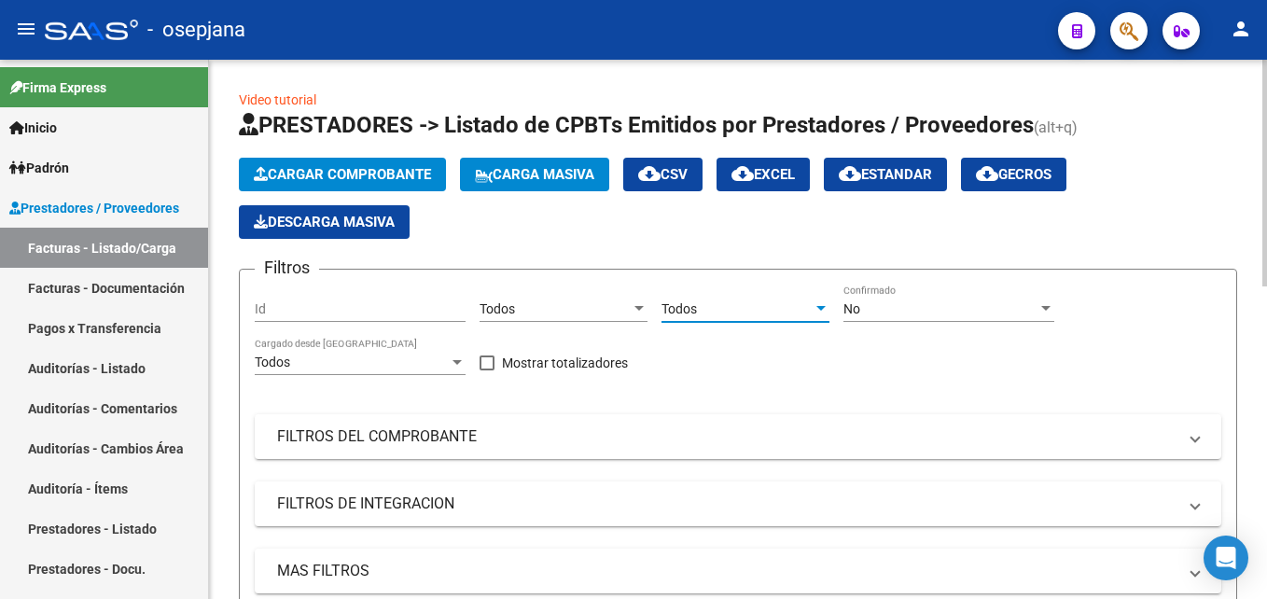
click at [881, 315] on div "No" at bounding box center [940, 309] width 194 height 16
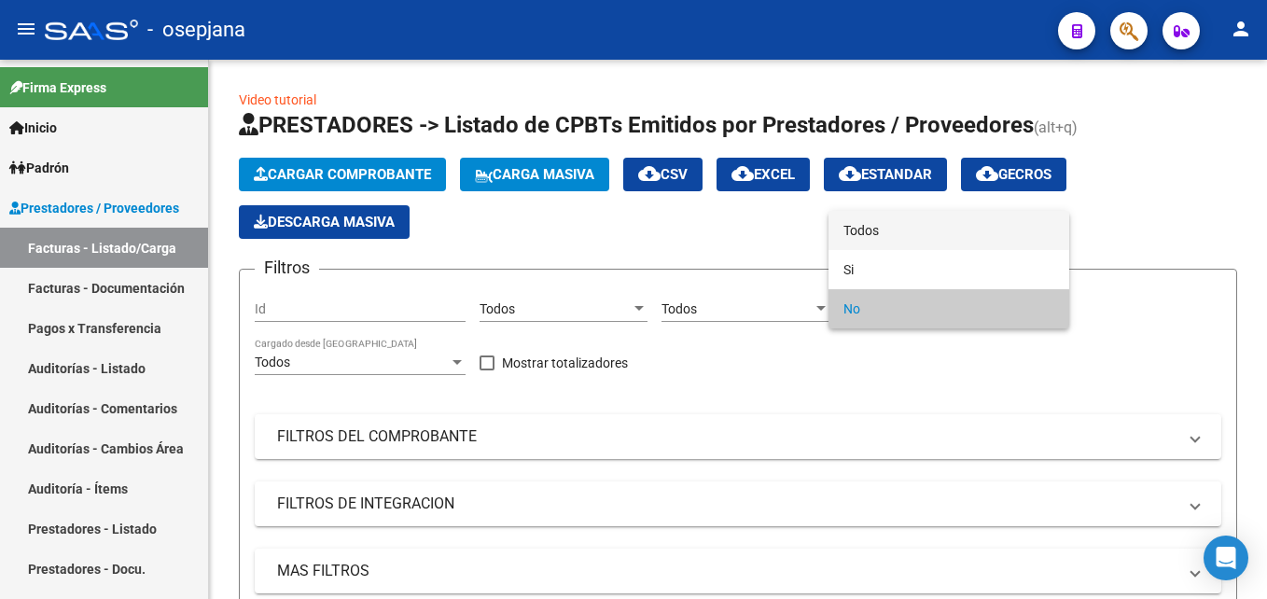
click at [872, 239] on span "Todos" at bounding box center [948, 230] width 211 height 39
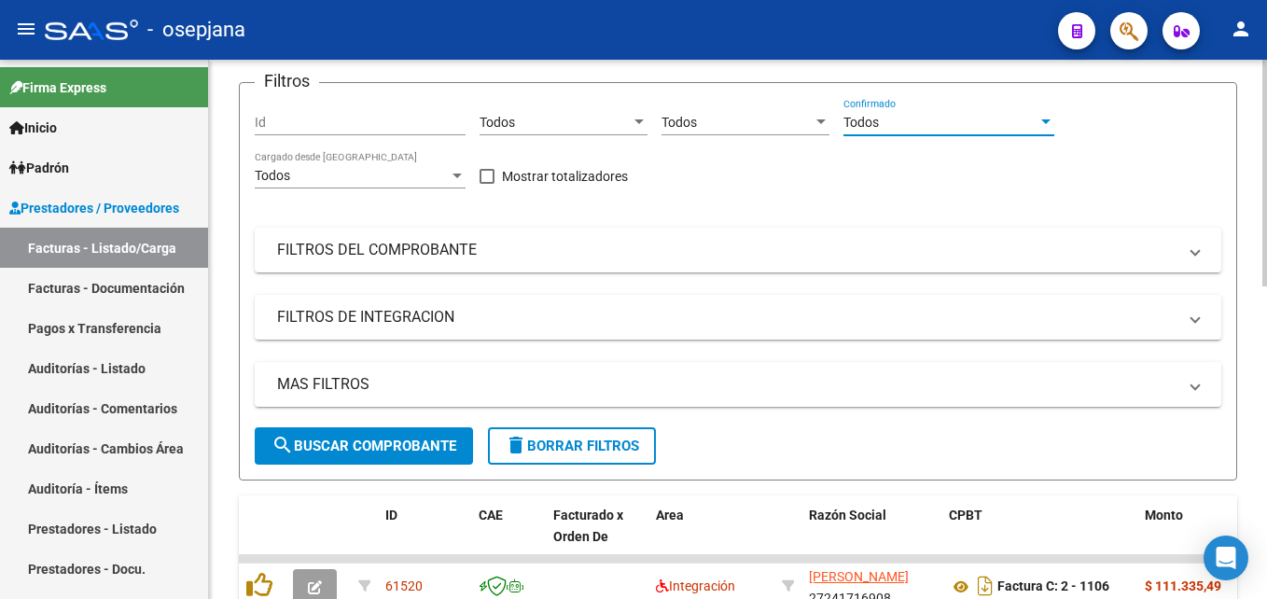
scroll to position [93, 0]
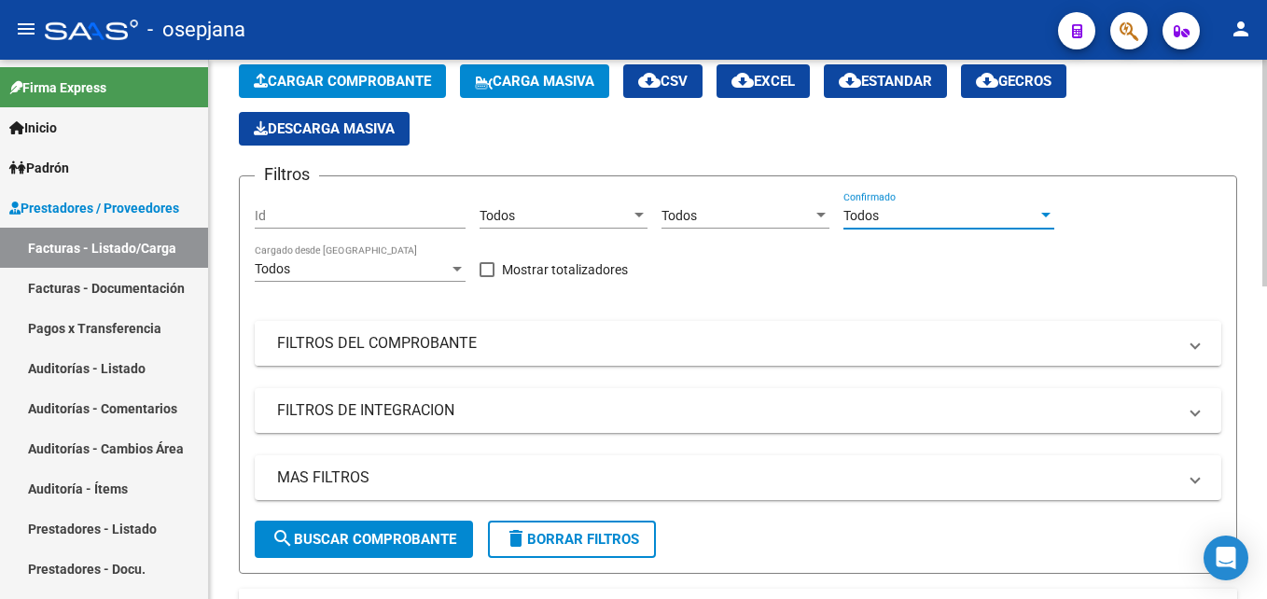
click at [636, 338] on mat-panel-title "FILTROS DEL COMPROBANTE" at bounding box center [726, 343] width 899 height 21
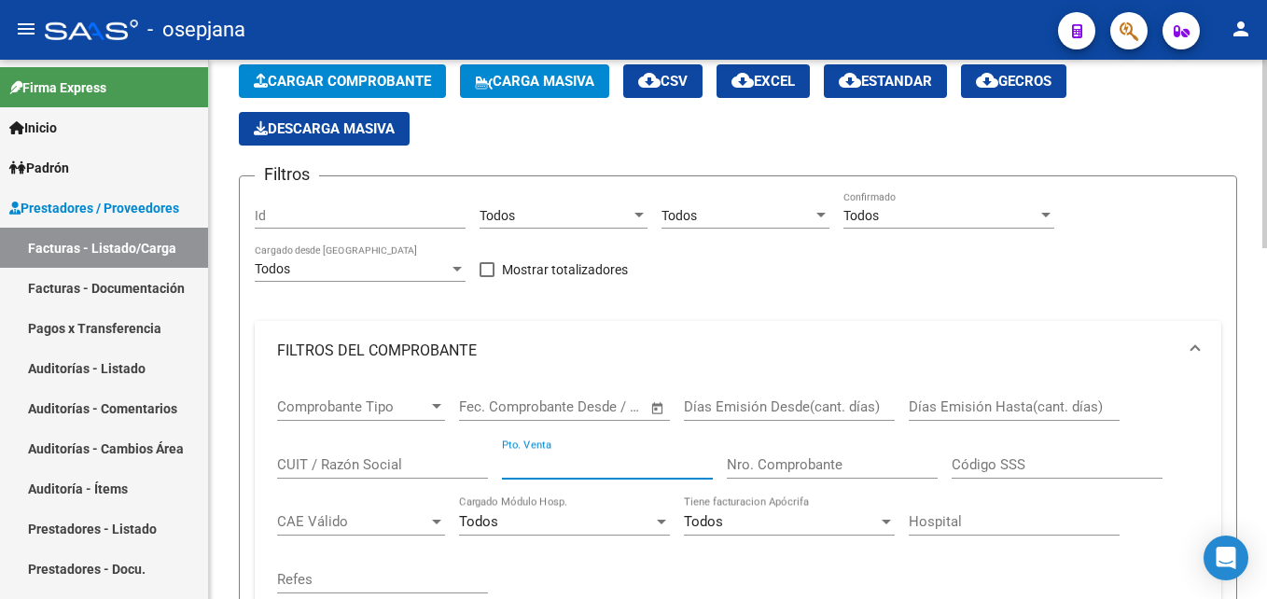
click at [578, 465] on input "Pto. Venta" at bounding box center [607, 464] width 211 height 17
type input "2"
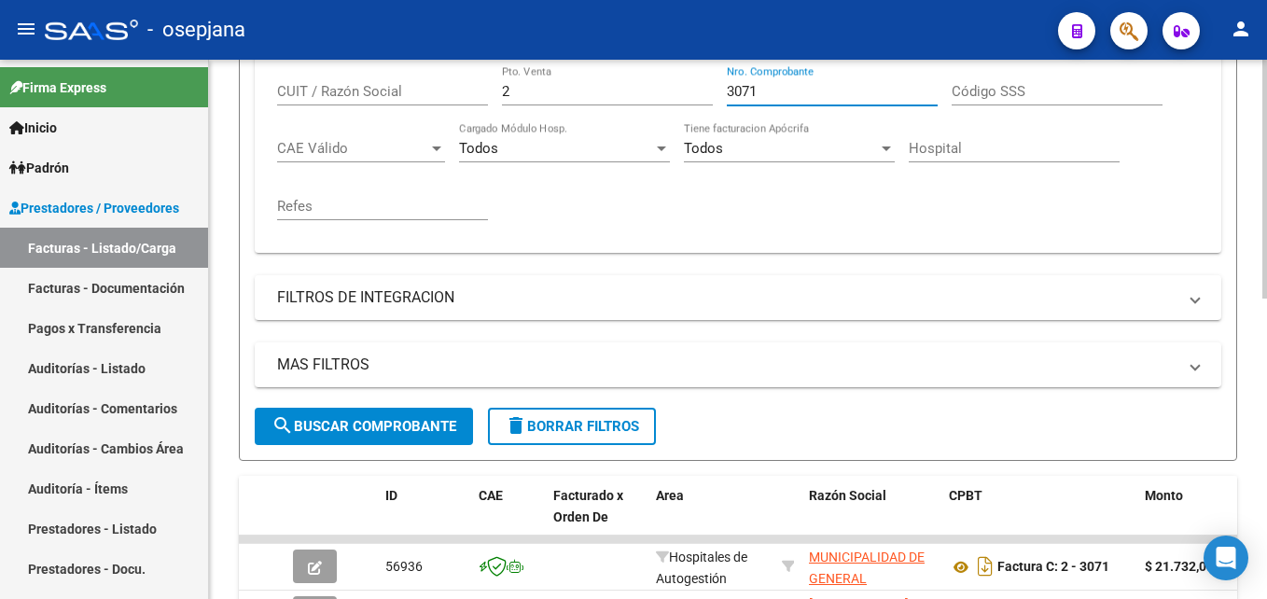
scroll to position [679, 0]
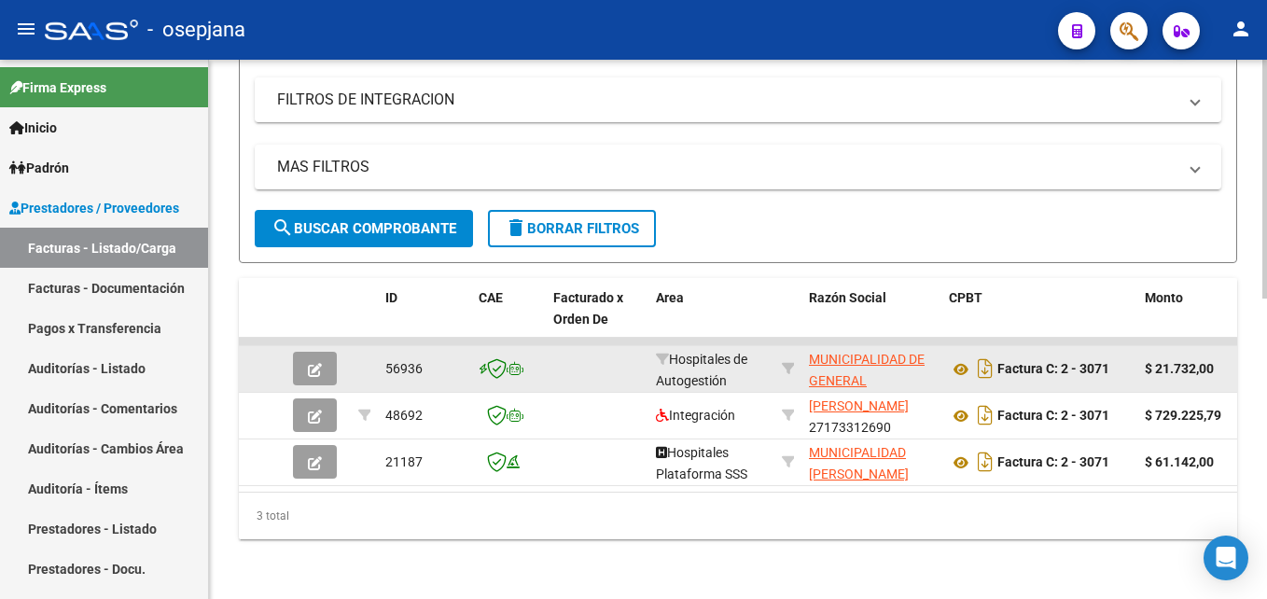
type input "3071"
click at [326, 352] on button "button" at bounding box center [315, 369] width 44 height 34
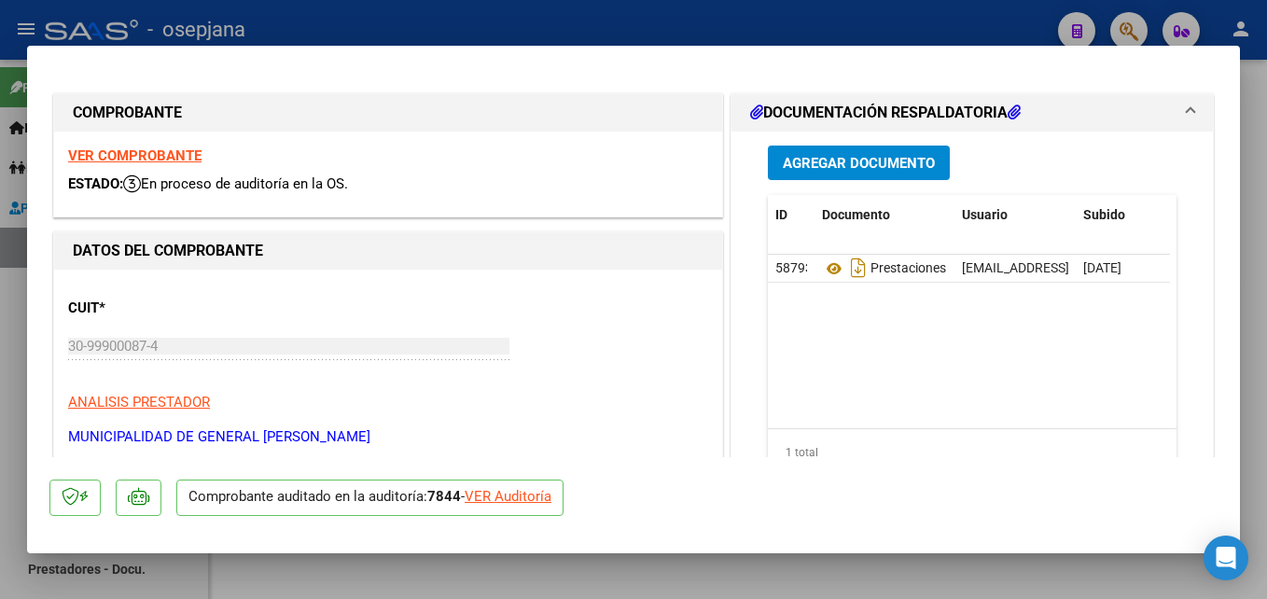
click at [535, 494] on div "VER Auditoría" at bounding box center [508, 496] width 87 height 21
type input "$ 0,00"
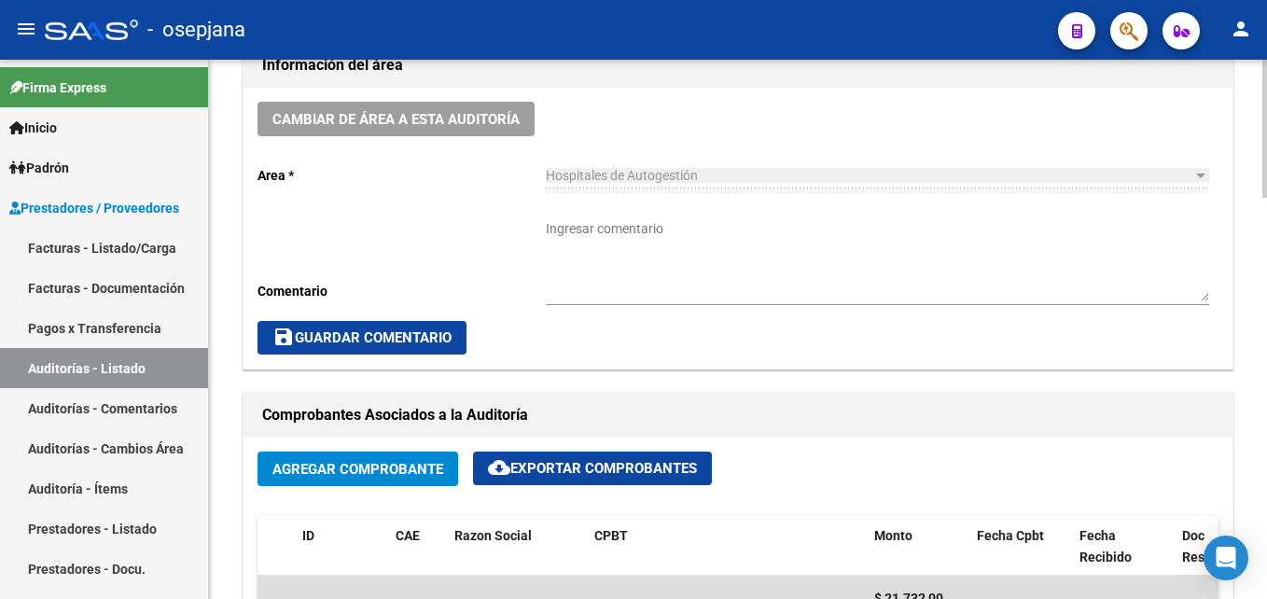
scroll to position [933, 0]
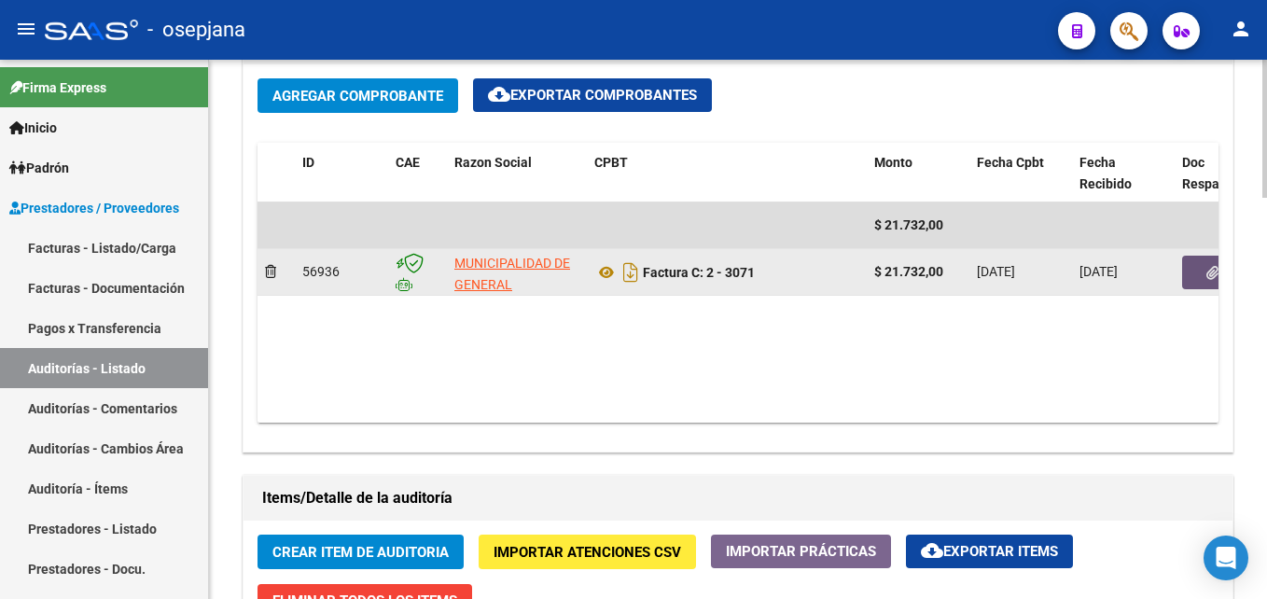
click at [1208, 262] on button "button" at bounding box center [1212, 273] width 60 height 34
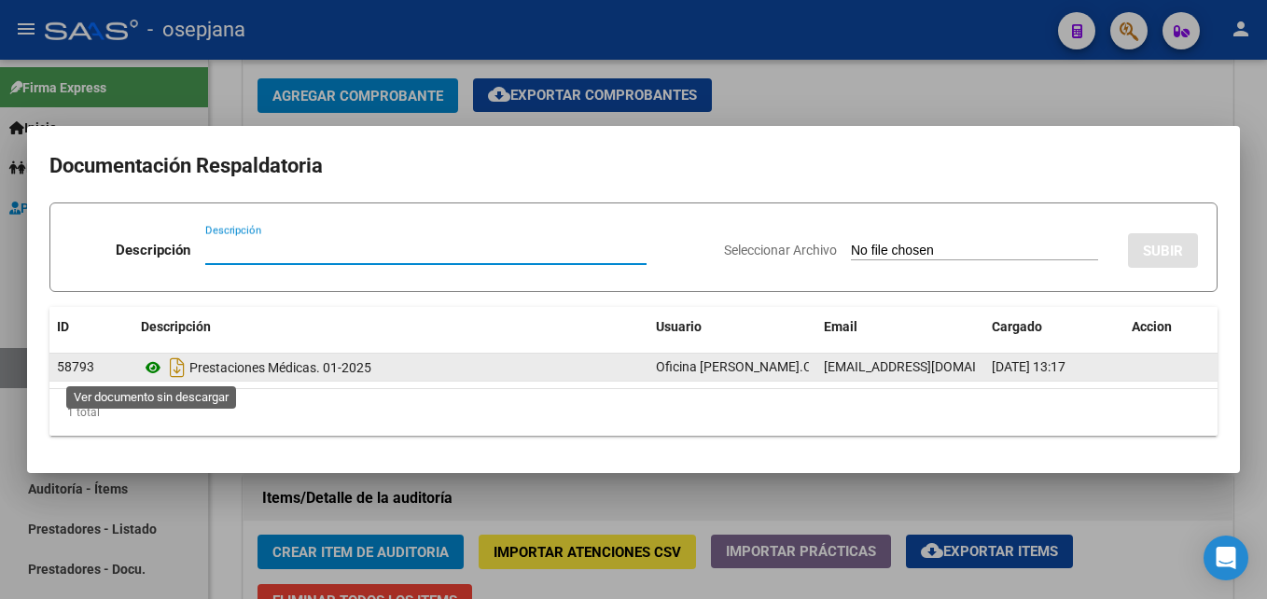
click at [155, 362] on icon at bounding box center [153, 367] width 24 height 22
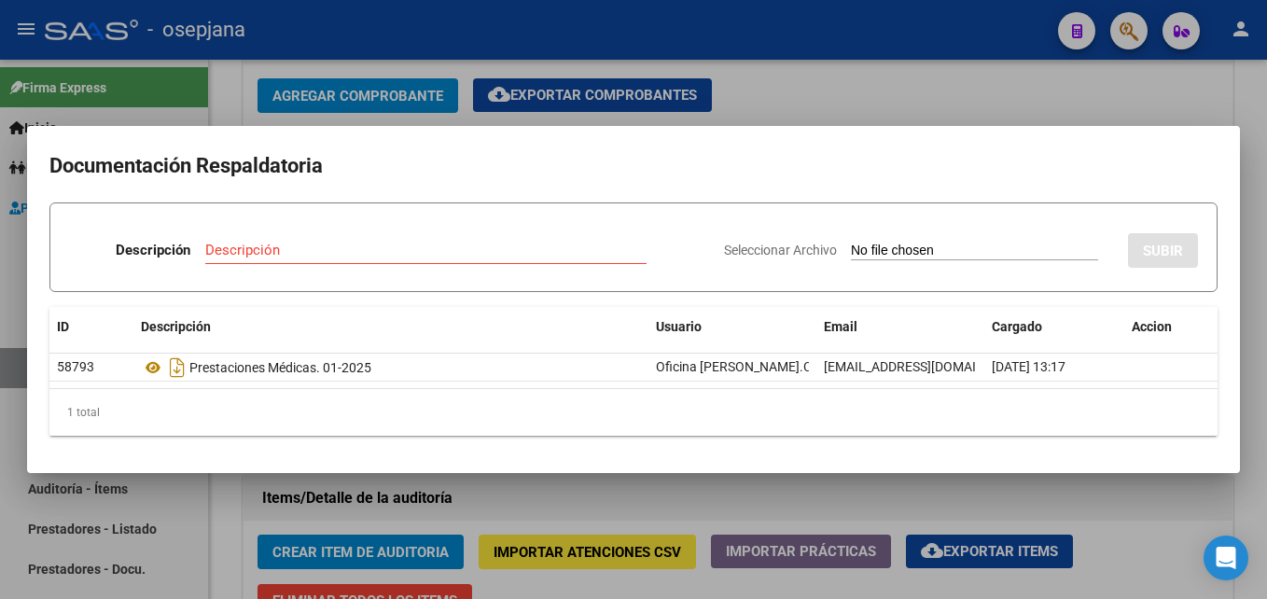
click at [889, 115] on div at bounding box center [633, 299] width 1267 height 599
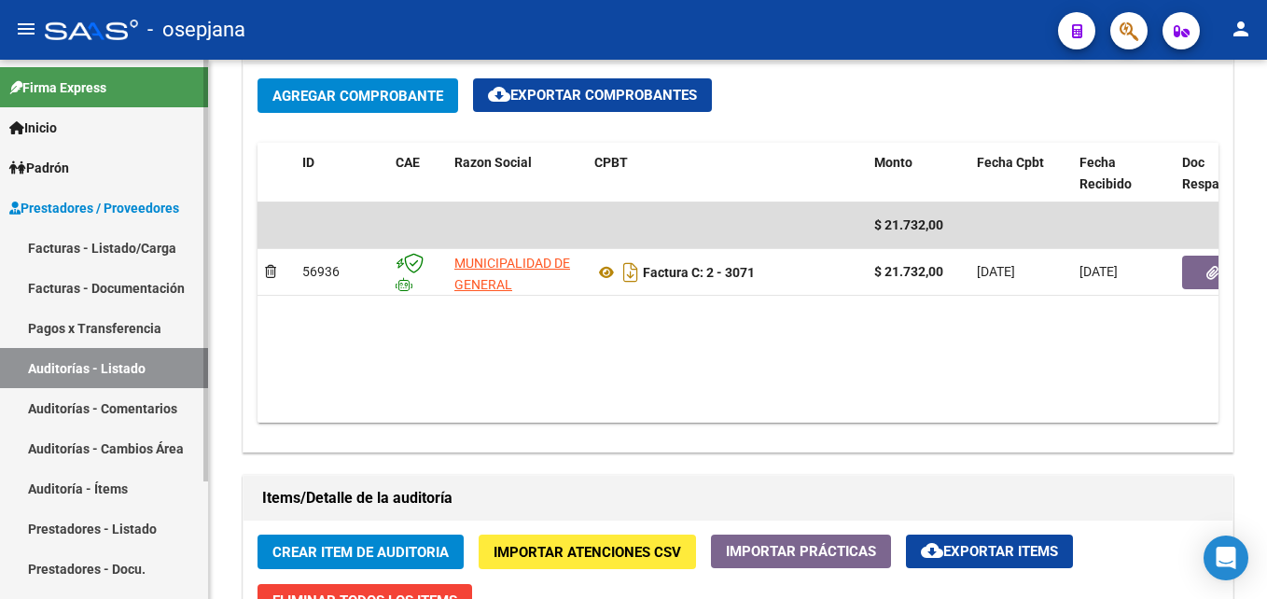
drag, startPoint x: 132, startPoint y: 356, endPoint x: 152, endPoint y: 344, distance: 23.0
click at [132, 356] on link "Auditorías - Listado" at bounding box center [104, 368] width 208 height 40
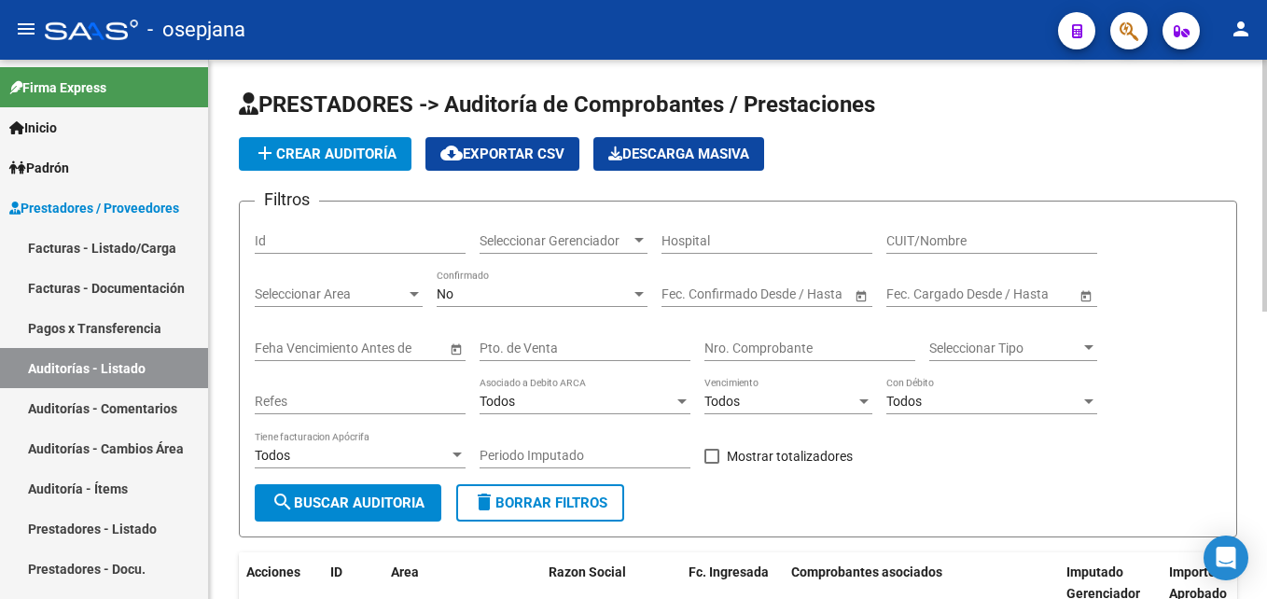
click at [582, 352] on input "Pto. de Venta" at bounding box center [585, 349] width 211 height 16
type input "8"
type input "1"
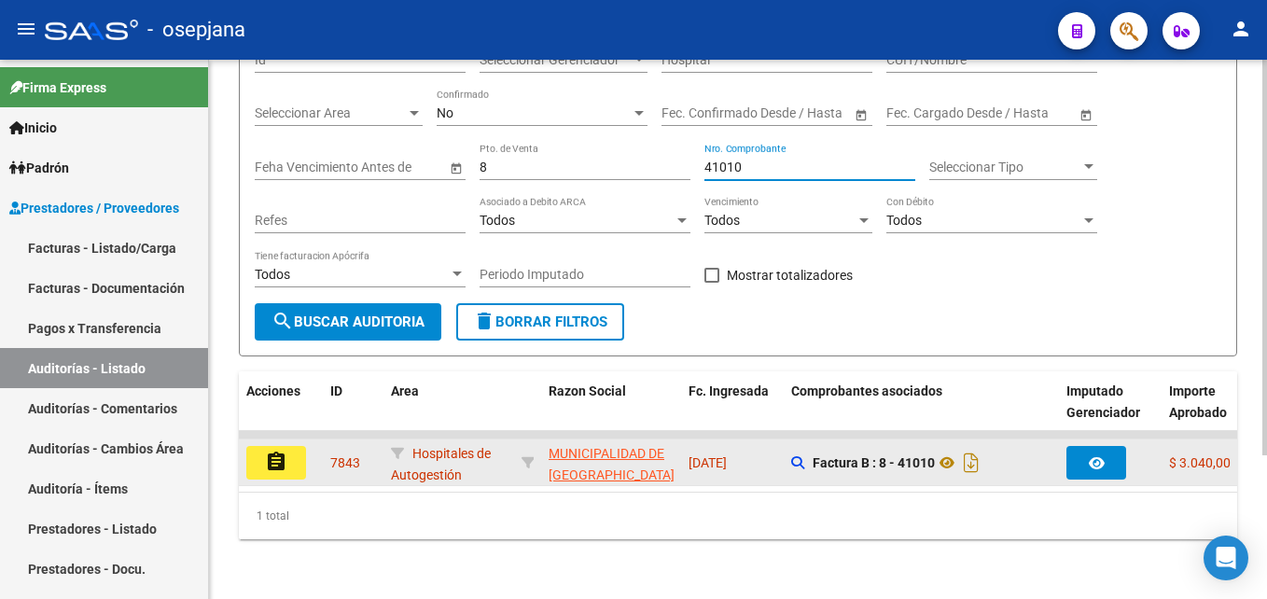
type input "41010"
click at [282, 451] on mat-icon "assignment" at bounding box center [276, 462] width 22 height 22
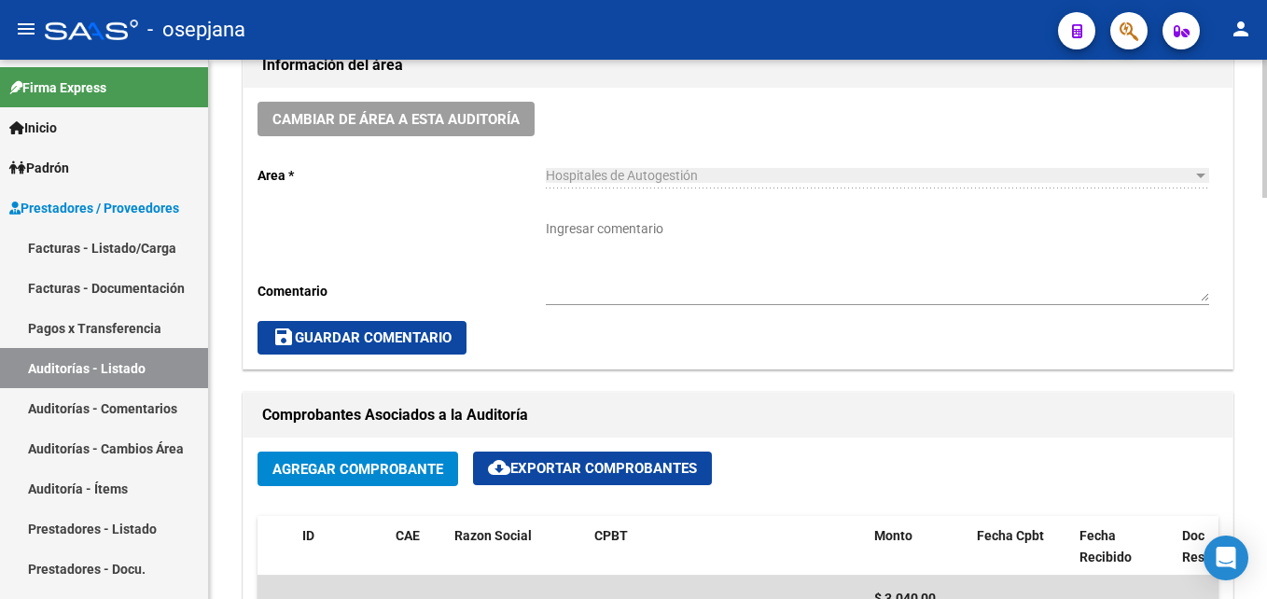
scroll to position [1026, 0]
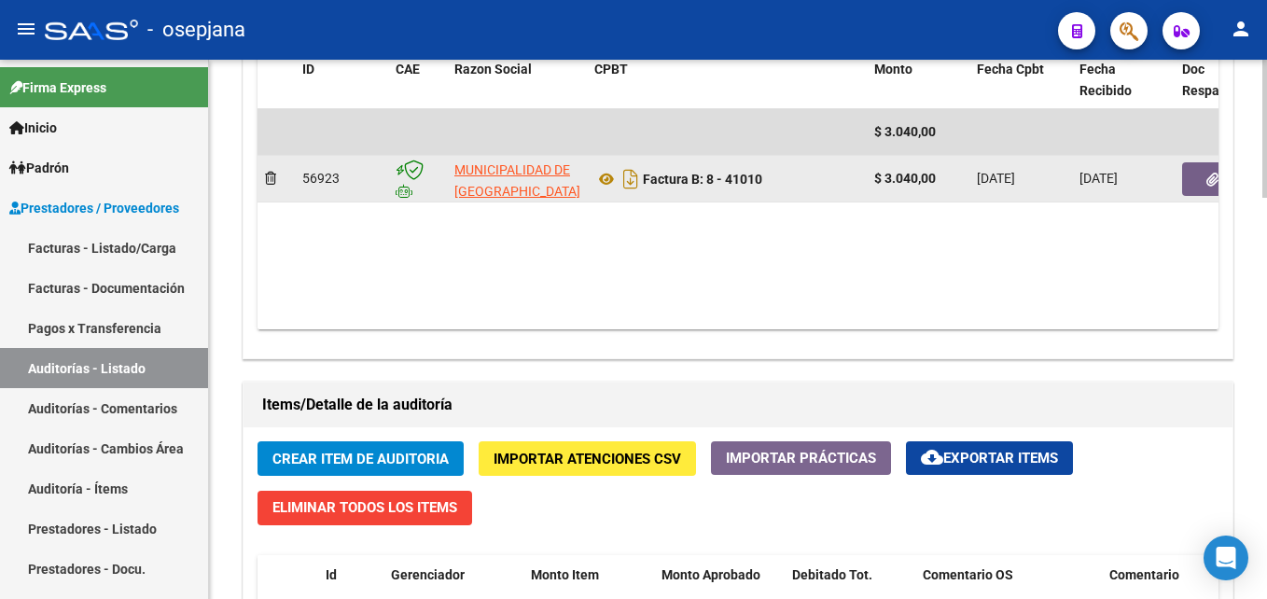
click at [1198, 182] on button "button" at bounding box center [1212, 179] width 60 height 34
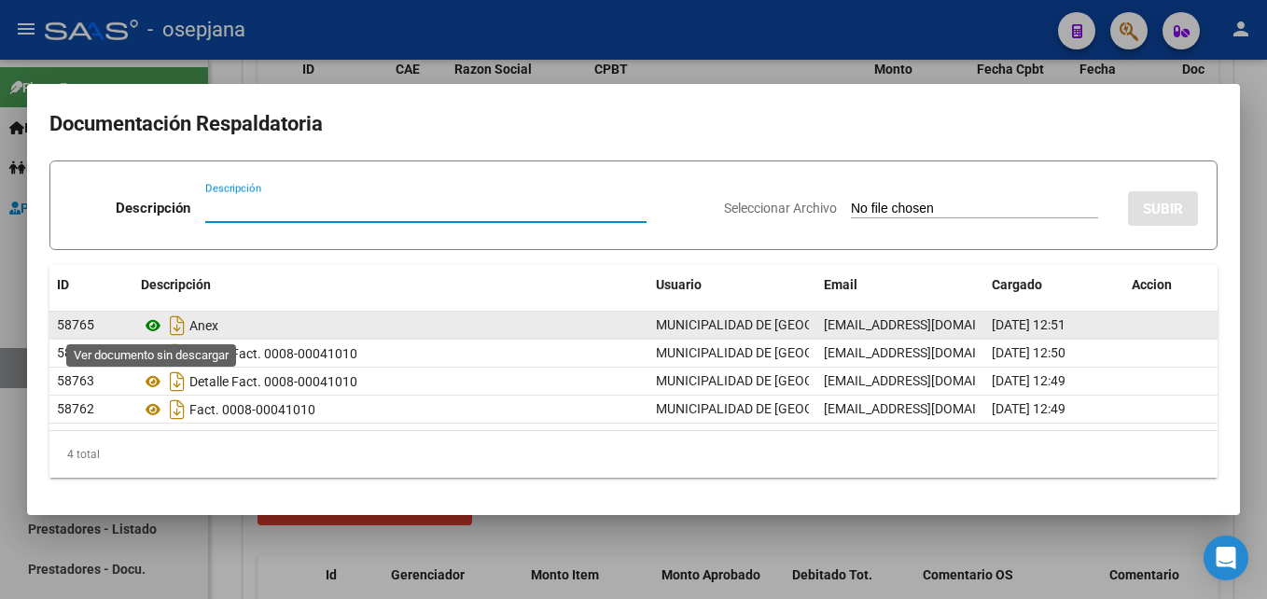
click at [154, 327] on icon at bounding box center [153, 325] width 24 height 22
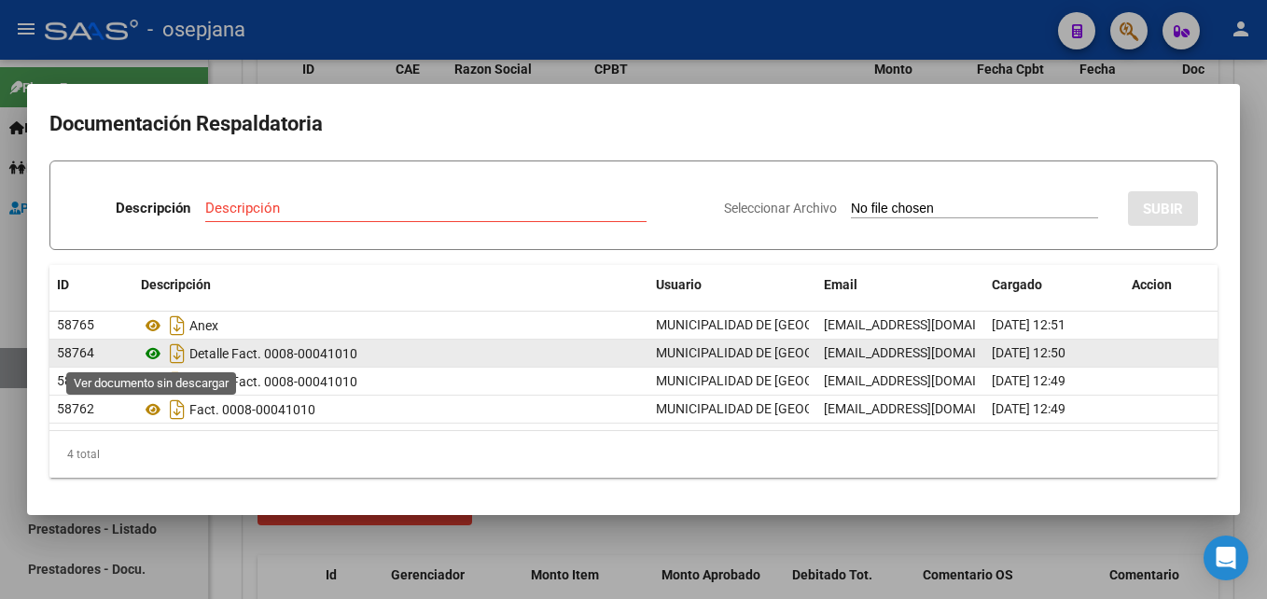
click at [146, 353] on icon at bounding box center [153, 353] width 24 height 22
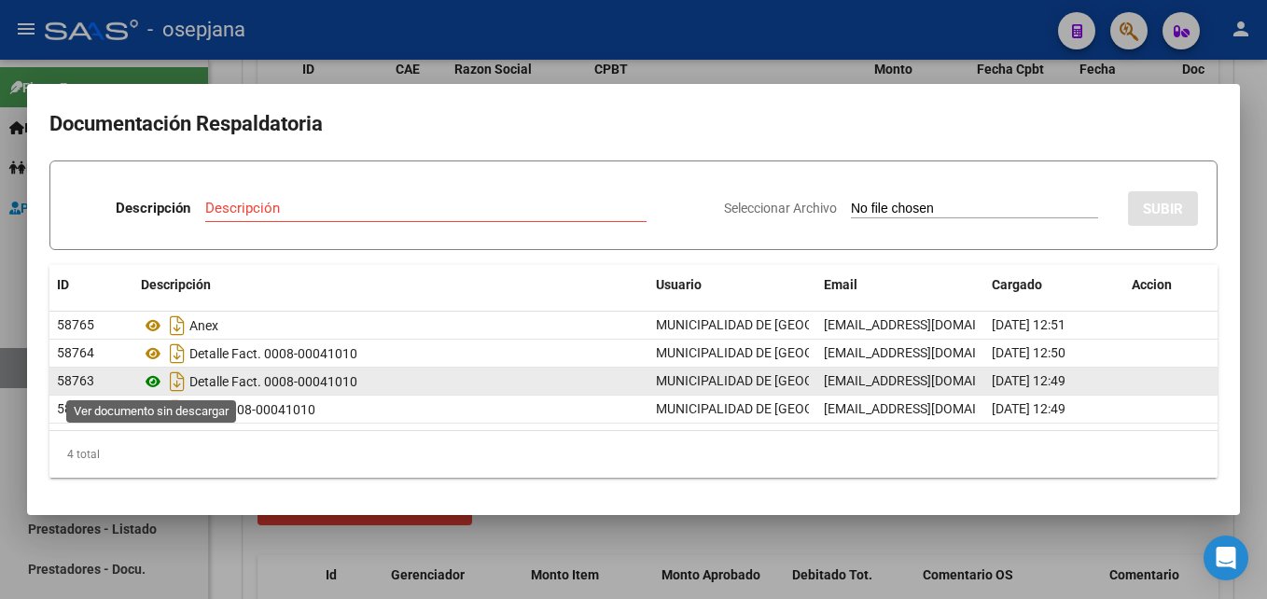
click at [160, 380] on icon at bounding box center [153, 381] width 24 height 22
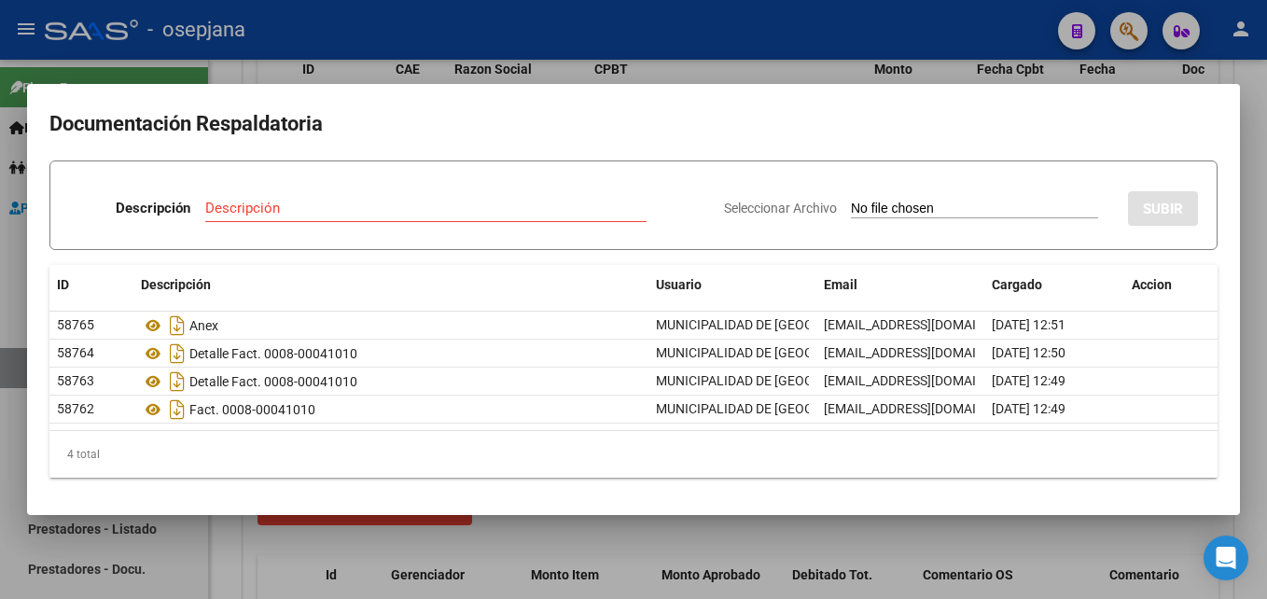
click at [883, 35] on div at bounding box center [633, 299] width 1267 height 599
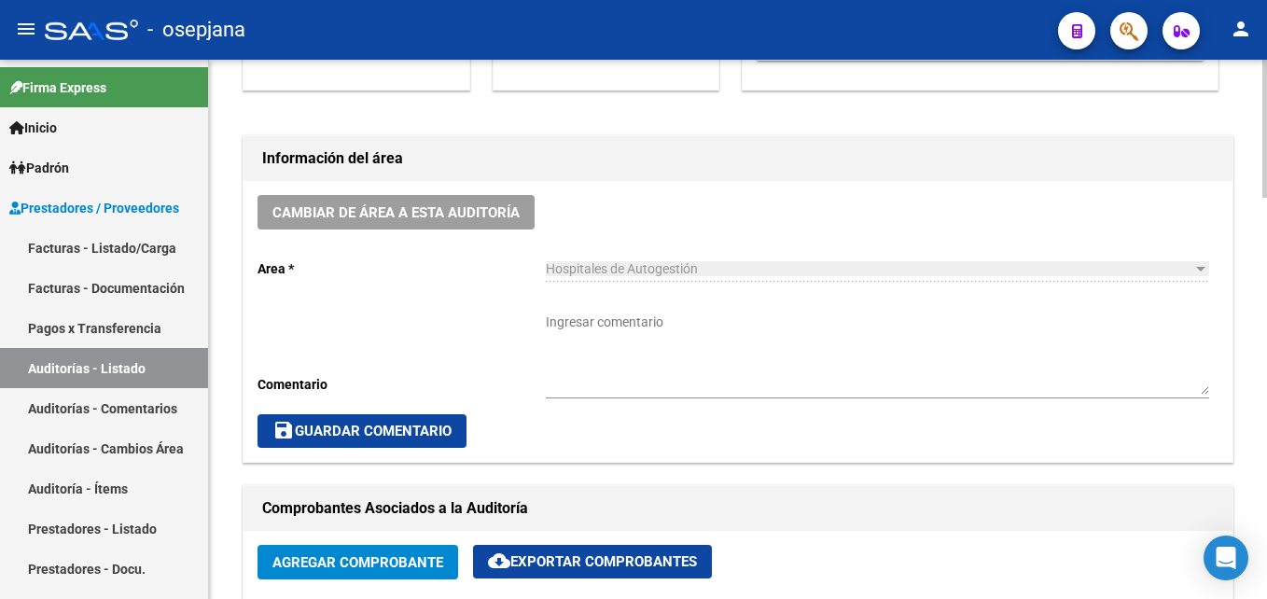
scroll to position [373, 0]
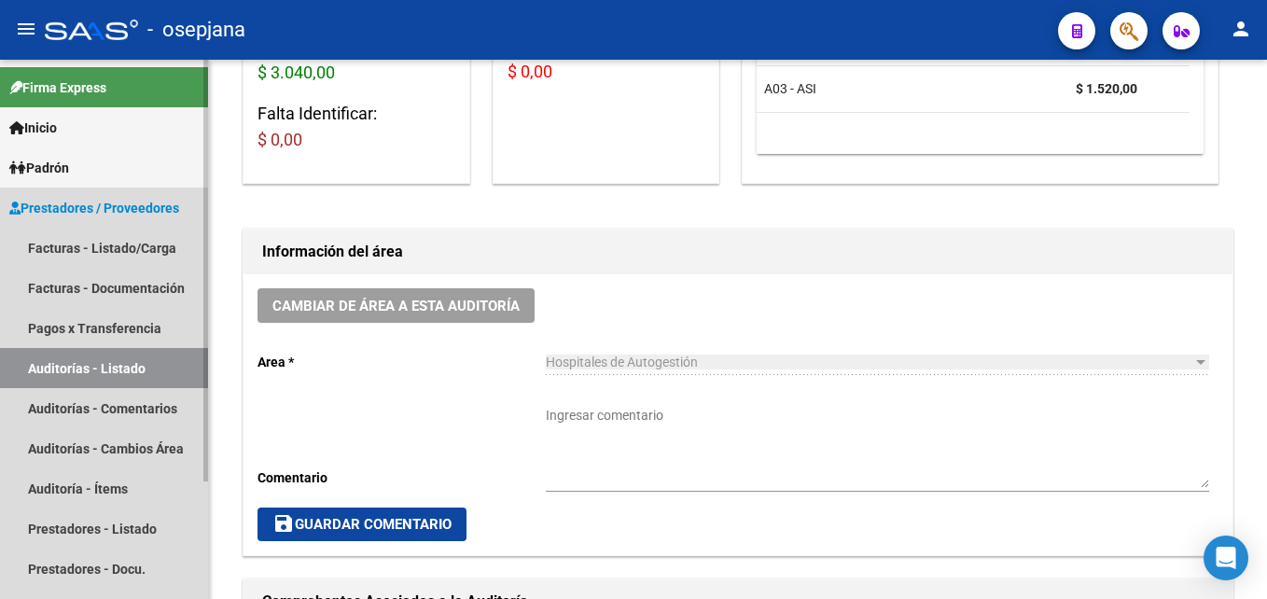
click at [109, 365] on link "Auditorías - Listado" at bounding box center [104, 368] width 208 height 40
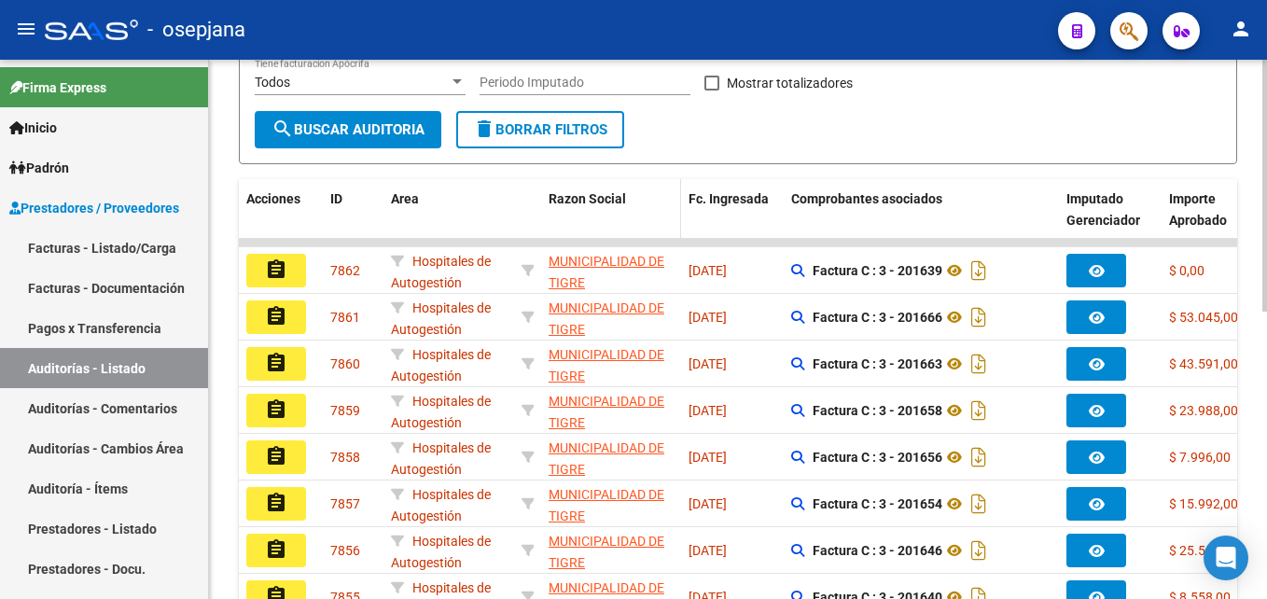
scroll to position [93, 0]
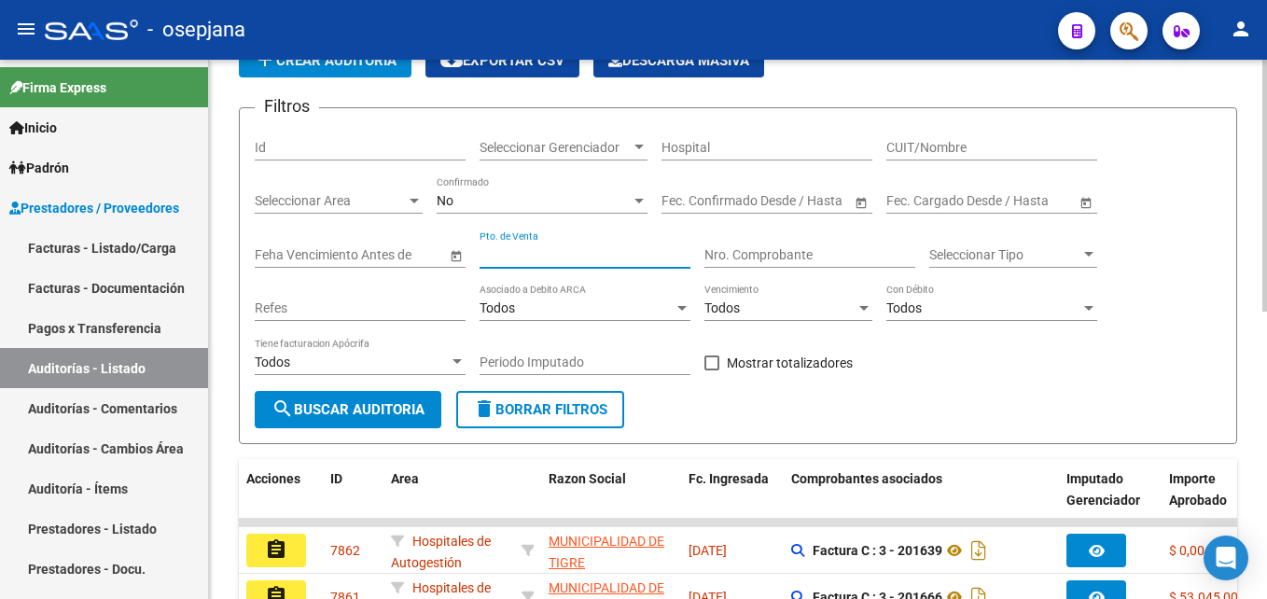
click at [603, 256] on input "Pto. de Venta" at bounding box center [585, 255] width 211 height 16
type input "8"
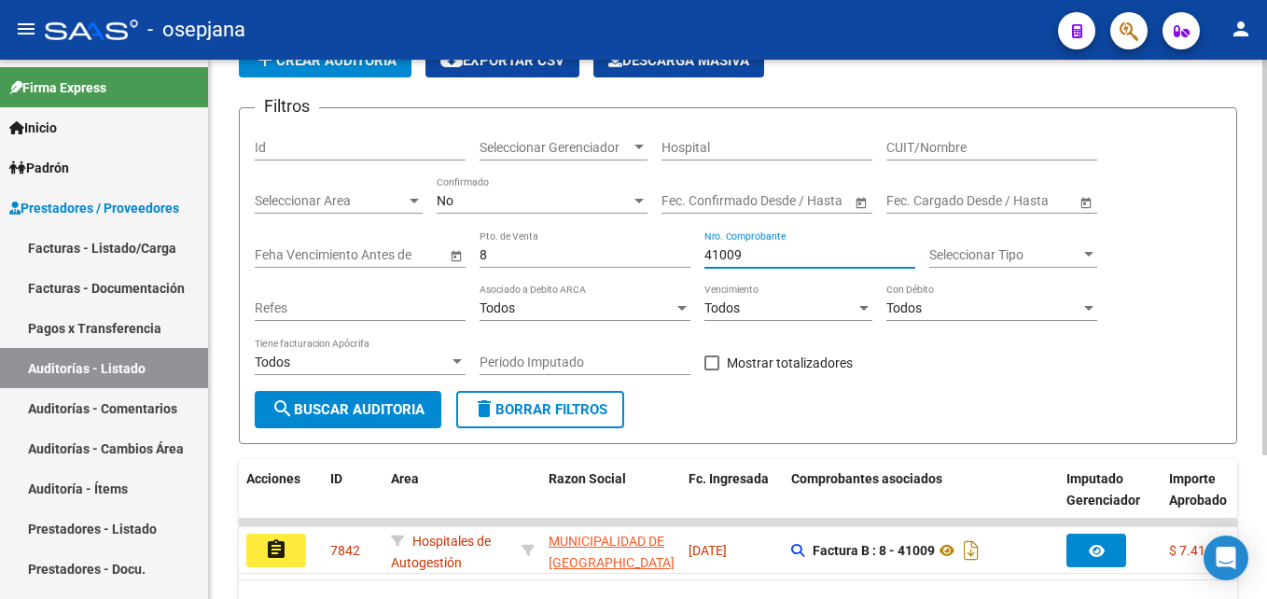
scroll to position [196, 0]
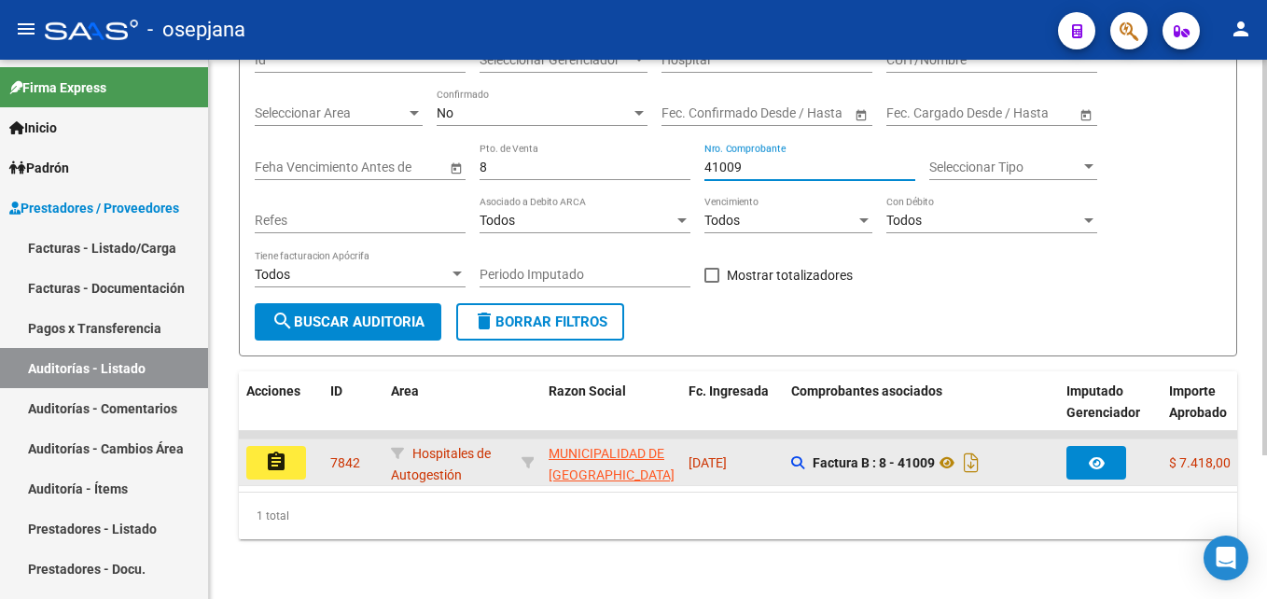
type input "41009"
click at [285, 452] on mat-icon "assignment" at bounding box center [276, 462] width 22 height 22
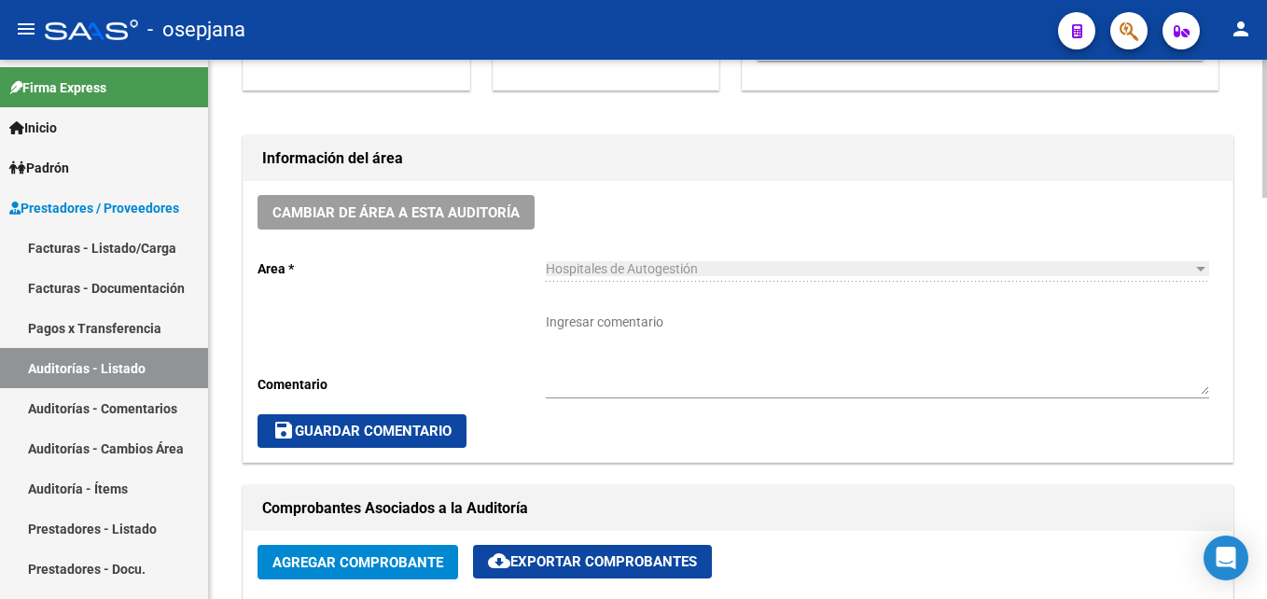
scroll to position [933, 0]
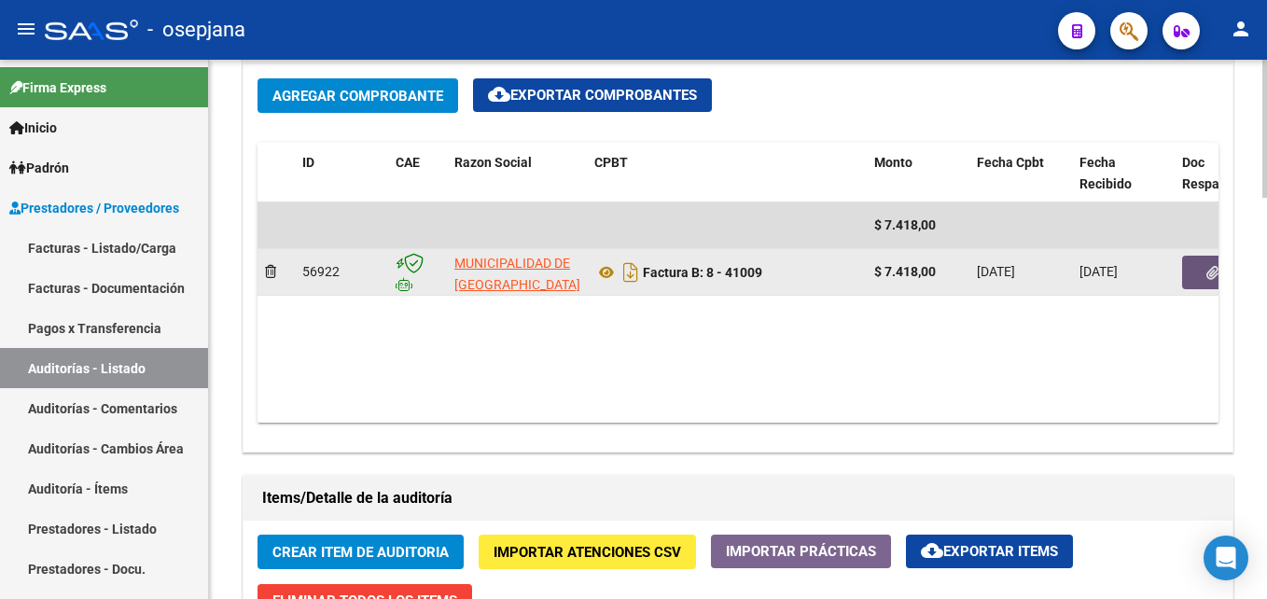
click at [1212, 279] on icon "button" at bounding box center [1212, 273] width 12 height 14
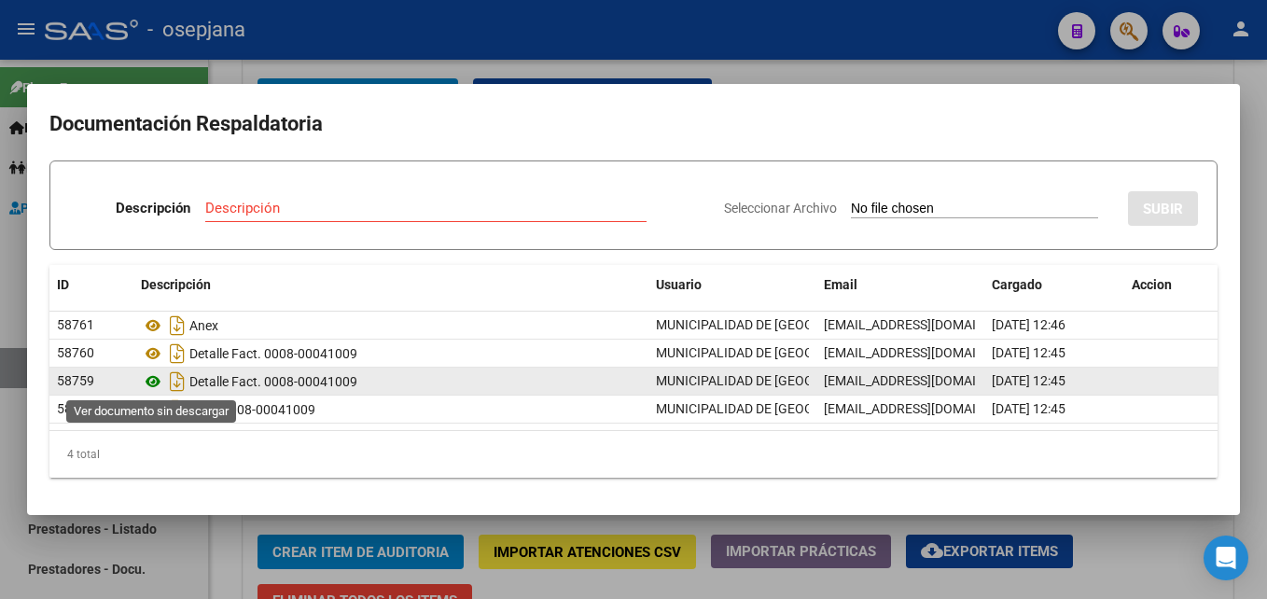
click at [153, 378] on icon at bounding box center [153, 381] width 24 height 22
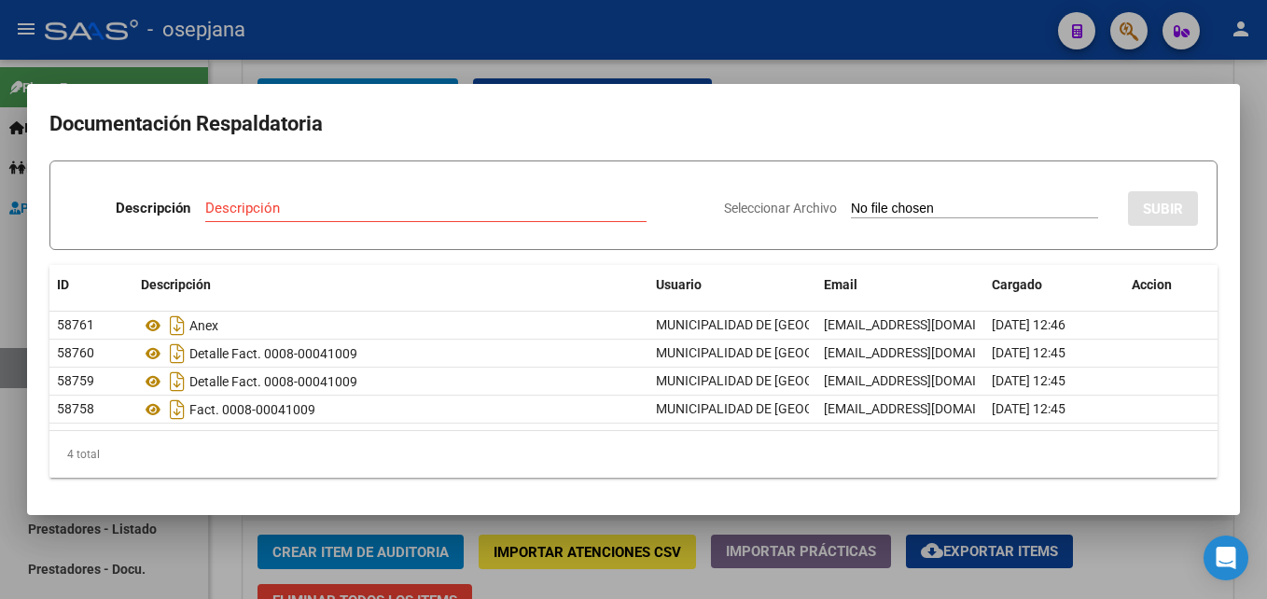
click at [711, 31] on div at bounding box center [633, 299] width 1267 height 599
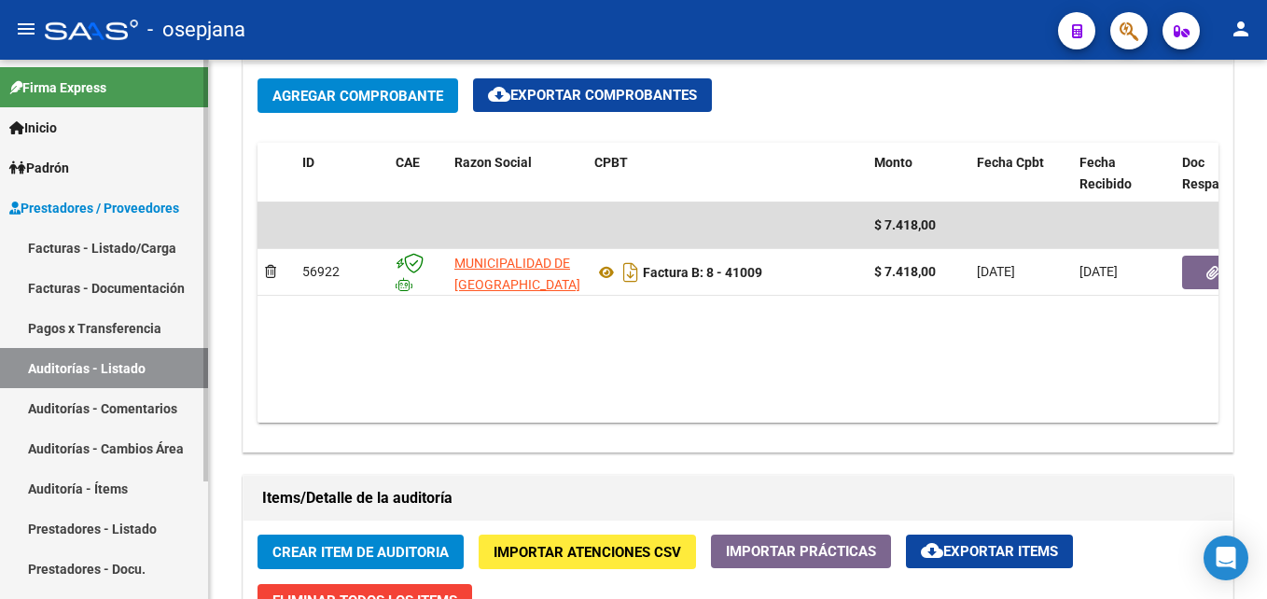
click at [164, 368] on link "Auditorías - Listado" at bounding box center [104, 368] width 208 height 40
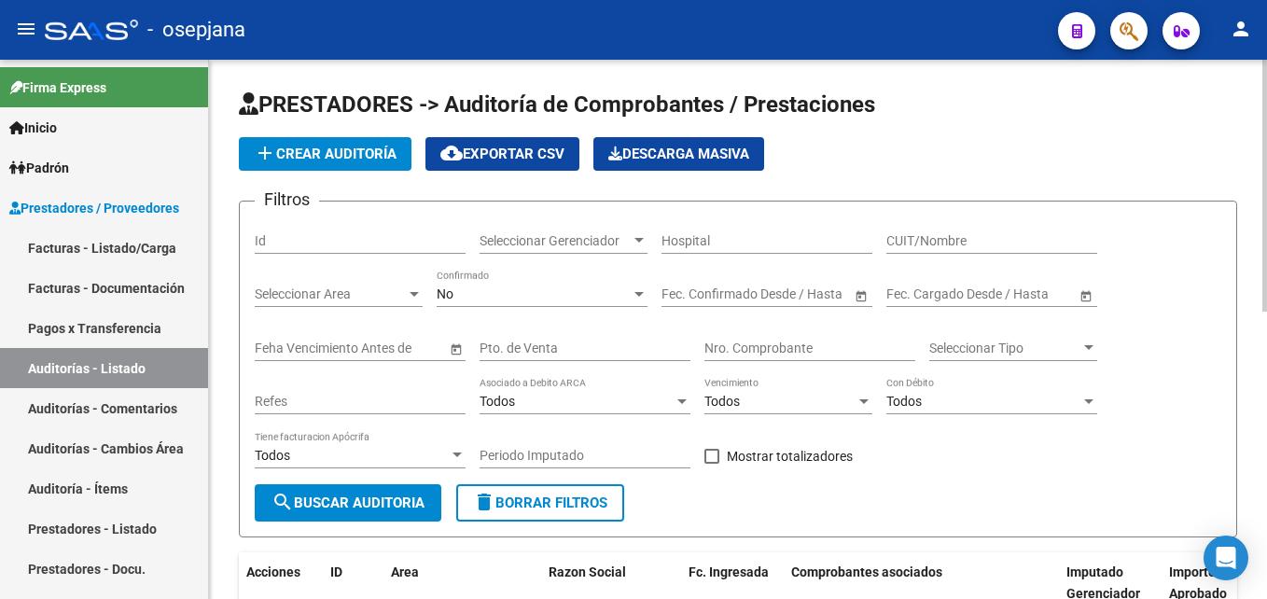
click at [529, 341] on input "Pto. de Venta" at bounding box center [585, 349] width 211 height 16
type input "8"
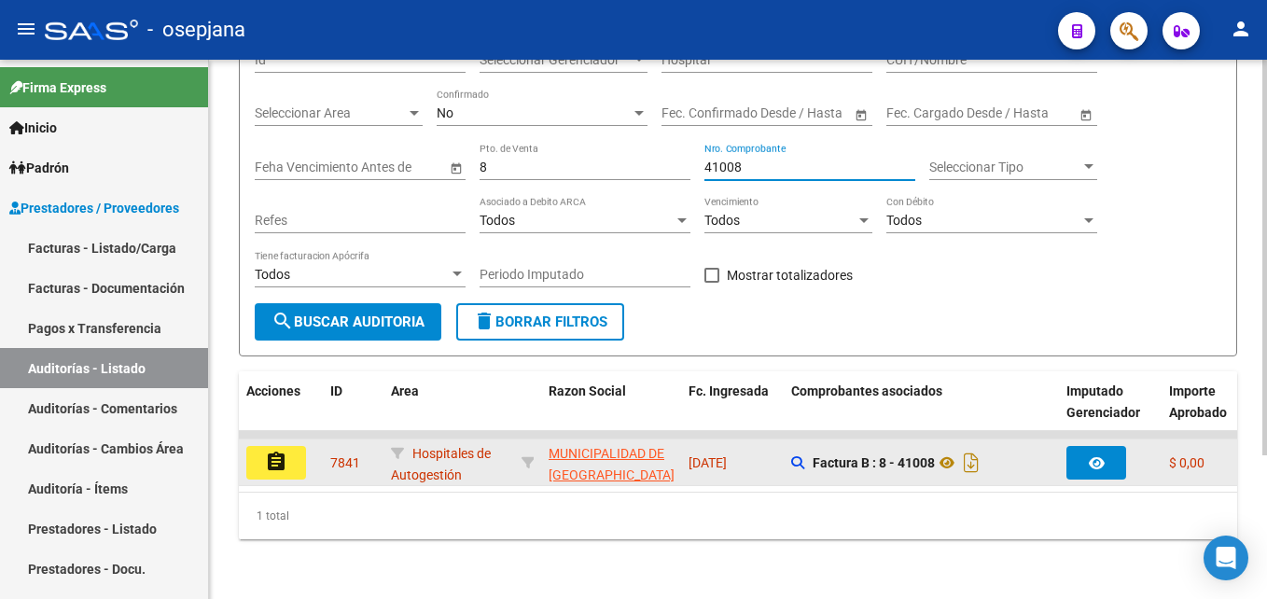
type input "41008"
click at [293, 446] on button "assignment" at bounding box center [276, 463] width 60 height 34
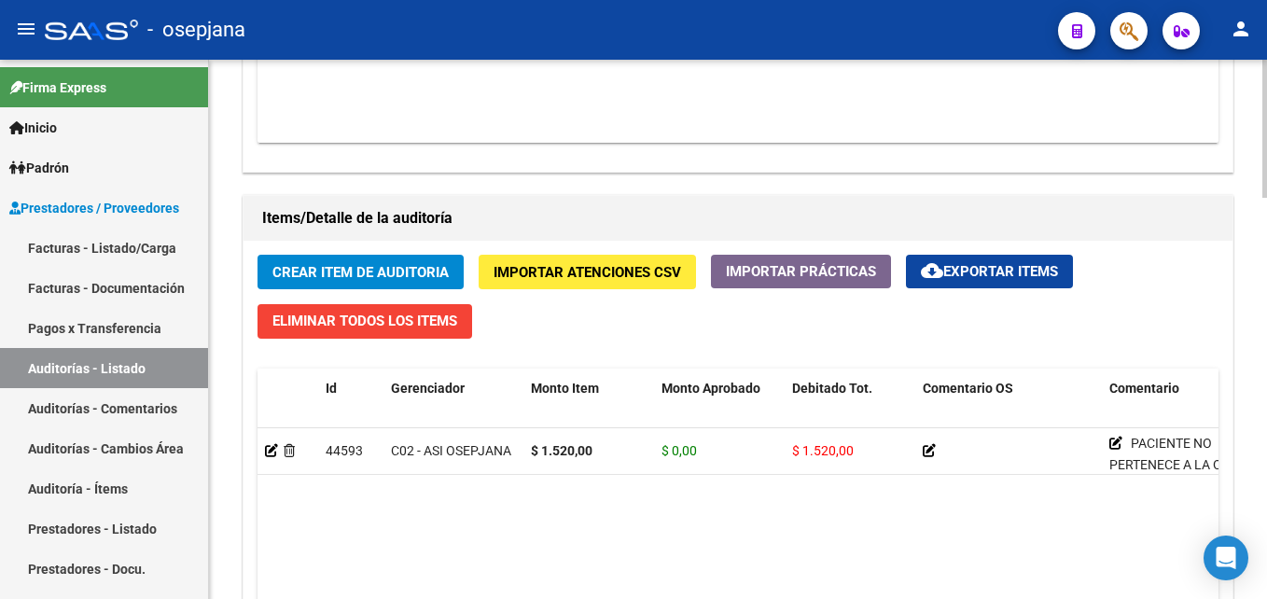
scroll to position [840, 0]
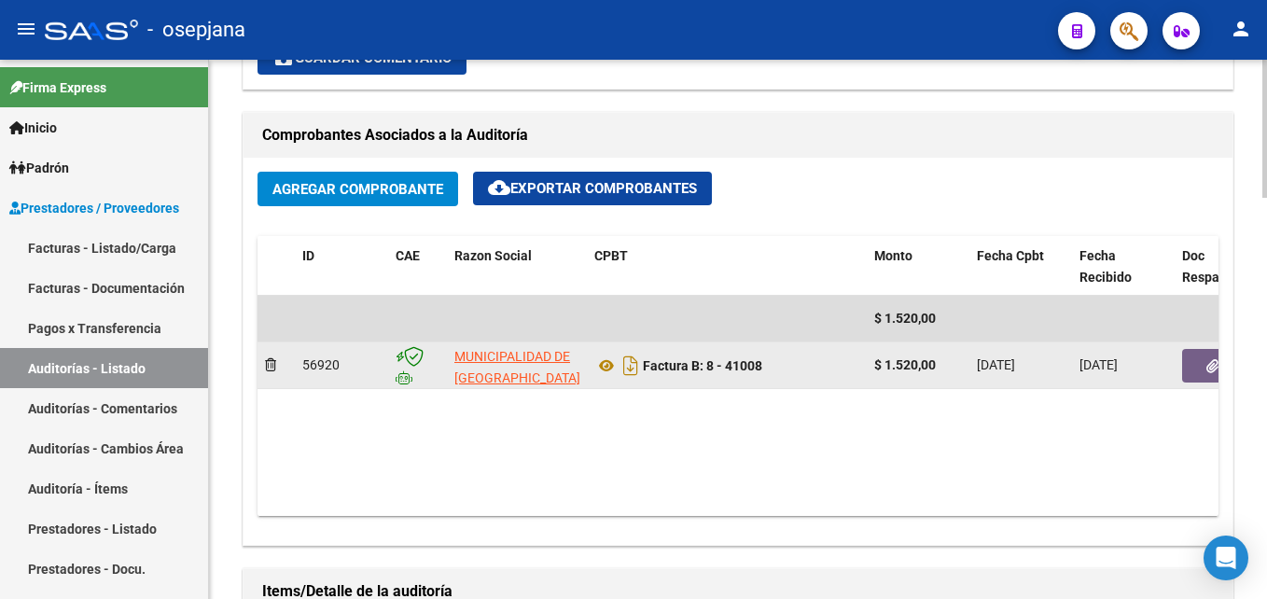
click at [1212, 361] on icon "button" at bounding box center [1212, 366] width 12 height 14
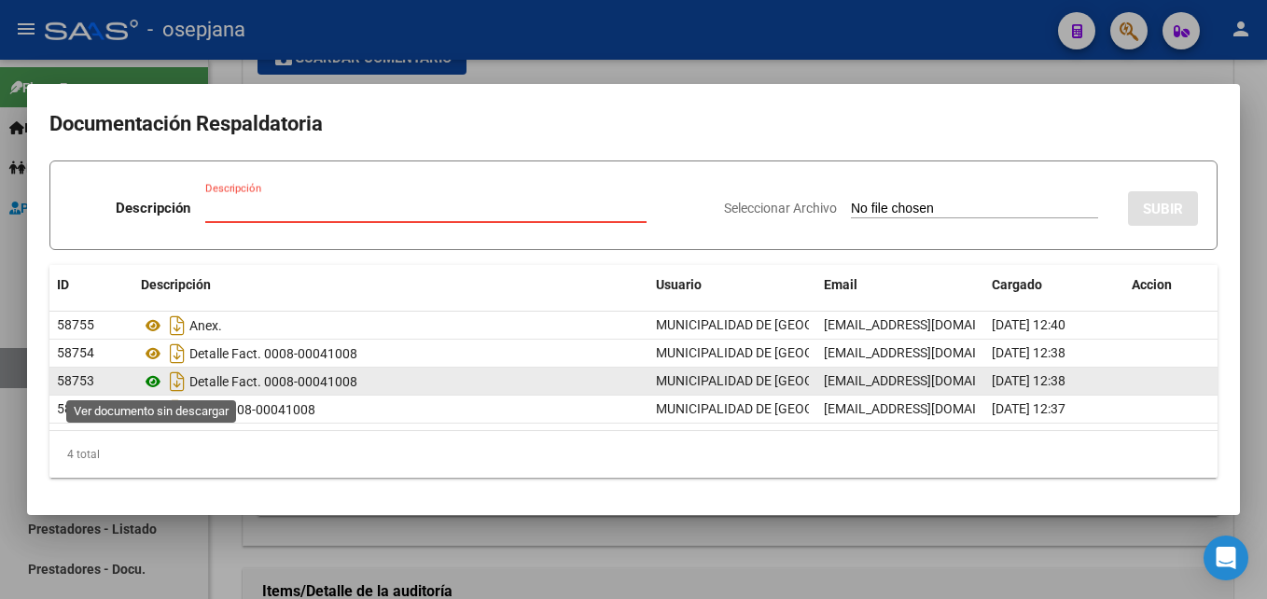
click at [154, 382] on icon at bounding box center [153, 381] width 24 height 22
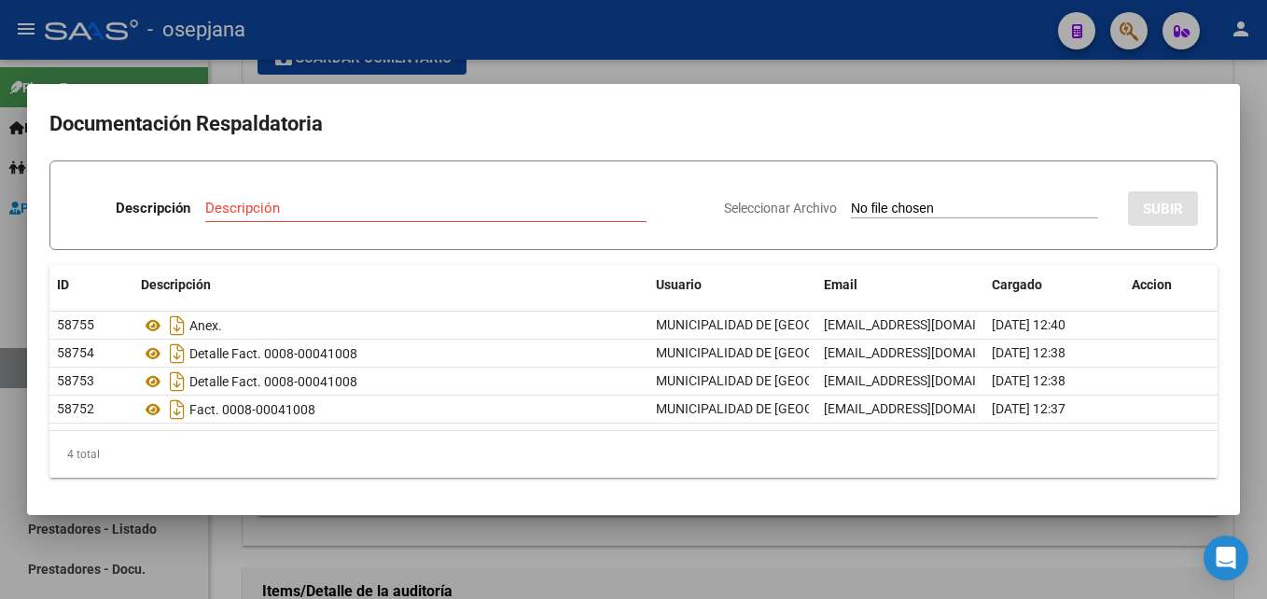
click at [635, 54] on div at bounding box center [633, 299] width 1267 height 599
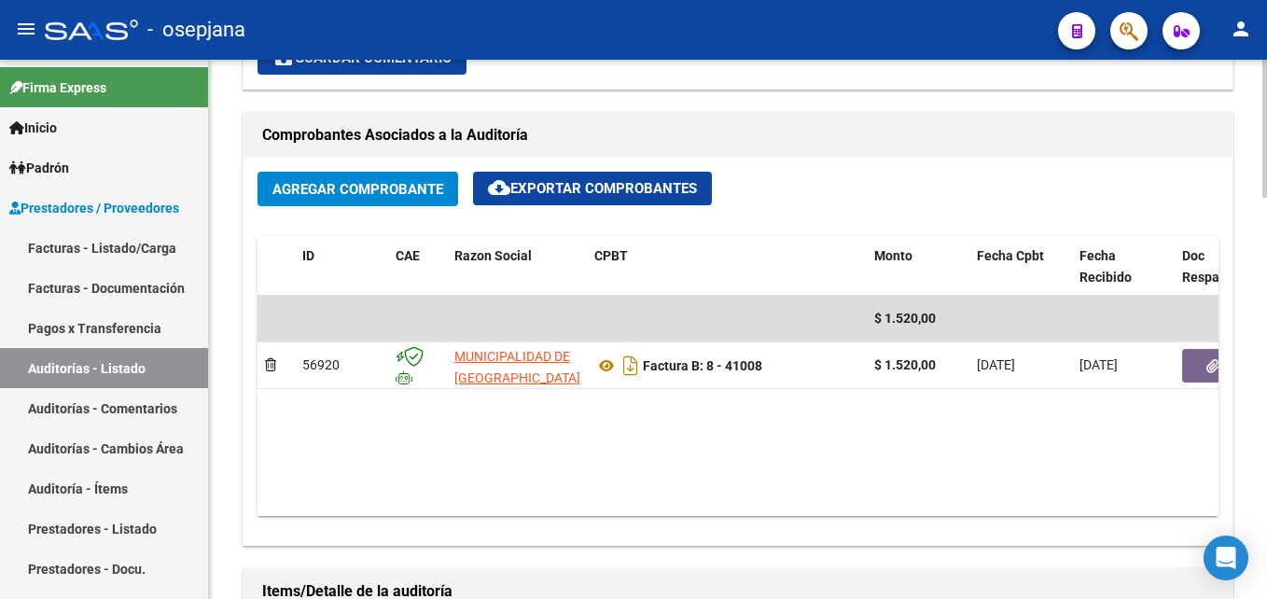
drag, startPoint x: 120, startPoint y: 363, endPoint x: 222, endPoint y: 343, distance: 103.6
click at [120, 363] on link "Auditorías - Listado" at bounding box center [104, 368] width 208 height 40
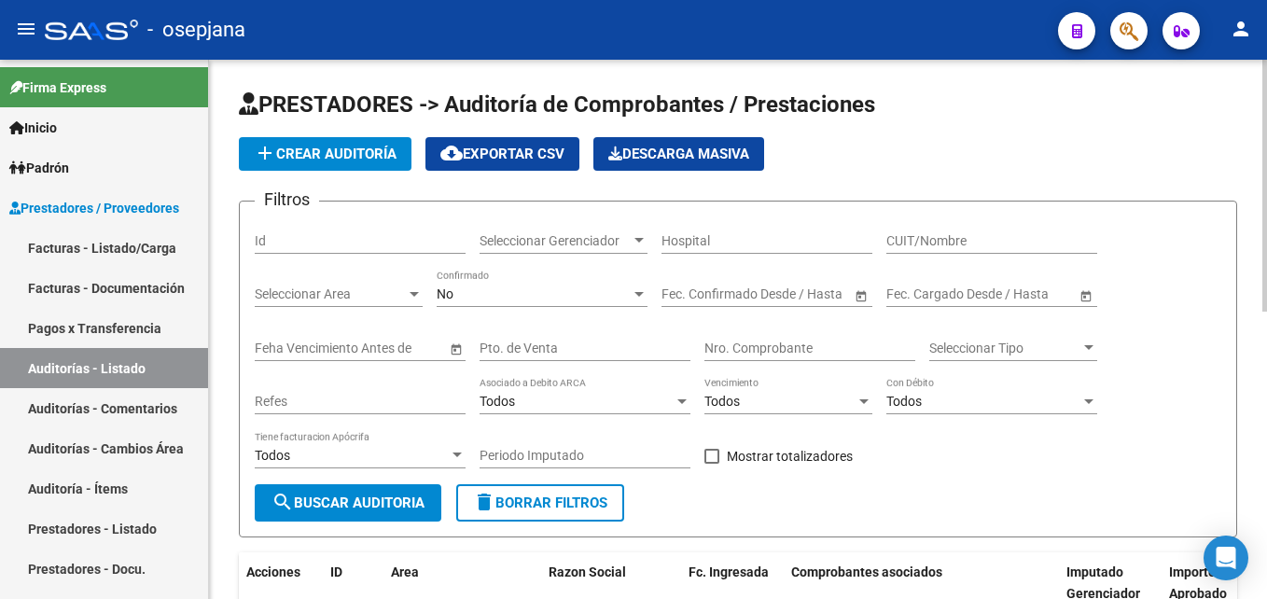
click at [554, 349] on input "Pto. de Venta" at bounding box center [585, 349] width 211 height 16
type input "8"
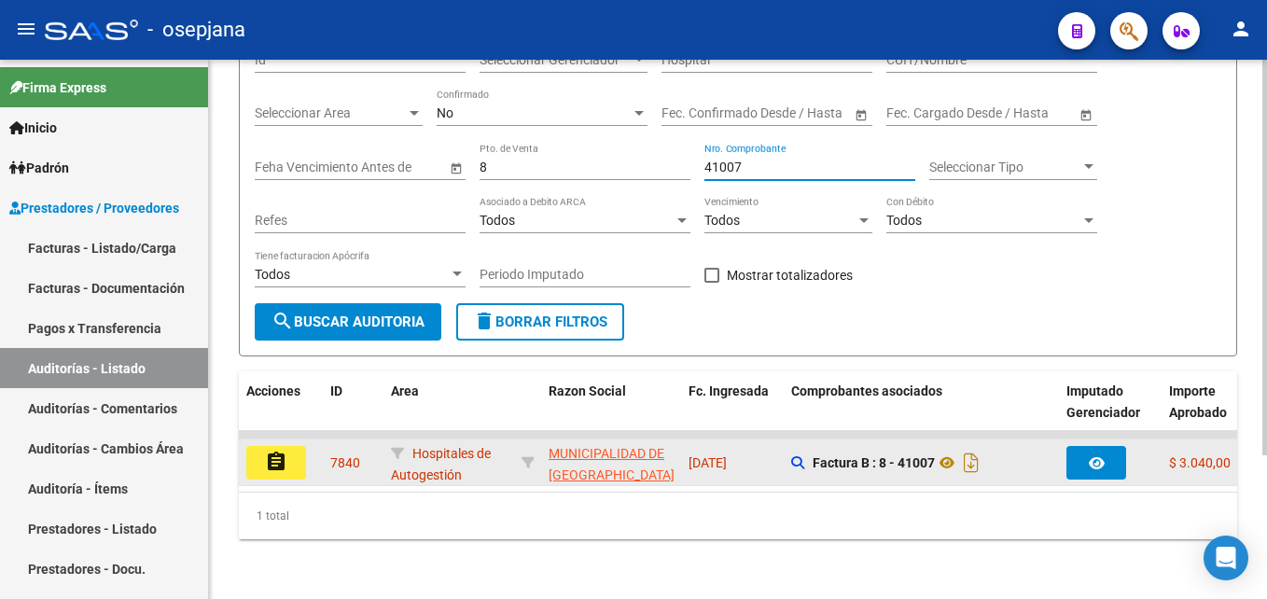
type input "41007"
click at [267, 451] on mat-icon "assignment" at bounding box center [276, 462] width 22 height 22
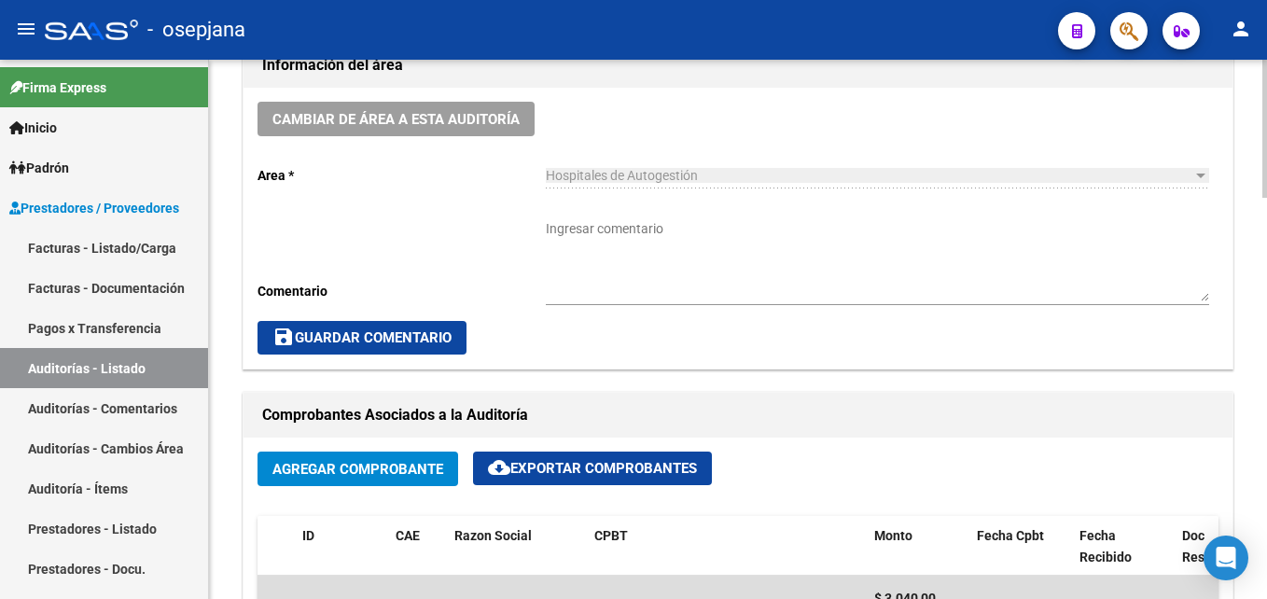
scroll to position [933, 0]
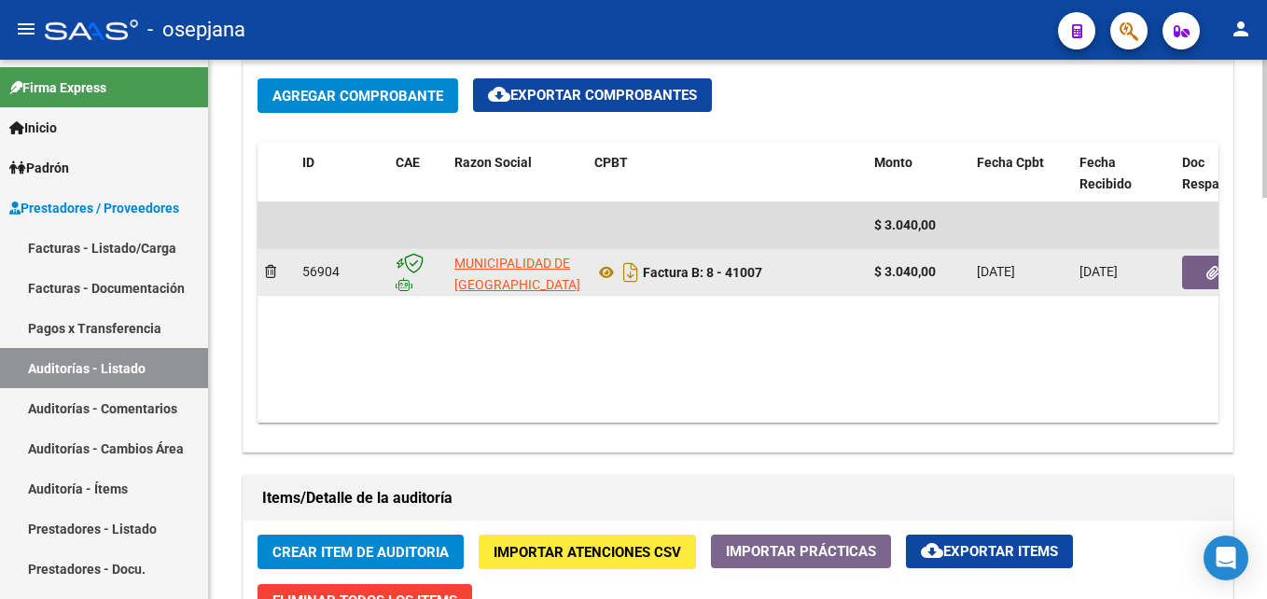
click at [1190, 285] on button "button" at bounding box center [1212, 273] width 60 height 34
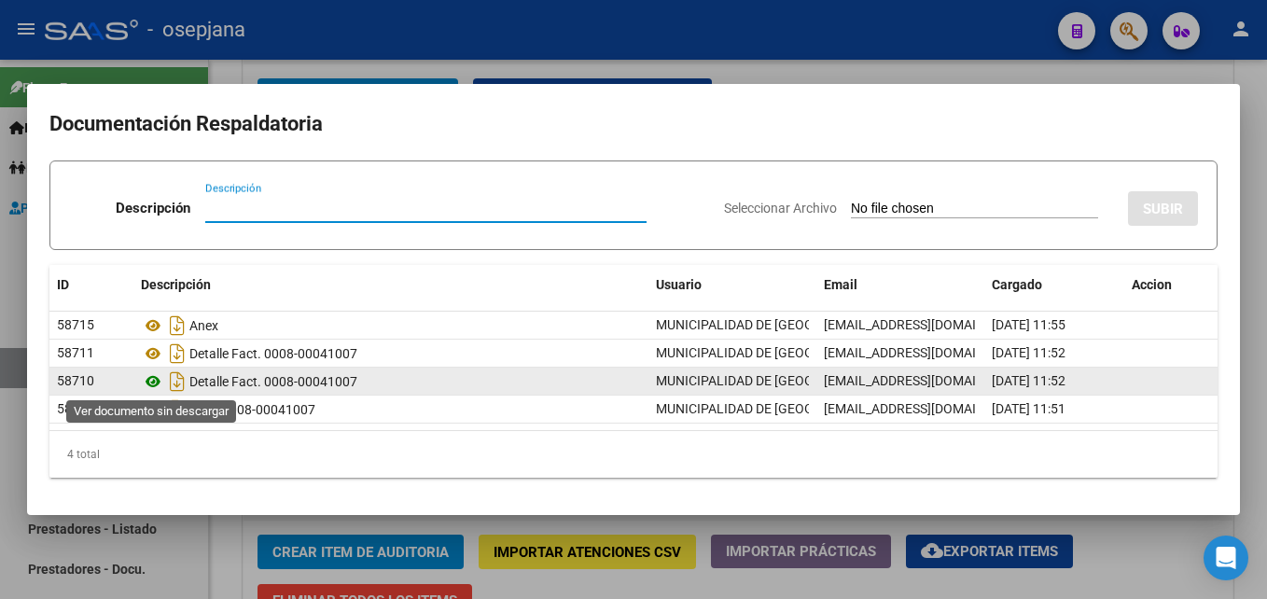
click at [153, 381] on icon at bounding box center [153, 381] width 24 height 22
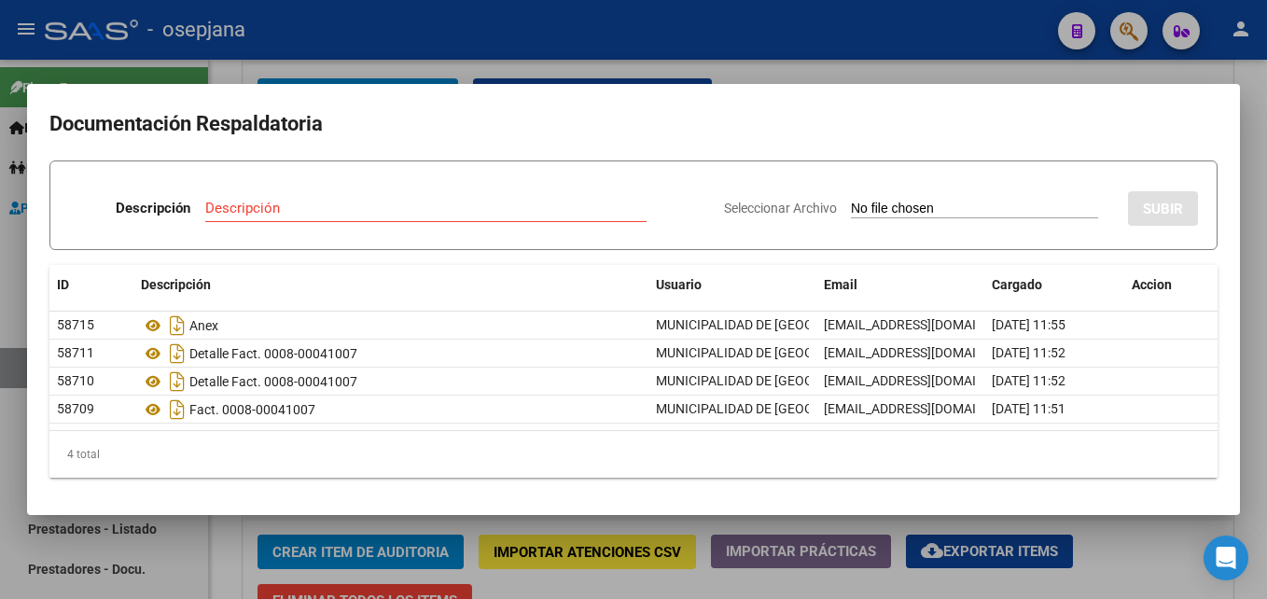
click at [740, 33] on div at bounding box center [633, 299] width 1267 height 599
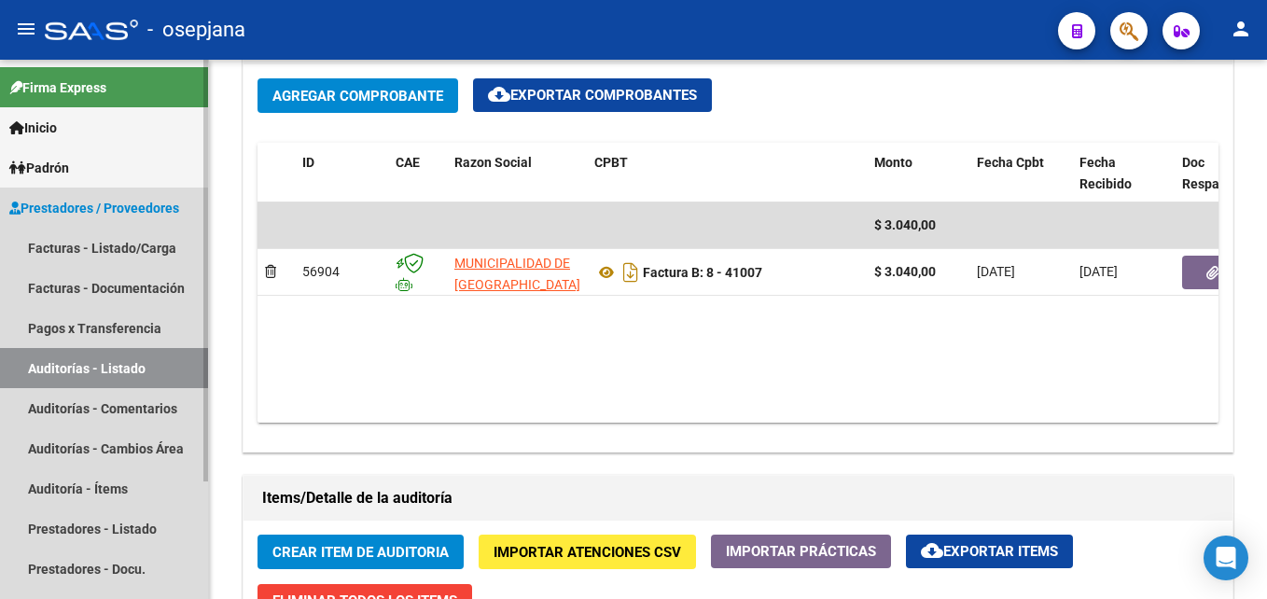
drag, startPoint x: 120, startPoint y: 362, endPoint x: 145, endPoint y: 353, distance: 26.0
click at [120, 362] on link "Auditorías - Listado" at bounding box center [104, 368] width 208 height 40
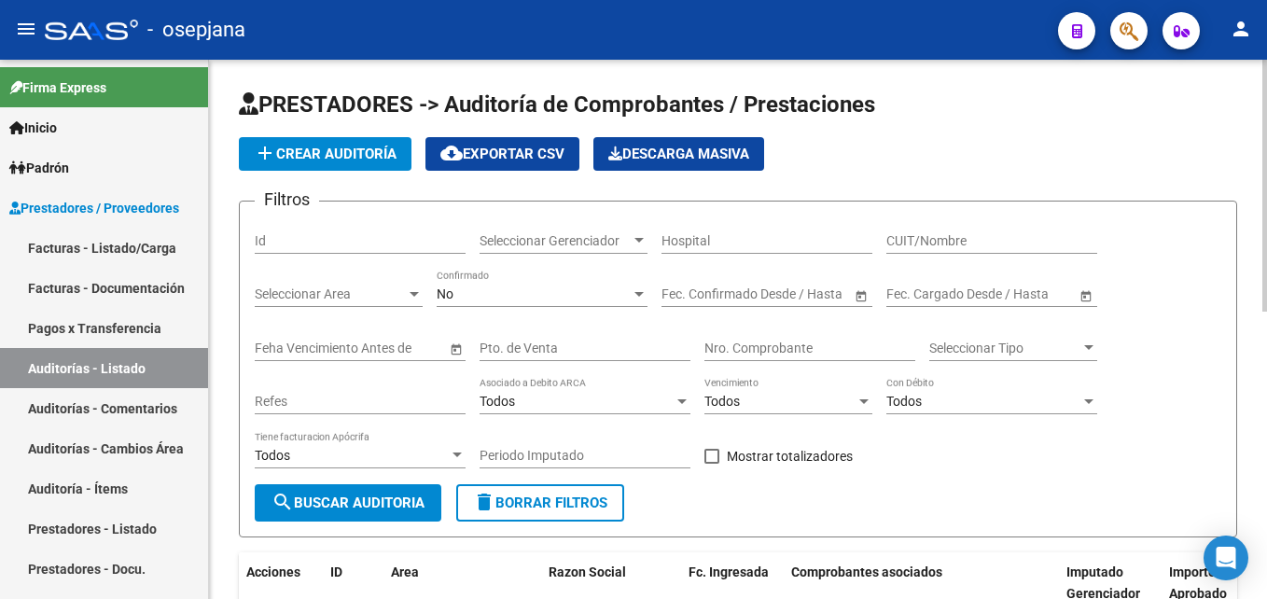
click at [542, 352] on input "Pto. de Venta" at bounding box center [585, 349] width 211 height 16
type input "8"
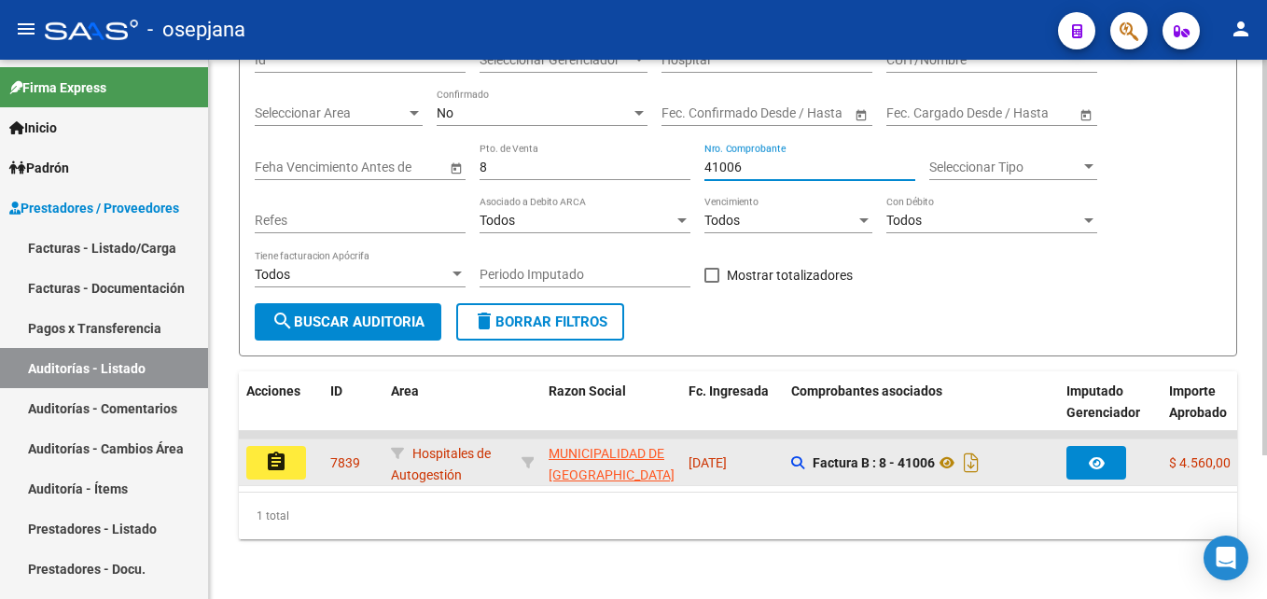
type input "41006"
click at [267, 454] on mat-icon "assignment" at bounding box center [276, 462] width 22 height 22
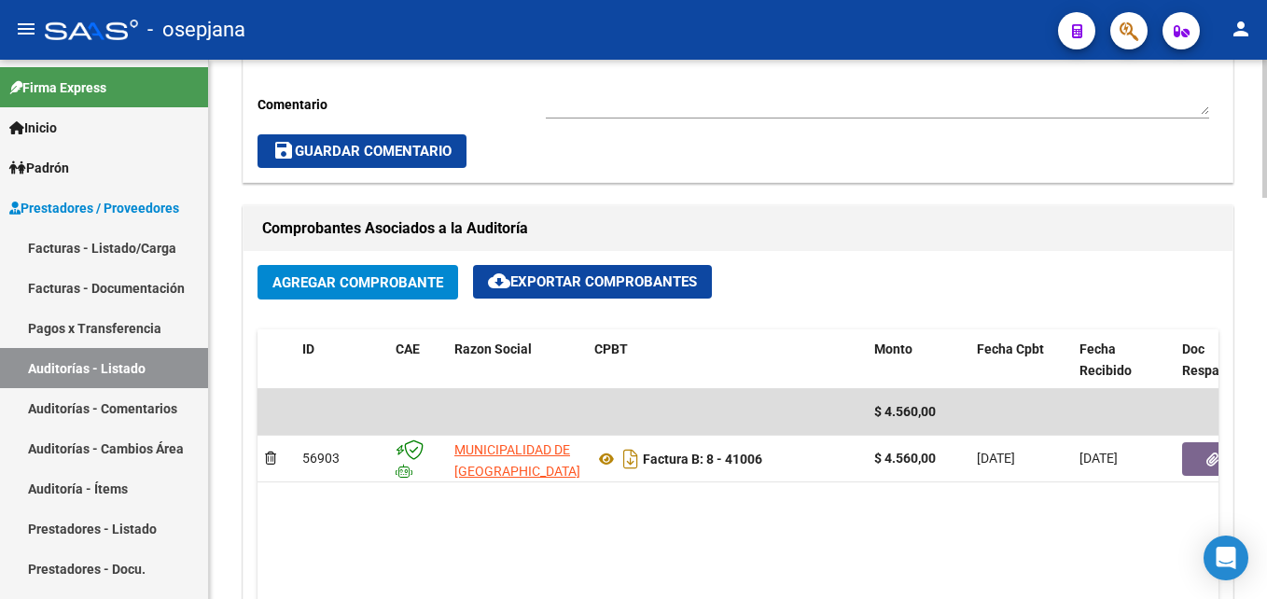
scroll to position [1026, 0]
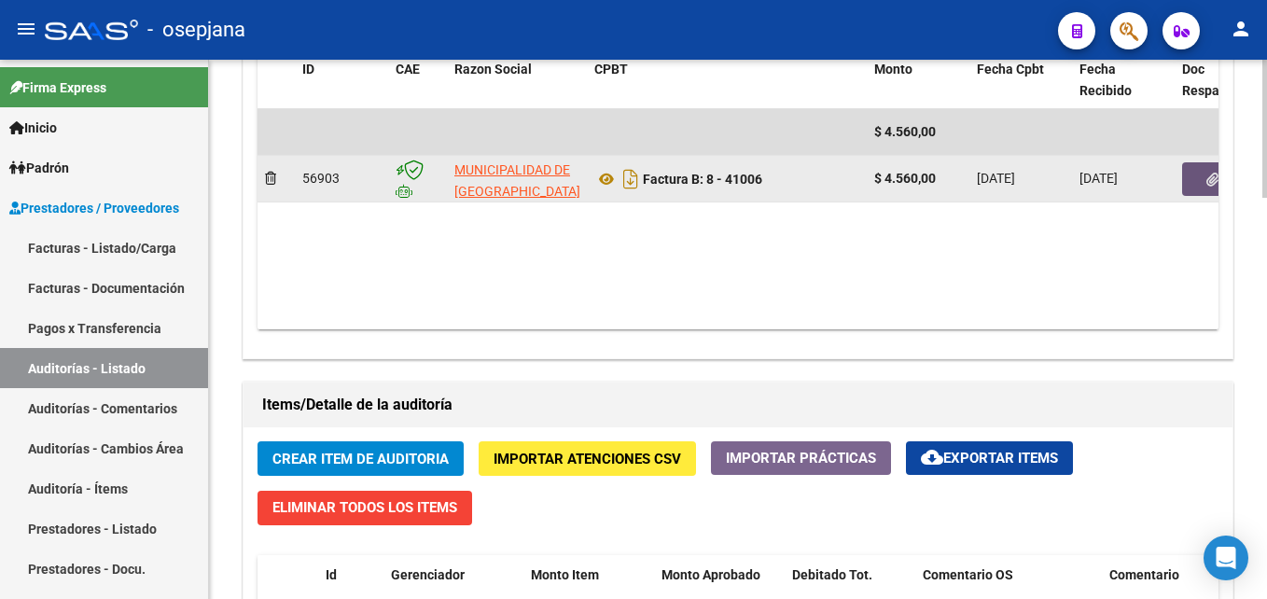
click at [1189, 170] on button "button" at bounding box center [1212, 179] width 60 height 34
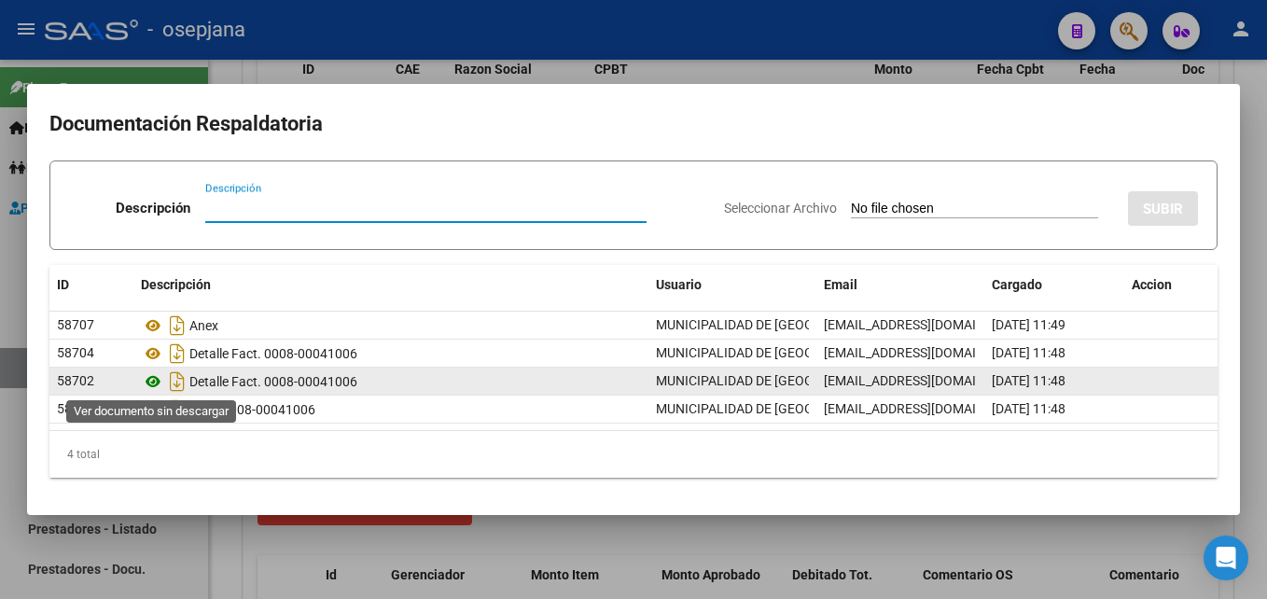
click at [153, 380] on icon at bounding box center [153, 381] width 24 height 22
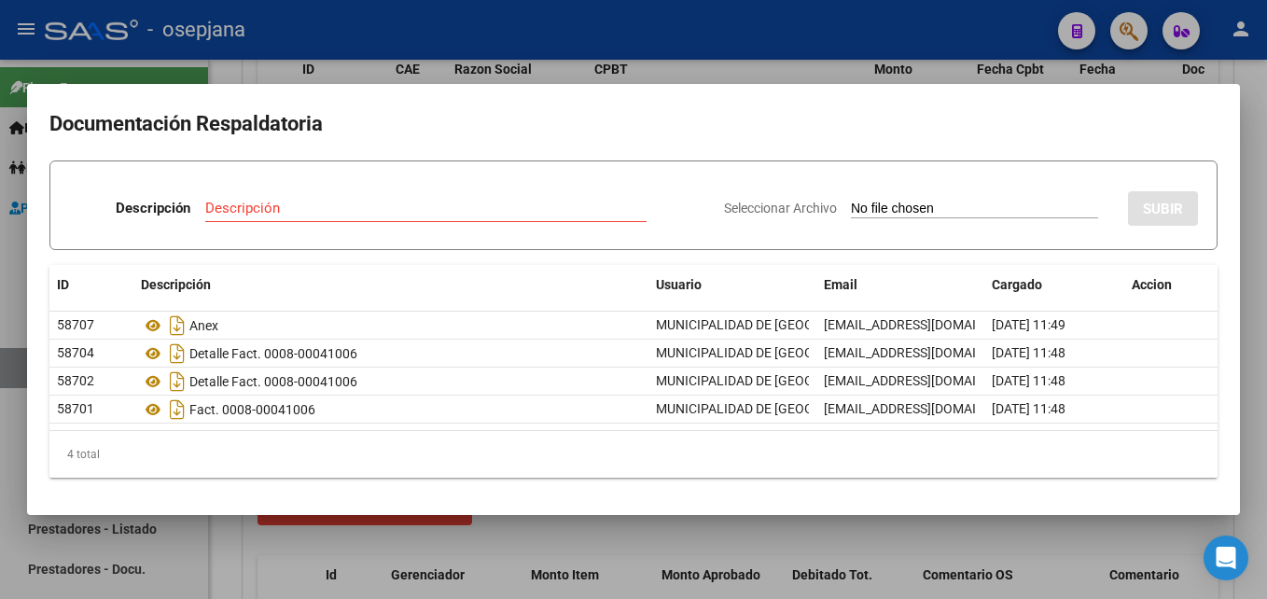
click at [863, 38] on div at bounding box center [633, 299] width 1267 height 599
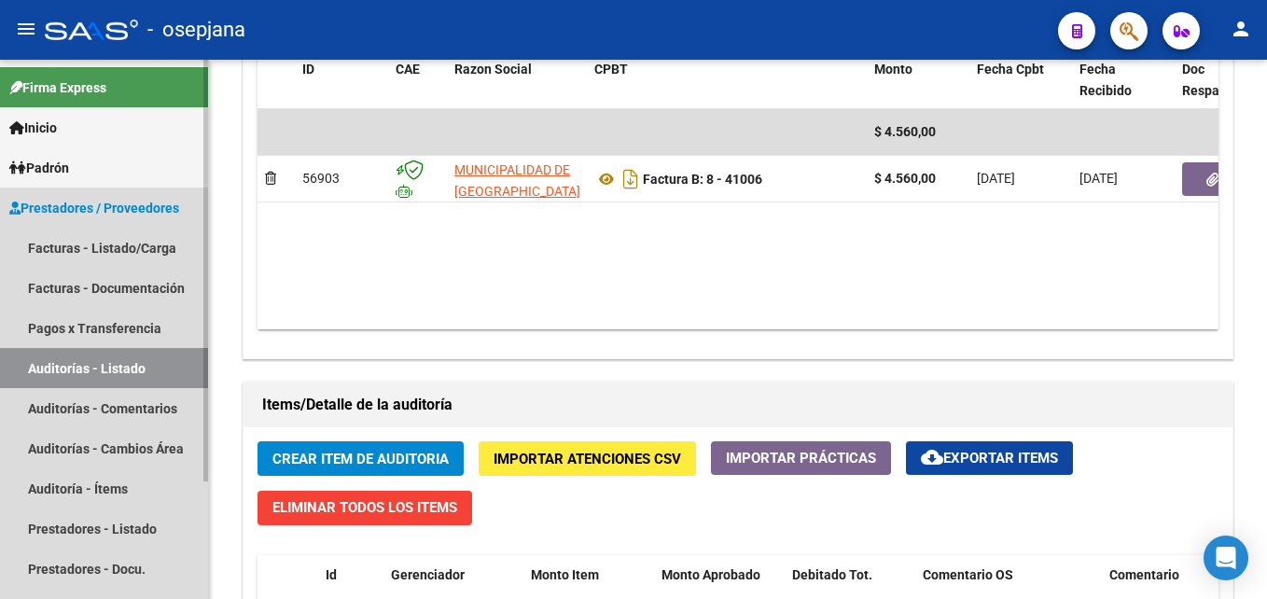
click at [145, 356] on link "Auditorías - Listado" at bounding box center [104, 368] width 208 height 40
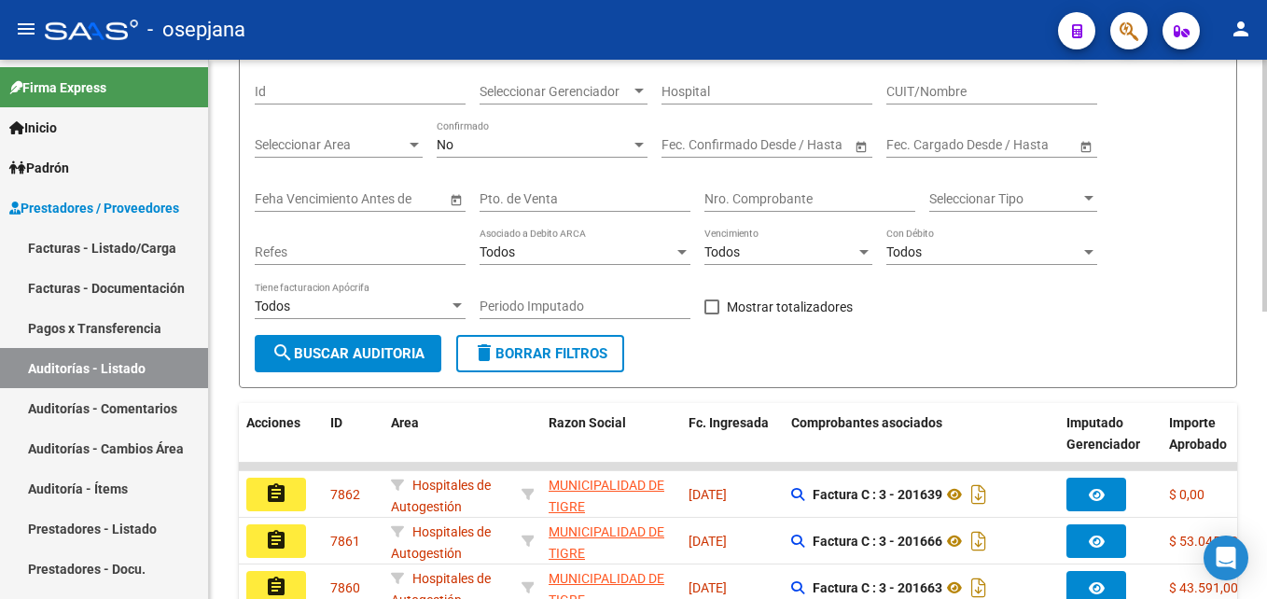
scroll to position [56, 0]
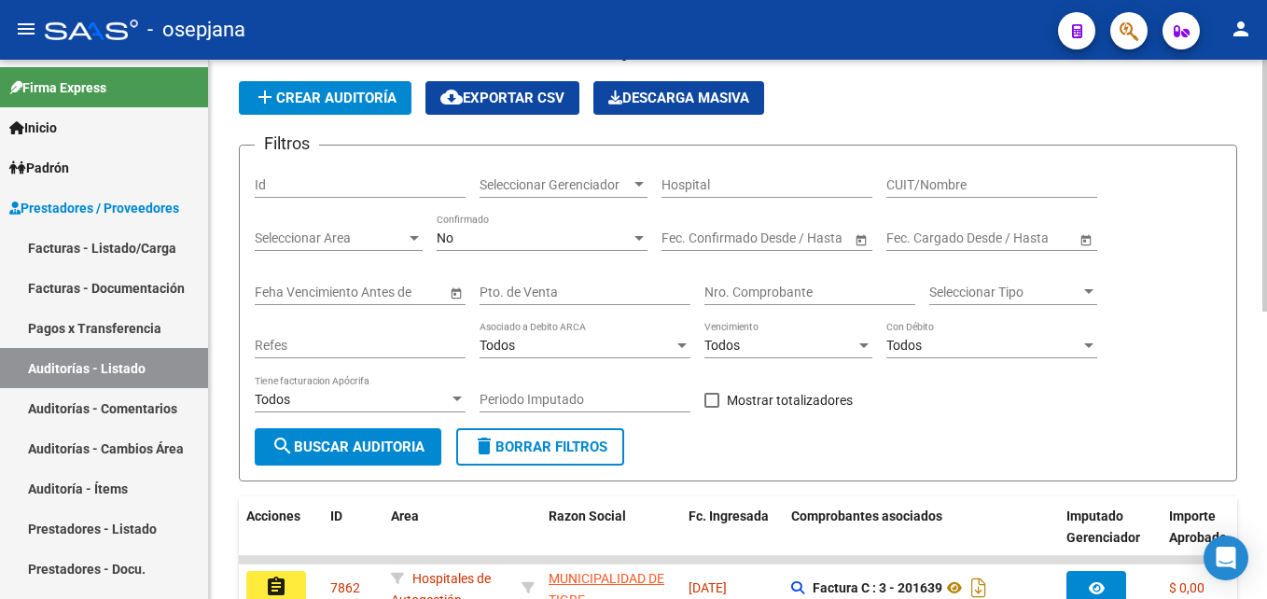
click at [577, 301] on div "Pto. de Venta" at bounding box center [585, 286] width 211 height 37
type input "3"
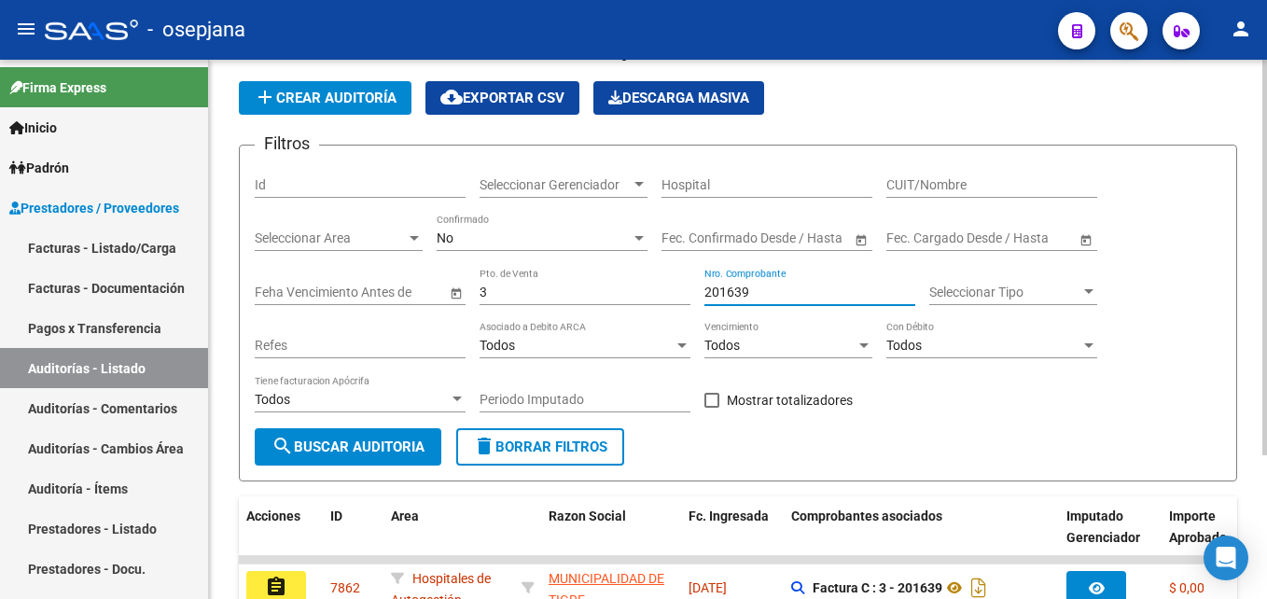
scroll to position [196, 0]
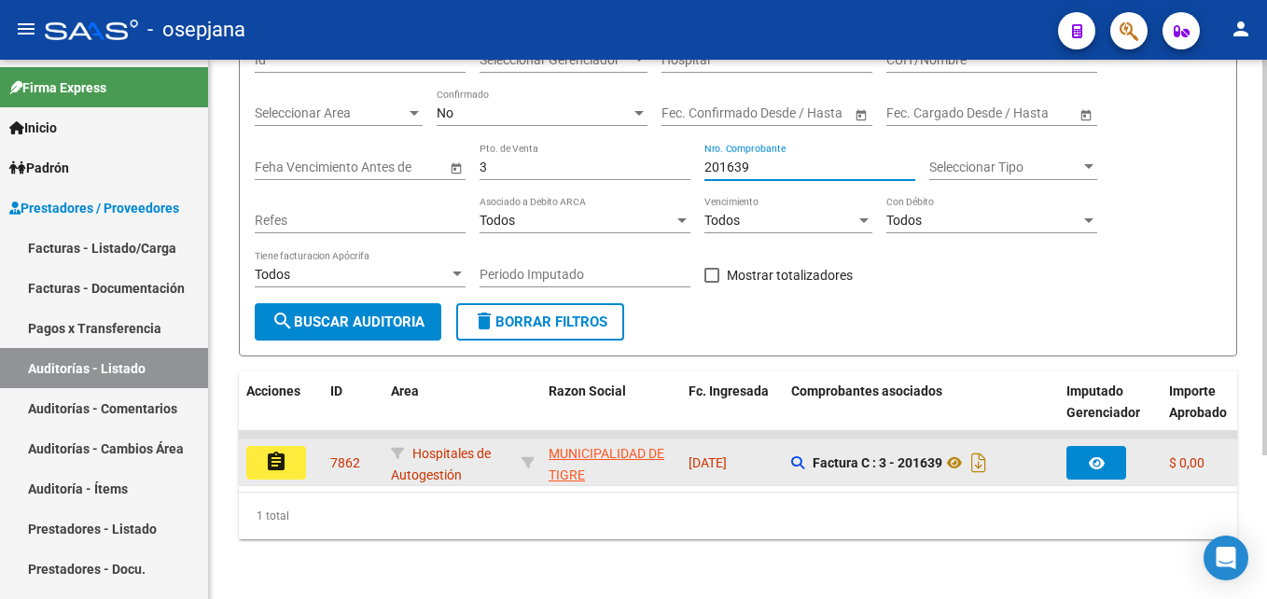
type input "201639"
click at [293, 450] on button "assignment" at bounding box center [276, 463] width 60 height 34
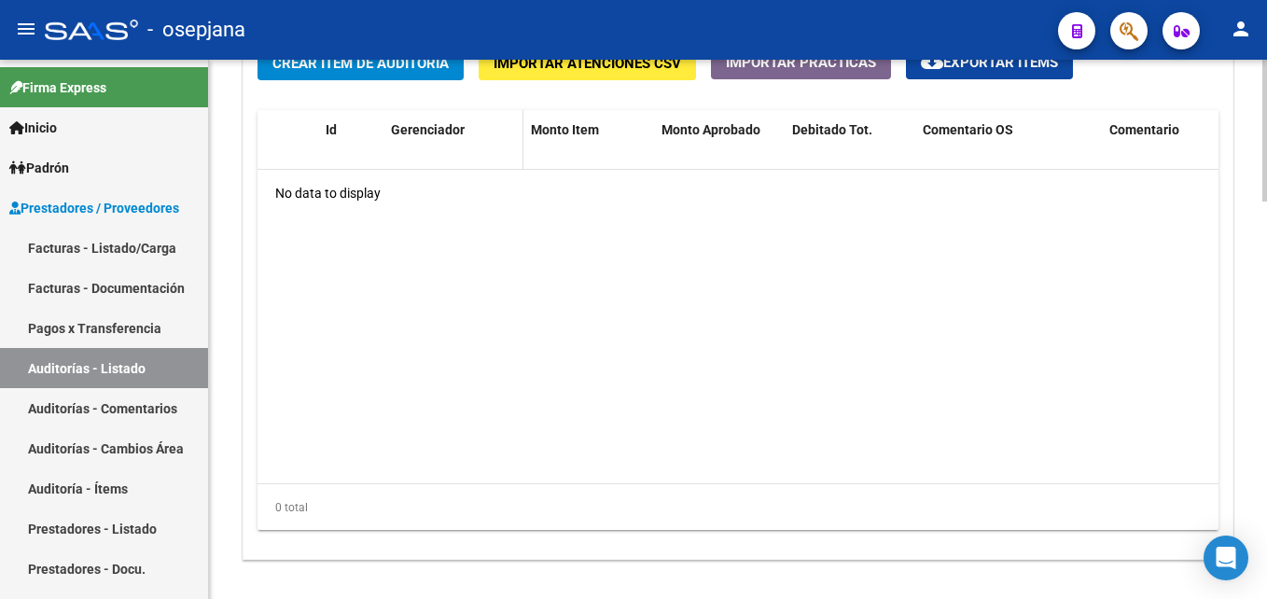
scroll to position [1328, 0]
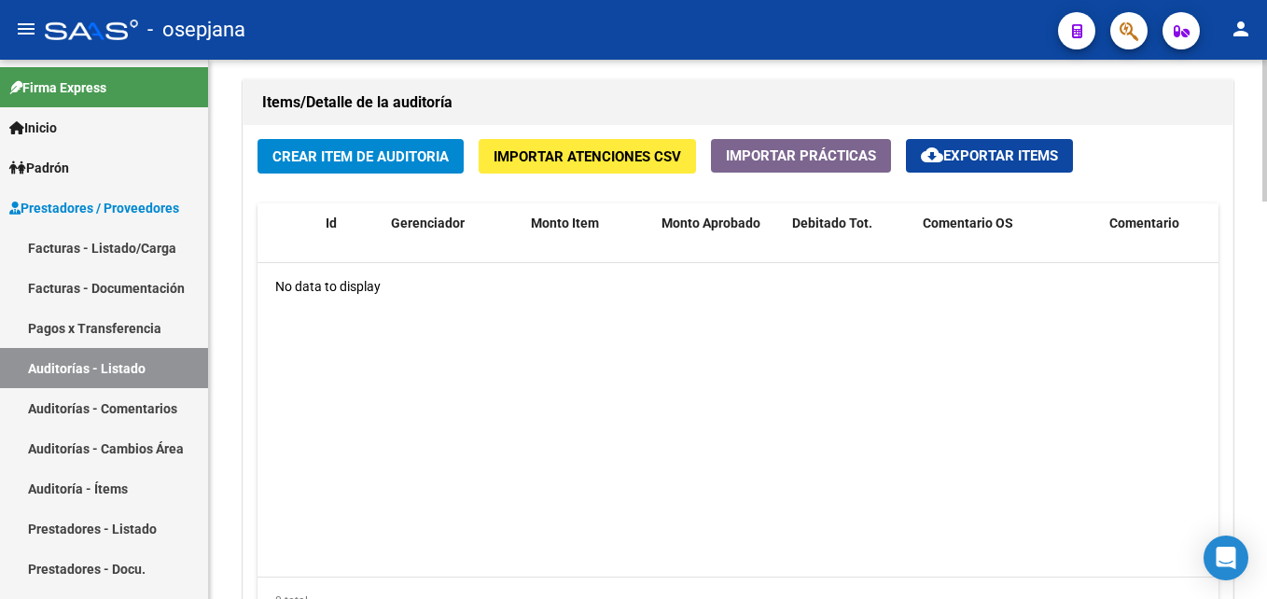
click at [412, 160] on span "Crear Item de Auditoria" at bounding box center [360, 156] width 176 height 17
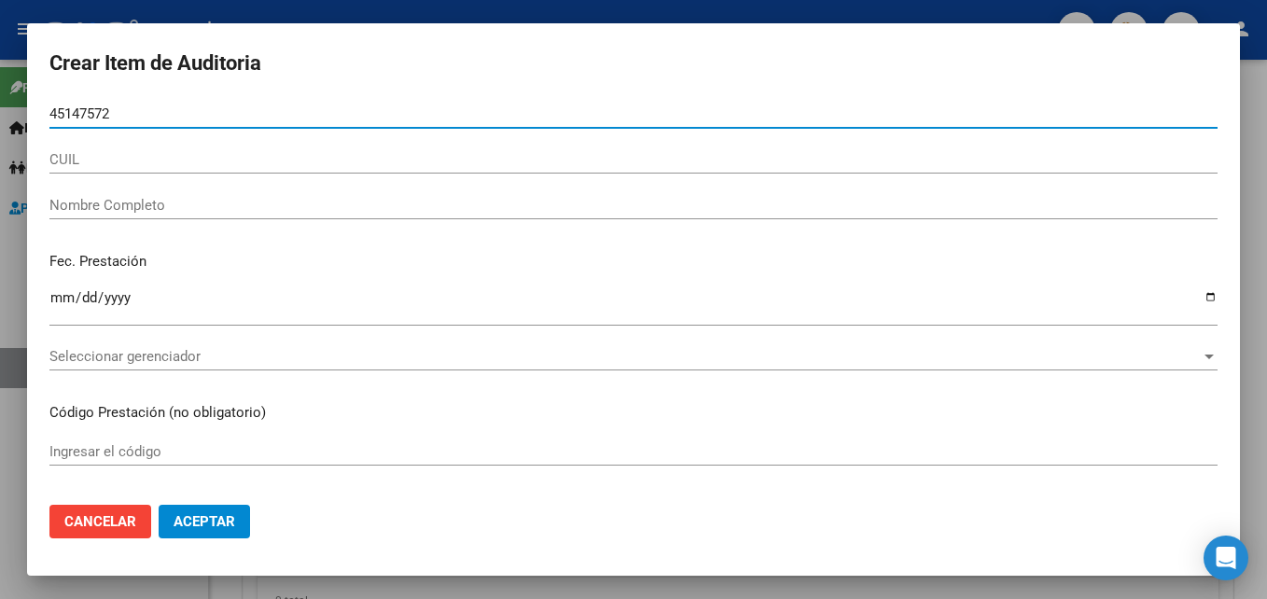
type input "45147572"
click at [159, 505] on button "Aceptar" at bounding box center [204, 522] width 91 height 34
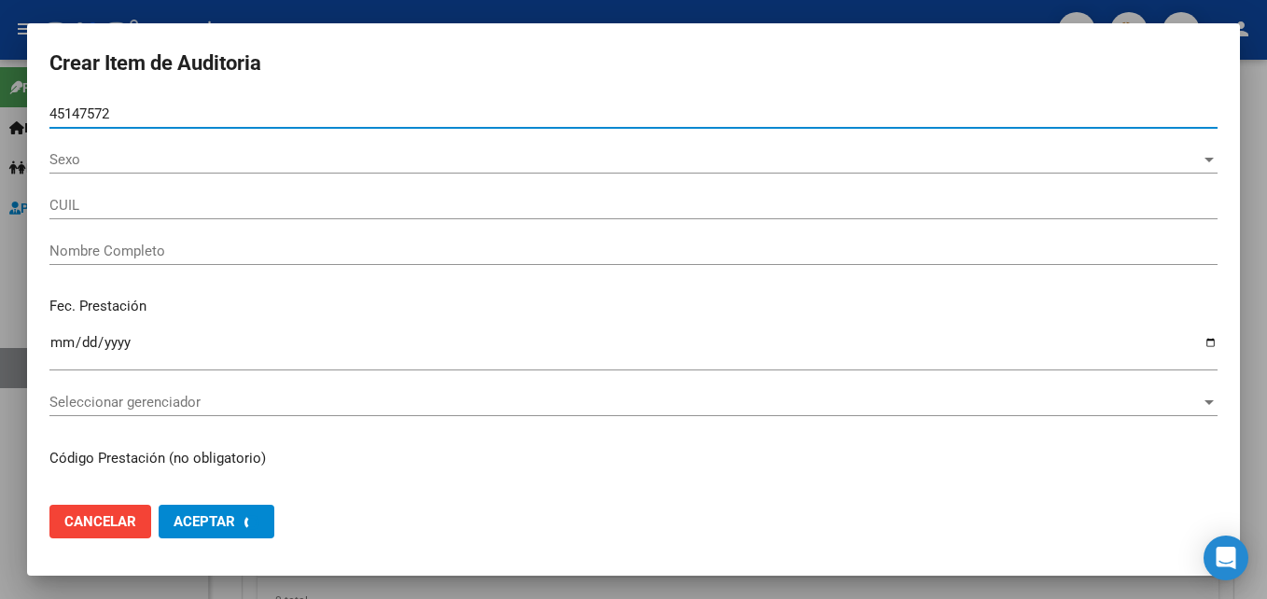
type input "27451475725"
type input "PREZZUTTO [PERSON_NAME]"
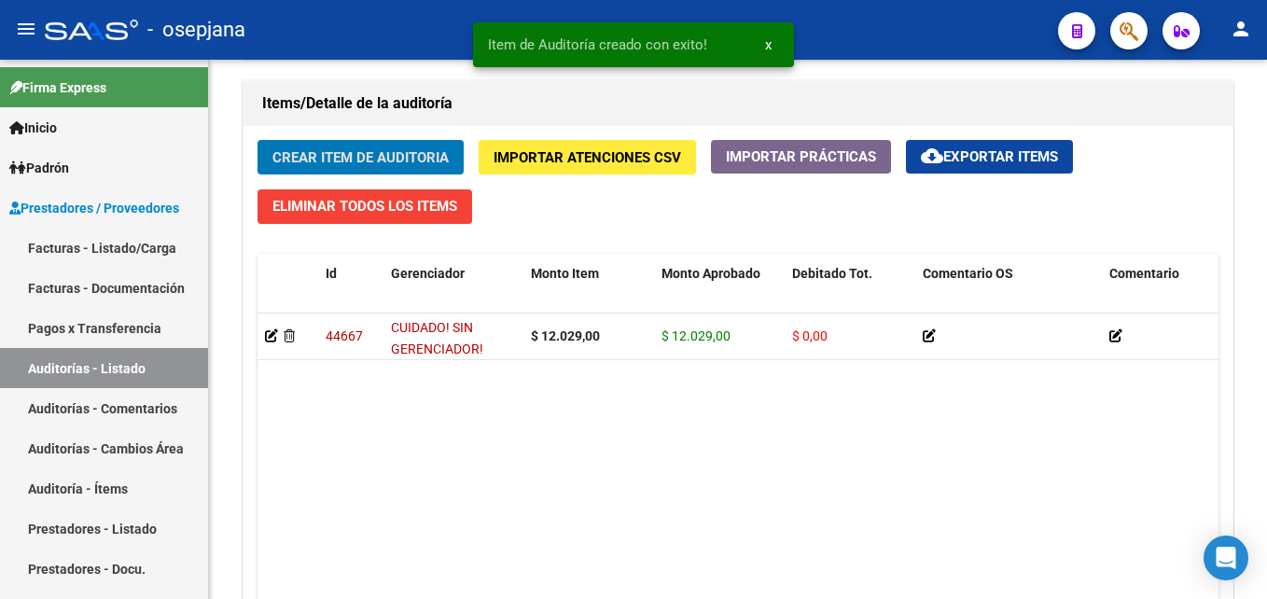
scroll to position [1328, 0]
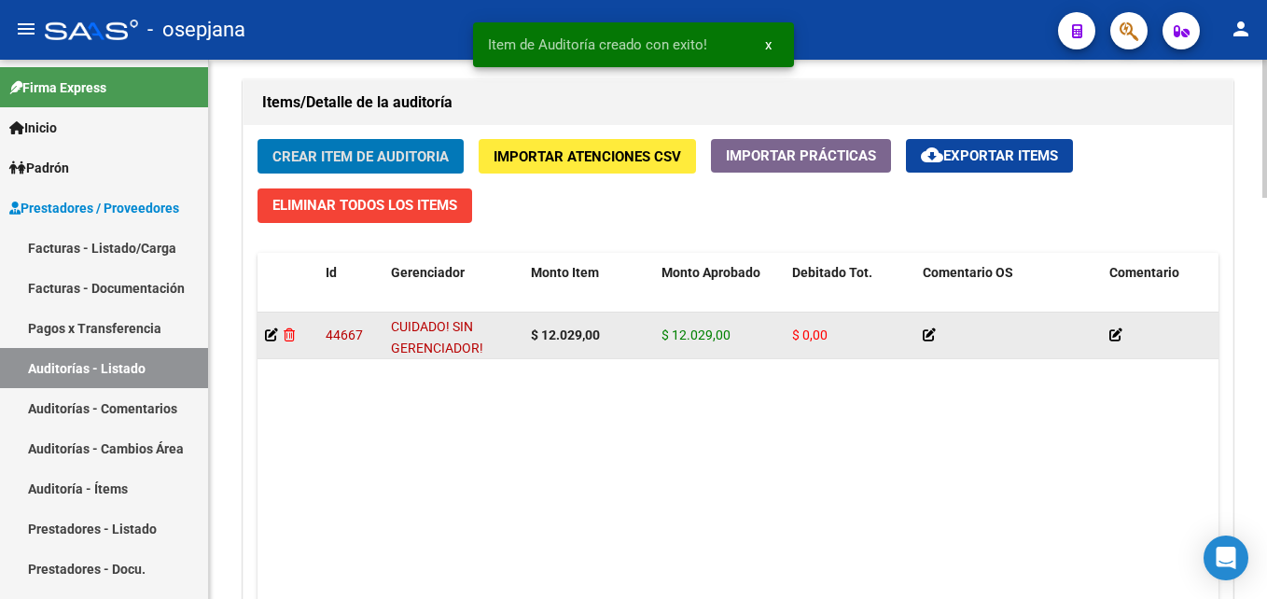
click at [290, 339] on icon at bounding box center [289, 334] width 11 height 13
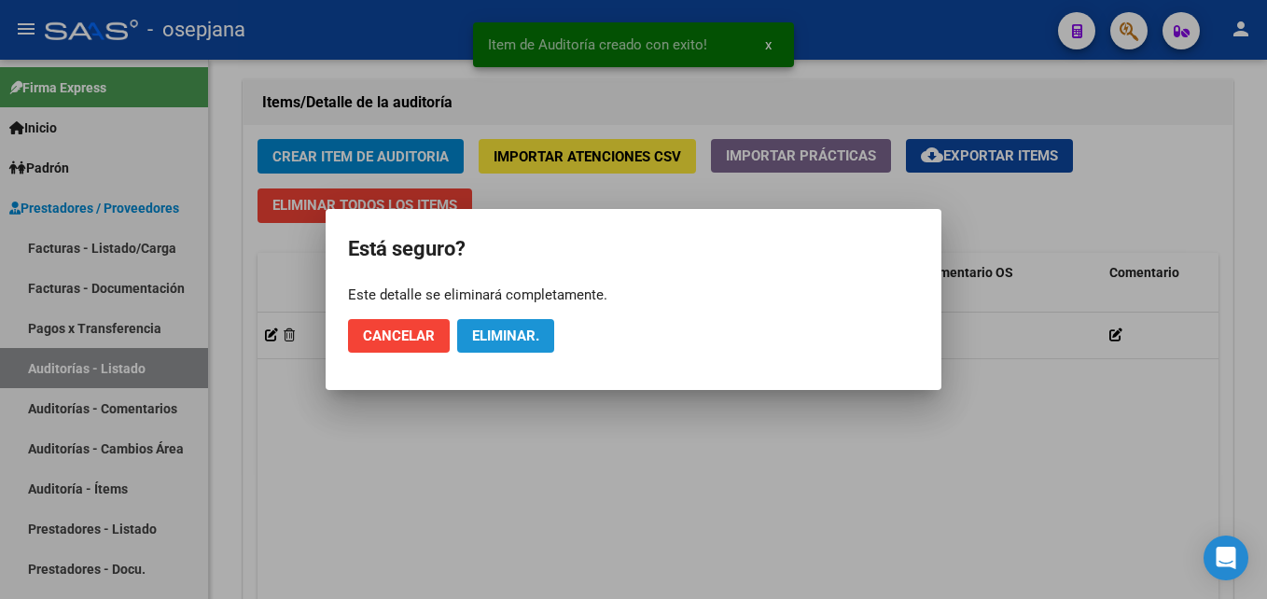
click at [502, 336] on span "Eliminar." at bounding box center [505, 335] width 67 height 17
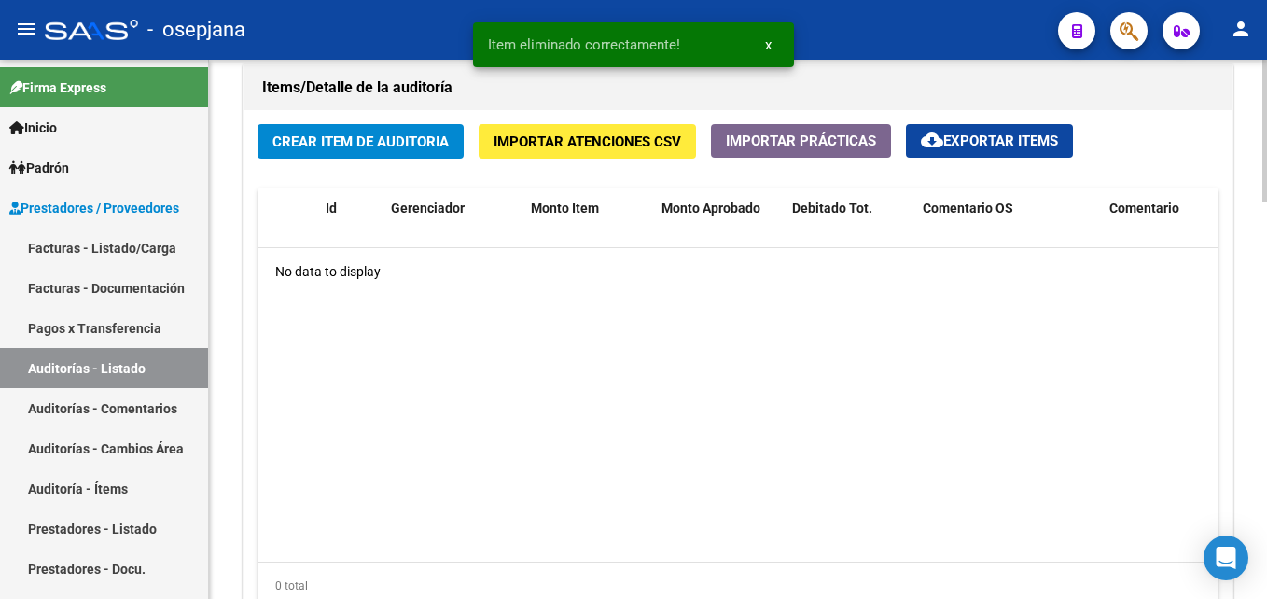
scroll to position [1342, 0]
click at [358, 128] on button "Crear Item de Auditoria" at bounding box center [360, 141] width 206 height 35
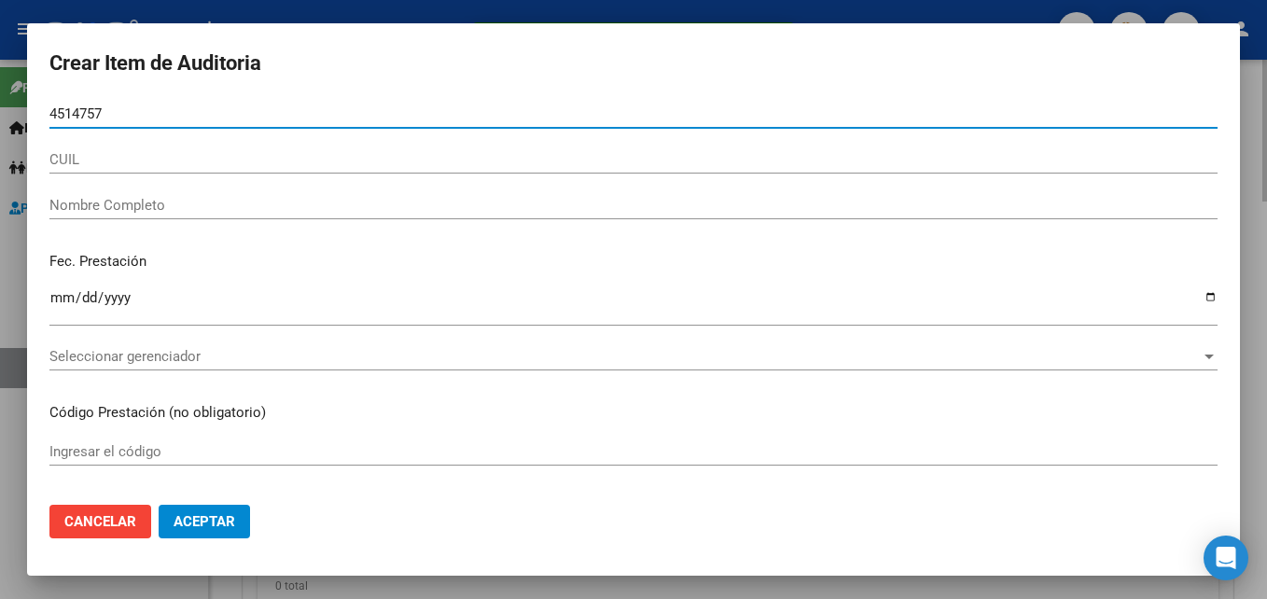
type input "45147572"
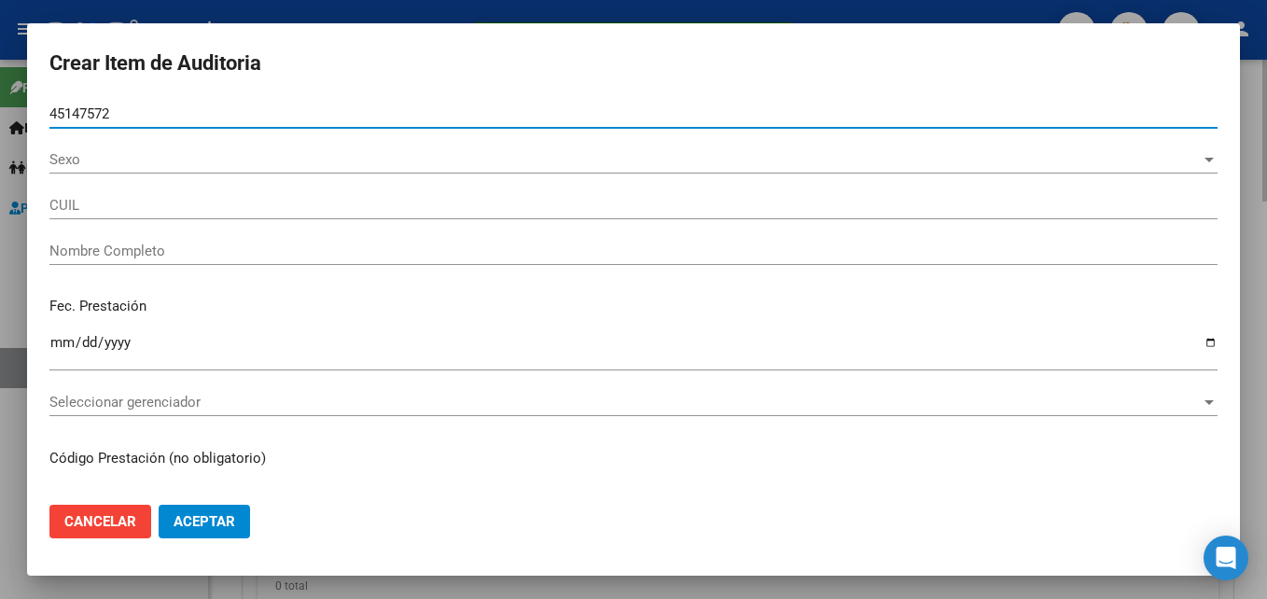
type input "27451475725"
type input "PREZZUTTO [PERSON_NAME]"
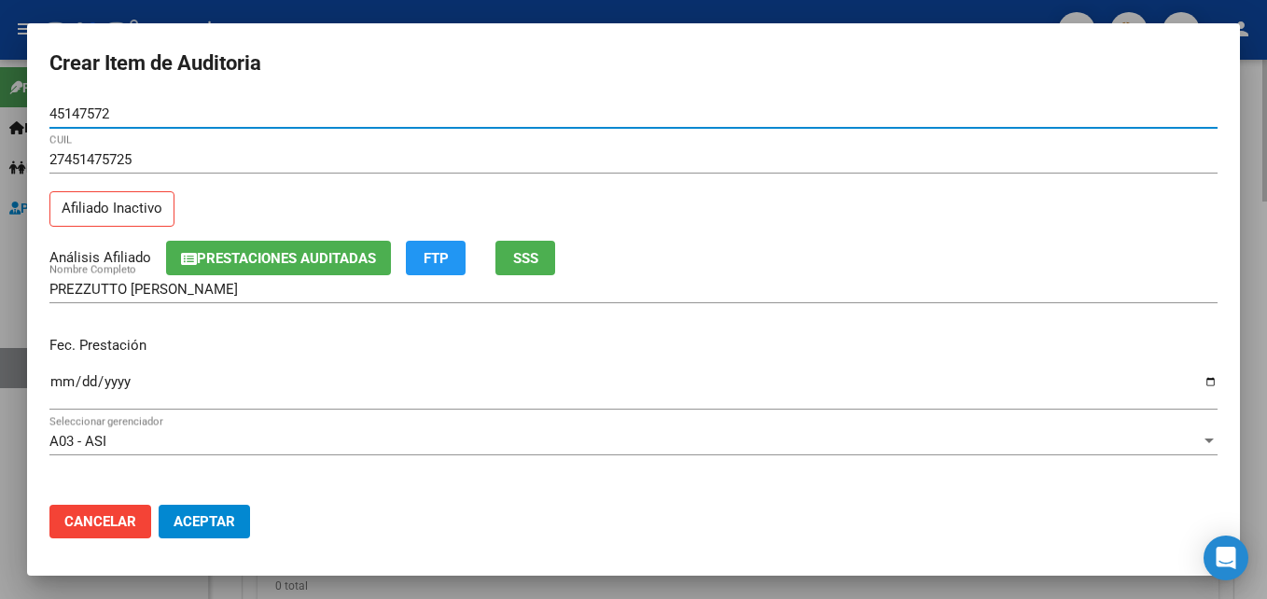
type input "45147572"
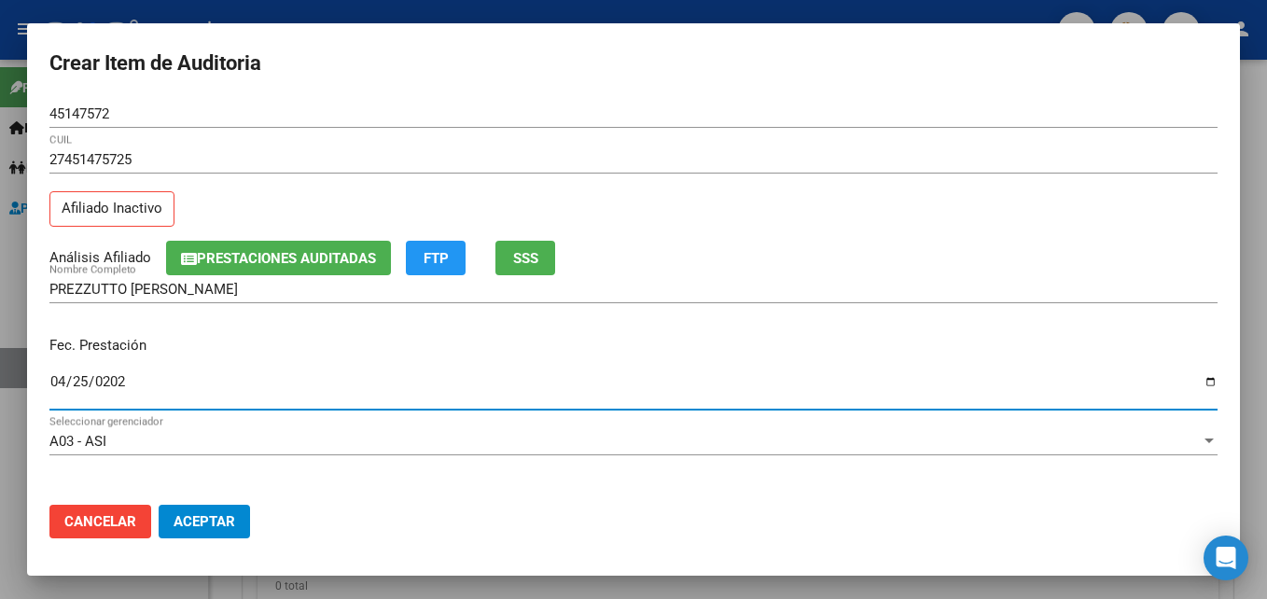
type input "[DATE]"
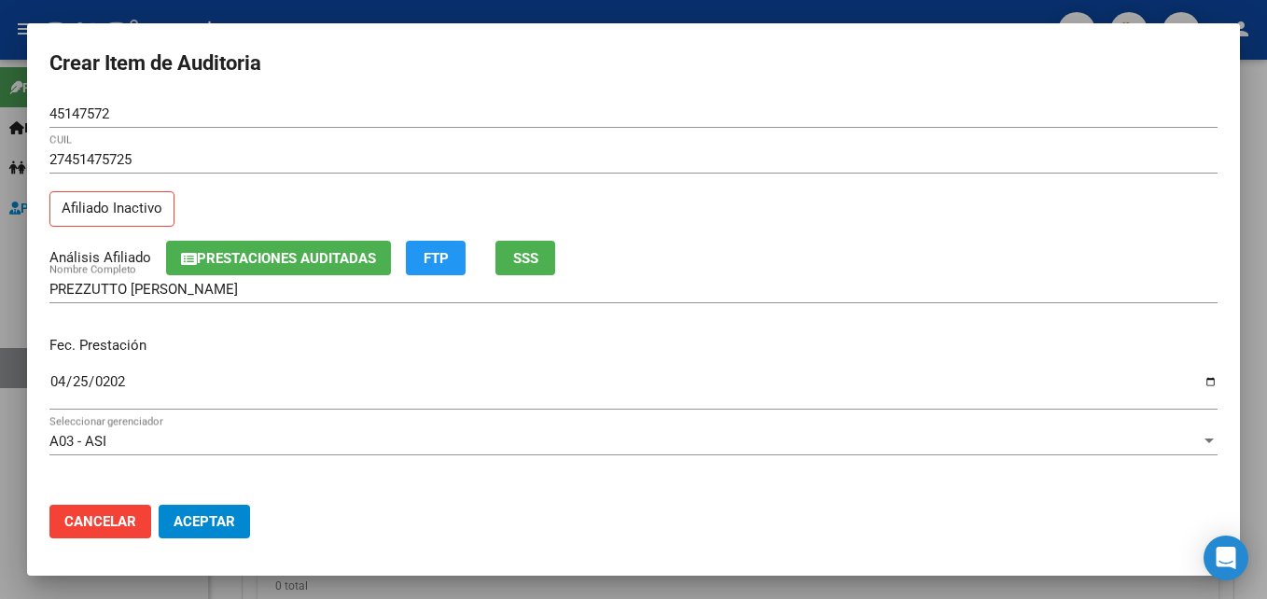
scroll to position [241, 0]
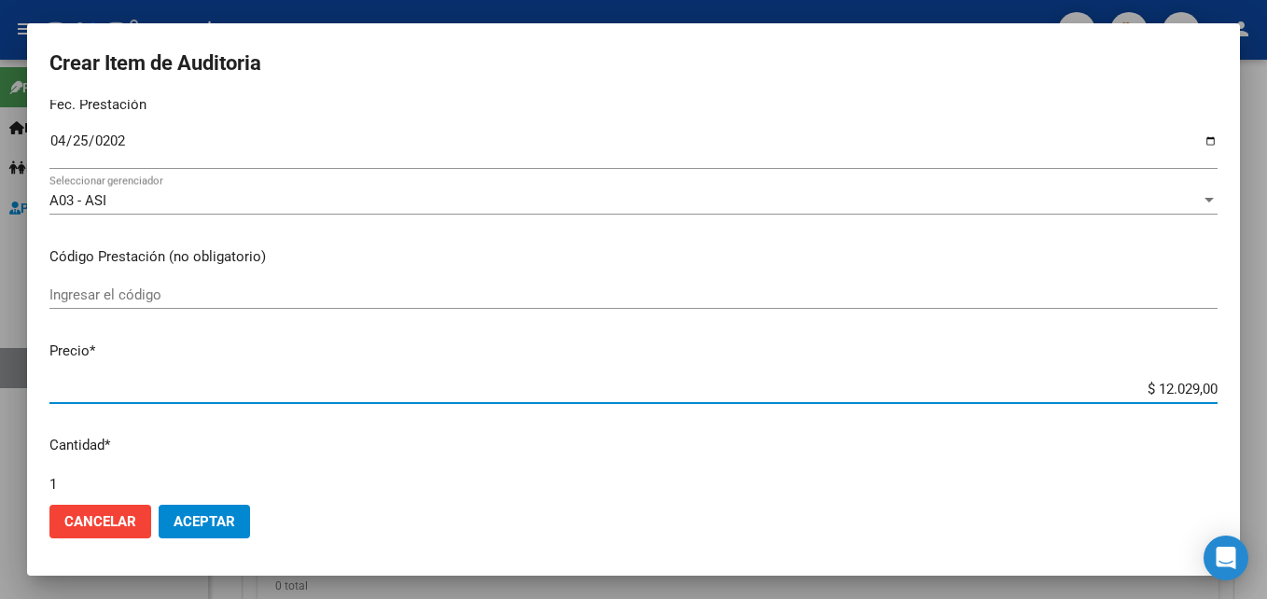
type input "$ 0,02"
type input "$ 0,28"
type input "$ 2,88"
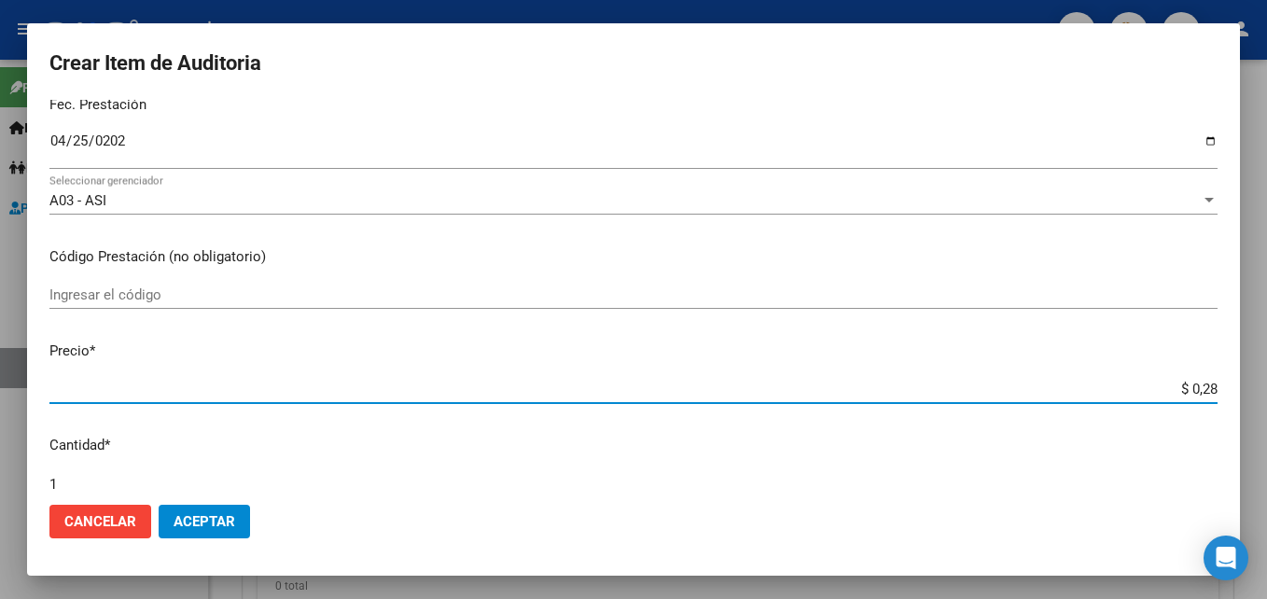
type input "$ 2,88"
type input "$ 0,28"
type input "$ 2,84"
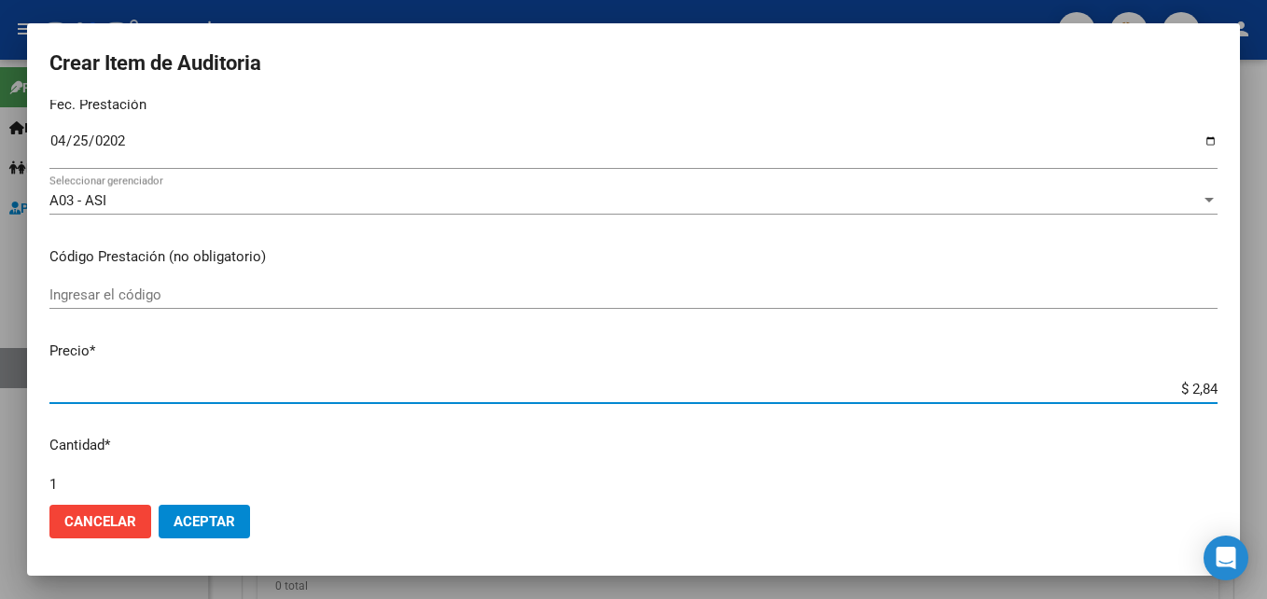
type input "$ 28,44"
type input "$ 284,40"
type input "$ 2.844,00"
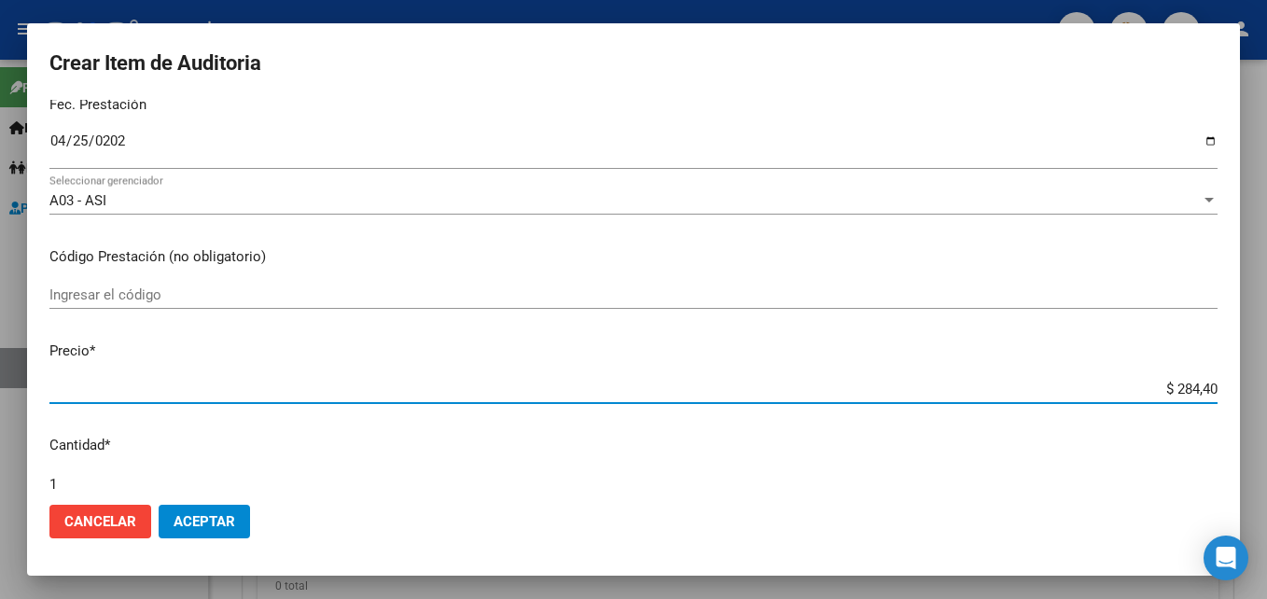
type input "$ 2.844,00"
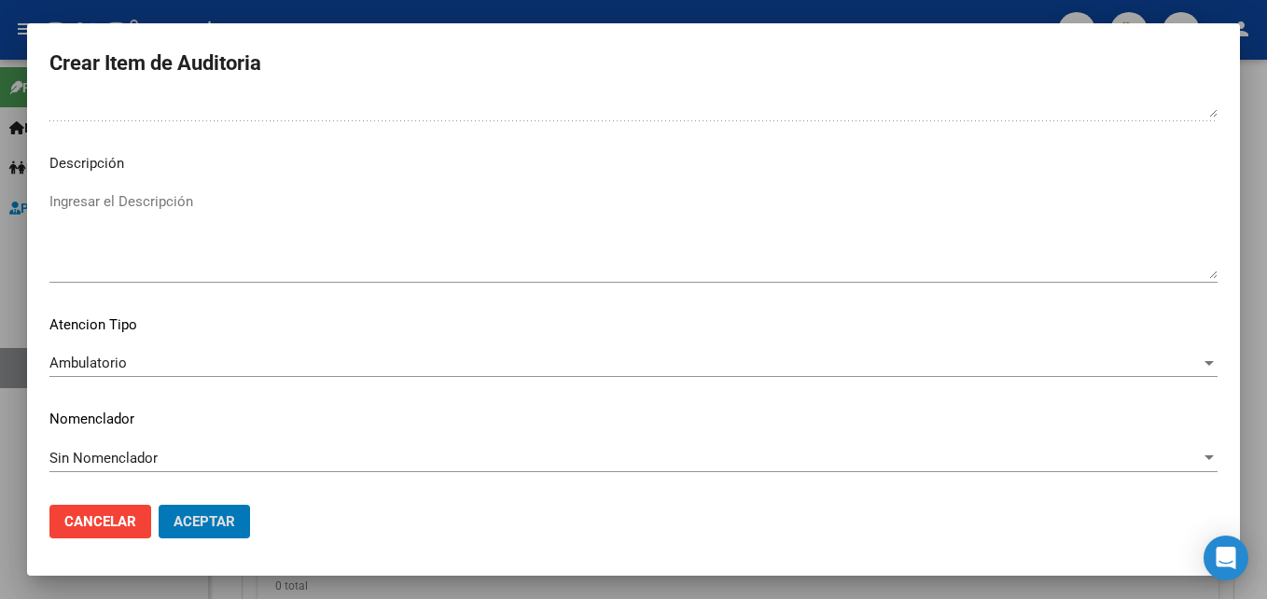
scroll to position [0, 0]
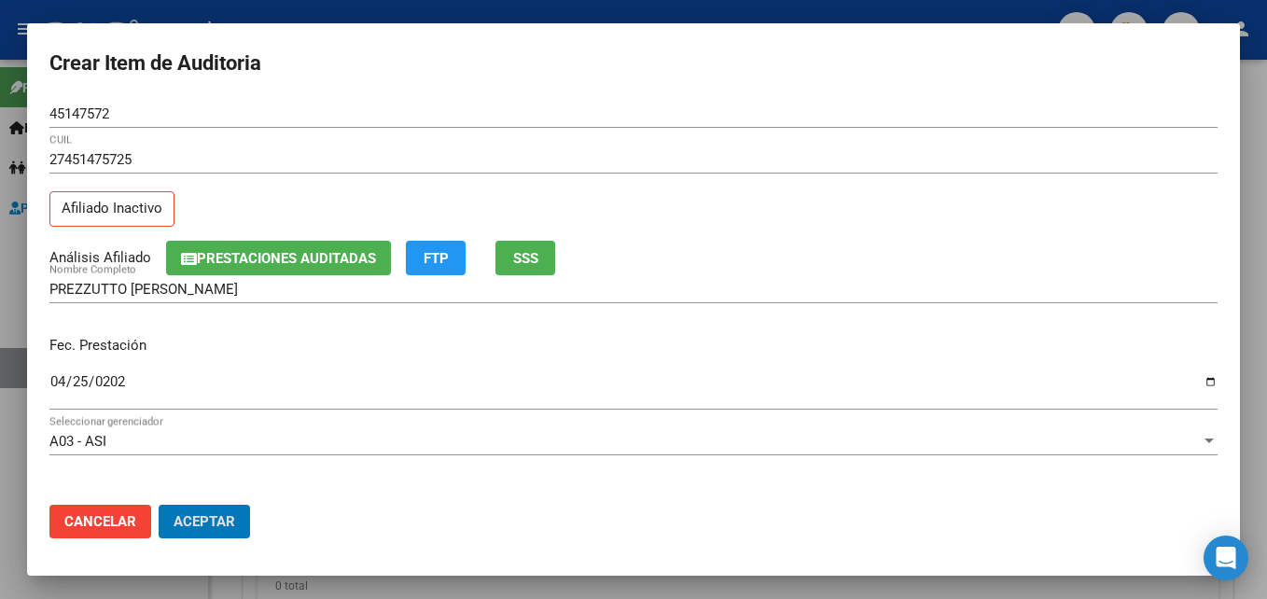
click at [159, 505] on button "Aceptar" at bounding box center [204, 522] width 91 height 34
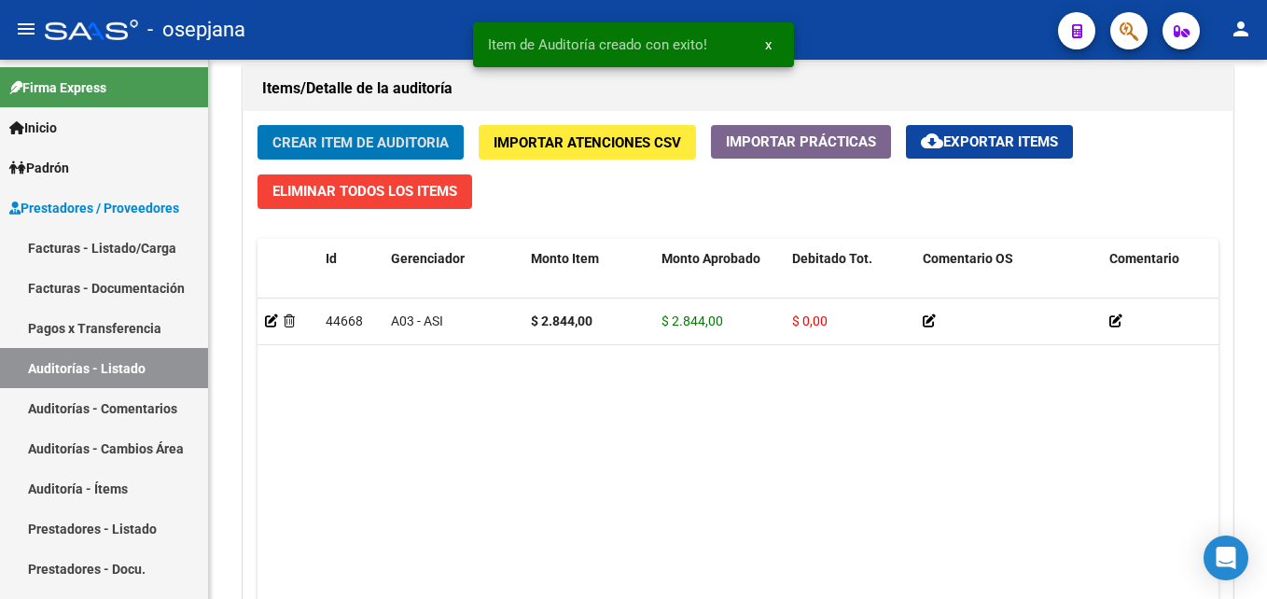
scroll to position [1343, 0]
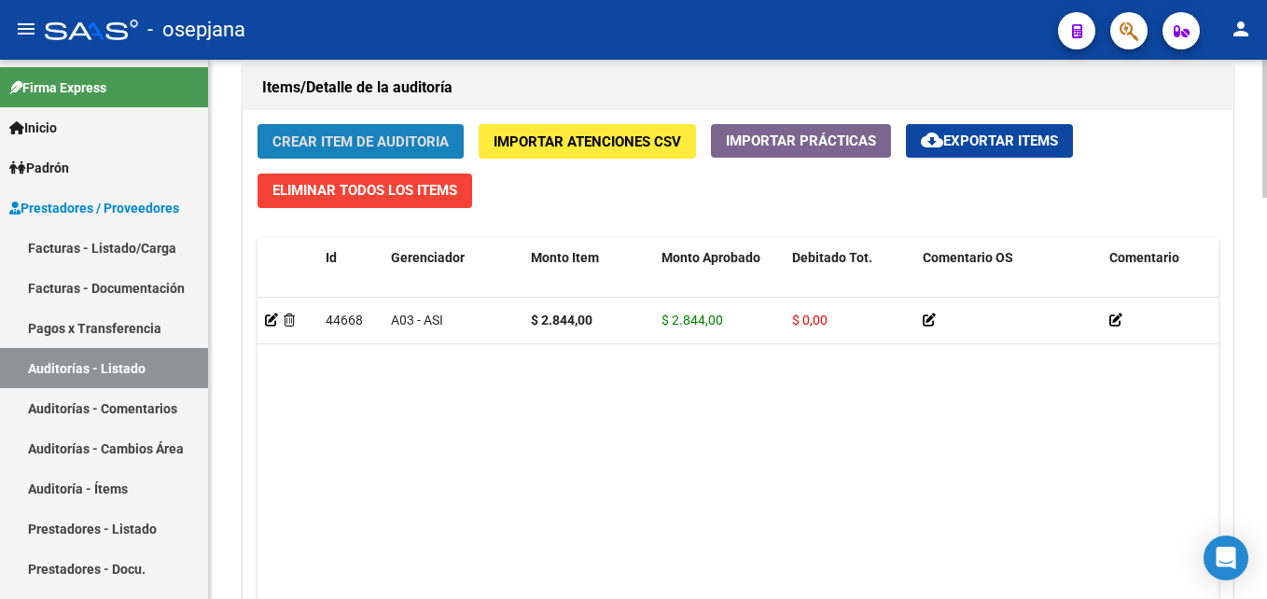
click at [373, 145] on span "Crear Item de Auditoria" at bounding box center [360, 141] width 176 height 17
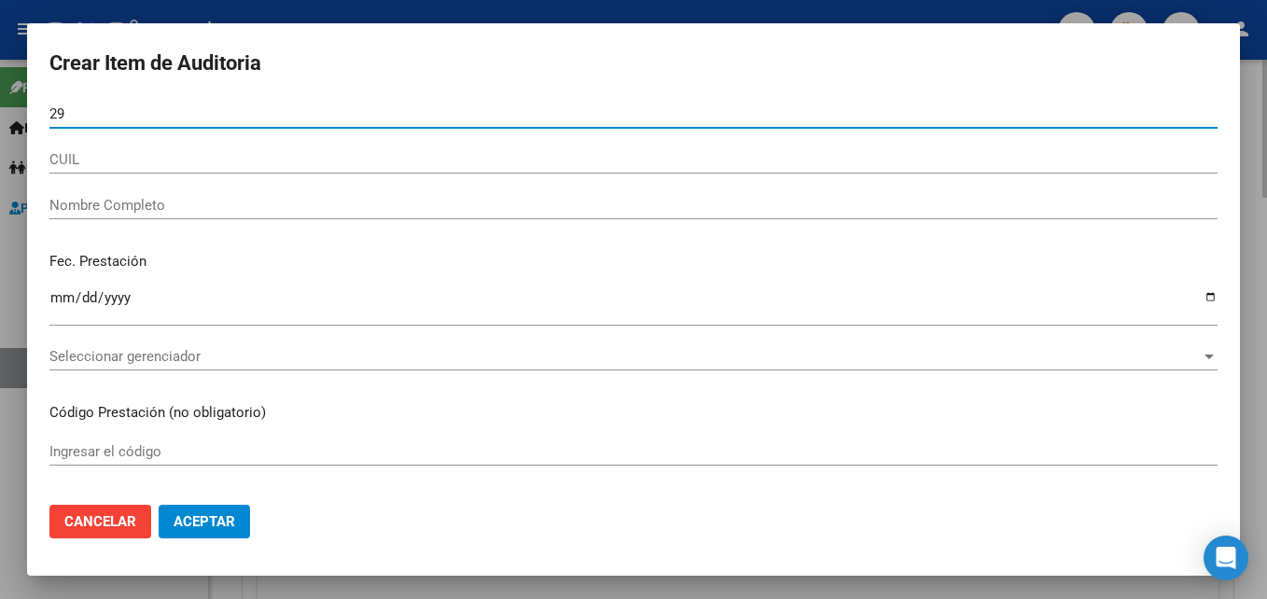
type input "2"
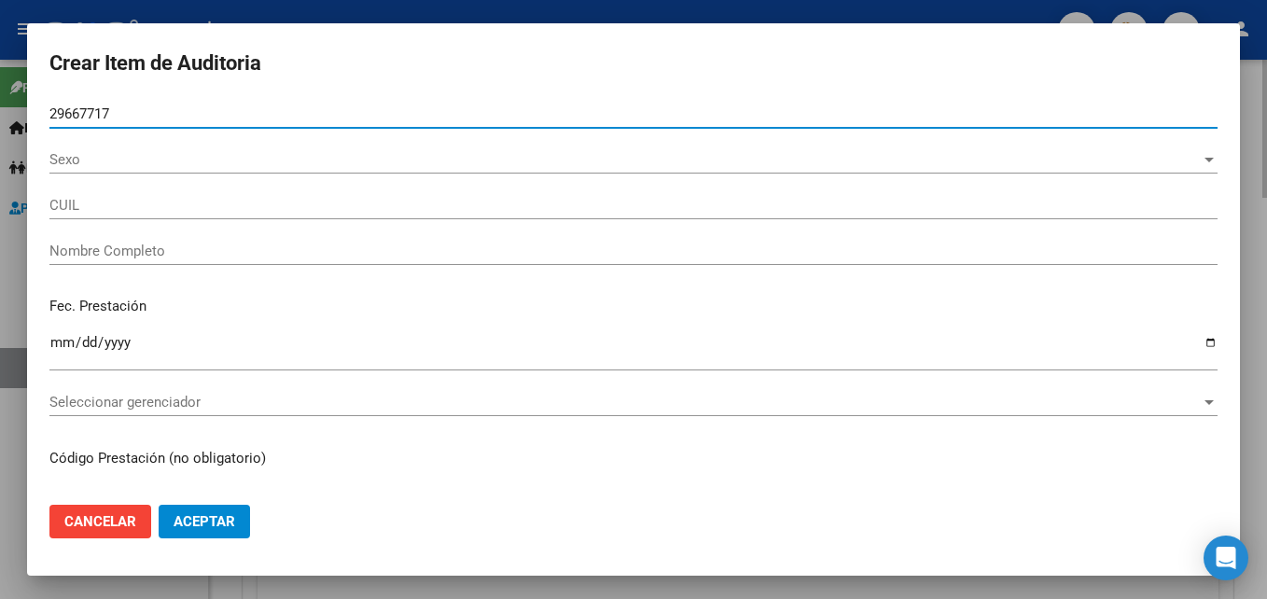
type input "29667717"
click at [159, 505] on button "Aceptar" at bounding box center [204, 522] width 91 height 34
type input "20296677176"
type input "[PERSON_NAME]"
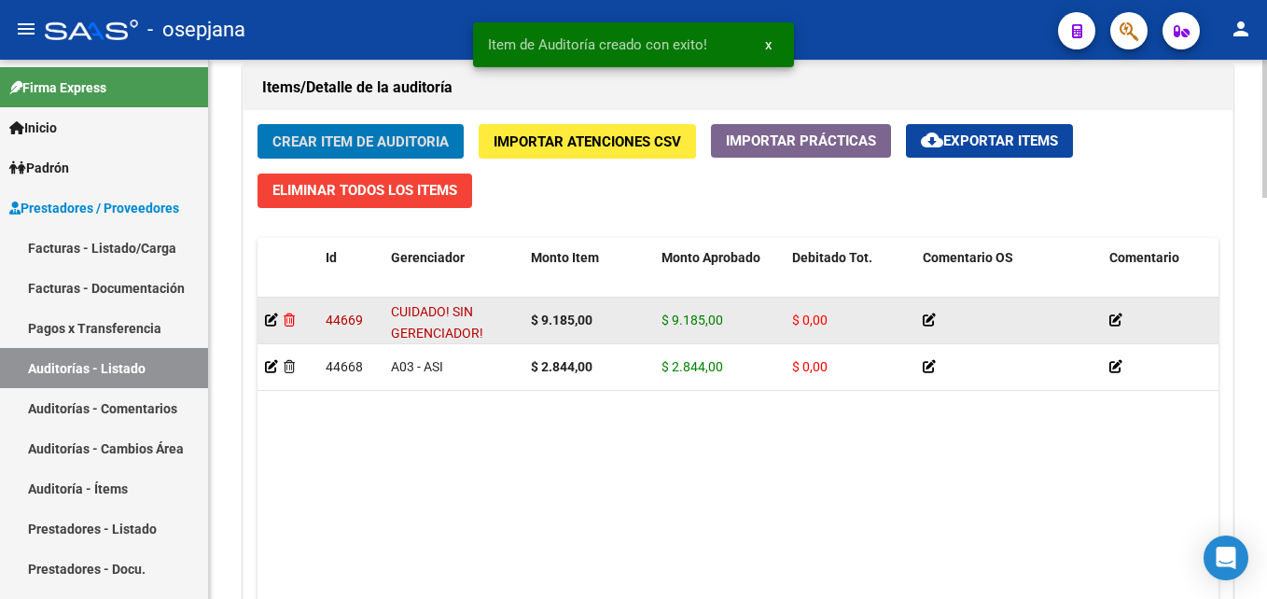
click at [285, 313] on icon at bounding box center [289, 319] width 11 height 13
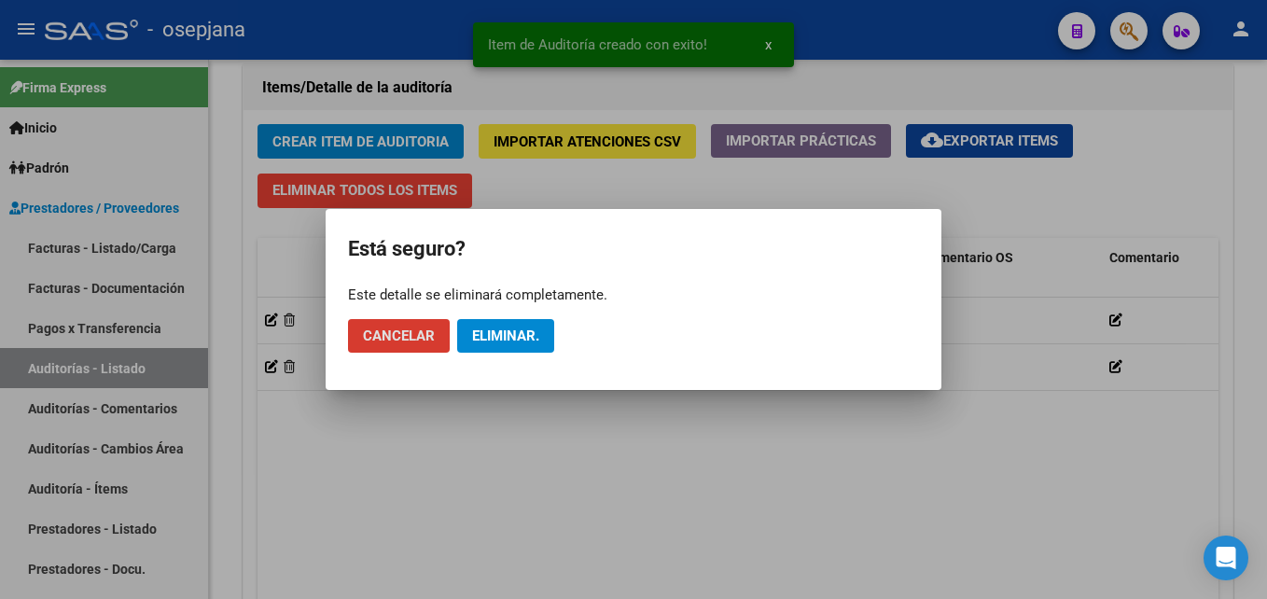
click at [473, 346] on button "Eliminar." at bounding box center [505, 336] width 97 height 34
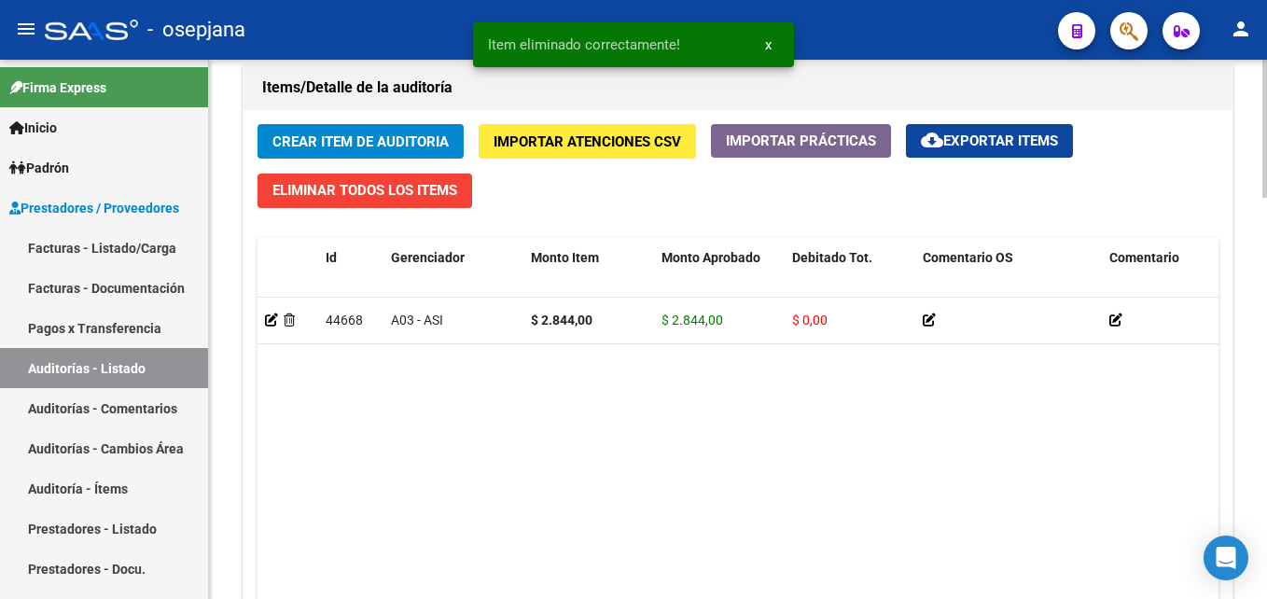
click at [370, 133] on span "Crear Item de Auditoria" at bounding box center [360, 141] width 176 height 17
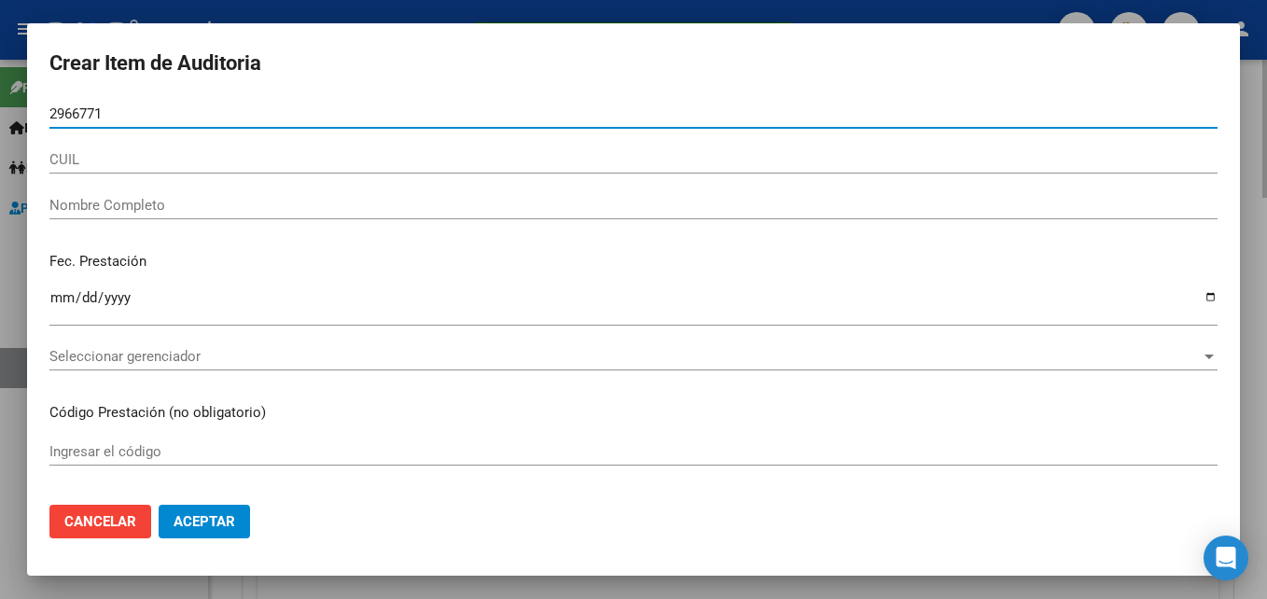
type input "29667717"
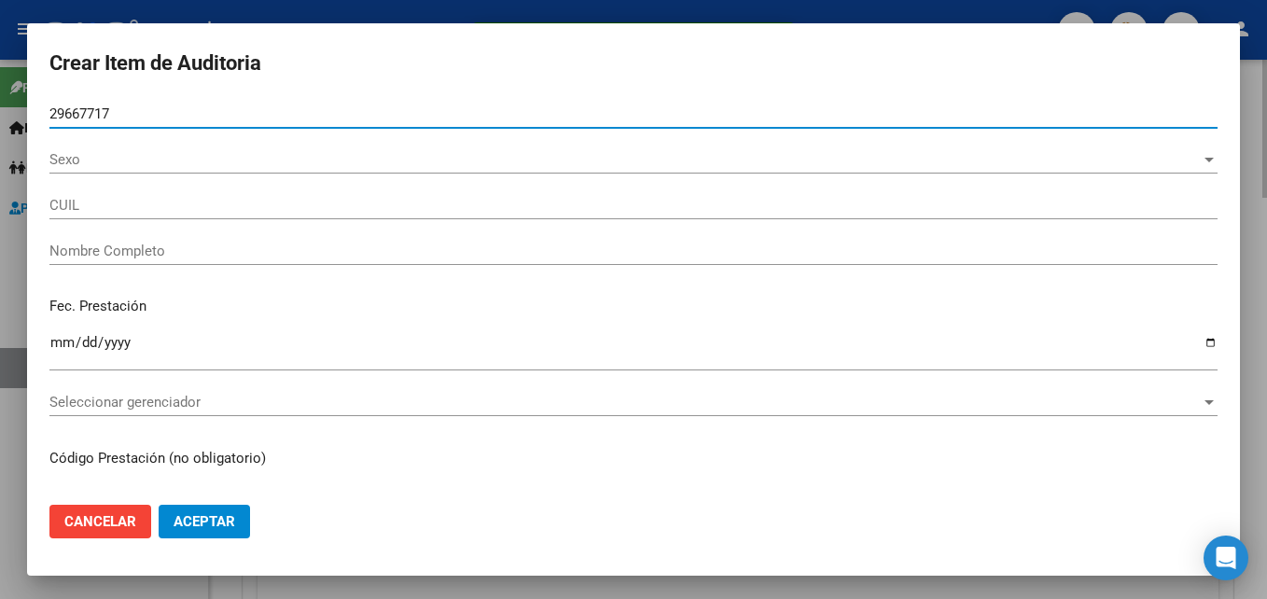
type input "20296677176"
type input "[PERSON_NAME]"
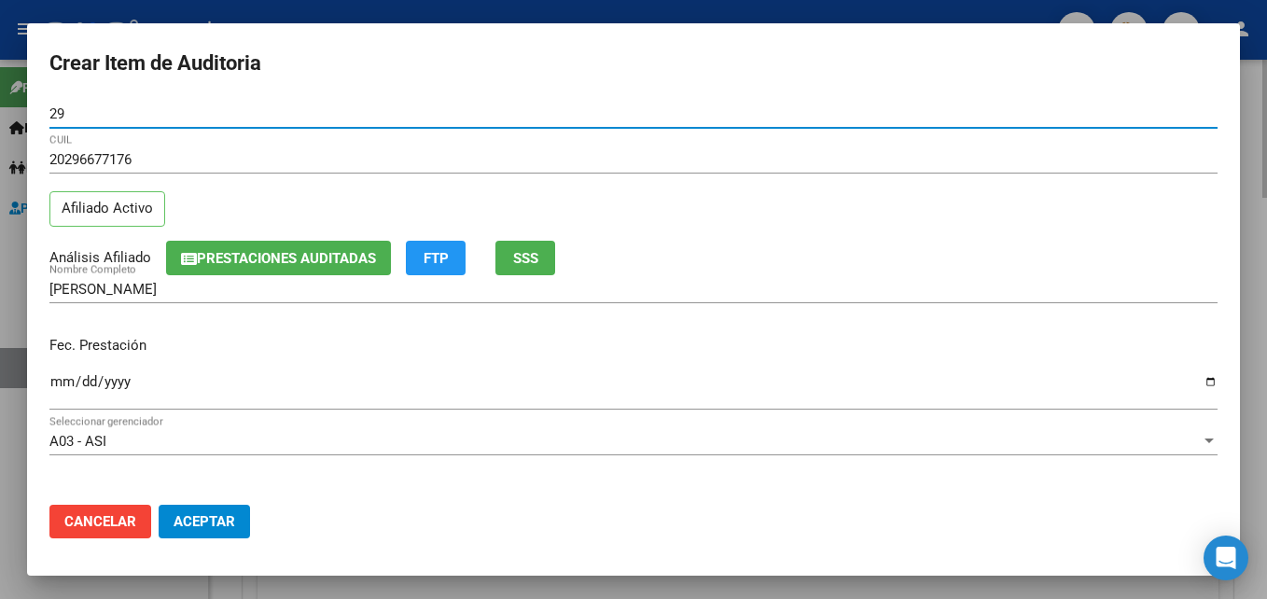
type input "2"
type input "29667717"
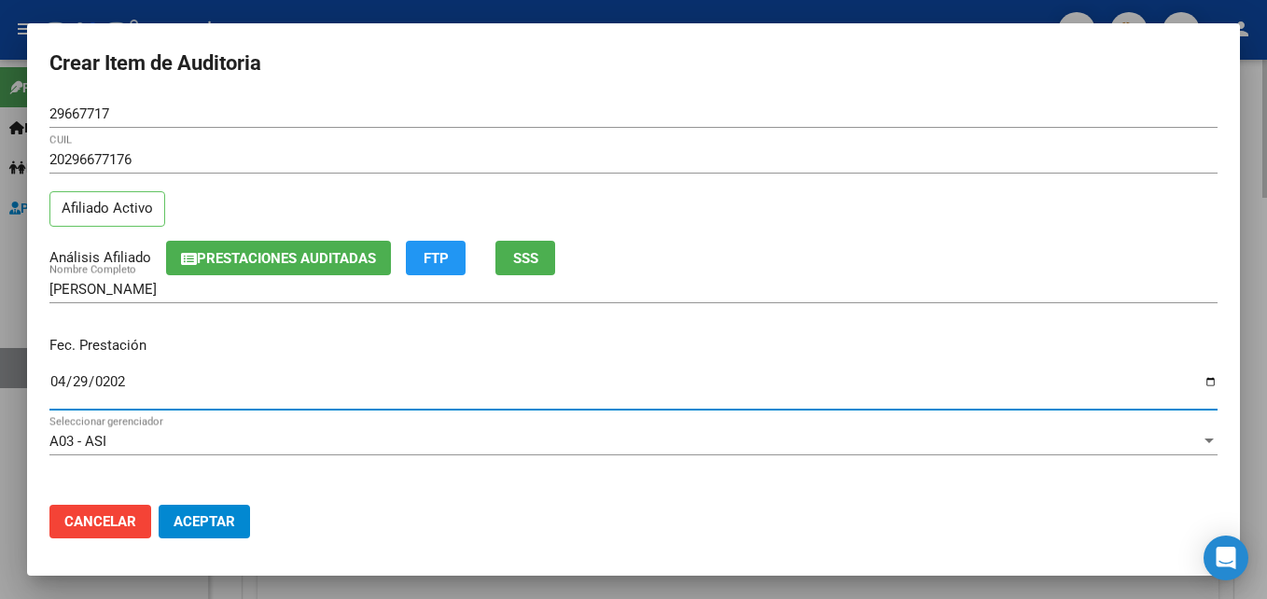
type input "[DATE]"
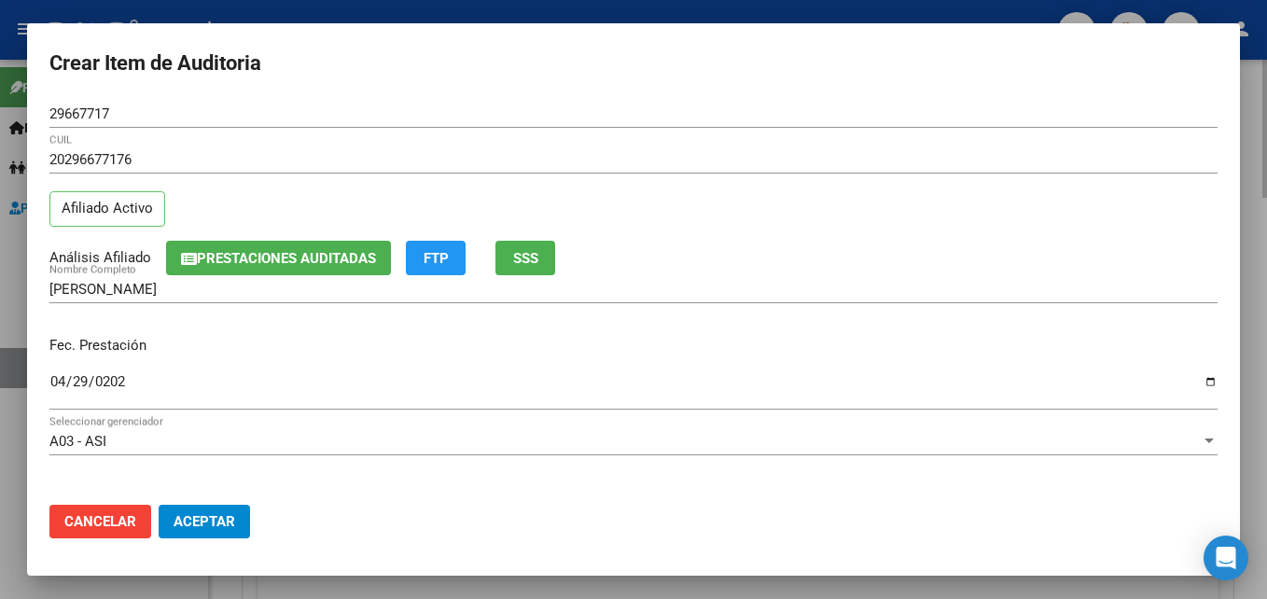
scroll to position [241, 0]
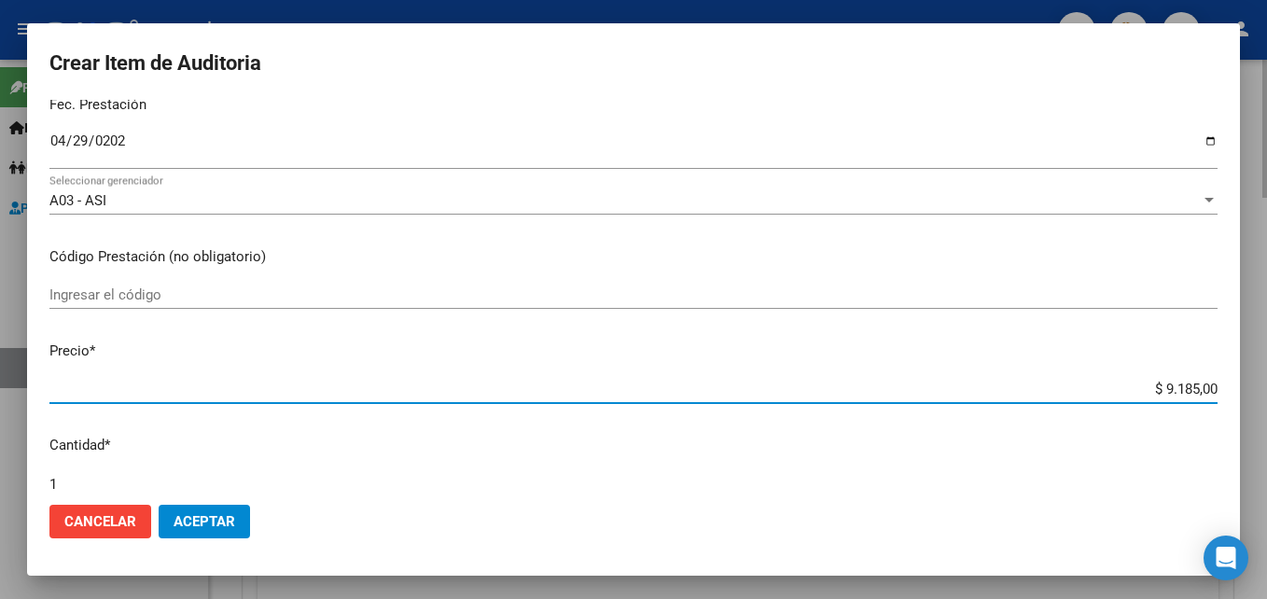
type input "$ 0,02"
type input "$ 0,28"
type input "$ 2,88"
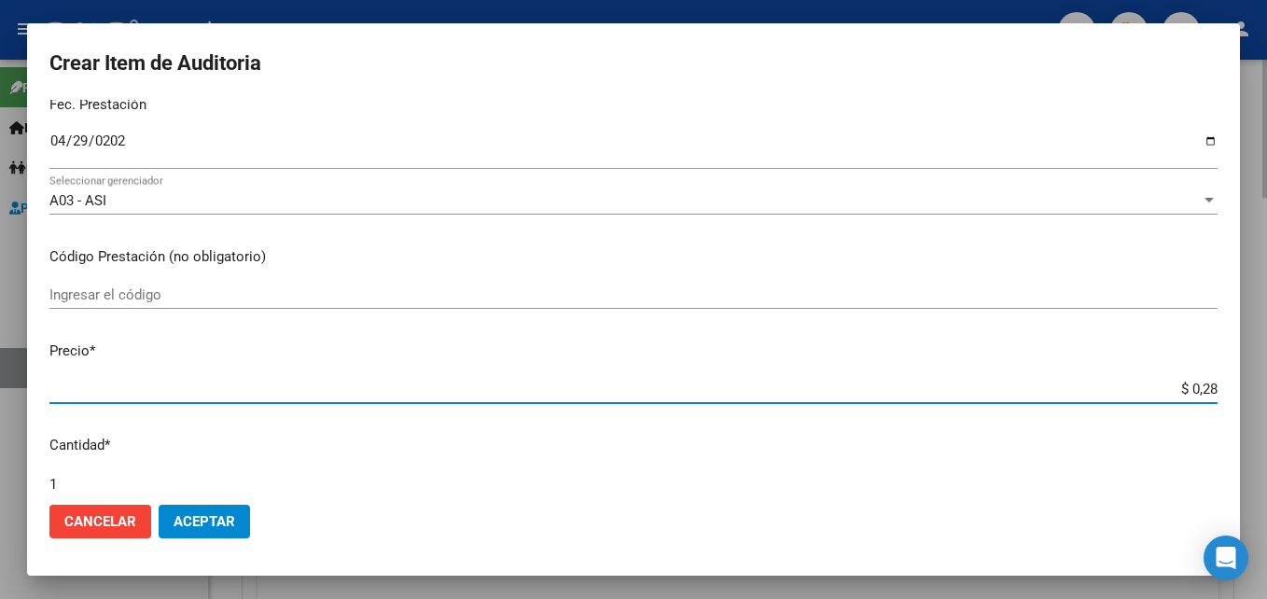
type input "$ 2,88"
type input "$ 0,28"
type input "$ 2,84"
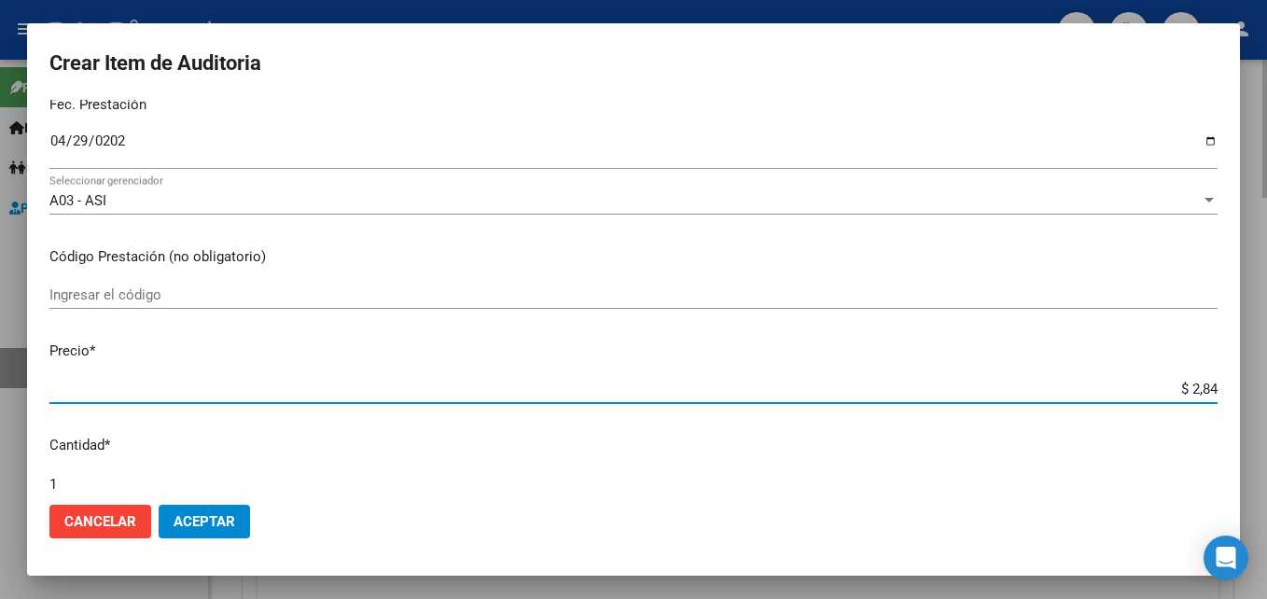
type input "$ 28,44"
type input "$ 284,40"
type input "$ 2.844,00"
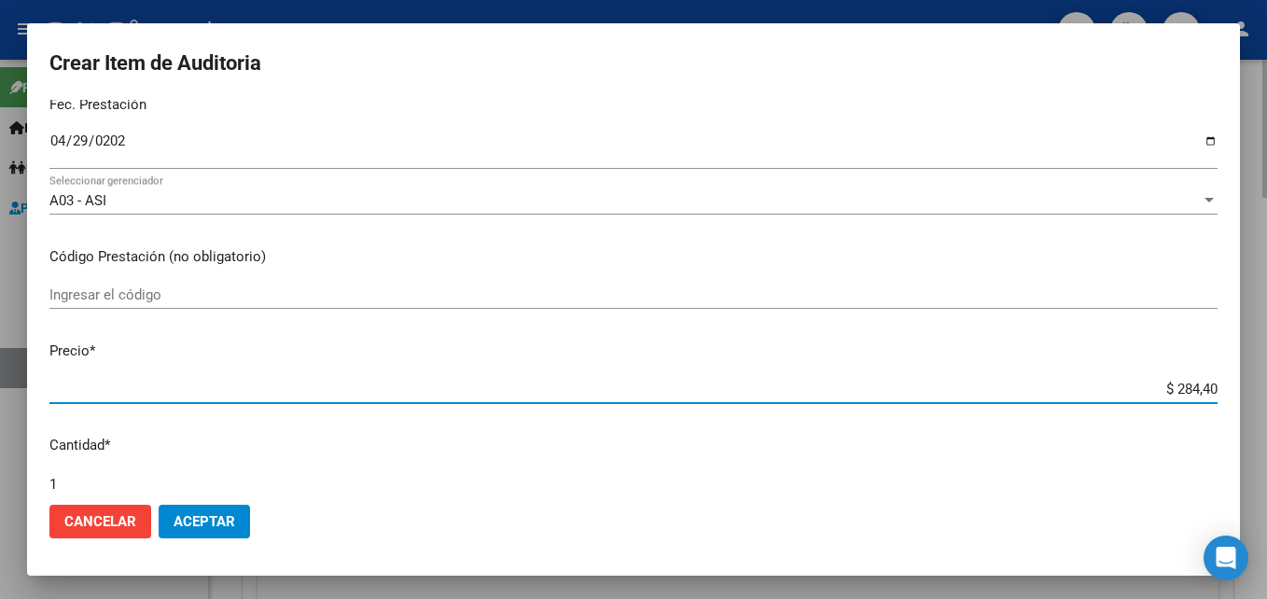
type input "$ 2.844,00"
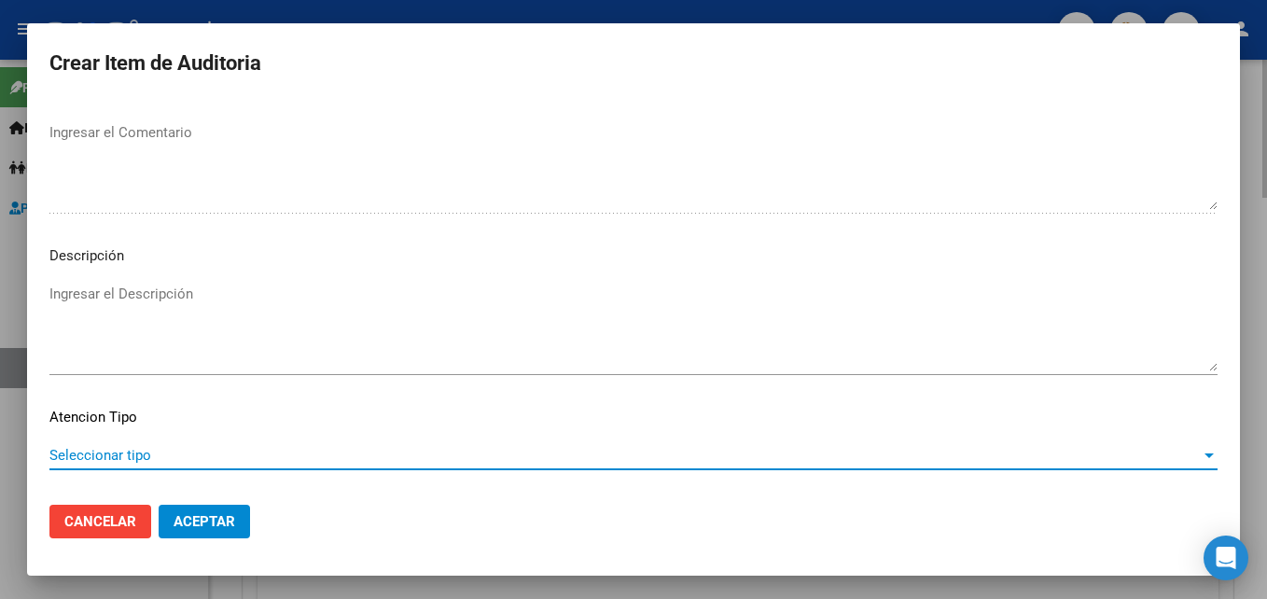
scroll to position [1291, 0]
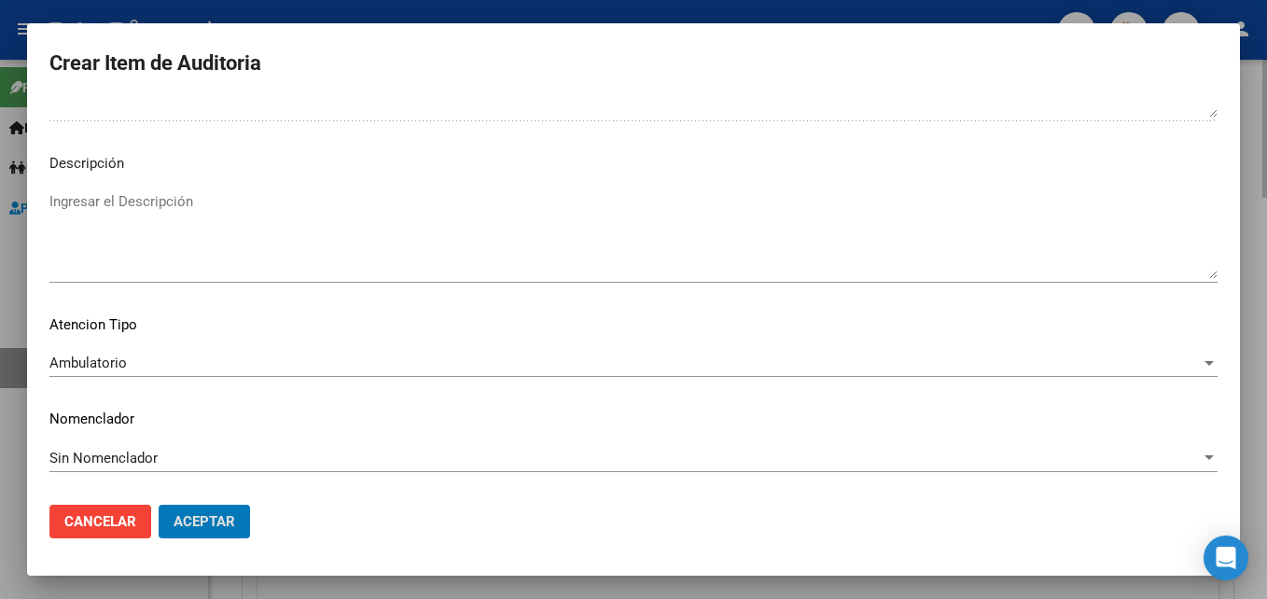
click at [159, 505] on button "Aceptar" at bounding box center [204, 522] width 91 height 34
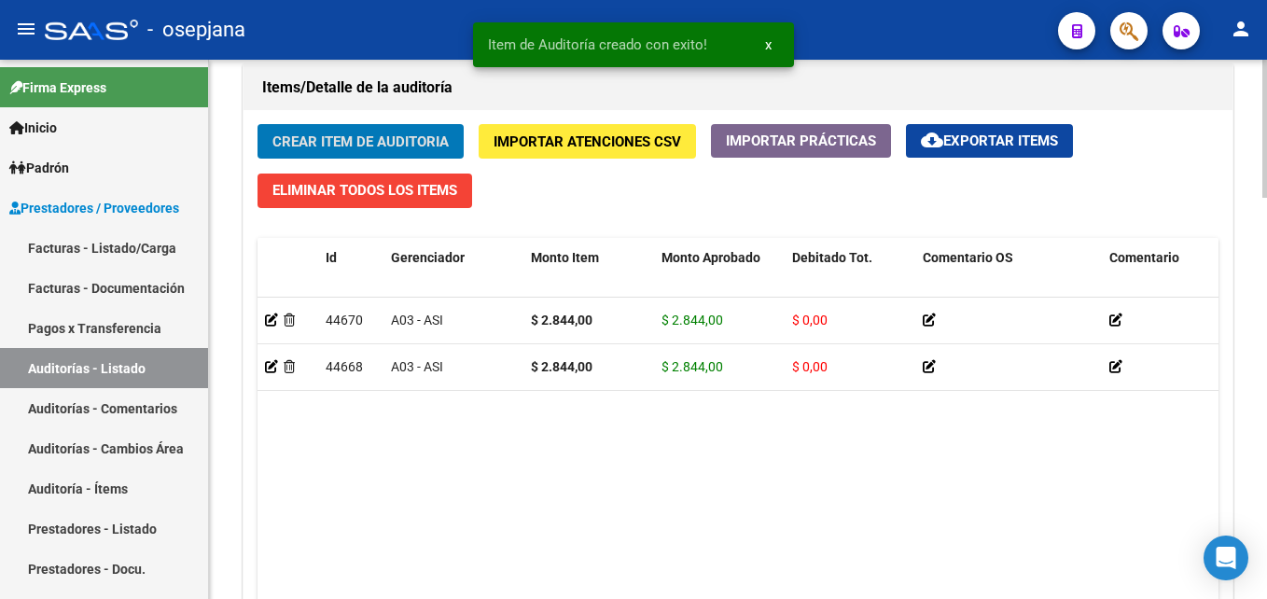
click at [370, 133] on span "Crear Item de Auditoria" at bounding box center [360, 141] width 176 height 17
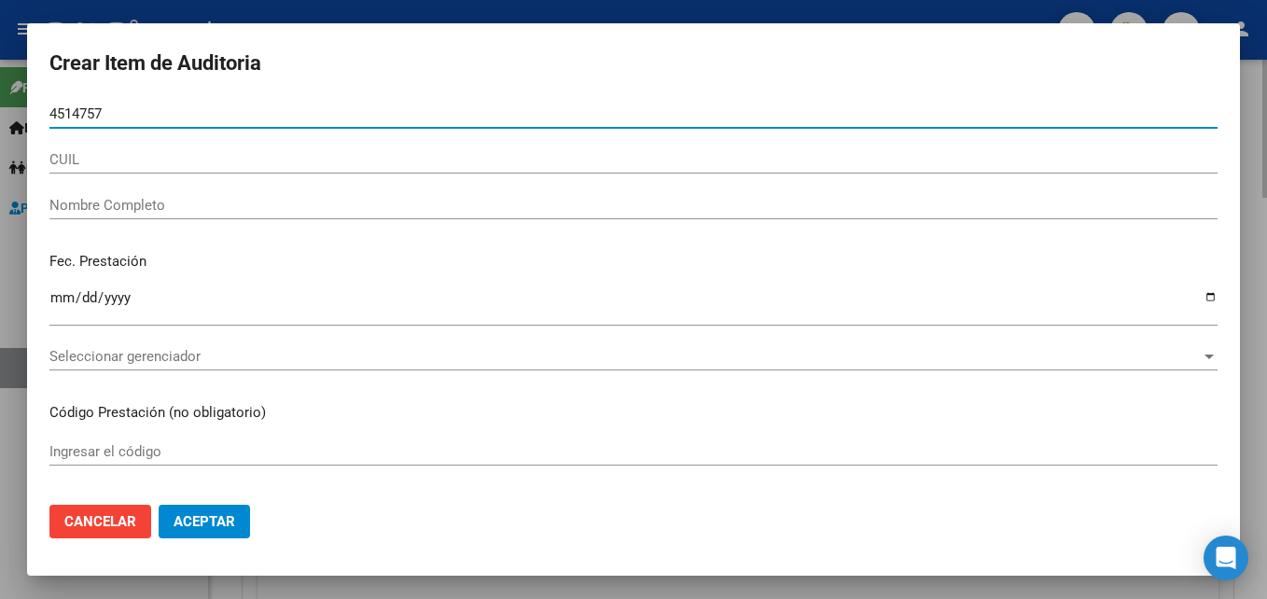
type input "45147572"
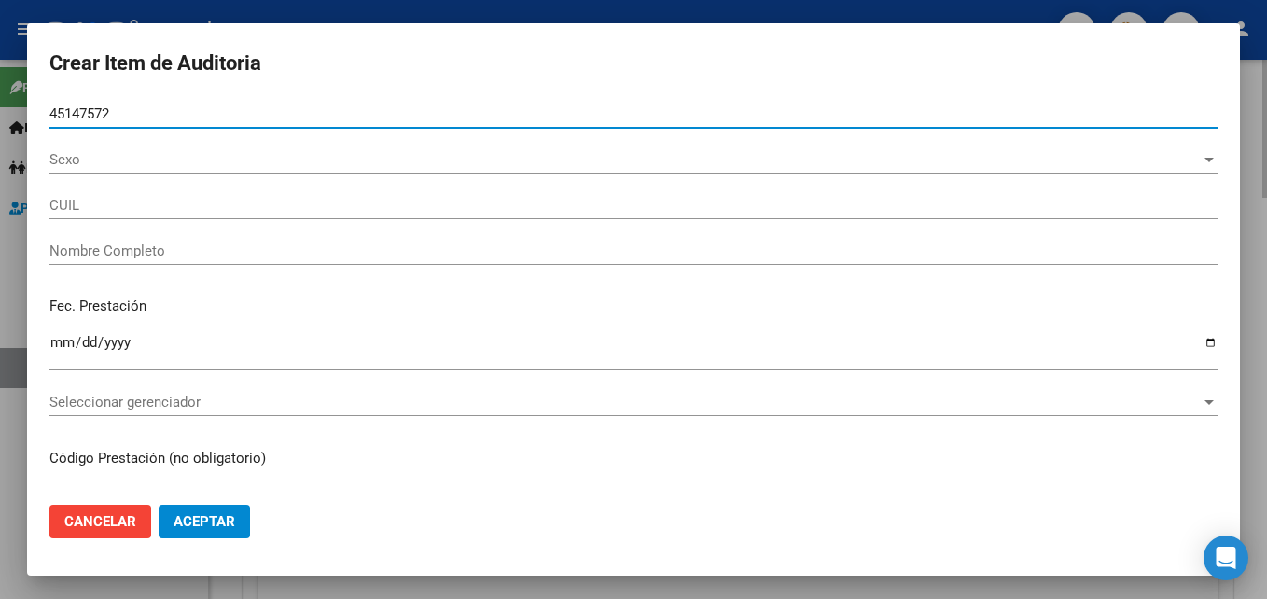
type input "27451475725"
type input "PREZZUTTO [PERSON_NAME]"
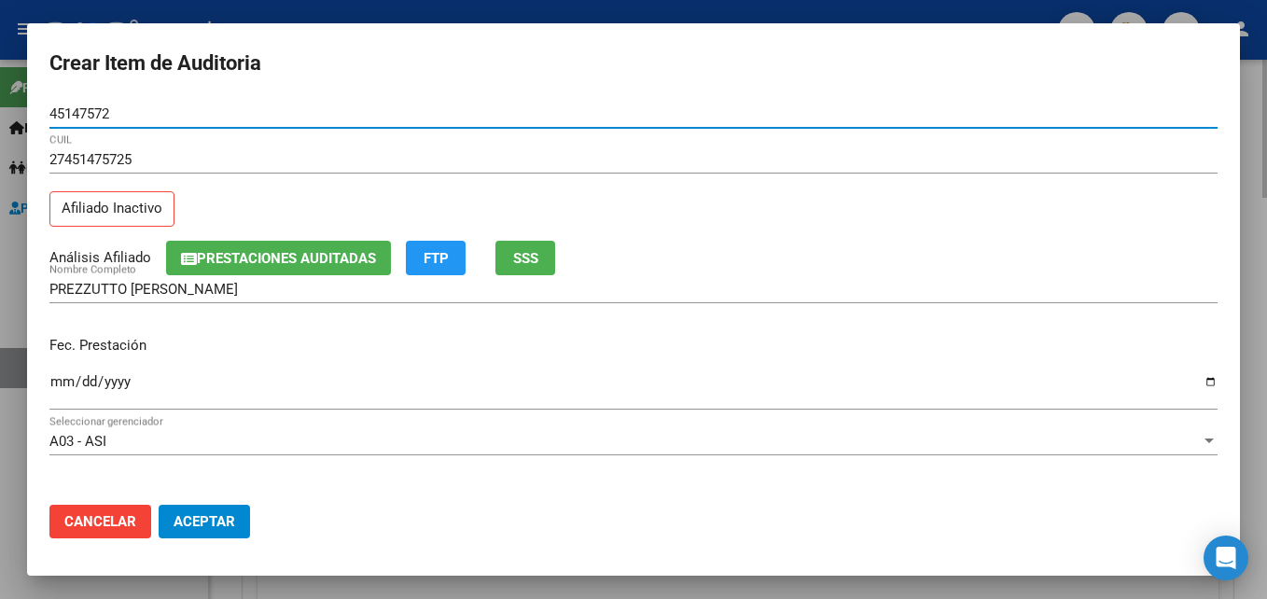
type input "45147572"
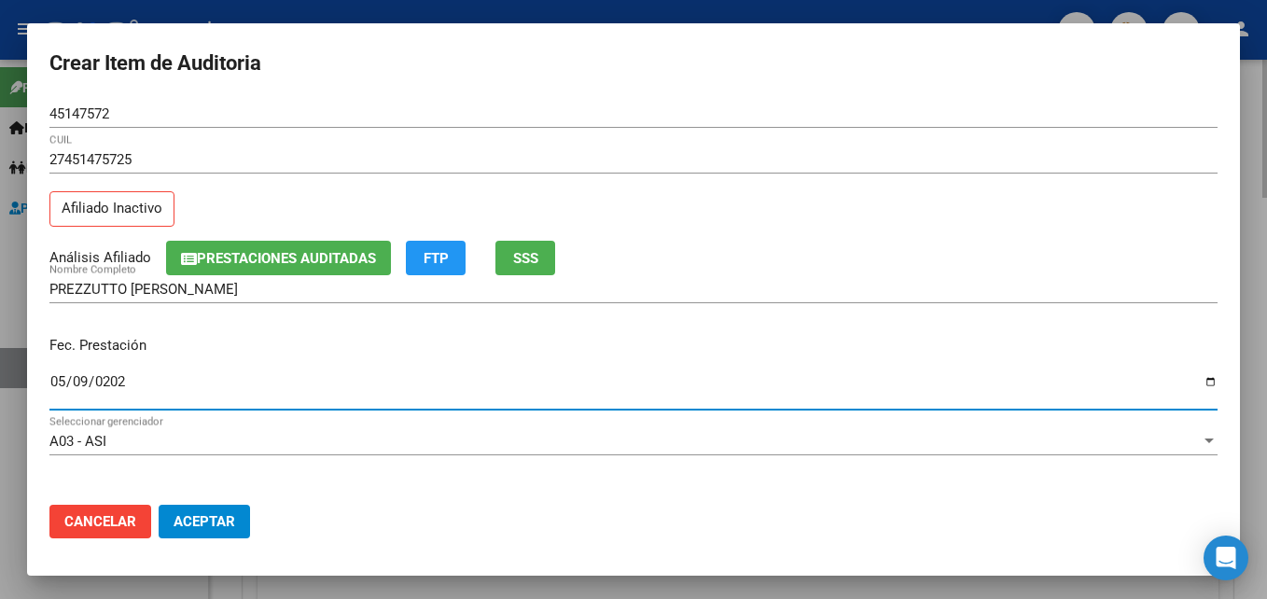
type input "[DATE]"
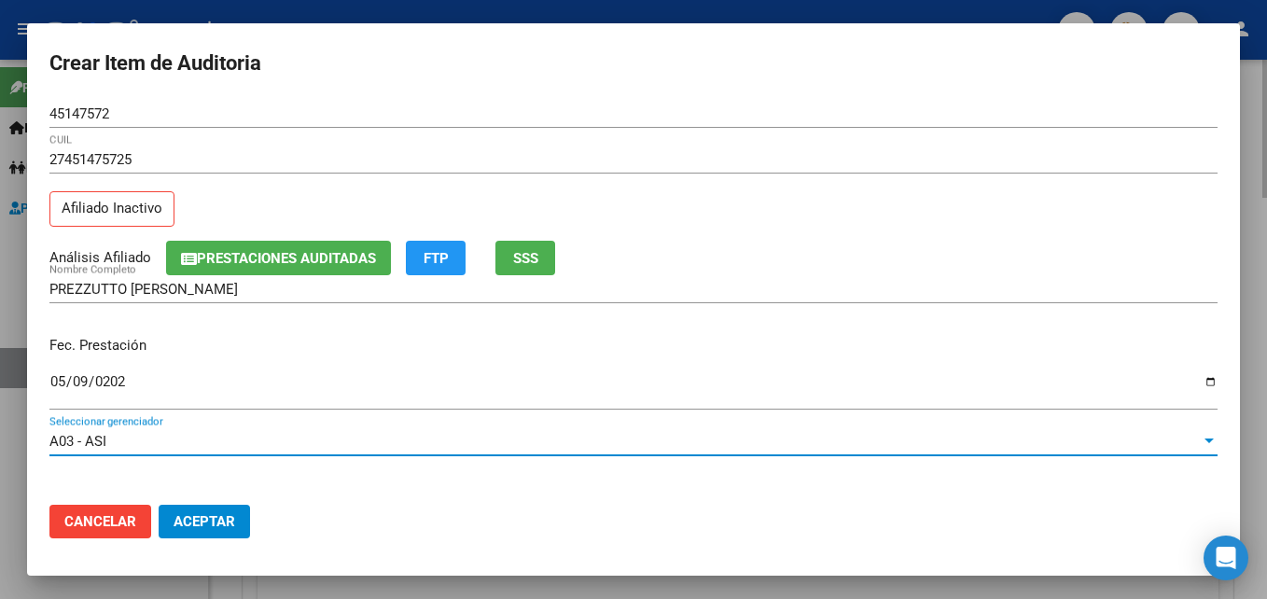
scroll to position [241, 0]
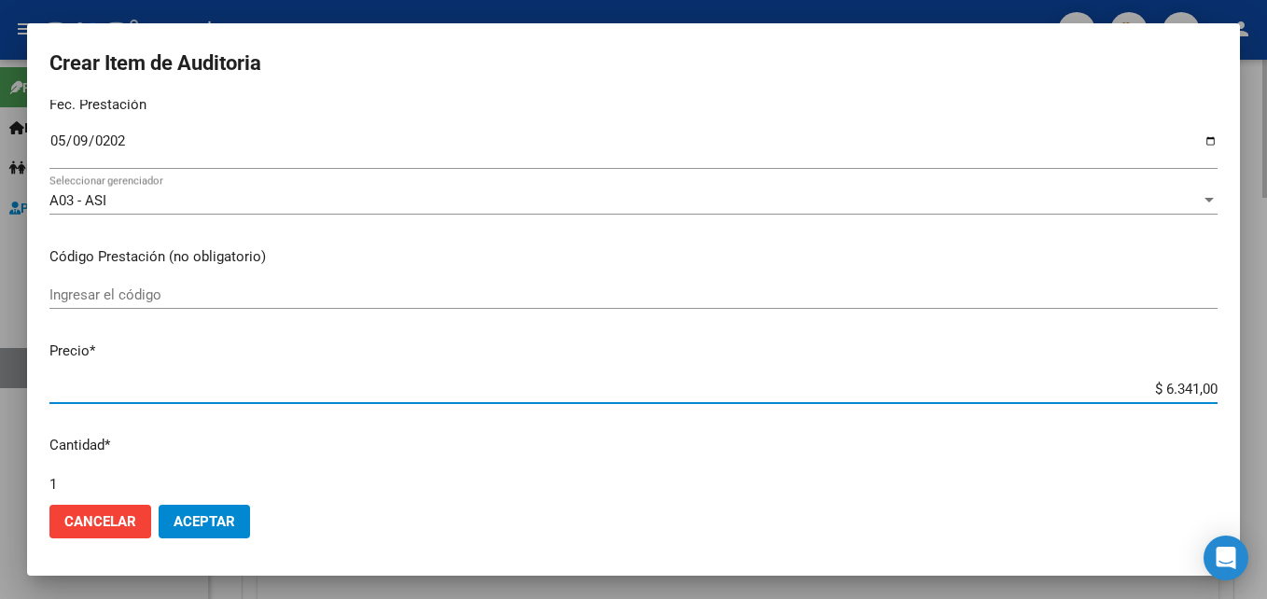
type input "$ 0,06"
type input "$ 0,65"
type input "$ 6,54"
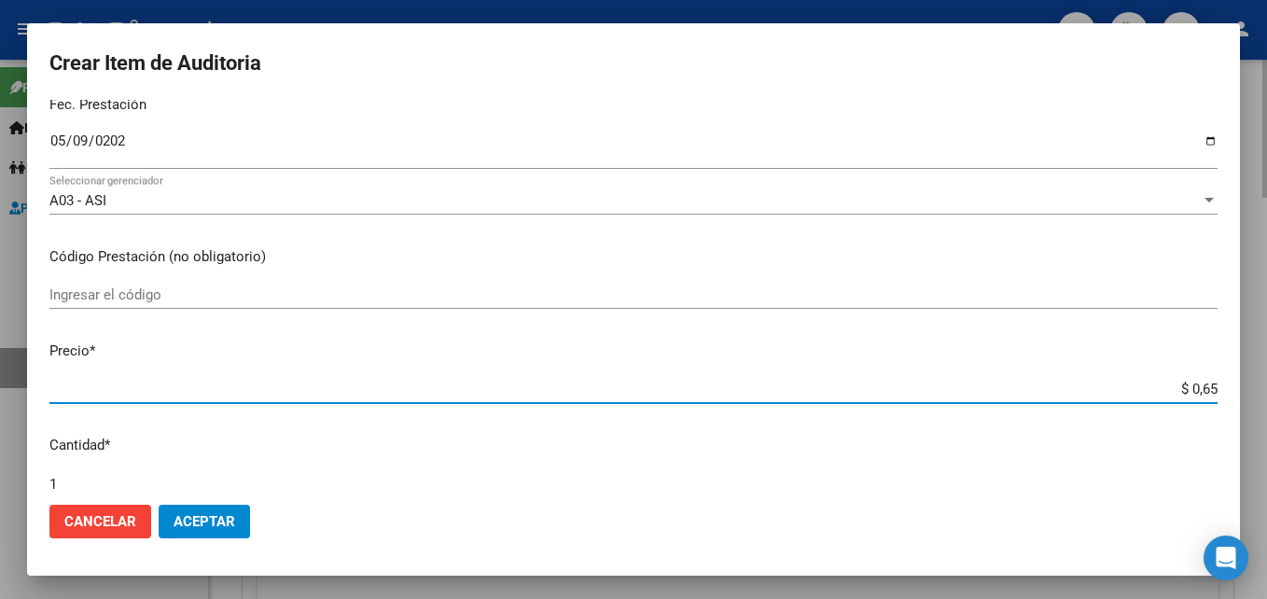
type input "$ 6,54"
type input "$ 65,40"
type input "$ 654,00"
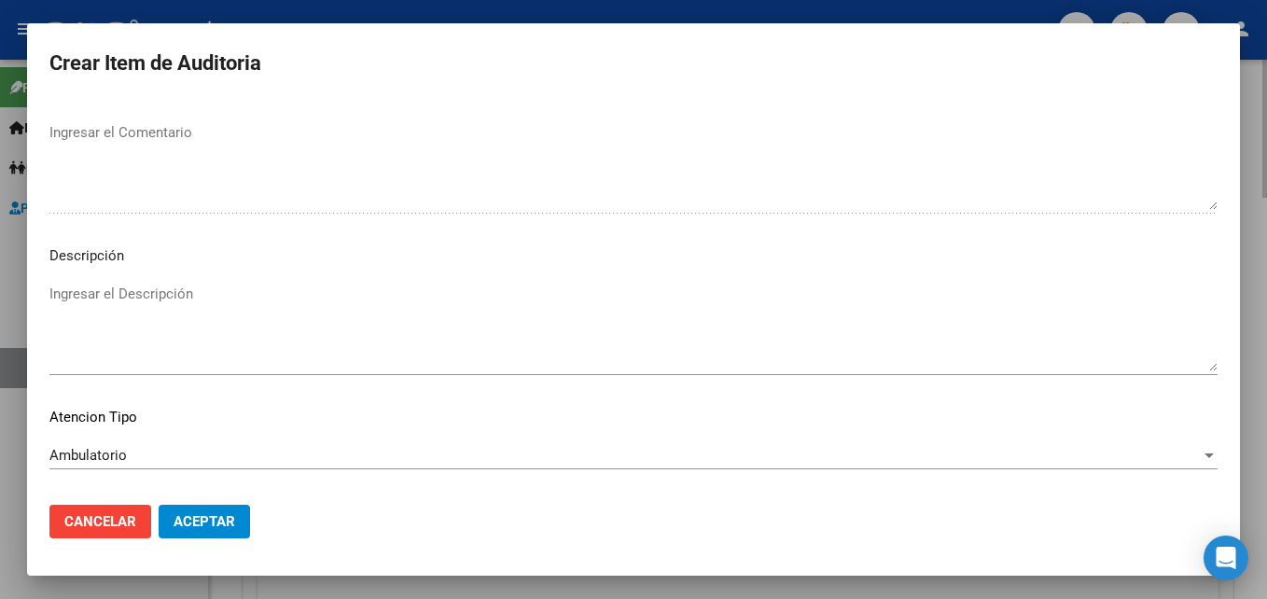
scroll to position [1291, 0]
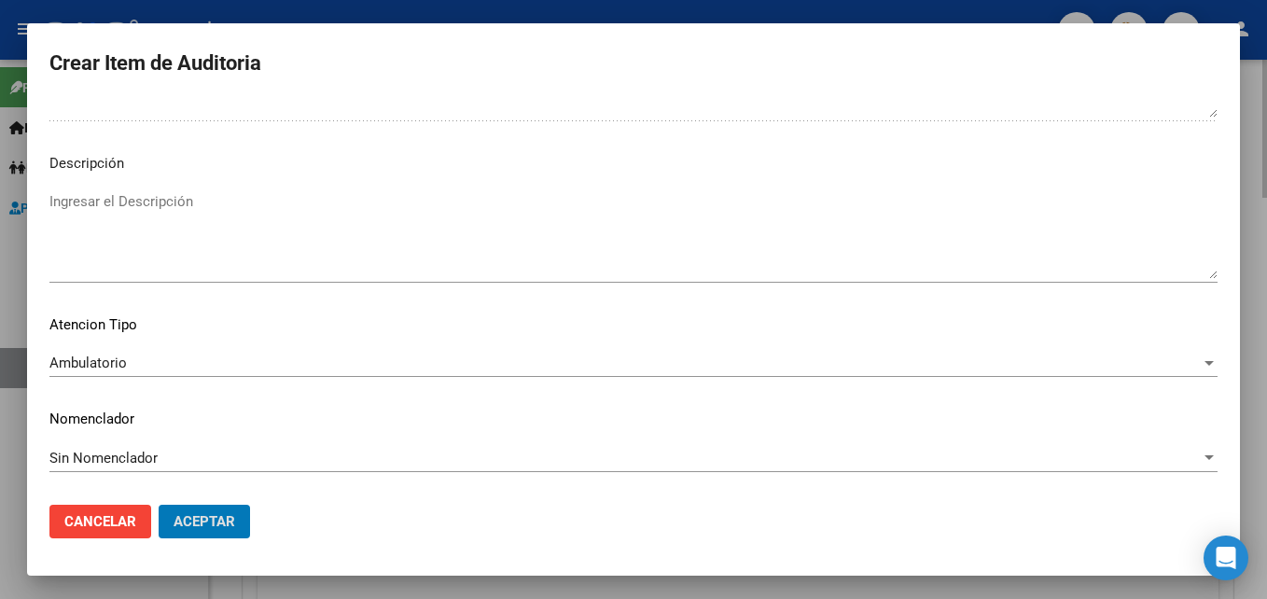
click at [159, 505] on button "Aceptar" at bounding box center [204, 522] width 91 height 34
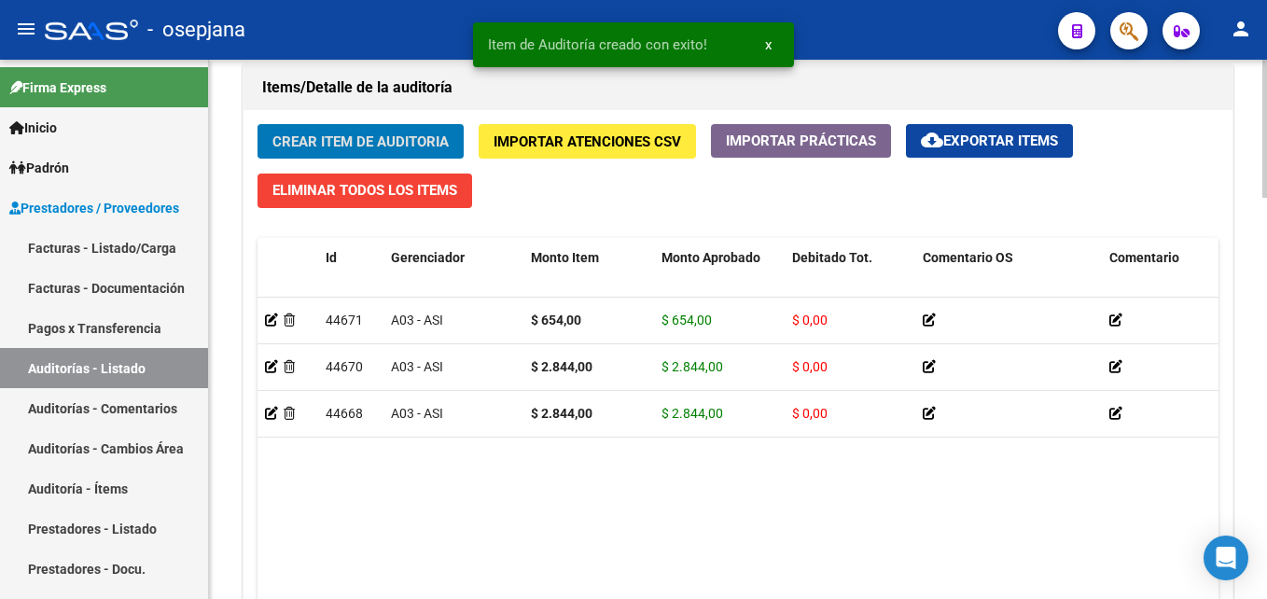
click at [257, 124] on button "Crear Item de Auditoria" at bounding box center [360, 141] width 206 height 35
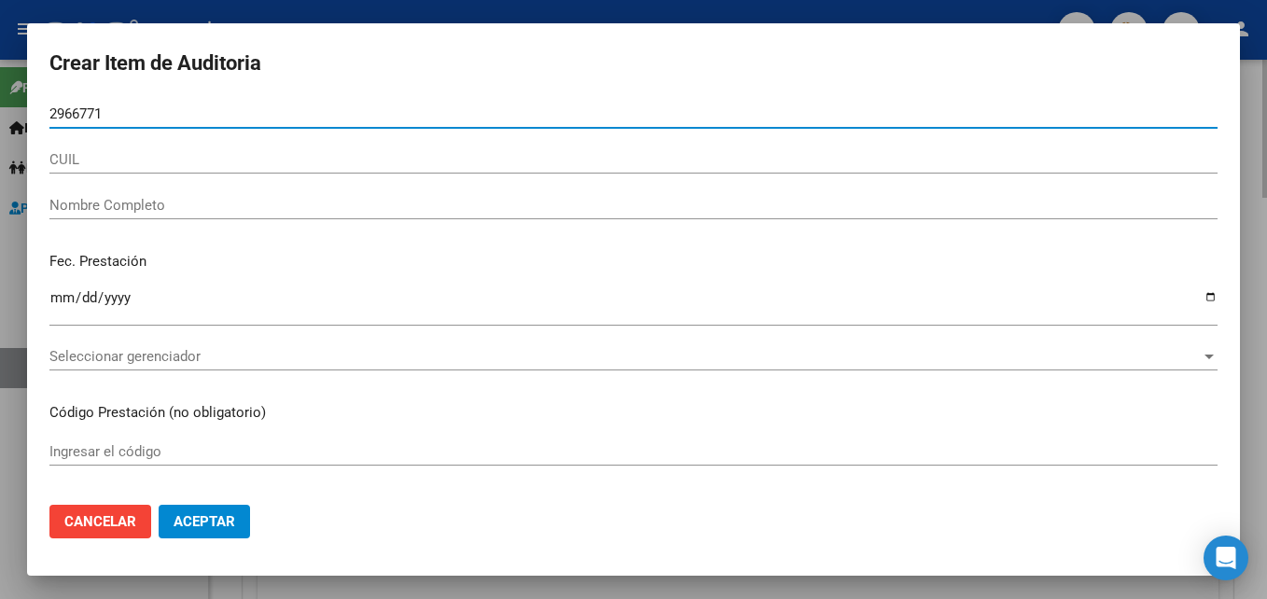
type input "29667717"
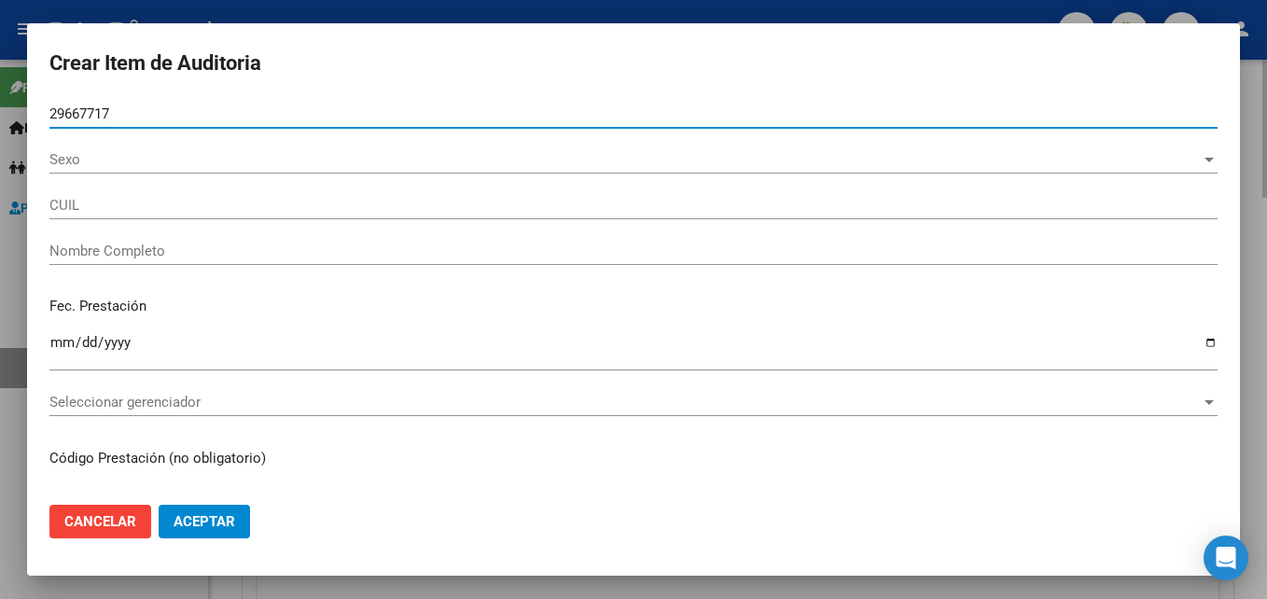
type input "20296677176"
type input "[PERSON_NAME]"
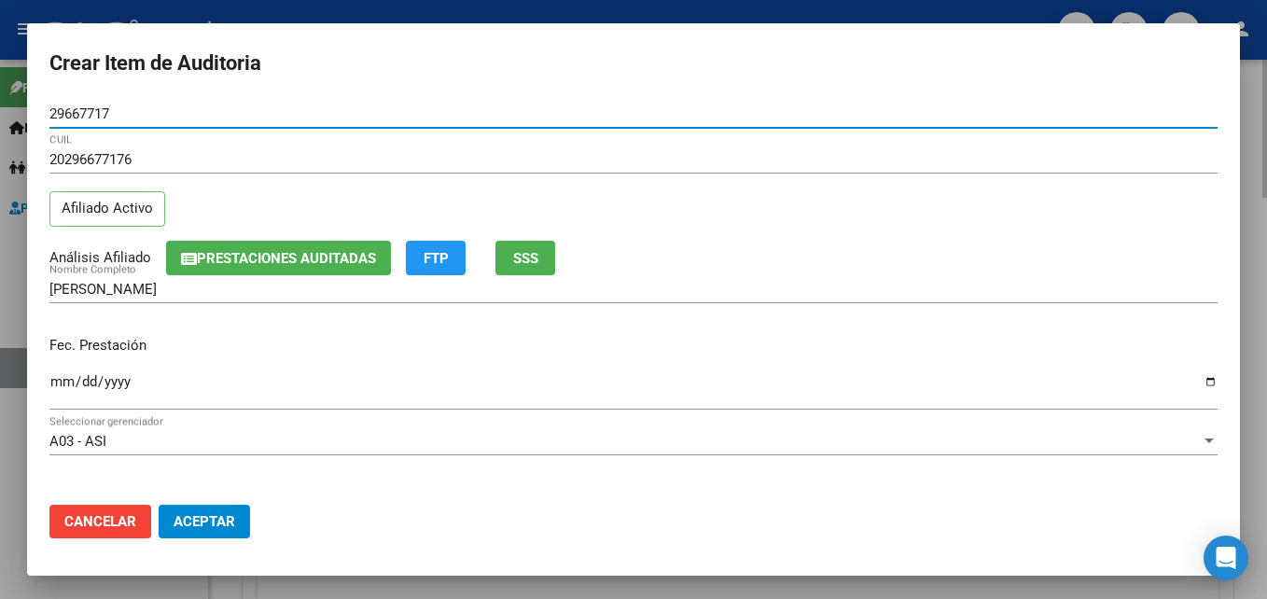
type input "29667717"
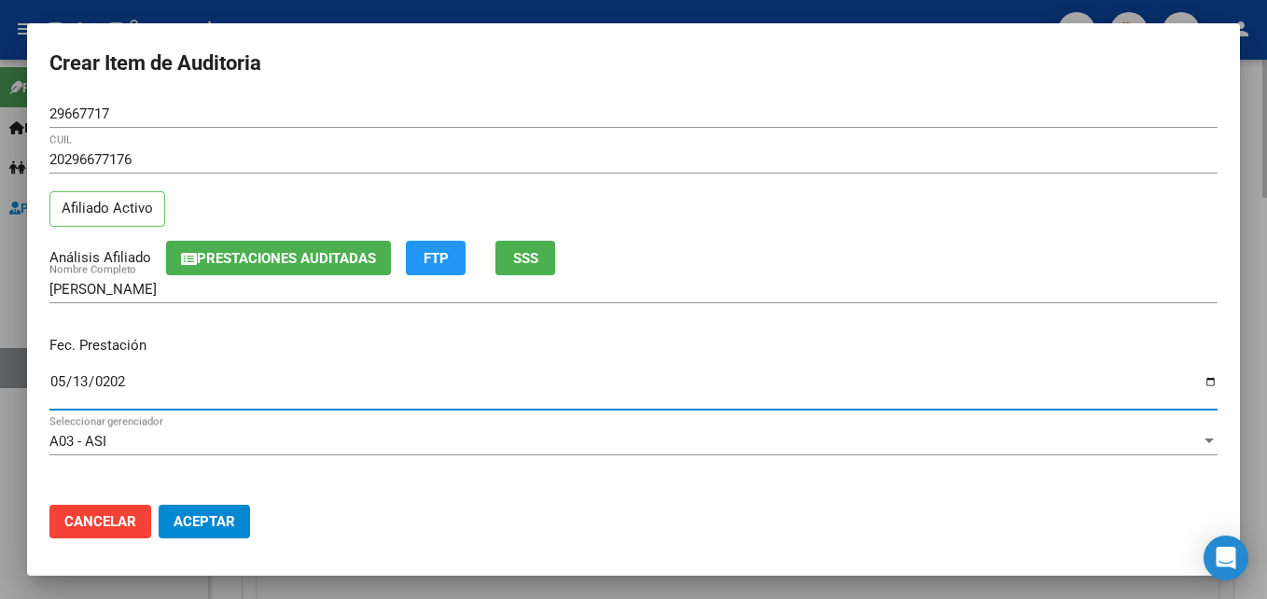
type input "[DATE]"
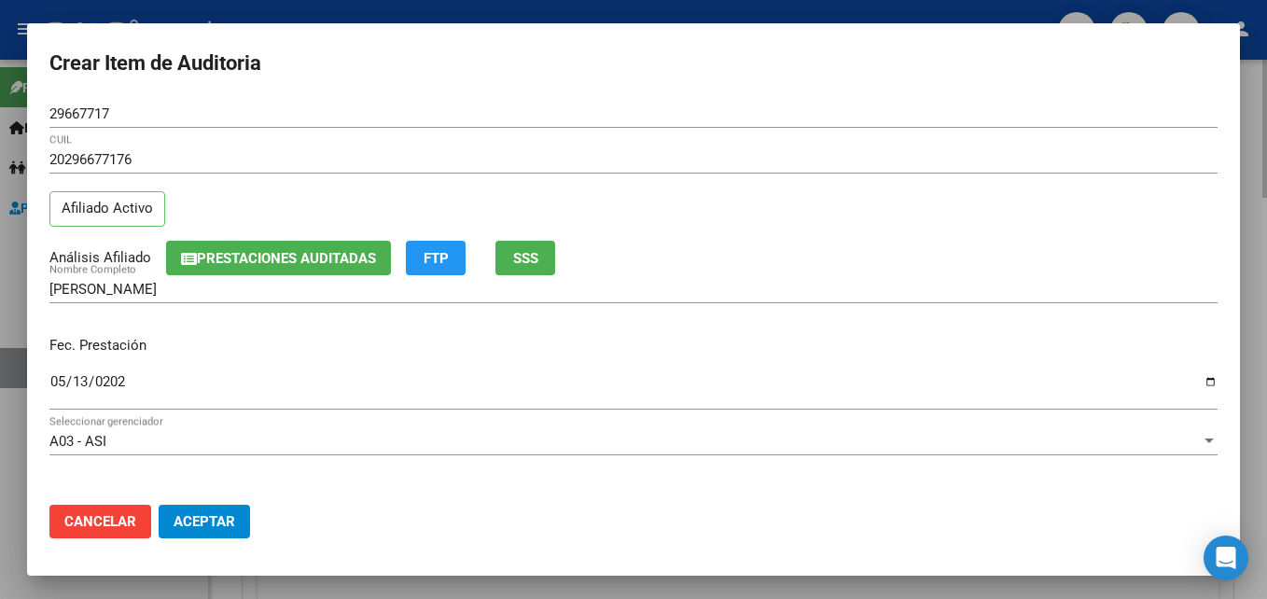
scroll to position [241, 0]
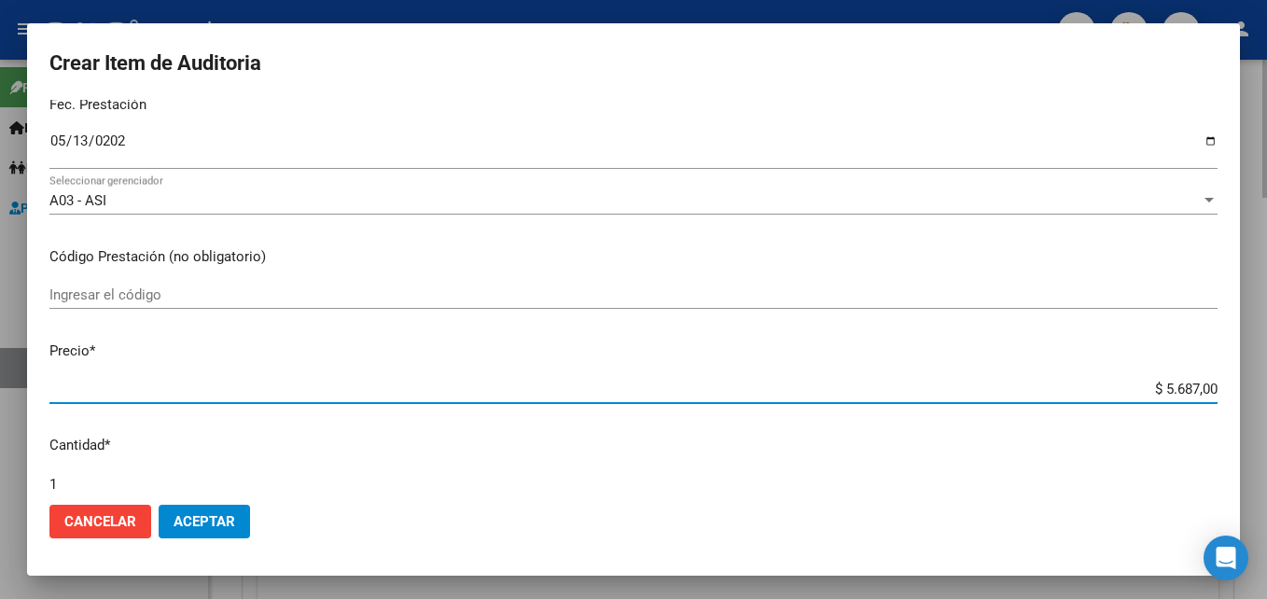
type input "$ 0,02"
type input "$ 0,28"
type input "$ 2,84"
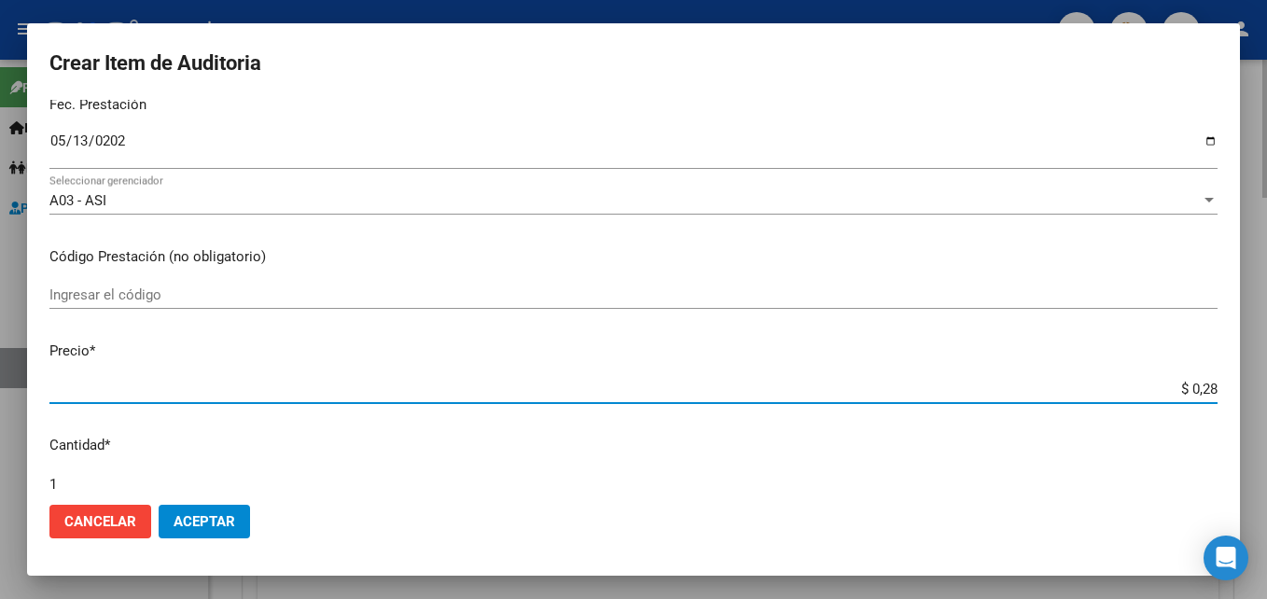
type input "$ 2,84"
type input "$ 28,44"
type input "$ 284,40"
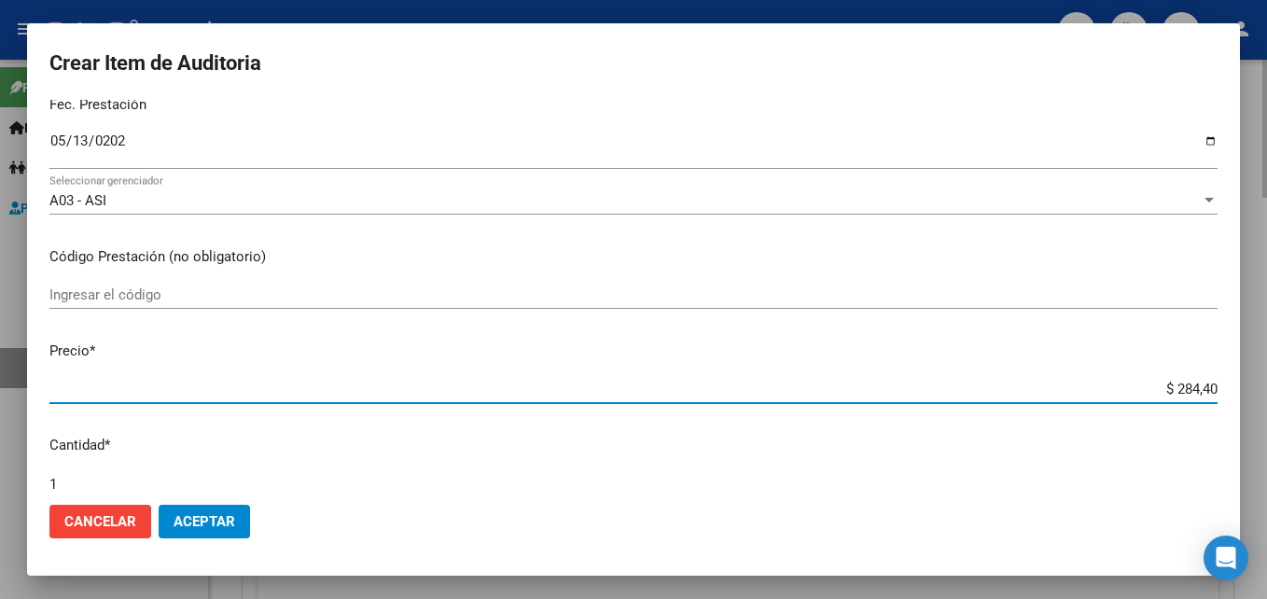
type input "$ 2.844,00"
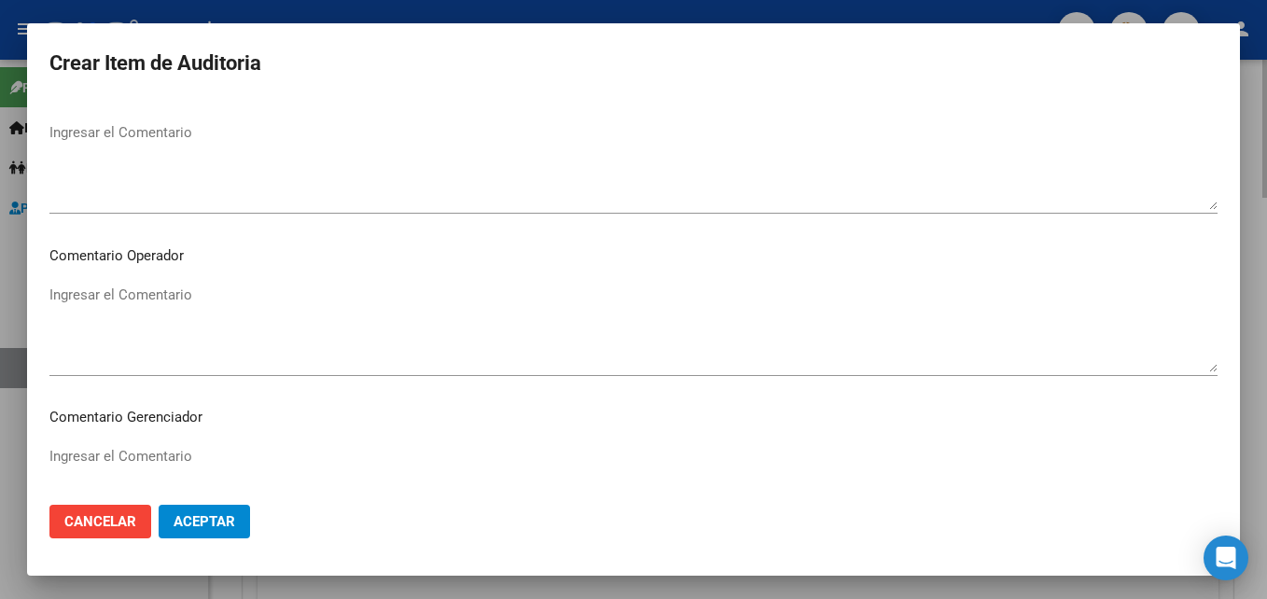
scroll to position [1199, 0]
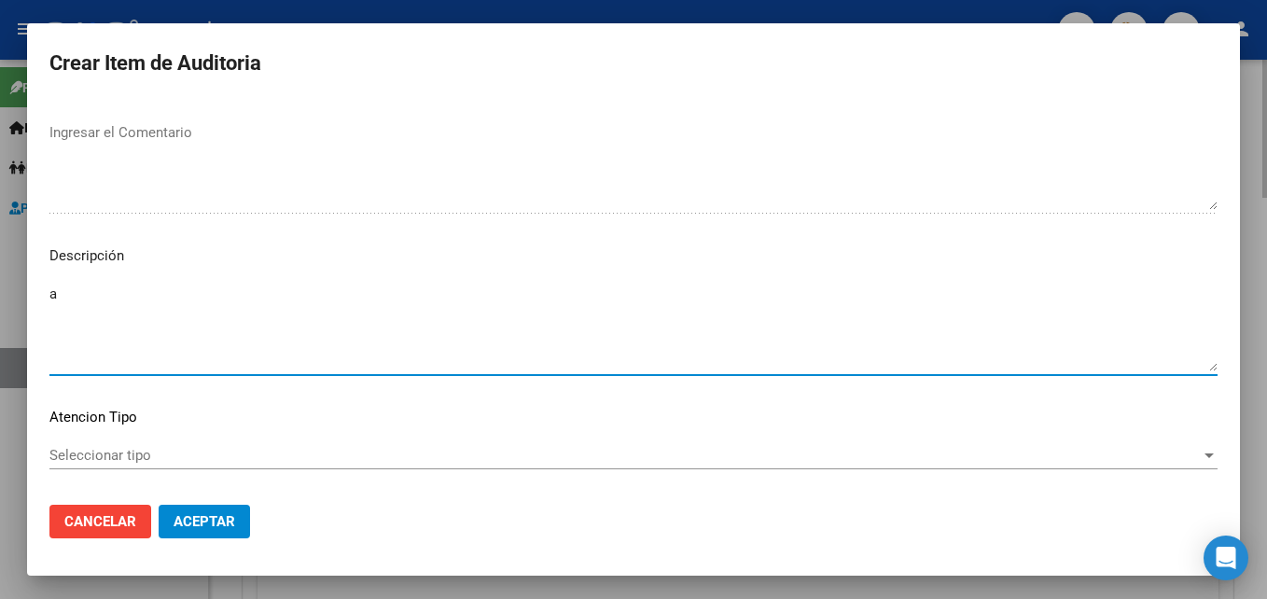
type textarea "a"
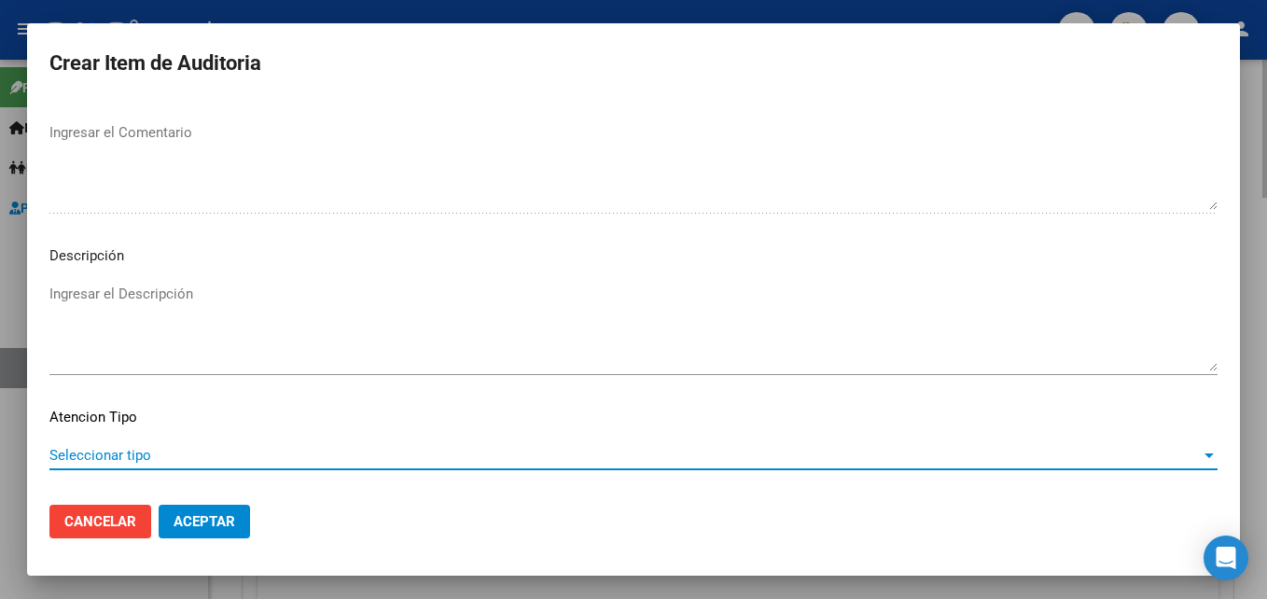
scroll to position [1291, 0]
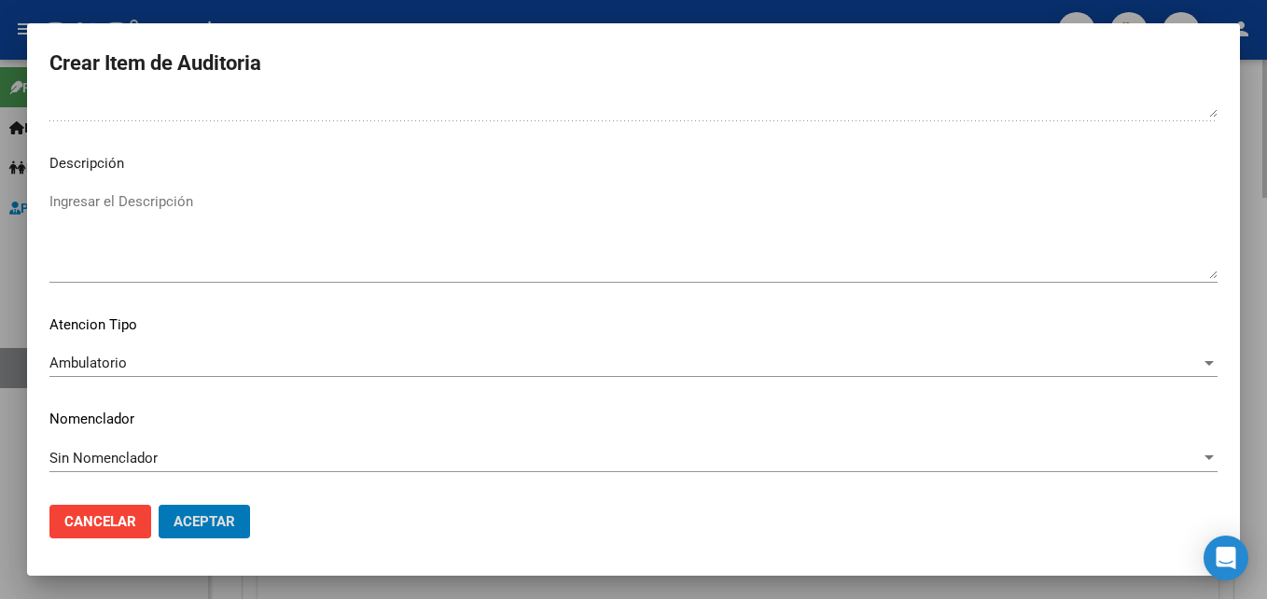
click at [159, 505] on button "Aceptar" at bounding box center [204, 522] width 91 height 34
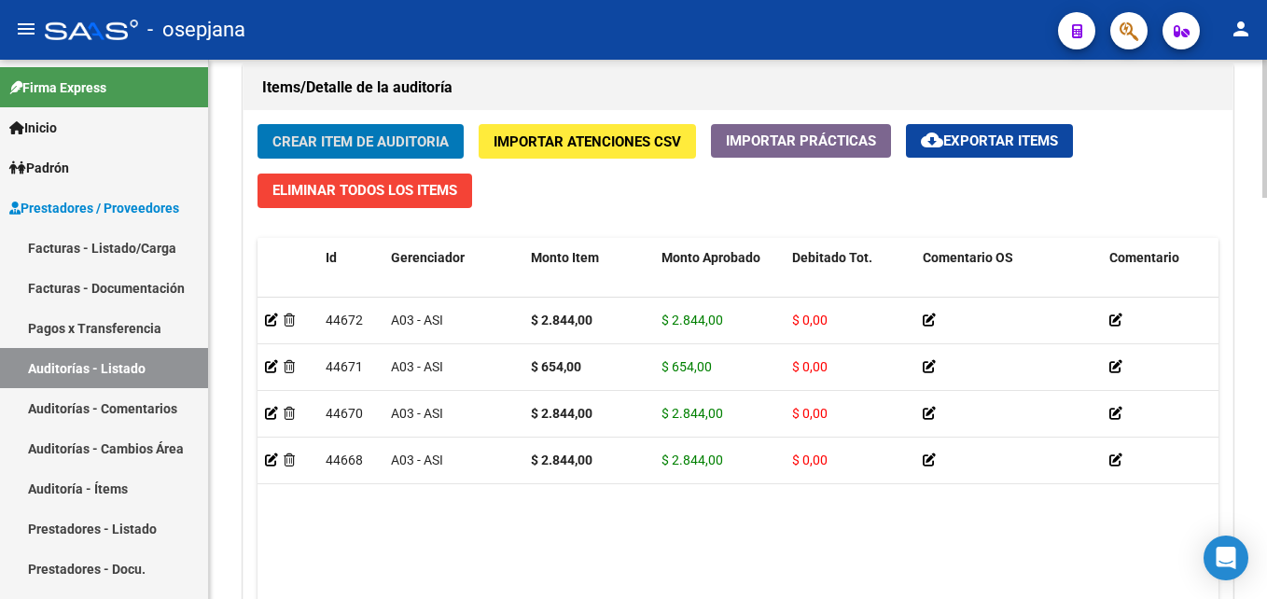
click at [257, 124] on button "Crear Item de Auditoria" at bounding box center [360, 141] width 206 height 35
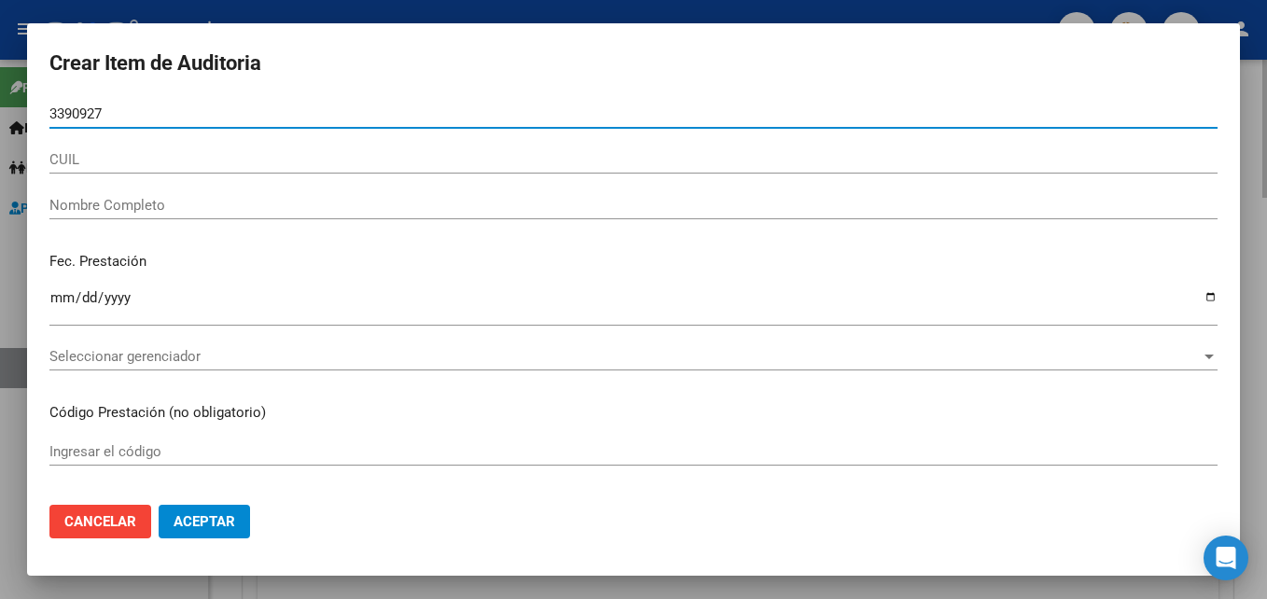
type input "33909274"
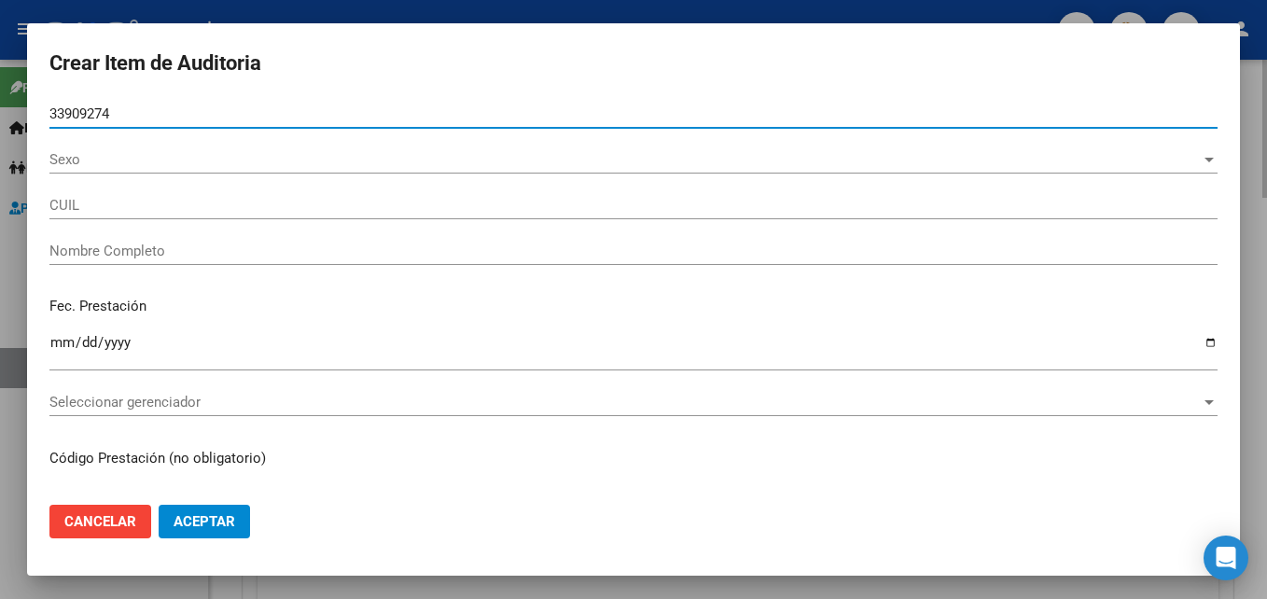
type input "20339092746"
type input "[PERSON_NAME]"
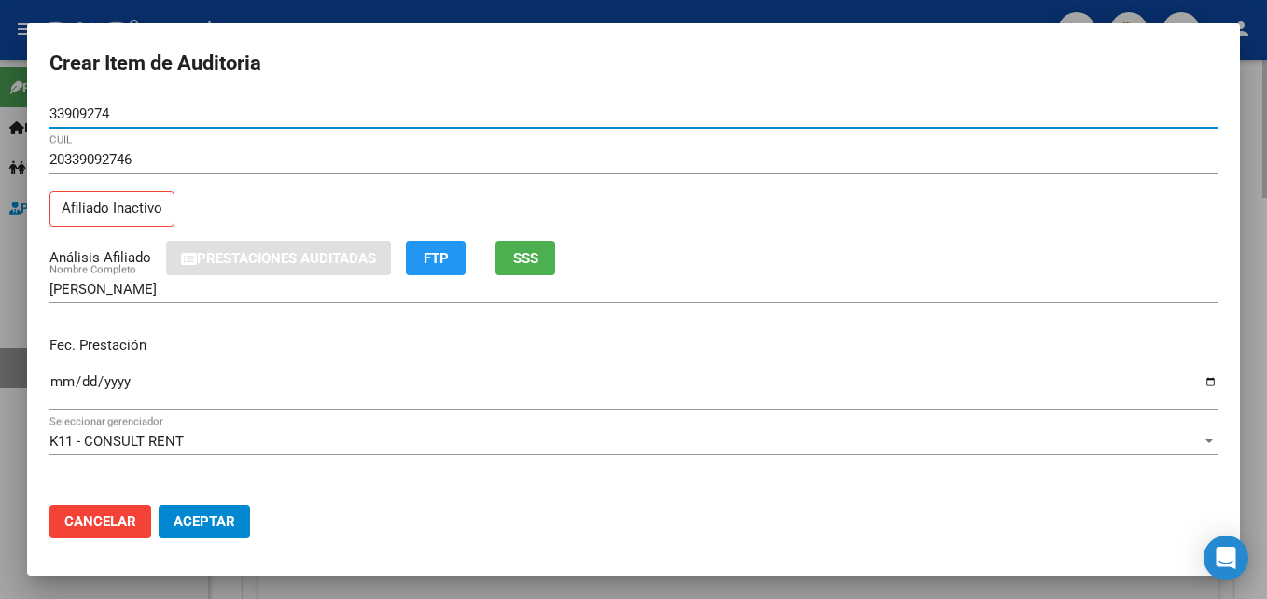
type input "33909274"
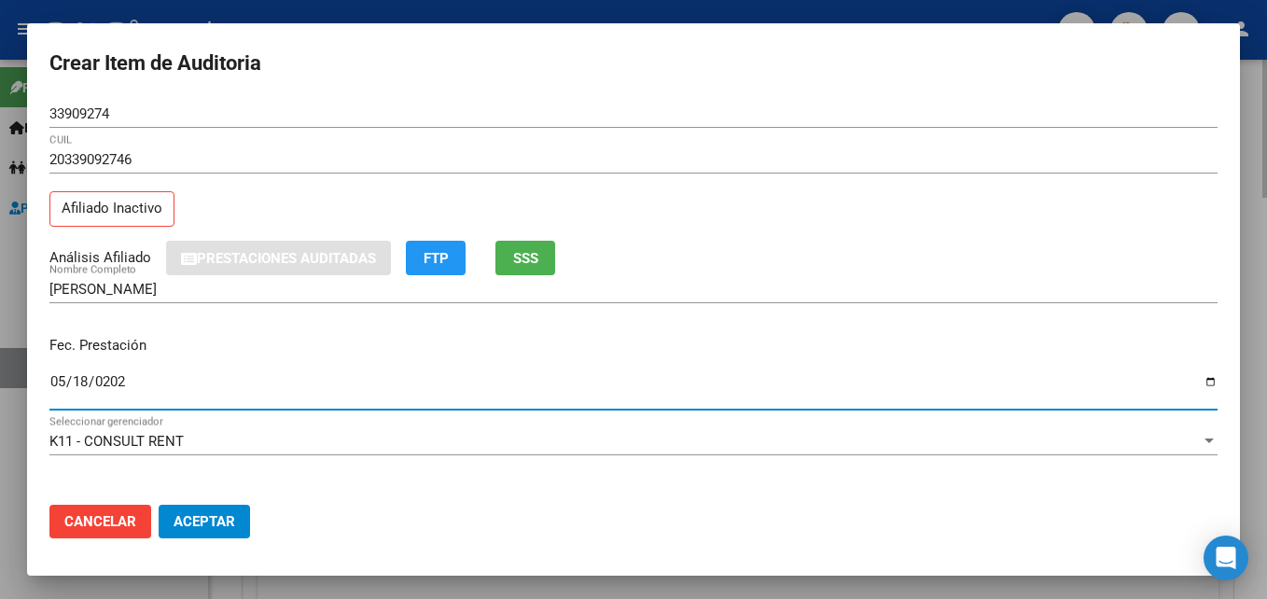
type input "[DATE]"
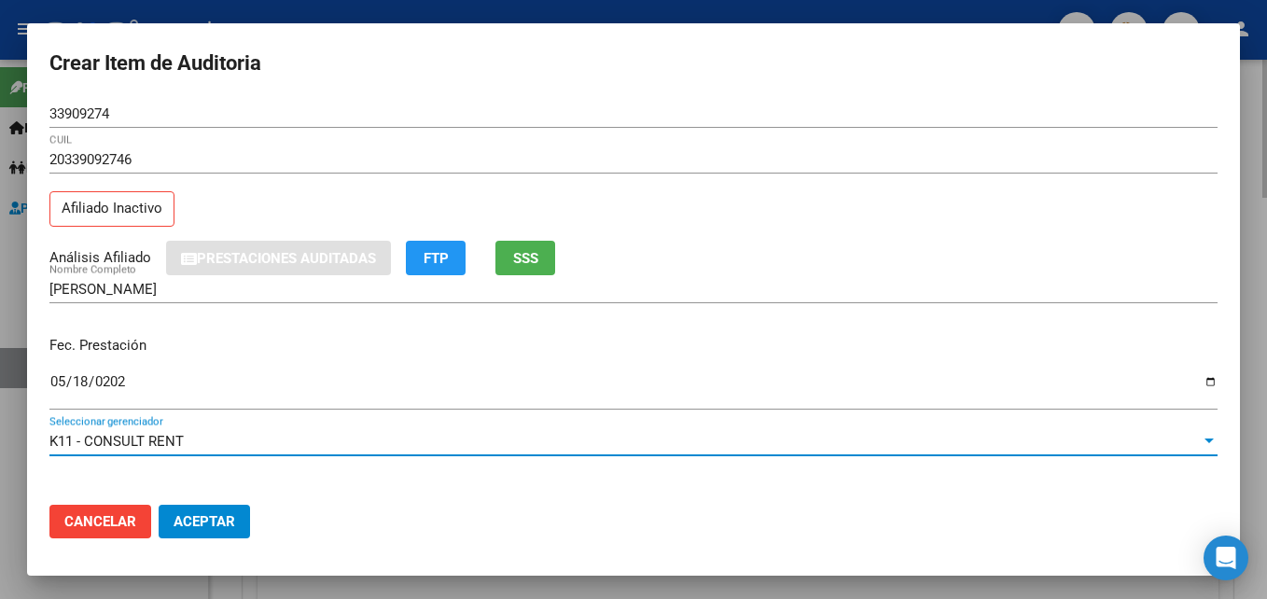
scroll to position [241, 0]
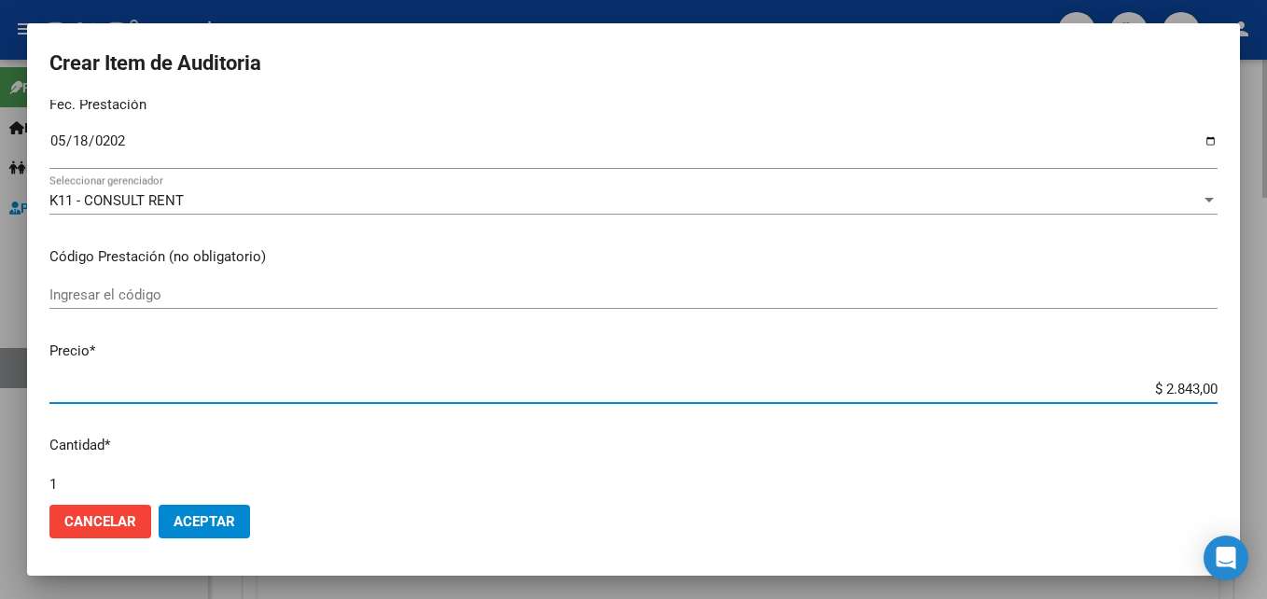
type input "$ 0,01"
type input "$ 0,10"
type input "$ 1,09"
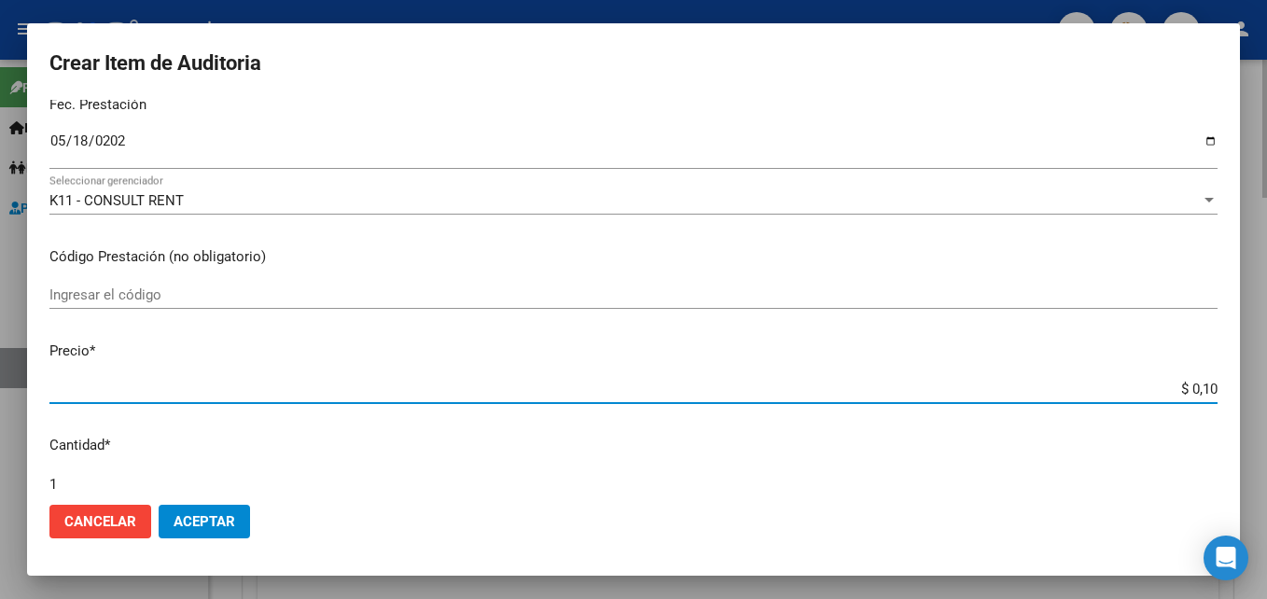
type input "$ 1,09"
type input "$ 10,97"
type input "$ 109,70"
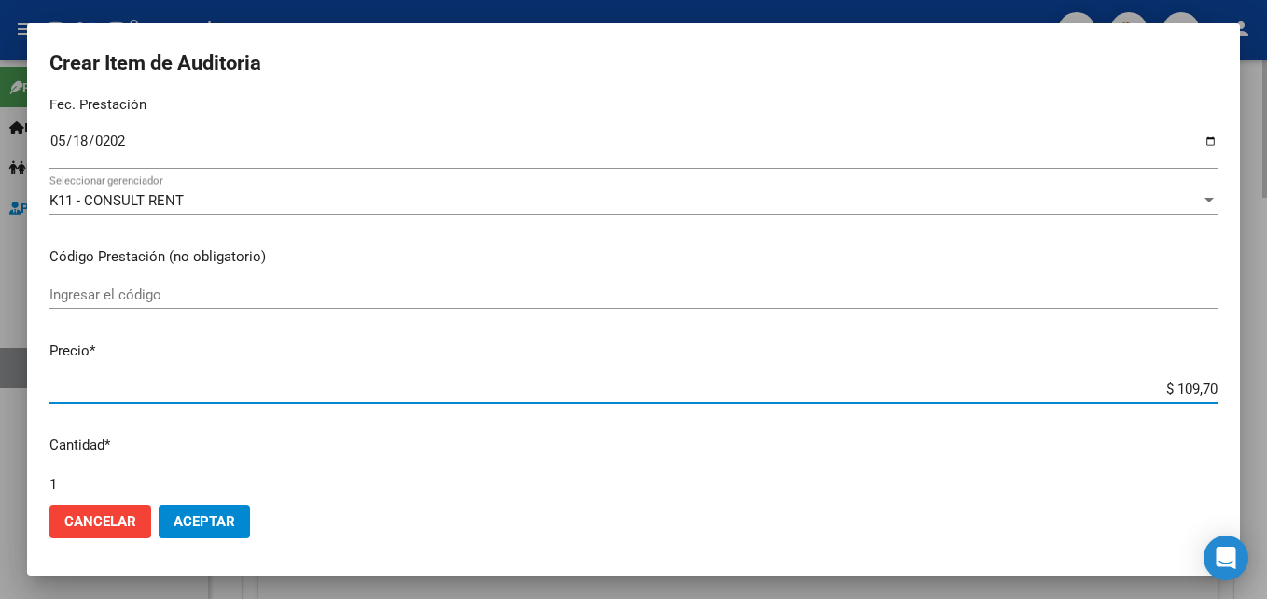
type input "$ 1.097,00"
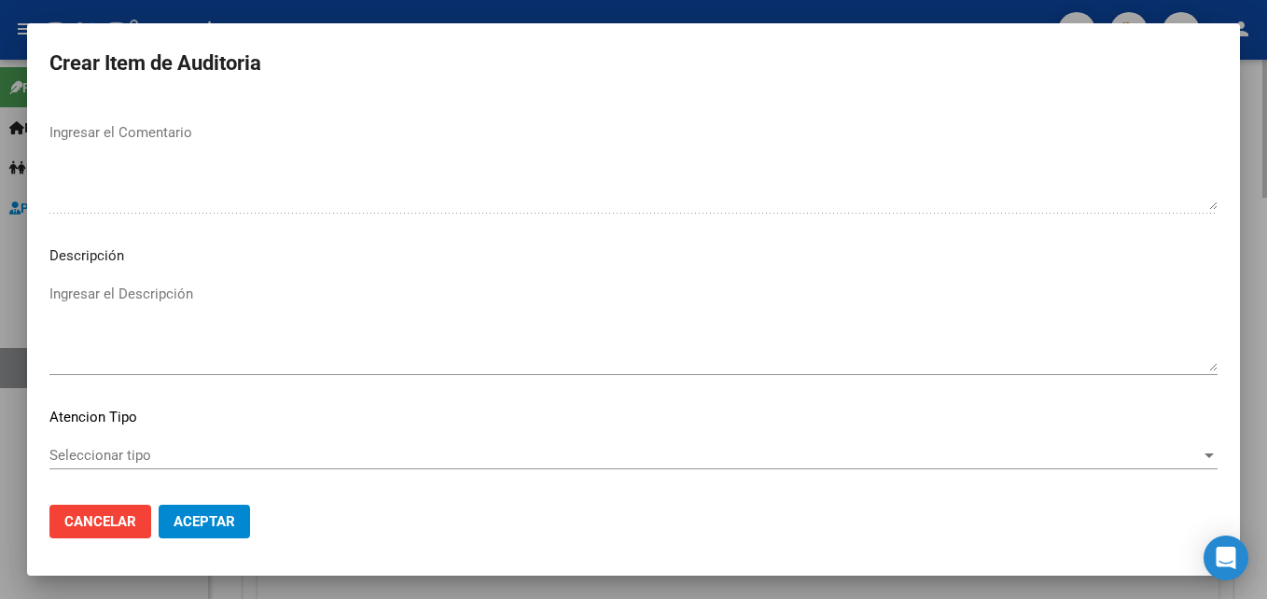
scroll to position [1291, 0]
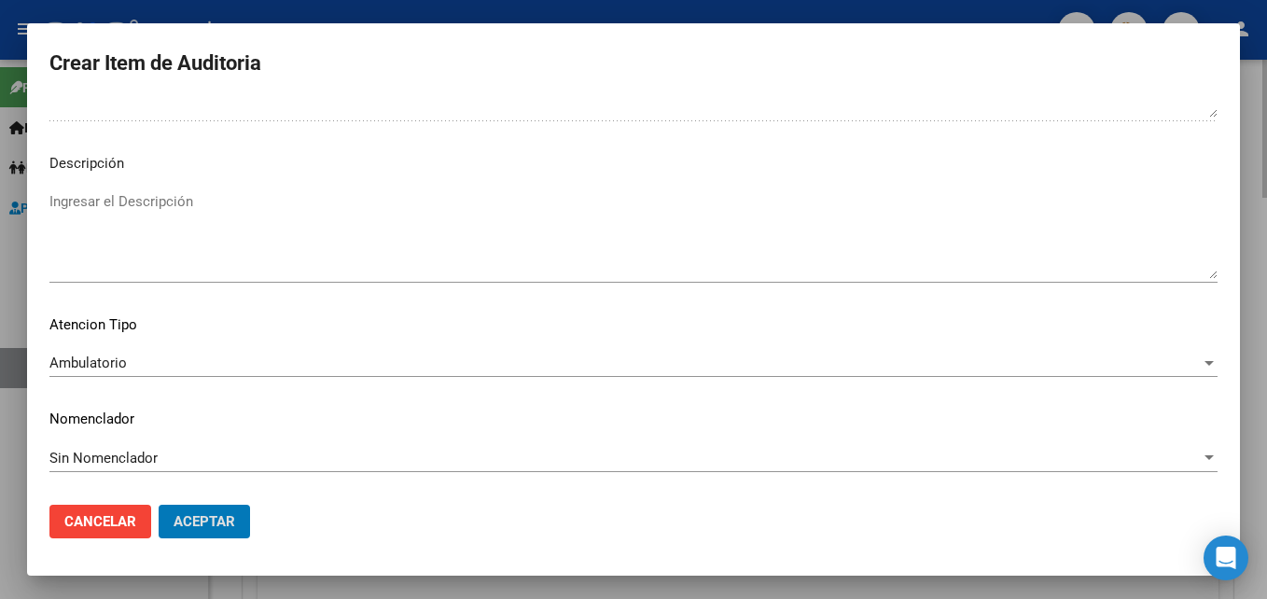
click at [159, 505] on button "Aceptar" at bounding box center [204, 522] width 91 height 34
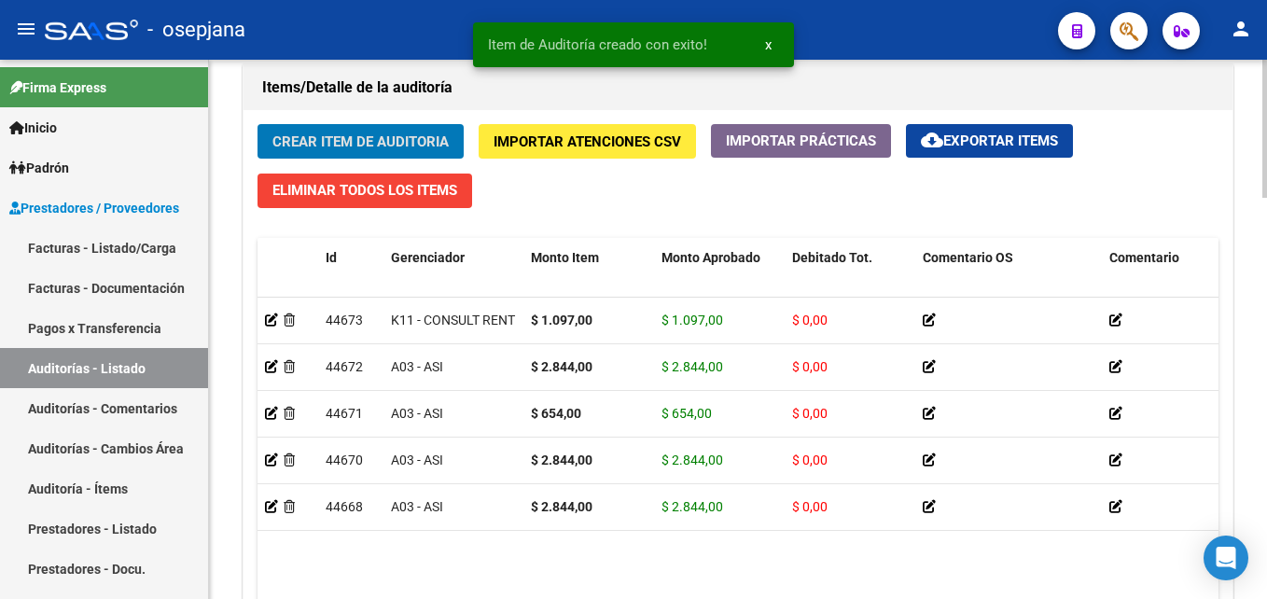
click at [257, 124] on button "Crear Item de Auditoria" at bounding box center [360, 141] width 206 height 35
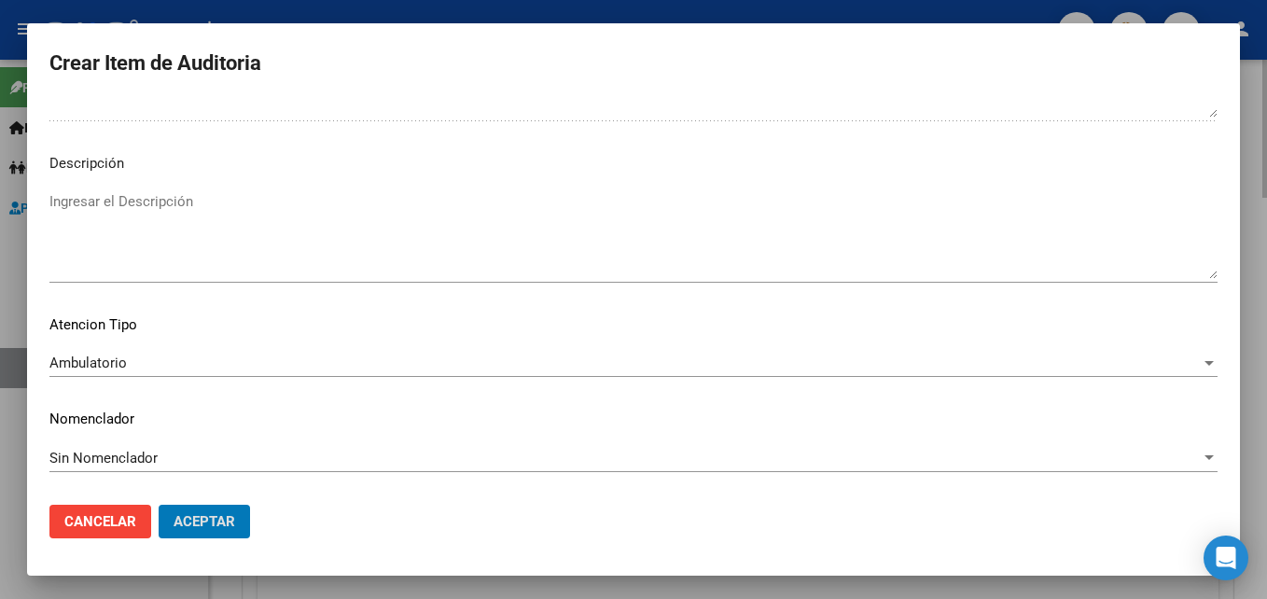
click at [159, 505] on button "Aceptar" at bounding box center [204, 522] width 91 height 34
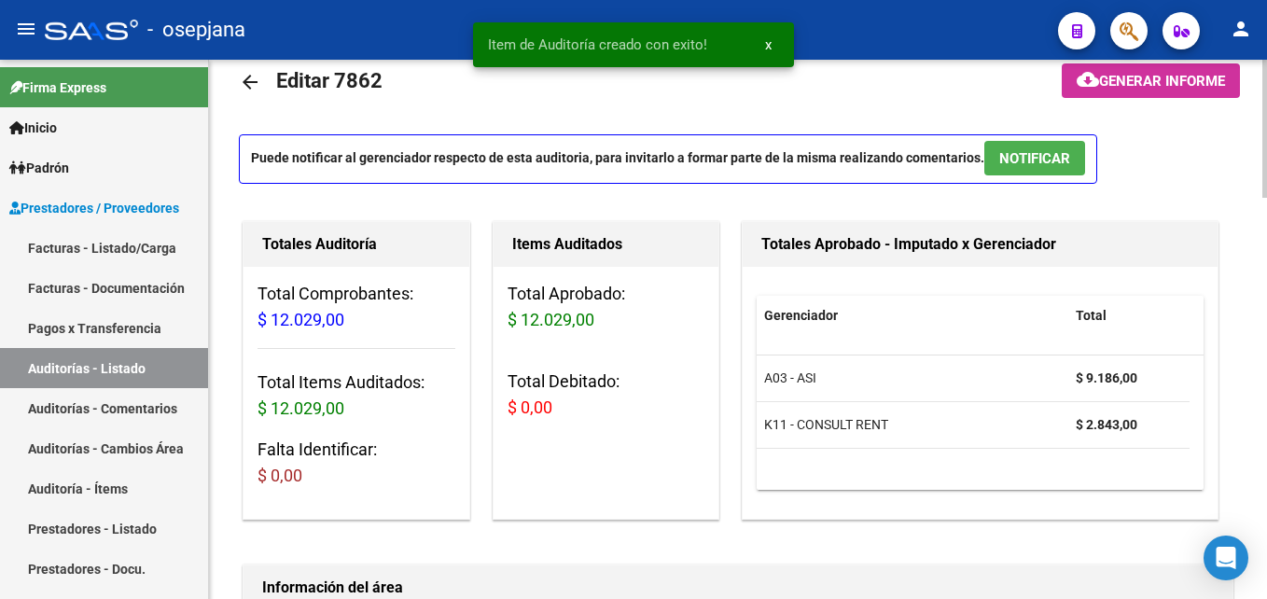
scroll to position [0, 0]
